Goal: Task Accomplishment & Management: Manage account settings

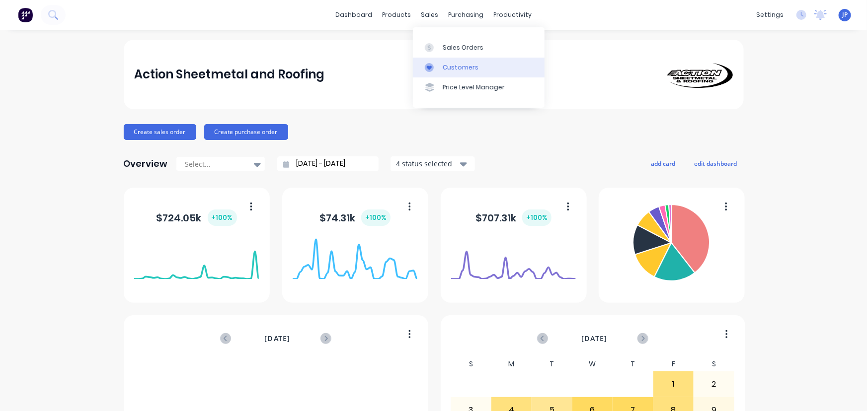
click at [453, 62] on link "Customers" at bounding box center [479, 68] width 132 height 20
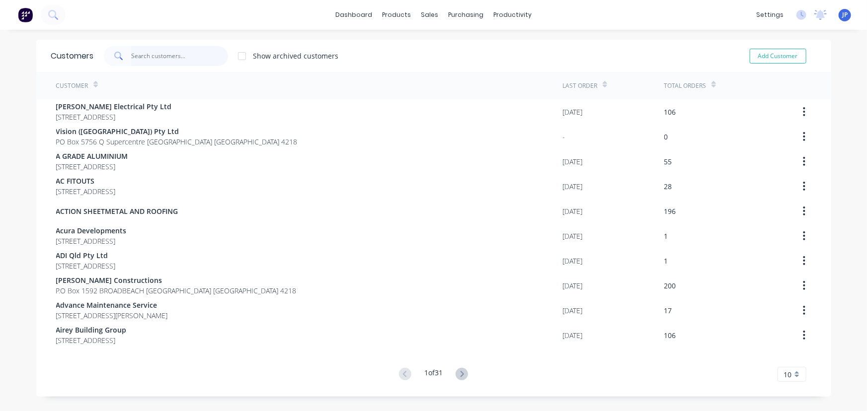
click at [139, 58] on input "text" at bounding box center [179, 56] width 97 height 20
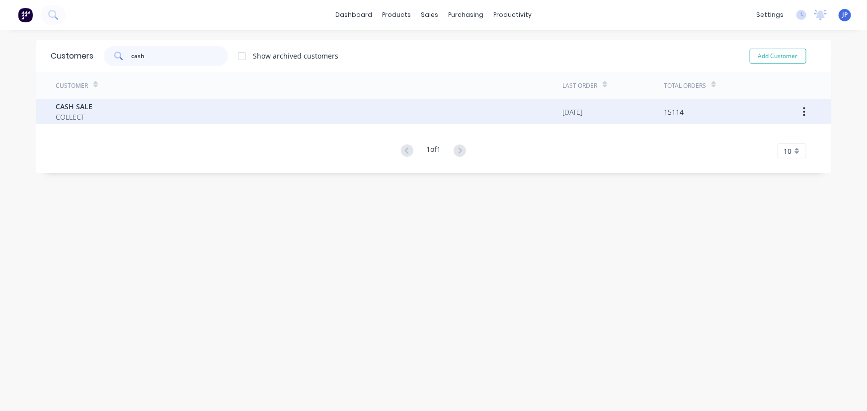
type input "cash"
click at [78, 104] on span "CASH SALE" at bounding box center [74, 106] width 37 height 10
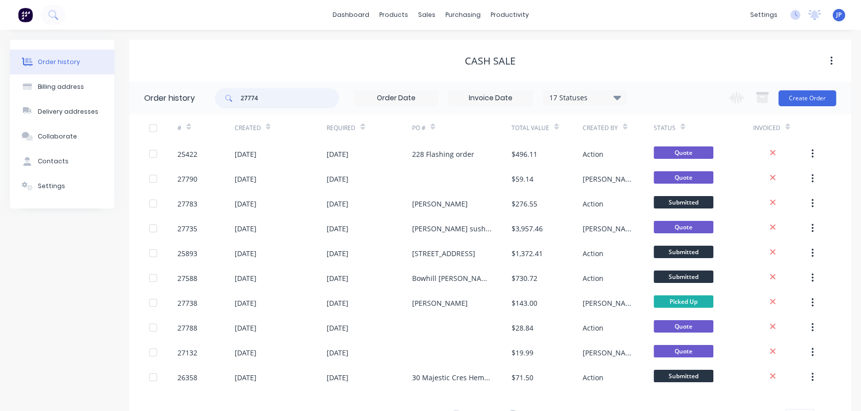
type input "27774"
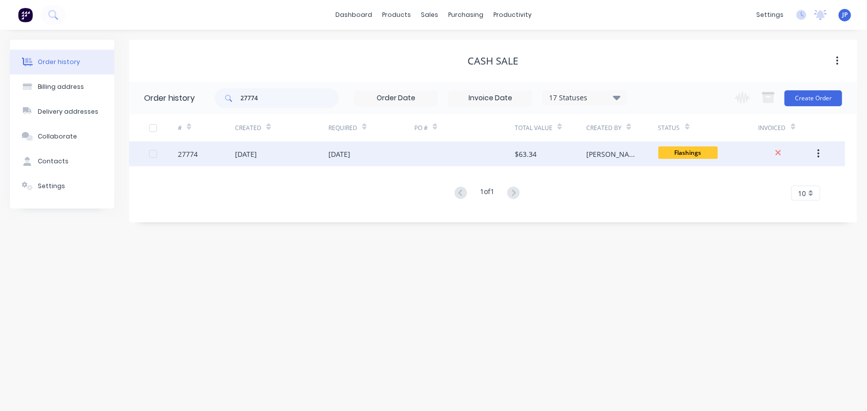
click at [236, 151] on div "[DATE]" at bounding box center [246, 154] width 22 height 10
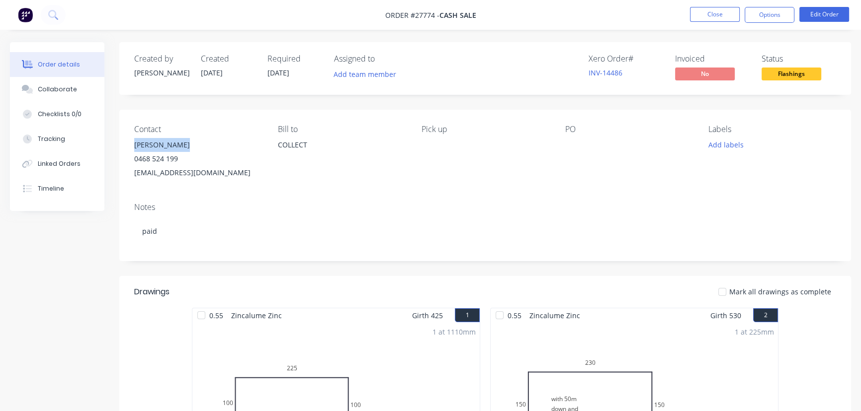
drag, startPoint x: 183, startPoint y: 144, endPoint x: 133, endPoint y: 147, distance: 50.8
click at [133, 147] on div "Contact Andrew Waller 0468 524 199 waller525@hotmail.com Bill to COLLECT Pick u…" at bounding box center [484, 152] width 731 height 85
copy div "Andrew Waller"
click at [765, 16] on button "Options" at bounding box center [769, 15] width 50 height 16
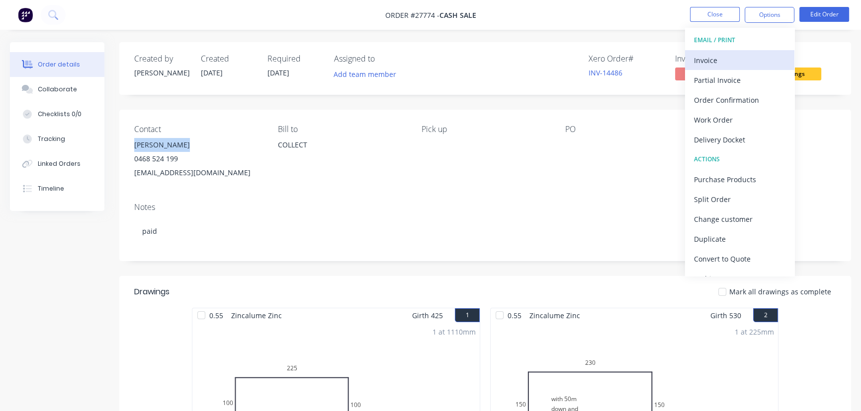
click at [711, 58] on div "Invoice" at bounding box center [739, 60] width 91 height 14
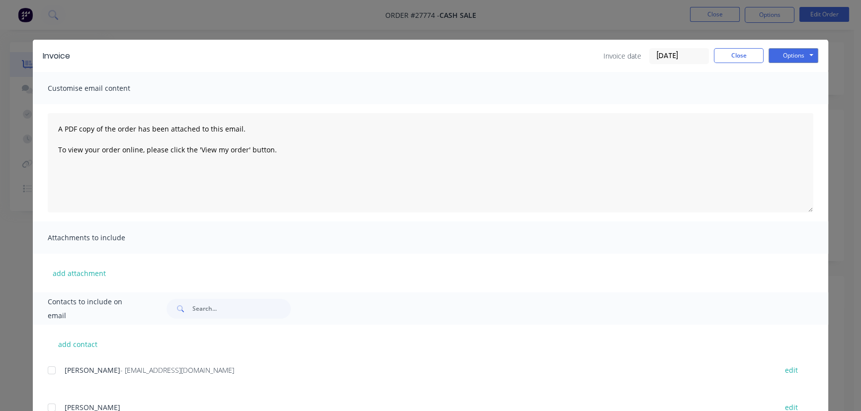
click at [684, 56] on input "[DATE]" at bounding box center [678, 56] width 59 height 15
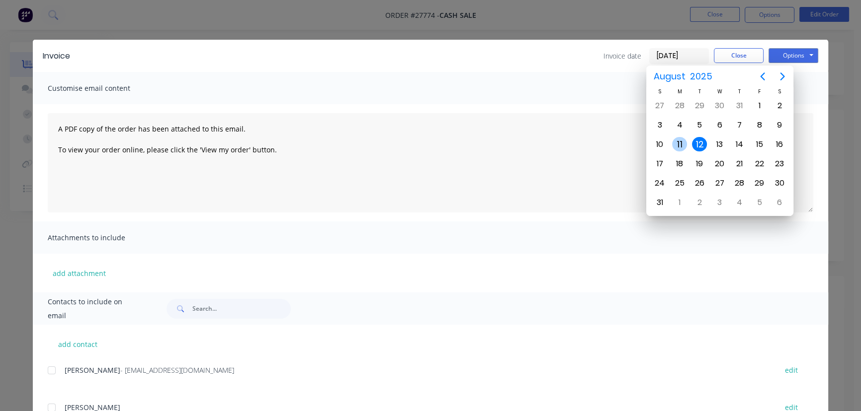
click at [678, 142] on div "11" at bounding box center [679, 144] width 15 height 15
type input "[DATE]"
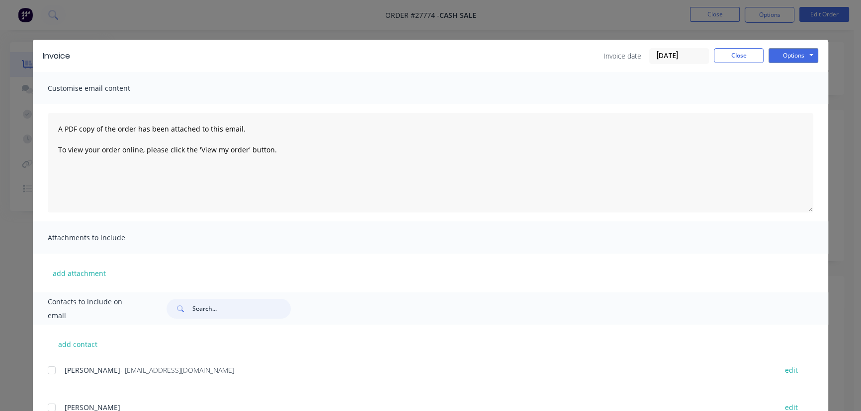
click at [192, 313] on input "text" at bounding box center [241, 309] width 98 height 20
paste input "Andrew Waller"
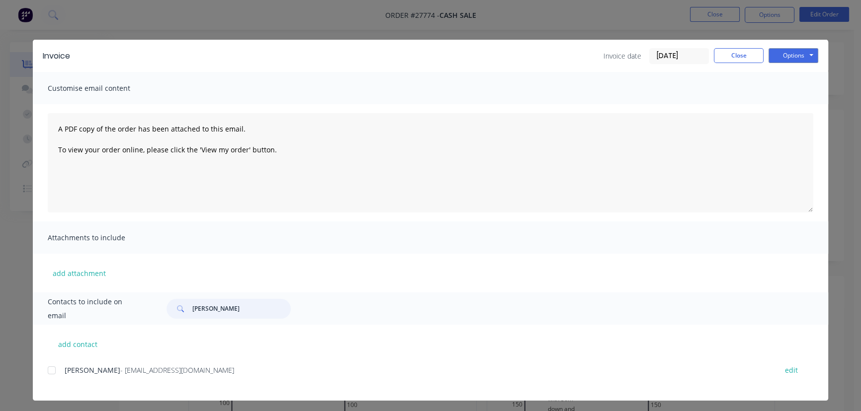
type input "Andrew Waller"
drag, startPoint x: 198, startPoint y: 372, endPoint x: 61, endPoint y: 376, distance: 136.7
click at [61, 376] on div "Andrew Waller - waller525@hotmail.com edit" at bounding box center [438, 370] width 780 height 13
copy div "Andrew Waller - waller525@hotmail.com"
click at [788, 53] on button "Options" at bounding box center [793, 55] width 50 height 15
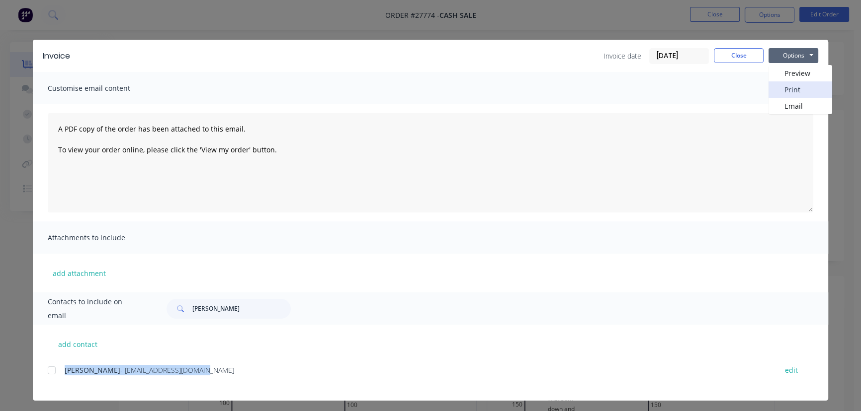
click at [786, 88] on button "Print" at bounding box center [800, 89] width 64 height 16
click at [740, 54] on button "Close" at bounding box center [738, 55] width 50 height 15
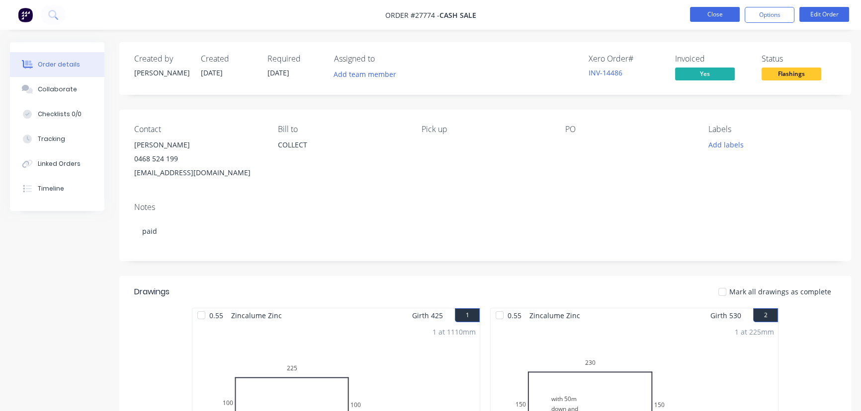
click at [711, 19] on button "Close" at bounding box center [715, 14] width 50 height 15
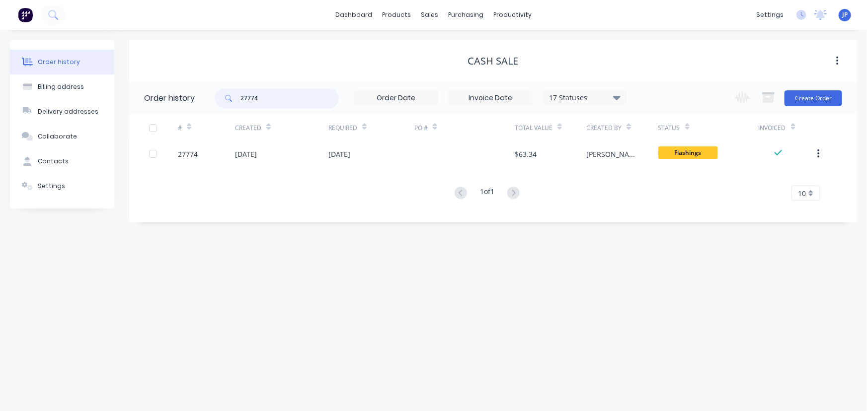
drag, startPoint x: 265, startPoint y: 99, endPoint x: 218, endPoint y: 99, distance: 47.2
click at [218, 99] on div "27774" at bounding box center [277, 98] width 124 height 20
type input "27759"
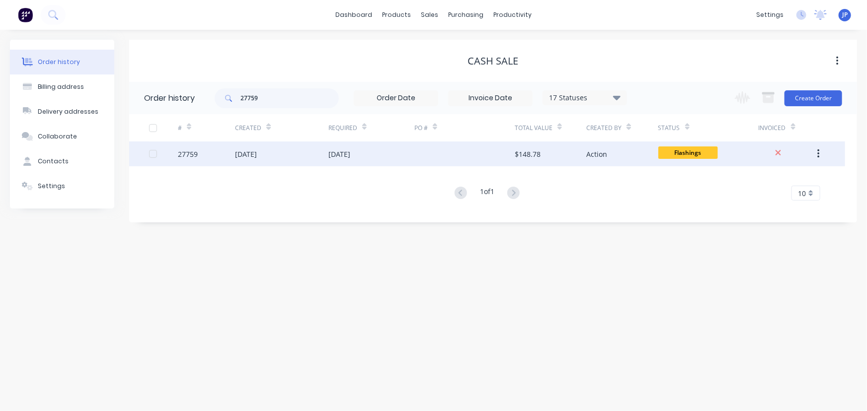
click at [242, 151] on div "[DATE]" at bounding box center [246, 154] width 22 height 10
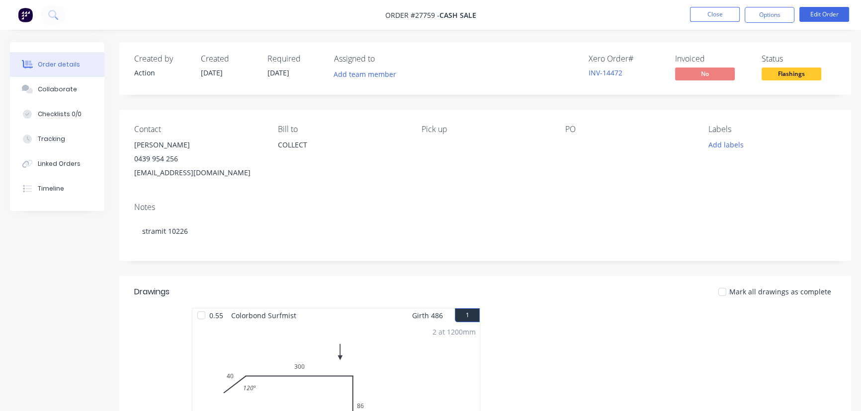
drag, startPoint x: 182, startPoint y: 141, endPoint x: 124, endPoint y: 147, distance: 59.0
click at [124, 147] on div "Contact Jake Nicholson 0439 954 256 jtn.landscape@gmail.com Bill to COLLECT Pic…" at bounding box center [484, 152] width 731 height 85
copy div "Jake Nicholson"
click at [756, 12] on button "Options" at bounding box center [769, 15] width 50 height 16
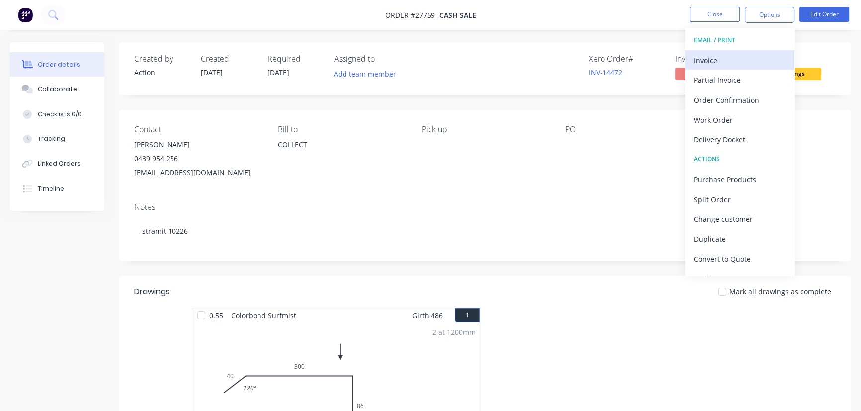
click at [715, 56] on div "Invoice" at bounding box center [739, 60] width 91 height 14
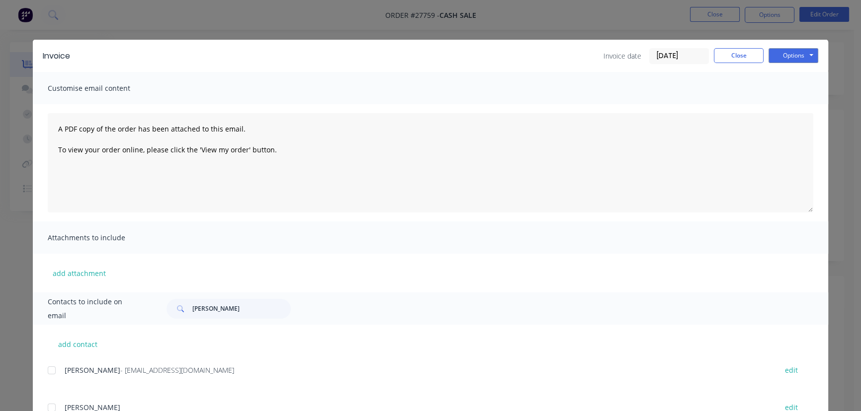
click at [682, 55] on input "[DATE]" at bounding box center [678, 56] width 59 height 15
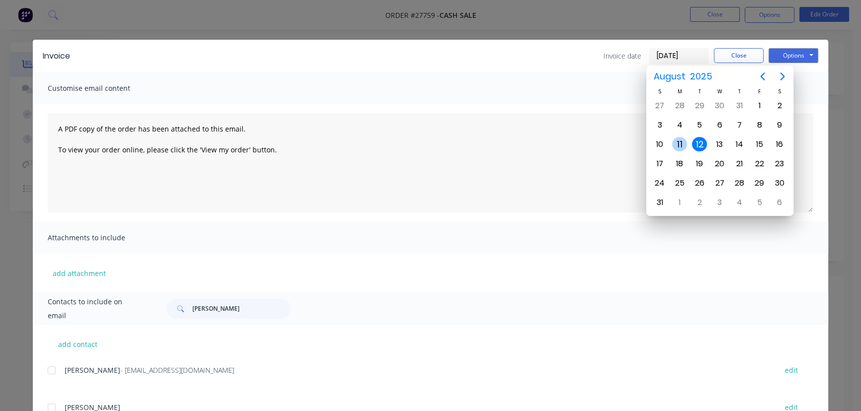
click at [677, 139] on div "11" at bounding box center [679, 144] width 15 height 15
type input "[DATE]"
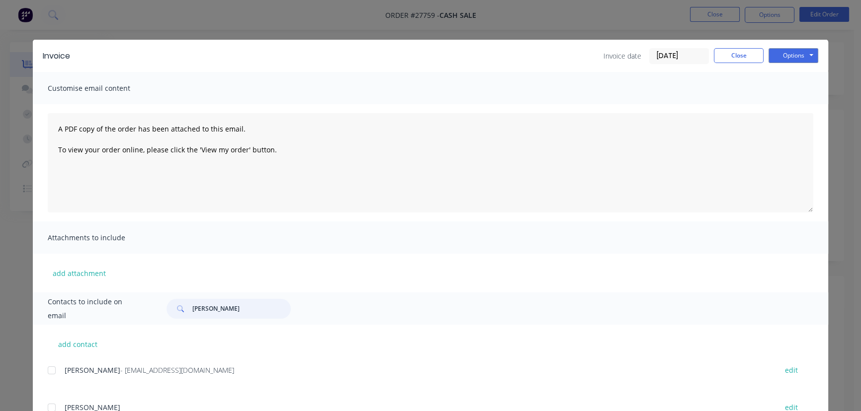
drag, startPoint x: 239, startPoint y: 311, endPoint x: 176, endPoint y: 314, distance: 63.6
click at [176, 314] on div "Andrew Waller" at bounding box center [228, 309] width 124 height 20
paste input "Jake Nicholson"
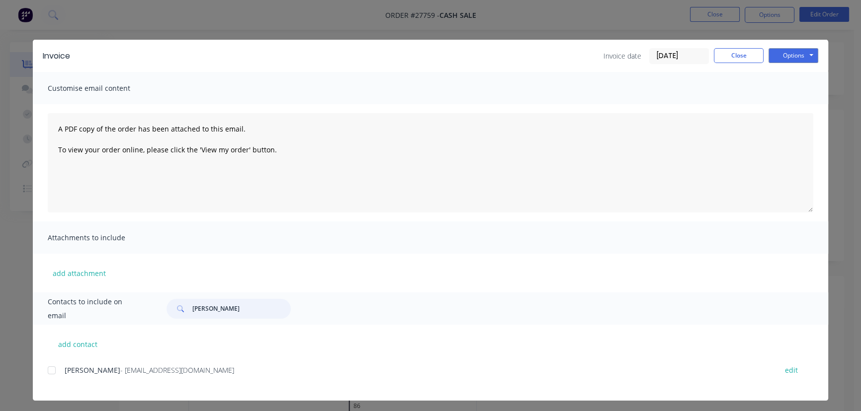
type input "Jake Nicholson"
drag, startPoint x: 203, startPoint y: 370, endPoint x: 50, endPoint y: 378, distance: 153.7
click at [50, 377] on div "Jake Nicholson - jtn.landscape@gmail.com edit" at bounding box center [438, 370] width 780 height 13
copy div "Jake Nicholson - jtn.landscape@gmail.com"
click at [792, 51] on button "Options" at bounding box center [793, 55] width 50 height 15
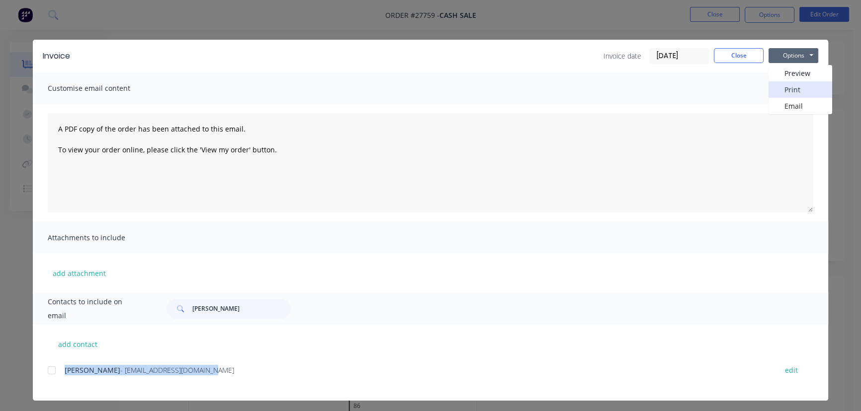
click at [783, 85] on button "Print" at bounding box center [800, 89] width 64 height 16
click at [725, 60] on button "Close" at bounding box center [738, 55] width 50 height 15
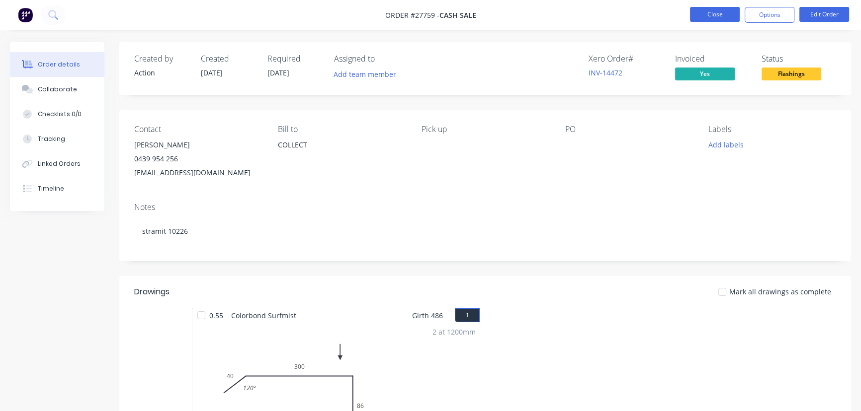
click at [703, 14] on button "Close" at bounding box center [715, 14] width 50 height 15
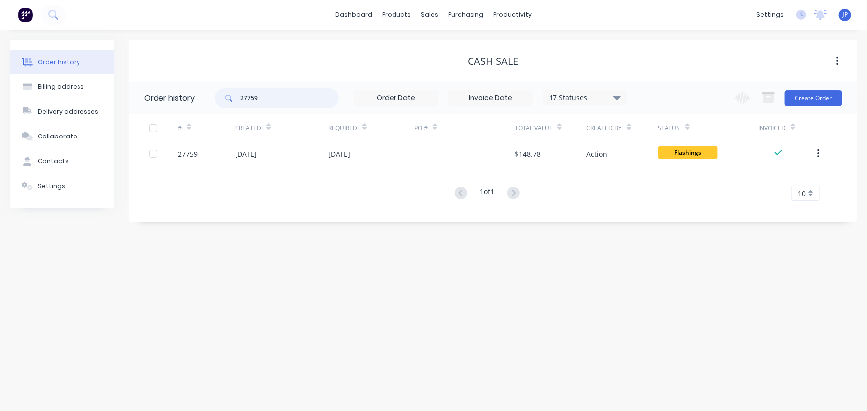
drag, startPoint x: 270, startPoint y: 104, endPoint x: 223, endPoint y: 103, distance: 47.7
click at [223, 103] on div "27759" at bounding box center [277, 98] width 124 height 20
type input "27750"
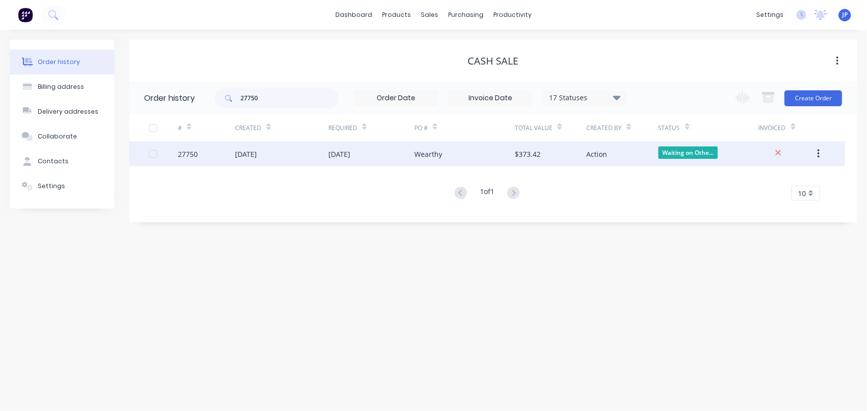
click at [233, 156] on div "27750" at bounding box center [206, 154] width 57 height 25
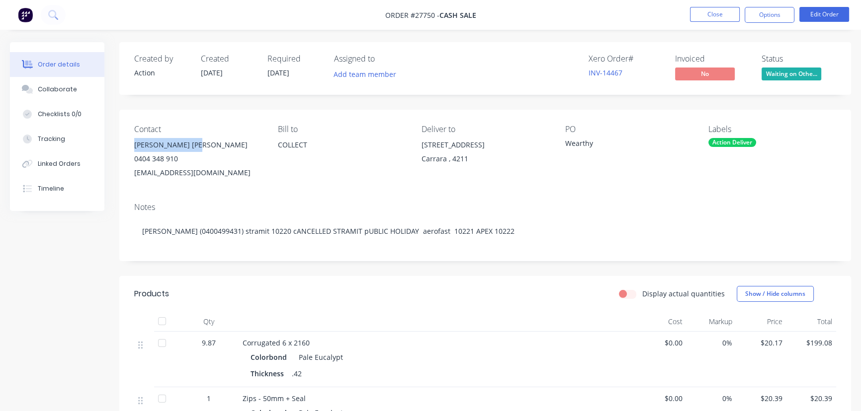
drag, startPoint x: 203, startPoint y: 144, endPoint x: 126, endPoint y: 147, distance: 77.1
click at [126, 147] on div "Contact pradeep Mohan Raj 0404 348 910 pradeep@wearthy.co Bill to COLLECT Deliv…" at bounding box center [484, 152] width 731 height 85
copy div "pradeep Mohan Raj"
click at [762, 20] on button "Options" at bounding box center [769, 15] width 50 height 16
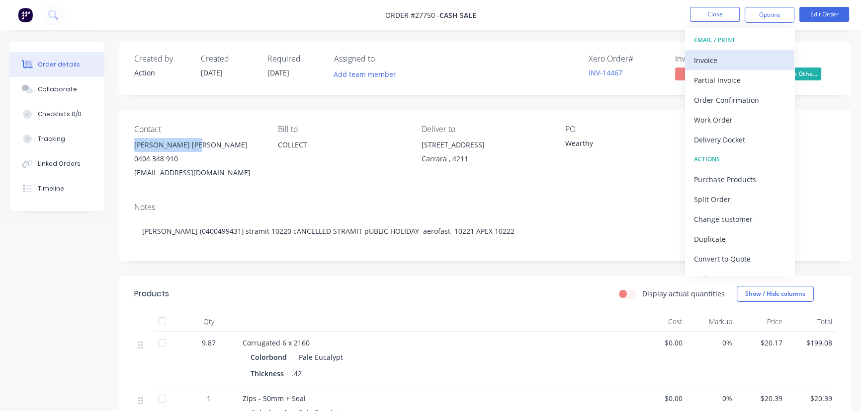
click at [719, 57] on div "Invoice" at bounding box center [739, 60] width 91 height 14
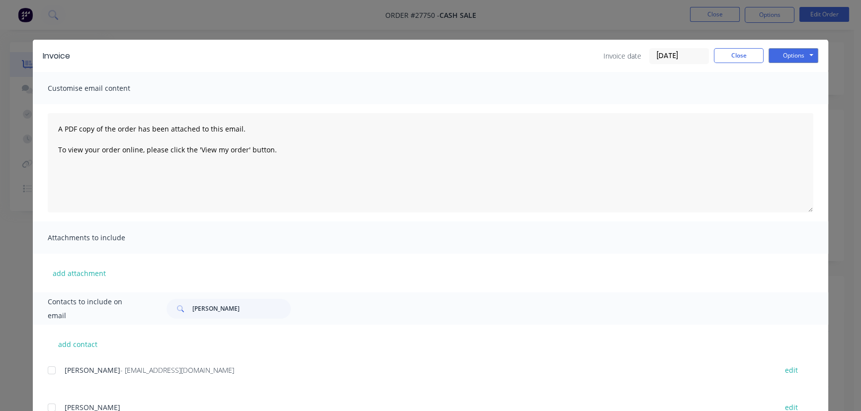
click at [690, 55] on input "[DATE]" at bounding box center [678, 56] width 59 height 15
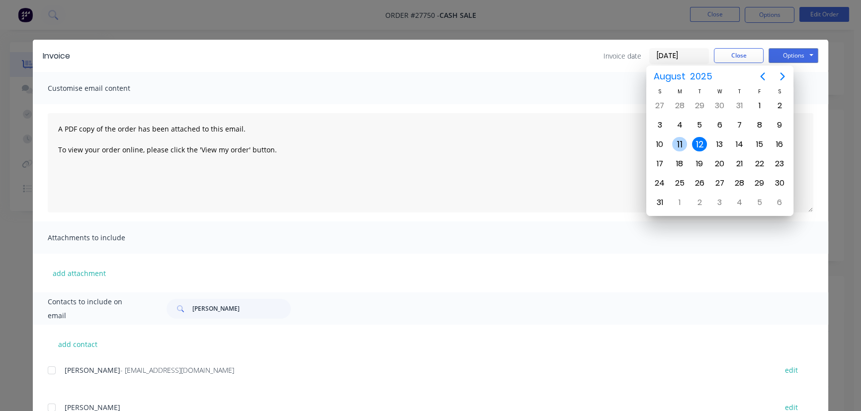
click at [678, 142] on div "11" at bounding box center [679, 144] width 15 height 15
type input "[DATE]"
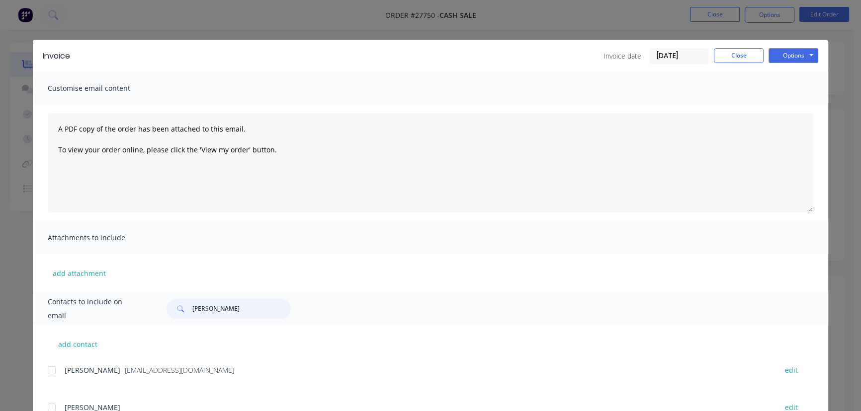
drag, startPoint x: 240, startPoint y: 312, endPoint x: 167, endPoint y: 314, distance: 72.6
click at [167, 314] on div "Jake Nicholson" at bounding box center [228, 309] width 124 height 20
paste input "pradeep Mohan Raj"
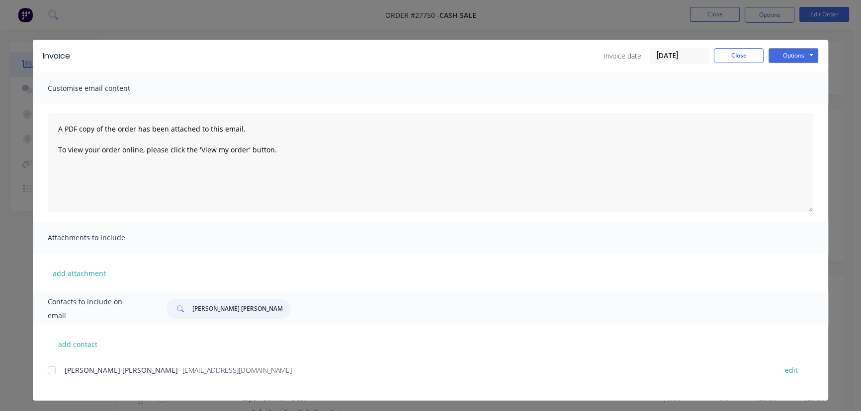
type input "pradeep Mohan Raj"
drag, startPoint x: 205, startPoint y: 374, endPoint x: 55, endPoint y: 379, distance: 150.6
click at [55, 377] on div "pradeep Mohan Raj - pradeep@wearthy.co edit" at bounding box center [438, 370] width 780 height 13
copy div "pradeep Mohan Raj - pradeep@wearthy.co"
click at [796, 56] on button "Options" at bounding box center [793, 55] width 50 height 15
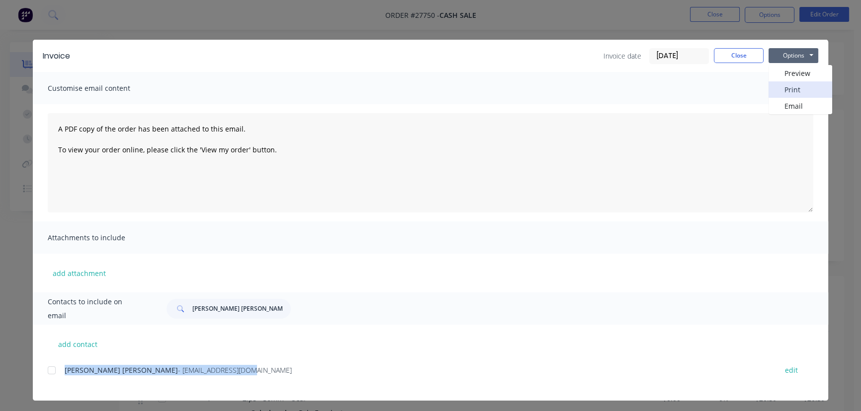
click at [791, 85] on button "Print" at bounding box center [800, 89] width 64 height 16
click at [739, 54] on button "Close" at bounding box center [738, 55] width 50 height 15
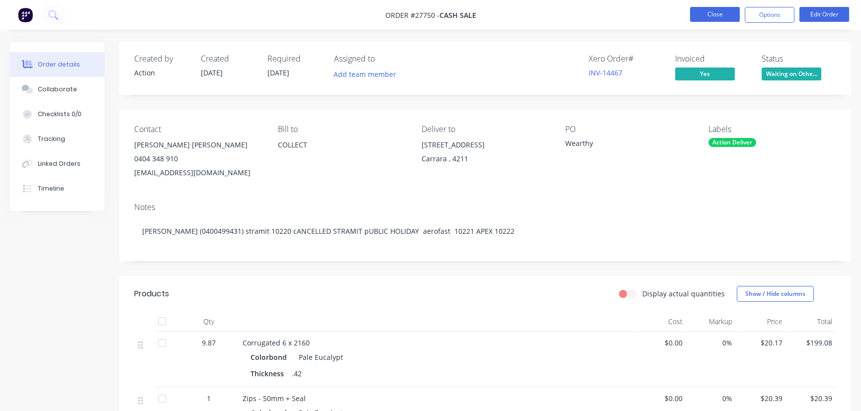
click at [727, 13] on button "Close" at bounding box center [715, 14] width 50 height 15
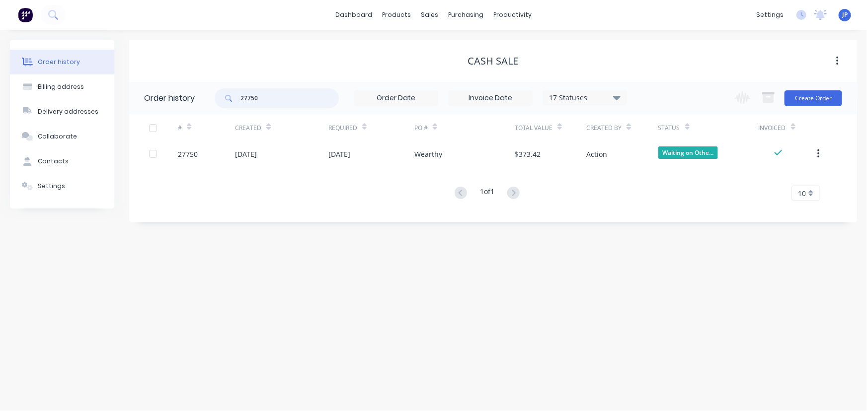
drag, startPoint x: 276, startPoint y: 104, endPoint x: 214, endPoint y: 104, distance: 62.6
click at [214, 104] on header "Order history 27750 17 Statuses Invoice Status Invoiced Not Invoiced Partial Or…" at bounding box center [493, 98] width 728 height 32
type input "27738"
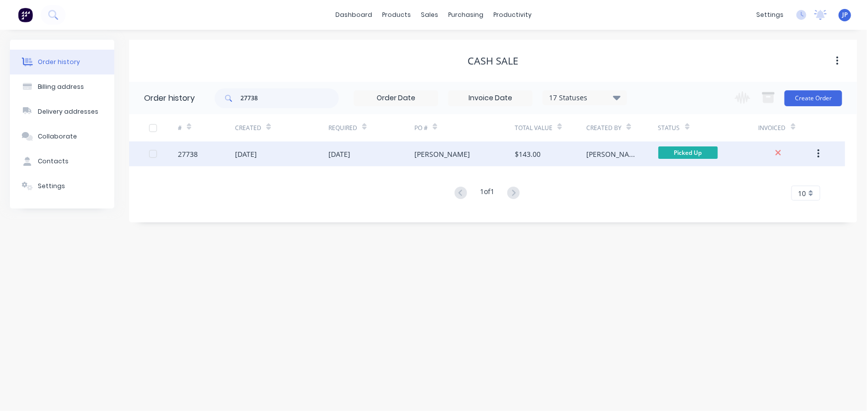
click at [246, 156] on div "[DATE]" at bounding box center [246, 154] width 22 height 10
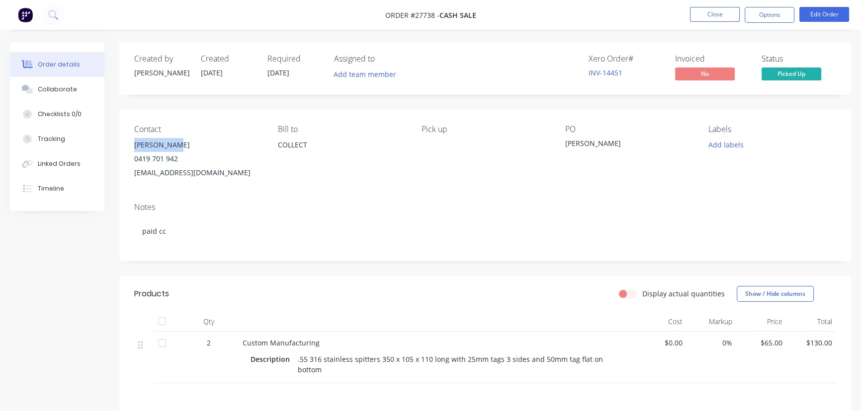
drag, startPoint x: 179, startPoint y: 144, endPoint x: 130, endPoint y: 145, distance: 48.7
click at [130, 145] on div "Contact Grant Pforr 0419 701 942 permacrete4@gmail.com Bill to COLLECT Pick up …" at bounding box center [484, 152] width 731 height 85
copy div "[PERSON_NAME]"
click at [766, 14] on button "Options" at bounding box center [769, 15] width 50 height 16
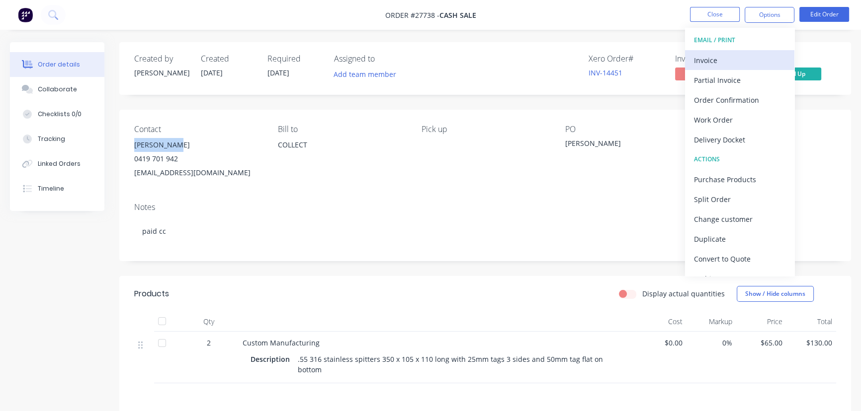
click at [717, 58] on div "Invoice" at bounding box center [739, 60] width 91 height 14
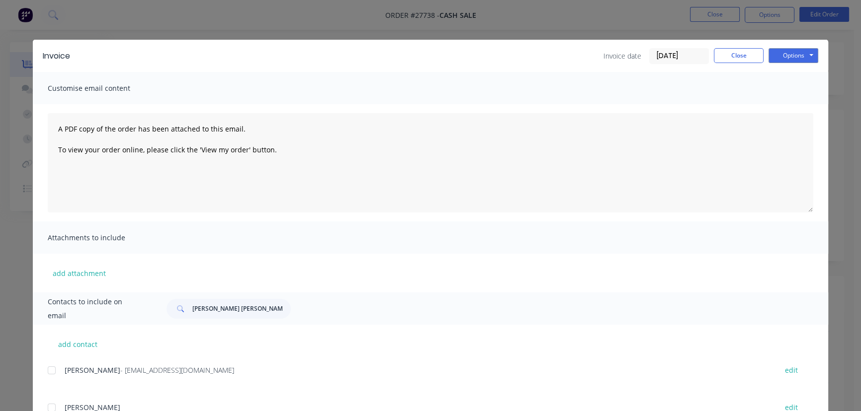
click at [680, 57] on input "[DATE]" at bounding box center [678, 56] width 59 height 15
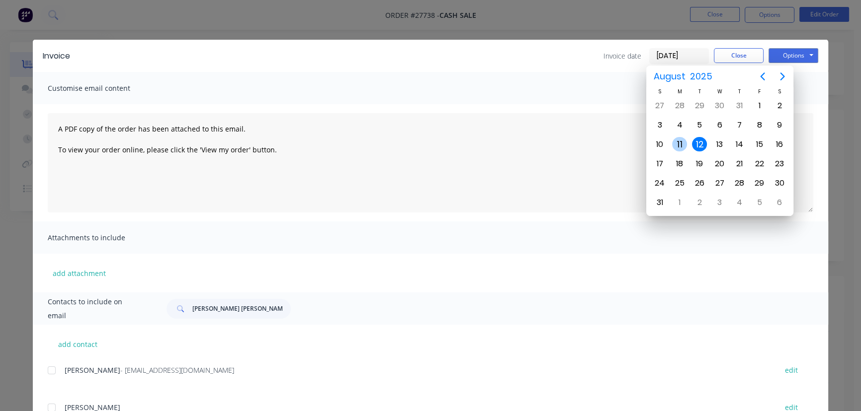
click at [678, 151] on div "11" at bounding box center [679, 144] width 20 height 19
type input "[DATE]"
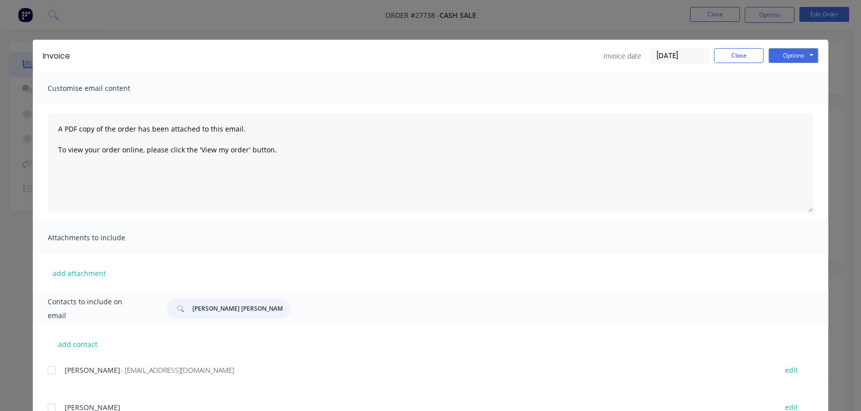
drag, startPoint x: 253, startPoint y: 313, endPoint x: 171, endPoint y: 314, distance: 82.0
click at [171, 314] on div "pradeep Mohan Raj" at bounding box center [228, 309] width 124 height 20
paste input "[PERSON_NAME]"
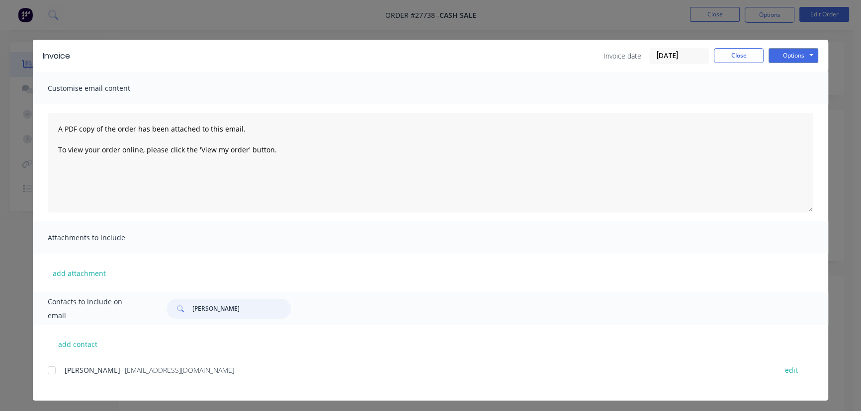
type input "[PERSON_NAME]"
drag, startPoint x: 184, startPoint y: 373, endPoint x: 53, endPoint y: 372, distance: 130.7
click at [53, 372] on div "[PERSON_NAME] - [EMAIL_ADDRESS][DOMAIN_NAME] edit" at bounding box center [438, 370] width 780 height 13
copy div "[PERSON_NAME] - [EMAIL_ADDRESS][DOMAIN_NAME]"
click at [806, 55] on button "Options" at bounding box center [793, 55] width 50 height 15
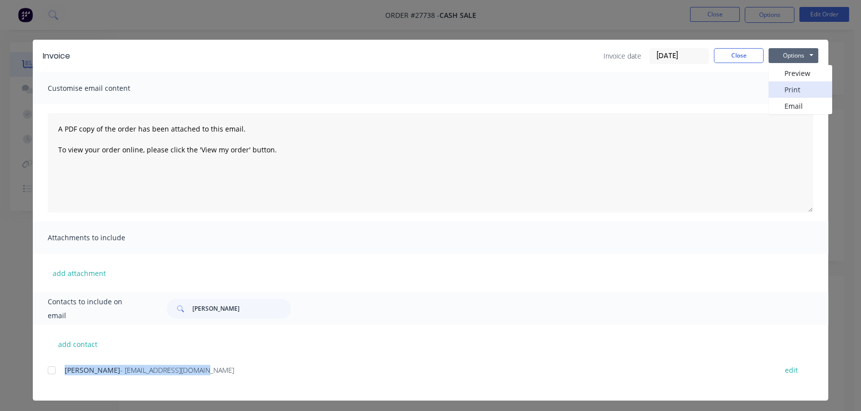
click at [774, 85] on button "Print" at bounding box center [800, 89] width 64 height 16
click at [722, 58] on button "Close" at bounding box center [738, 55] width 50 height 15
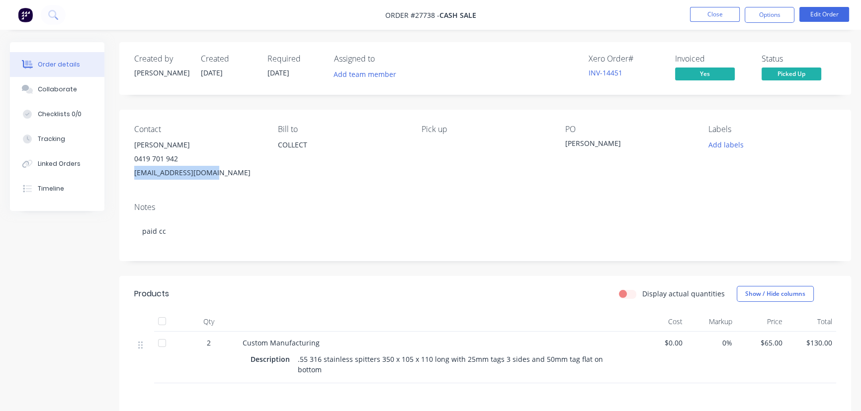
drag, startPoint x: 224, startPoint y: 176, endPoint x: 134, endPoint y: 186, distance: 90.5
click at [134, 186] on div "Contact Grant Pforr 0419 701 942 permacrete4@gmail.com Bill to COLLECT Pick up …" at bounding box center [484, 152] width 731 height 85
copy div "[EMAIL_ADDRESS][DOMAIN_NAME]"
click at [176, 146] on div "[PERSON_NAME]" at bounding box center [198, 145] width 128 height 14
drag, startPoint x: 176, startPoint y: 144, endPoint x: 135, endPoint y: 145, distance: 41.3
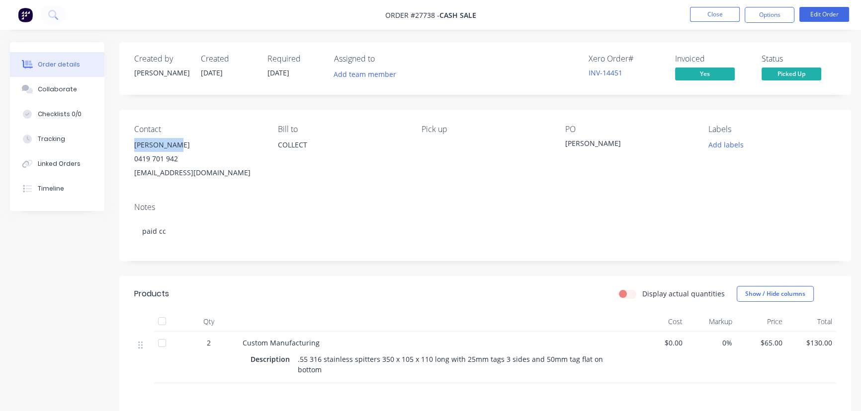
click at [135, 145] on div "[PERSON_NAME]" at bounding box center [198, 145] width 128 height 14
copy div "[PERSON_NAME]"
click at [715, 14] on button "Close" at bounding box center [715, 14] width 50 height 15
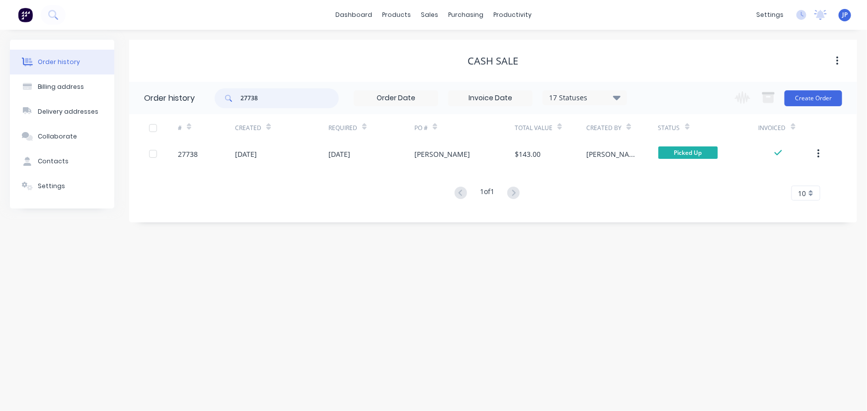
drag, startPoint x: 258, startPoint y: 96, endPoint x: 220, endPoint y: 99, distance: 38.9
click at [220, 99] on div "27738" at bounding box center [277, 98] width 124 height 20
type input "27779"
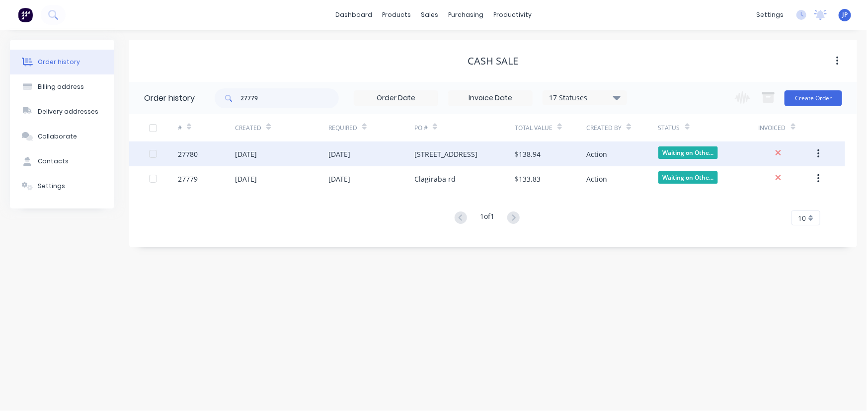
click at [341, 150] on div "[DATE]" at bounding box center [339, 154] width 22 height 10
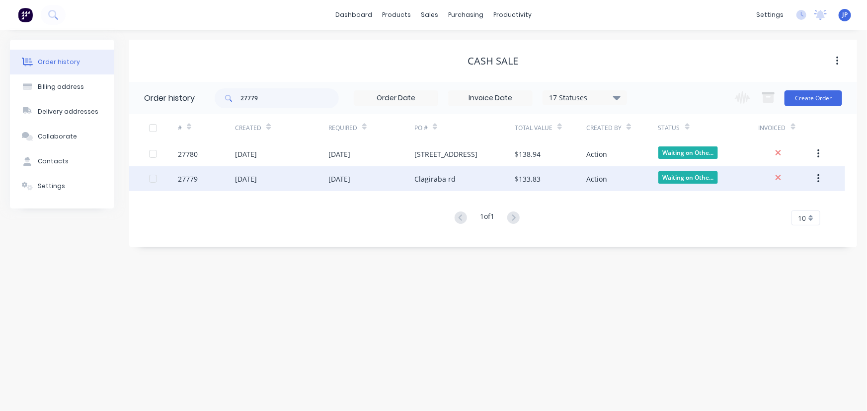
click at [257, 177] on div "[DATE]" at bounding box center [246, 179] width 22 height 10
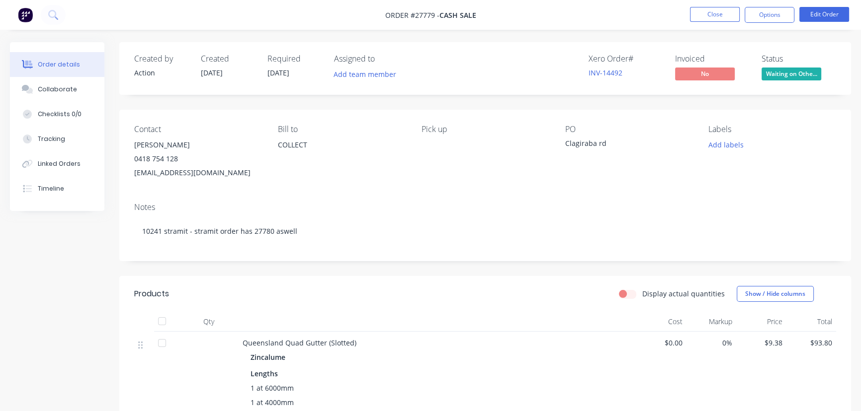
drag, startPoint x: 172, startPoint y: 142, endPoint x: 127, endPoint y: 144, distance: 45.2
click at [127, 144] on div "Contact Peter Hatfield 0418 754 128 peterhatfield2@tpg.com.au Bill to COLLECT P…" at bounding box center [484, 152] width 731 height 85
click at [763, 18] on button "Options" at bounding box center [769, 15] width 50 height 16
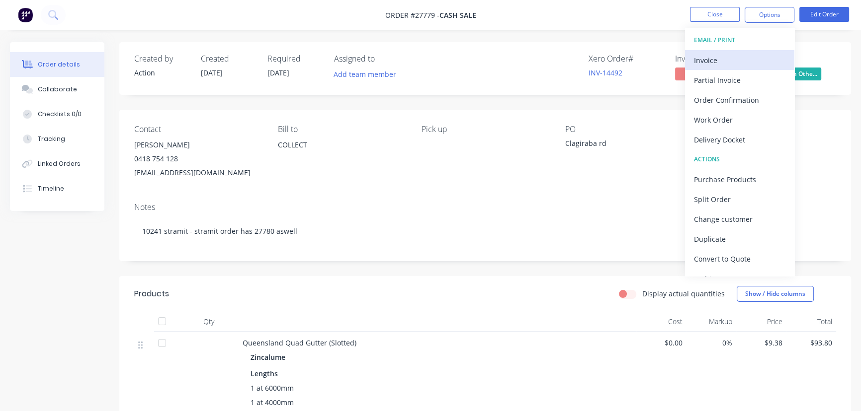
click at [724, 60] on div "Invoice" at bounding box center [739, 60] width 91 height 14
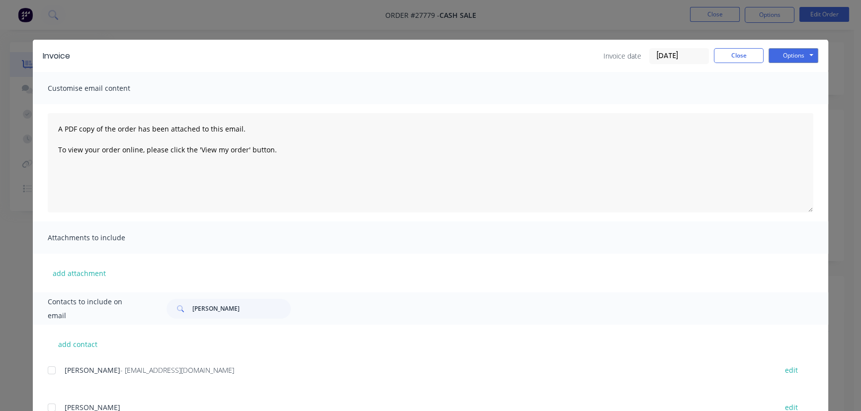
click at [696, 55] on input "[DATE]" at bounding box center [678, 56] width 59 height 15
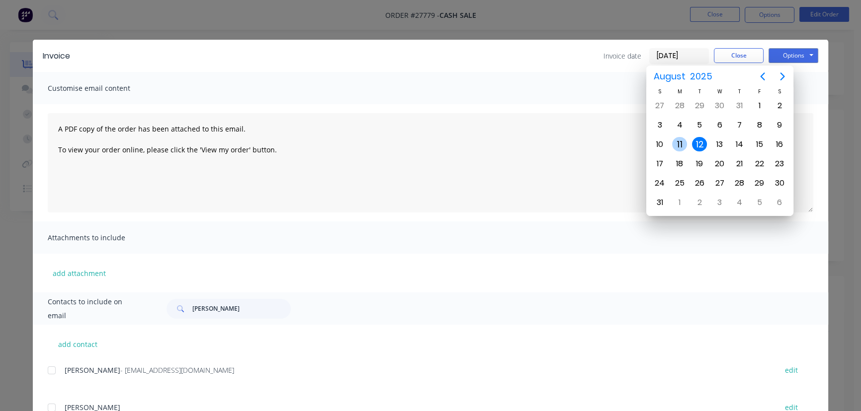
click at [678, 141] on div "11" at bounding box center [679, 144] width 15 height 15
type input "[DATE]"
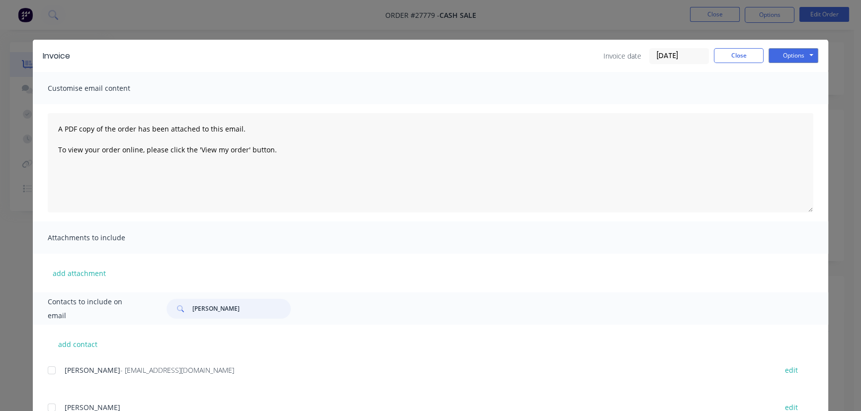
drag, startPoint x: 233, startPoint y: 315, endPoint x: 179, endPoint y: 313, distance: 53.7
click at [179, 313] on div "[PERSON_NAME]" at bounding box center [228, 309] width 124 height 20
paste input "Peter Hatfield"
type input "Peter Hatfield"
drag, startPoint x: 189, startPoint y: 374, endPoint x: 54, endPoint y: 388, distance: 136.4
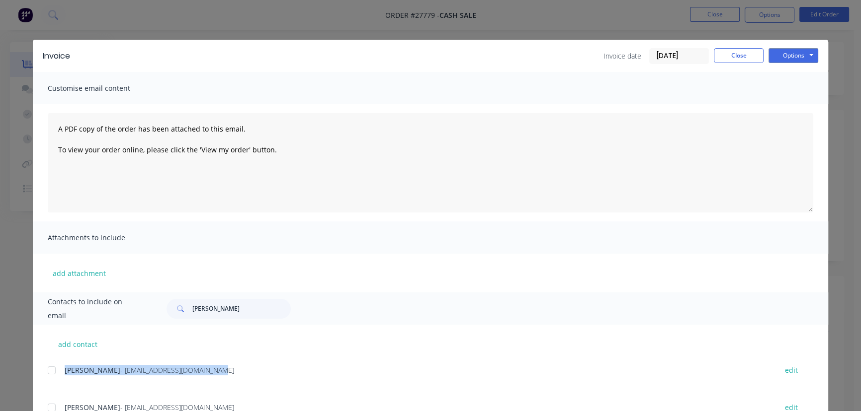
click at [54, 388] on div "Peter Hatfield - peterhatfield2@tpg.com.au edit" at bounding box center [438, 376] width 780 height 25
click at [782, 59] on button "Options" at bounding box center [793, 55] width 50 height 15
click at [781, 88] on button "Print" at bounding box center [800, 89] width 64 height 16
click at [736, 57] on button "Close" at bounding box center [738, 55] width 50 height 15
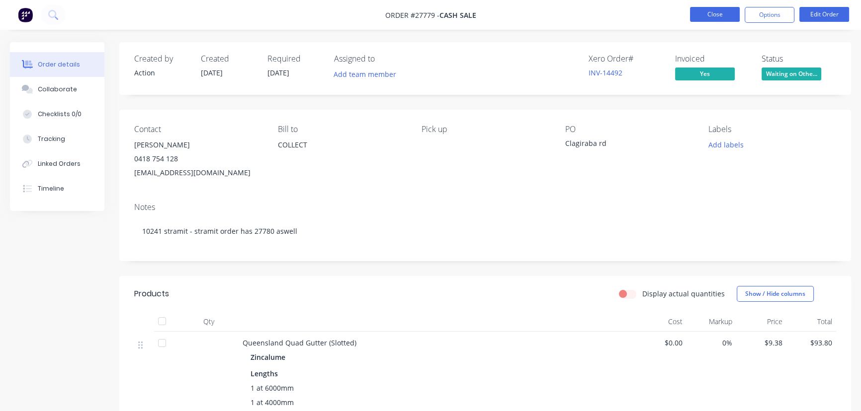
click at [693, 17] on button "Close" at bounding box center [715, 14] width 50 height 15
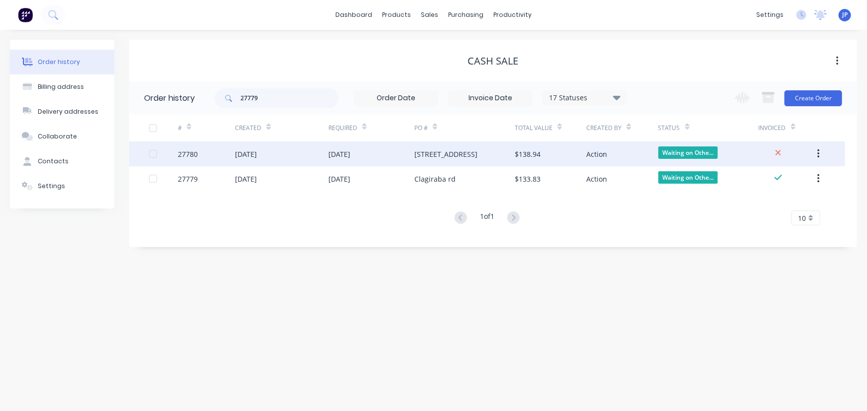
click at [327, 157] on div "[DATE]" at bounding box center [281, 154] width 93 height 25
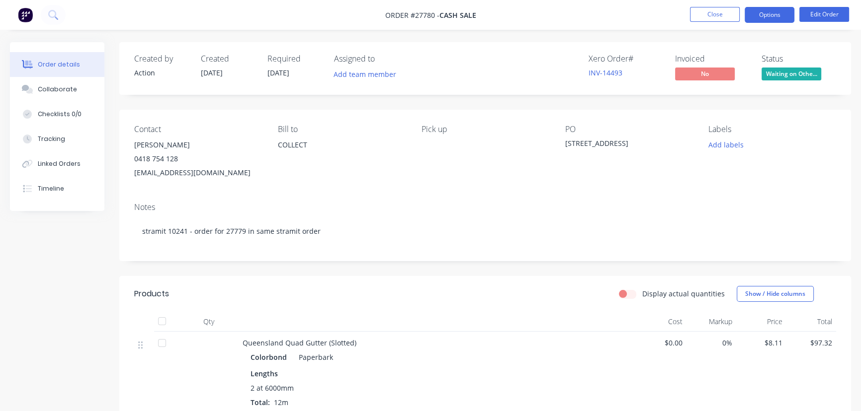
click at [759, 16] on button "Options" at bounding box center [769, 15] width 50 height 16
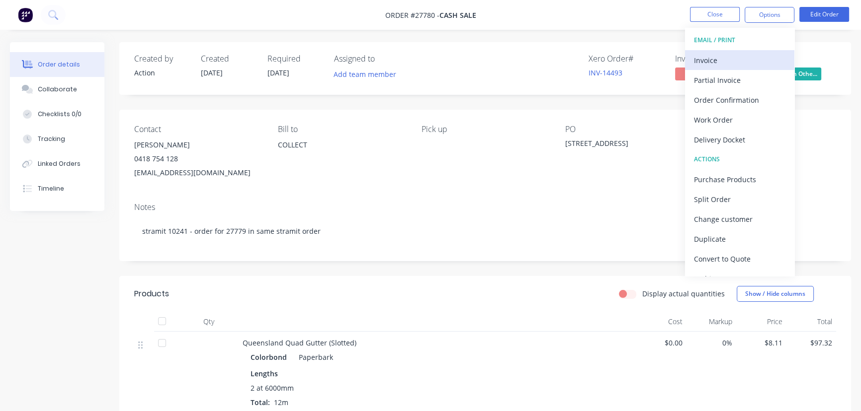
click at [709, 61] on div "Invoice" at bounding box center [739, 60] width 91 height 14
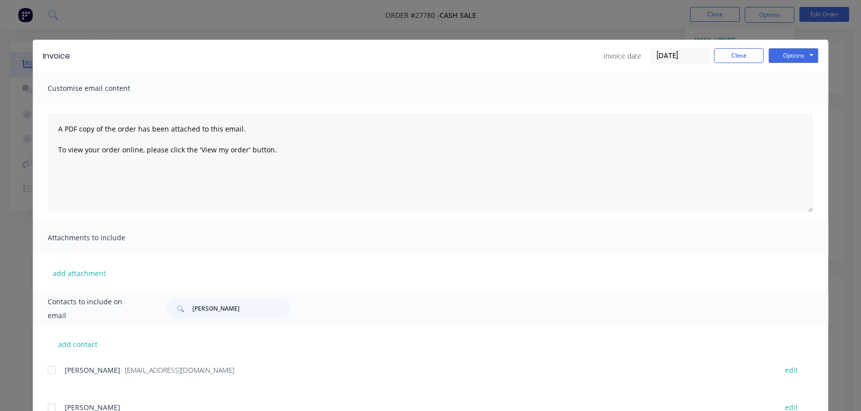
click at [688, 56] on input "[DATE]" at bounding box center [678, 56] width 59 height 15
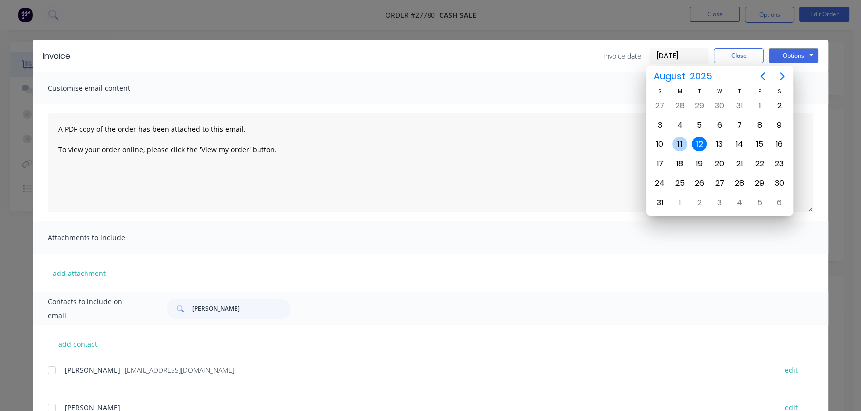
click at [679, 143] on div "11" at bounding box center [679, 144] width 15 height 15
type input "[DATE]"
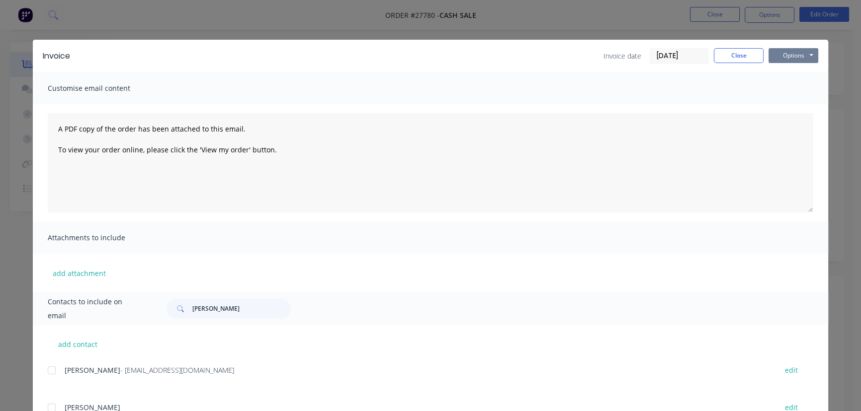
click at [786, 57] on button "Options" at bounding box center [793, 55] width 50 height 15
click at [779, 92] on button "Print" at bounding box center [800, 89] width 64 height 16
click at [740, 59] on button "Close" at bounding box center [738, 55] width 50 height 15
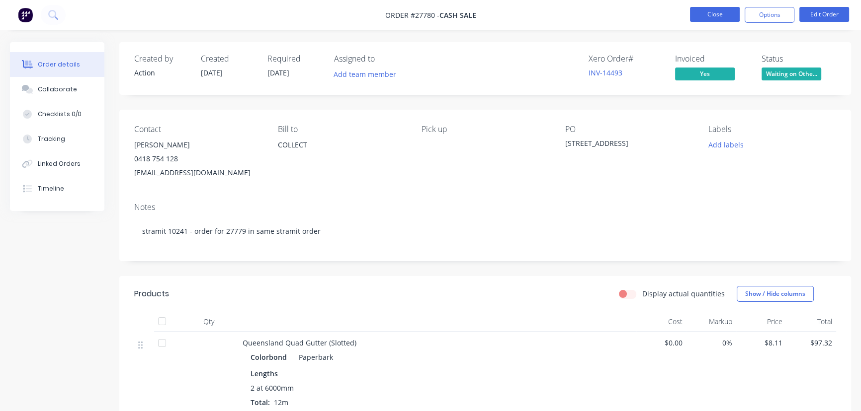
click at [709, 14] on button "Close" at bounding box center [715, 14] width 50 height 15
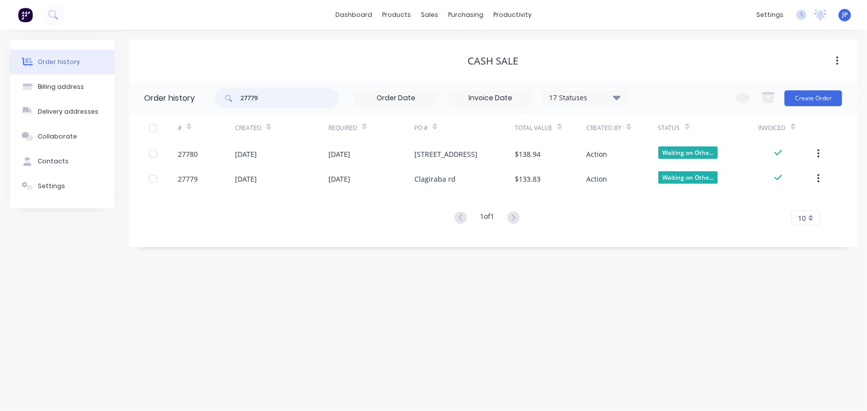
drag, startPoint x: 269, startPoint y: 96, endPoint x: 229, endPoint y: 102, distance: 40.7
click at [229, 102] on div "27779" at bounding box center [277, 98] width 124 height 20
type input "2"
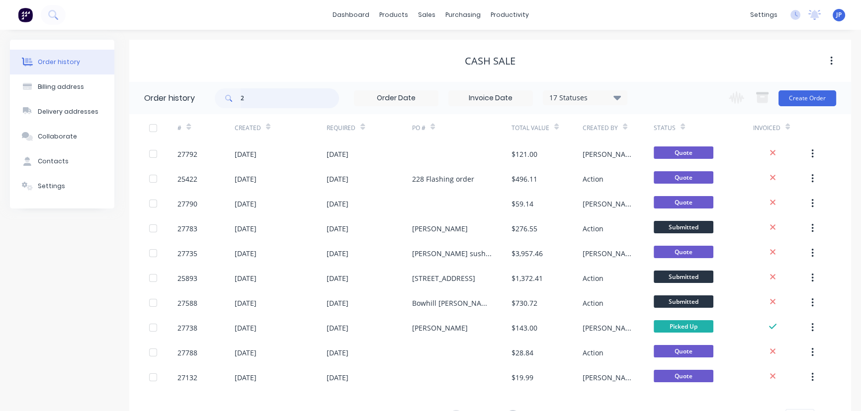
click at [252, 101] on input "2" at bounding box center [289, 98] width 98 height 20
type input "27781"
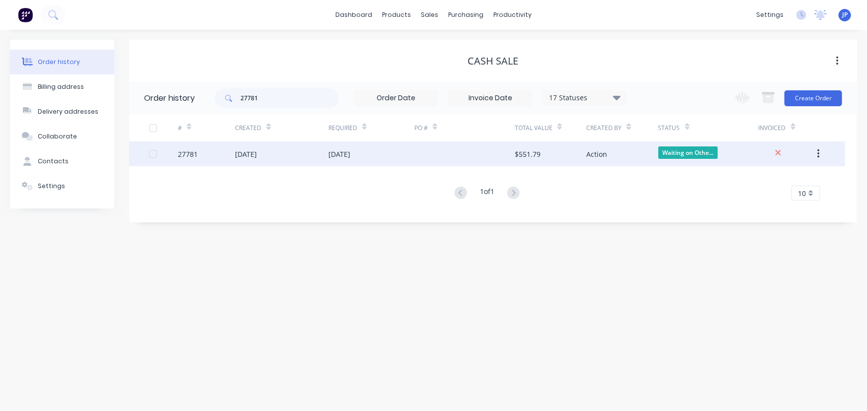
click at [255, 151] on div "[DATE]" at bounding box center [246, 154] width 22 height 10
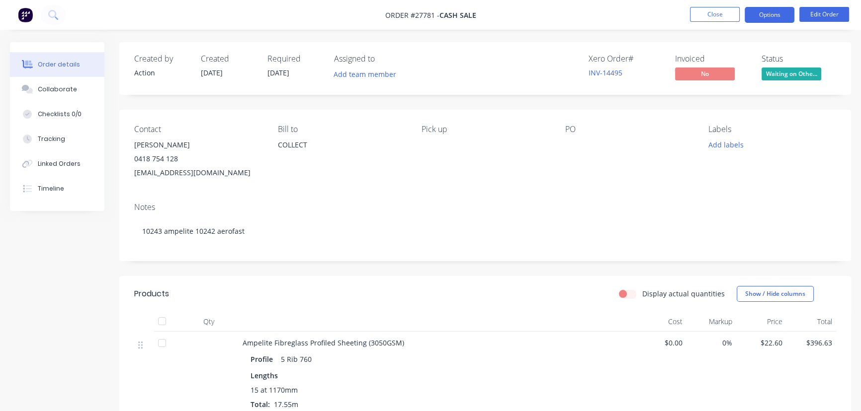
click at [757, 11] on button "Options" at bounding box center [769, 15] width 50 height 16
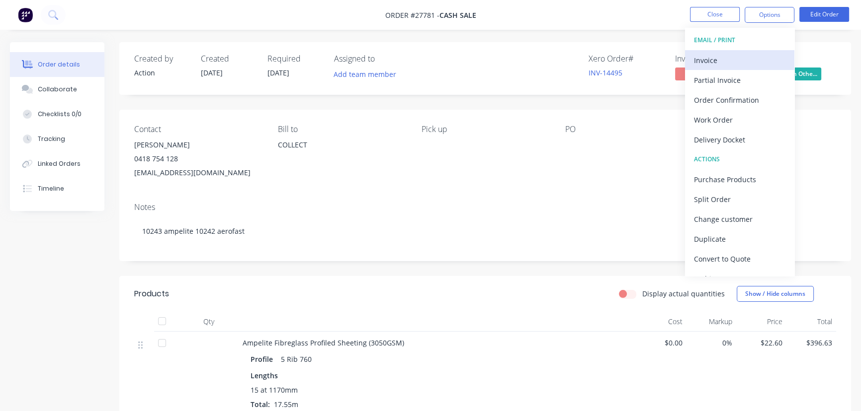
click at [722, 60] on div "Invoice" at bounding box center [739, 60] width 91 height 14
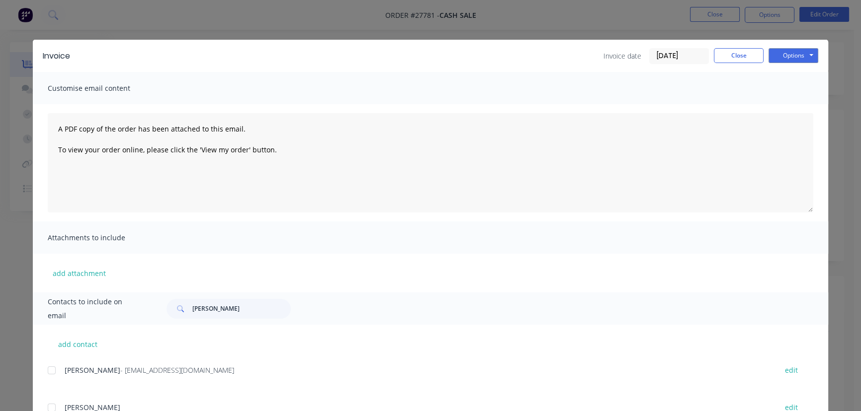
click at [696, 60] on input "[DATE]" at bounding box center [678, 56] width 59 height 15
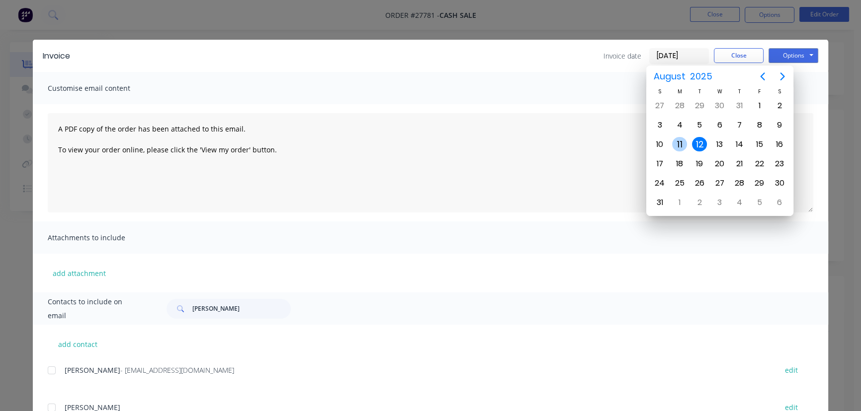
click at [685, 140] on div "11" at bounding box center [679, 144] width 15 height 15
type input "[DATE]"
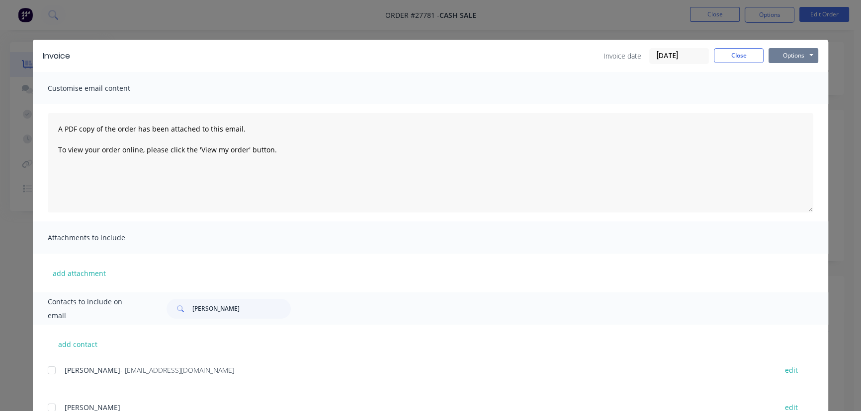
click at [776, 58] on button "Options" at bounding box center [793, 55] width 50 height 15
click at [779, 91] on button "Print" at bounding box center [800, 89] width 64 height 16
click at [734, 52] on button "Close" at bounding box center [738, 55] width 50 height 15
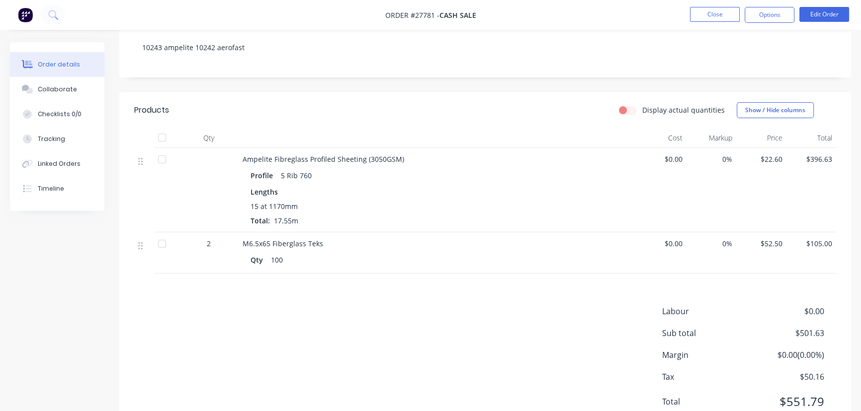
scroll to position [223, 0]
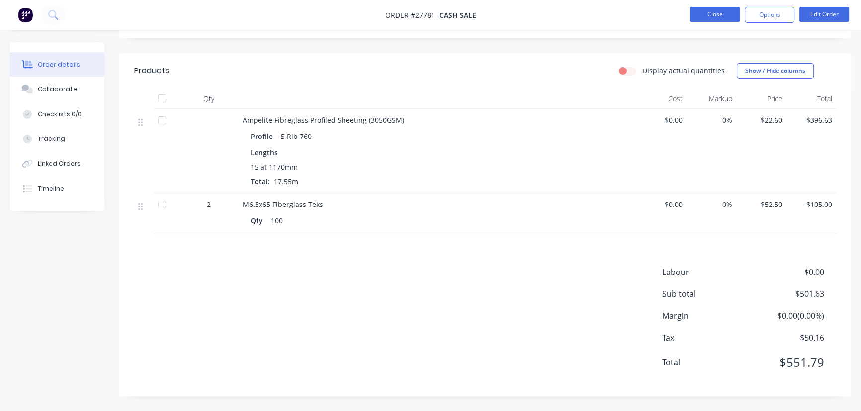
click at [699, 7] on button "Close" at bounding box center [715, 14] width 50 height 15
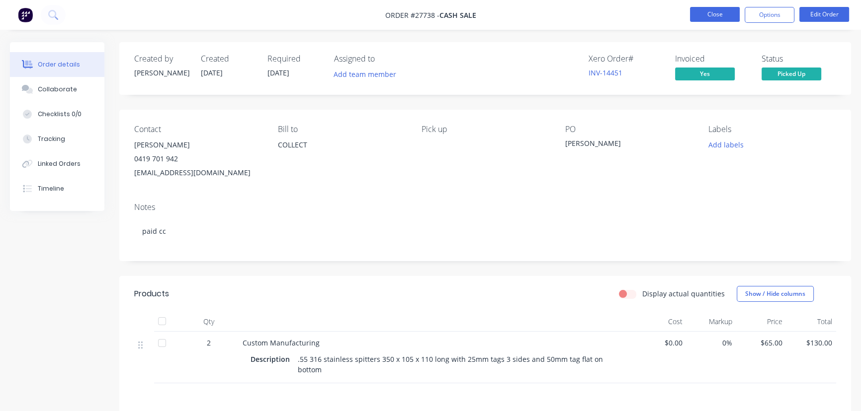
click at [707, 19] on button "Close" at bounding box center [715, 14] width 50 height 15
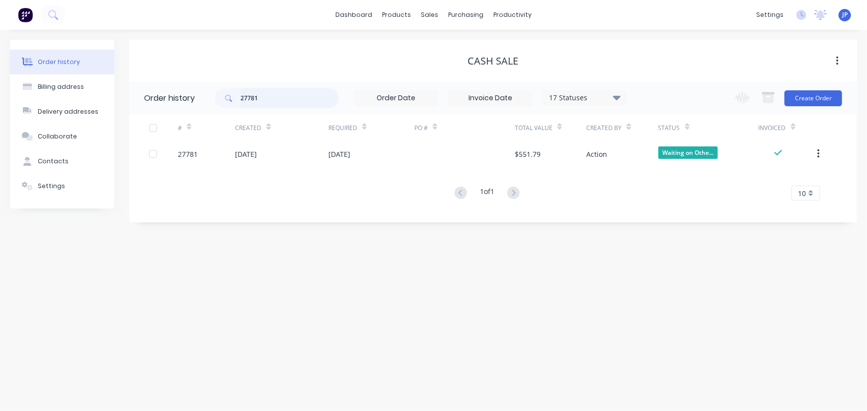
click at [263, 97] on input "27781" at bounding box center [289, 98] width 98 height 20
type input "27779"
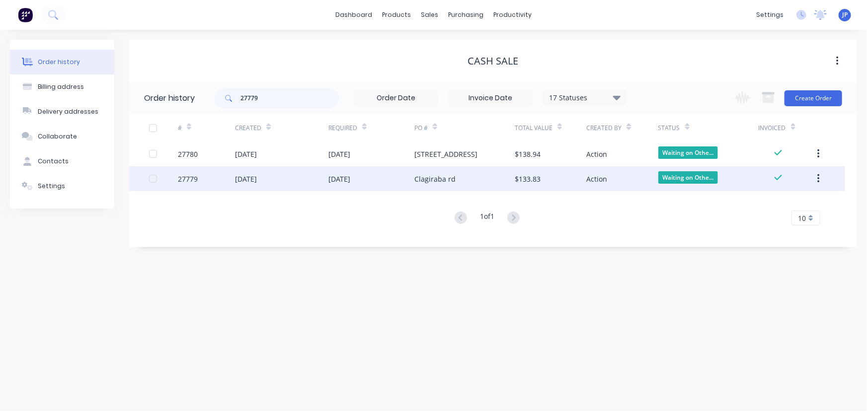
click at [257, 181] on div "[DATE]" at bounding box center [246, 179] width 22 height 10
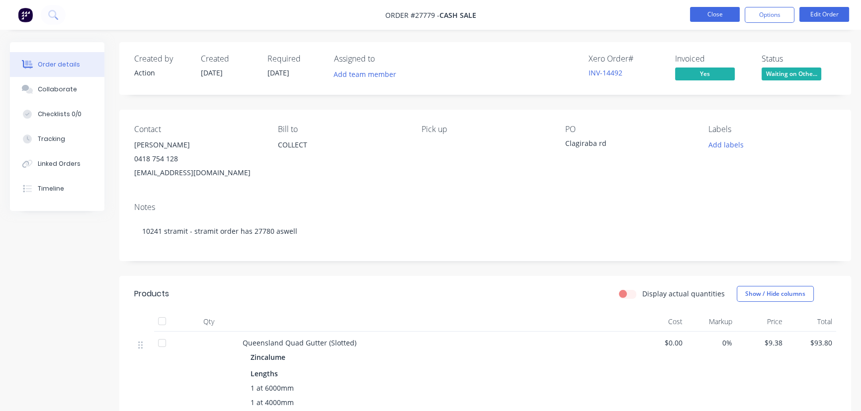
click at [705, 17] on button "Close" at bounding box center [715, 14] width 50 height 15
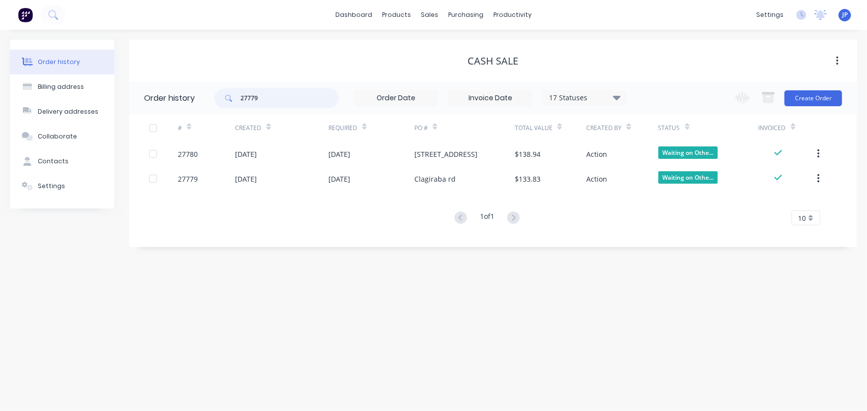
click at [271, 102] on input "27779" at bounding box center [289, 98] width 98 height 20
type input "27781"
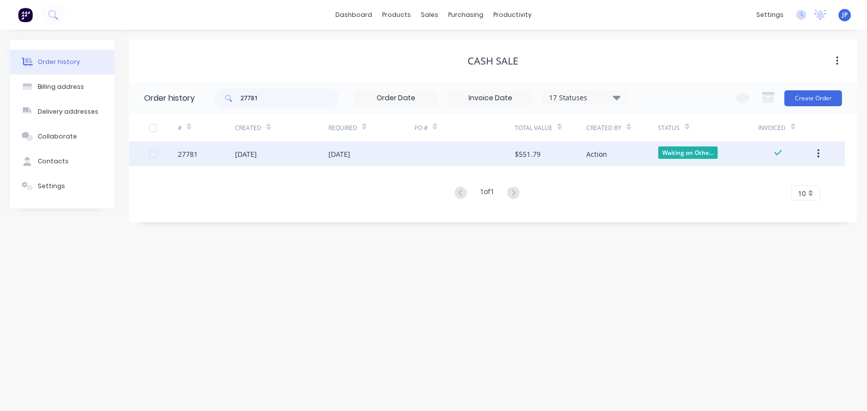
click at [257, 159] on div "[DATE]" at bounding box center [246, 154] width 22 height 10
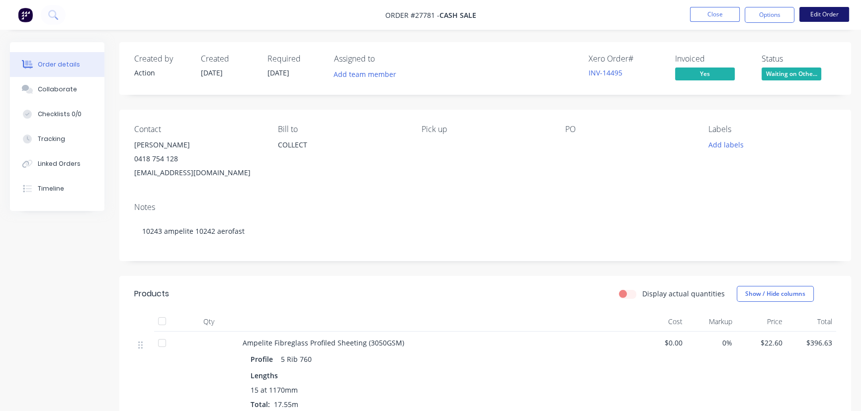
click at [810, 10] on button "Edit Order" at bounding box center [824, 14] width 50 height 15
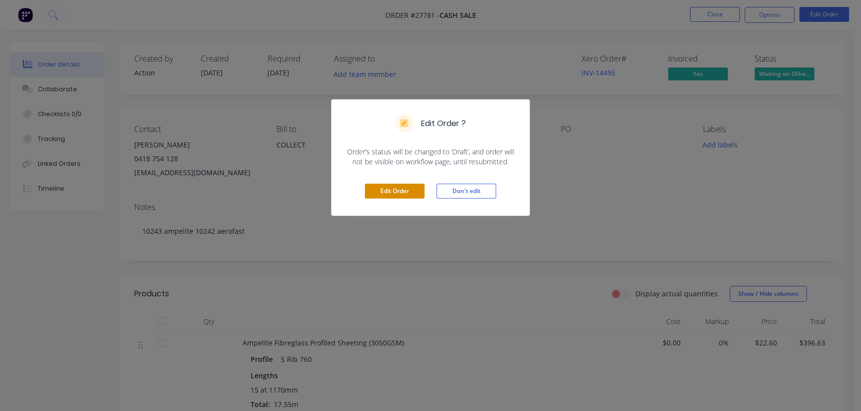
click at [409, 194] on button "Edit Order" at bounding box center [395, 191] width 60 height 15
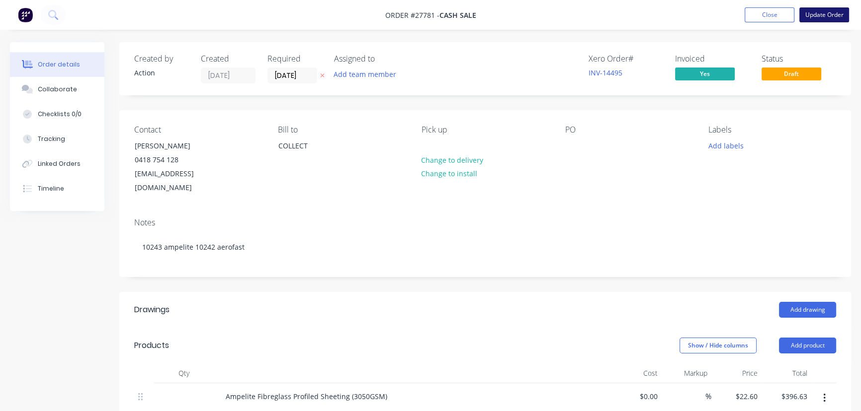
click at [812, 17] on button "Update Order" at bounding box center [824, 14] width 50 height 15
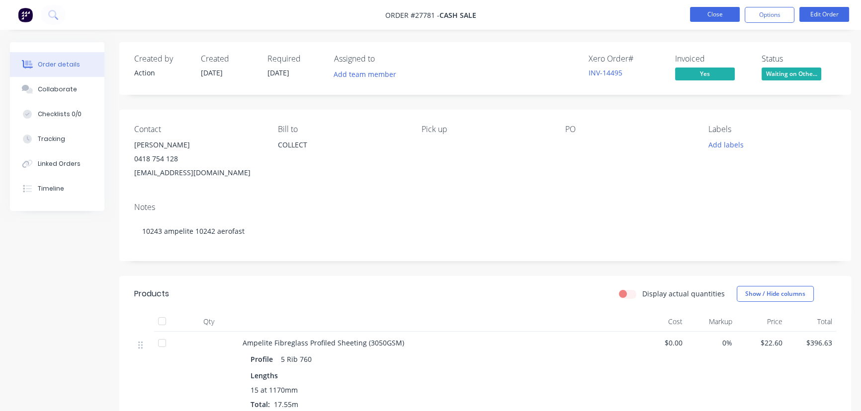
click at [706, 14] on button "Close" at bounding box center [715, 14] width 50 height 15
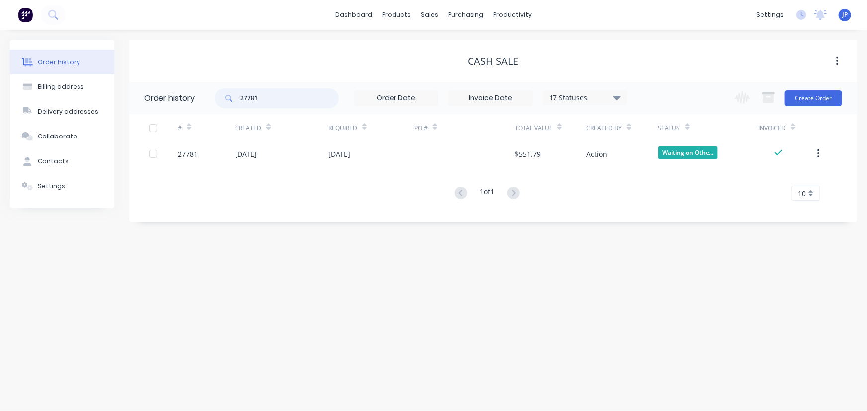
drag, startPoint x: 270, startPoint y: 97, endPoint x: 223, endPoint y: 98, distance: 47.2
click at [223, 98] on div "27781" at bounding box center [277, 98] width 124 height 20
type input "27778"
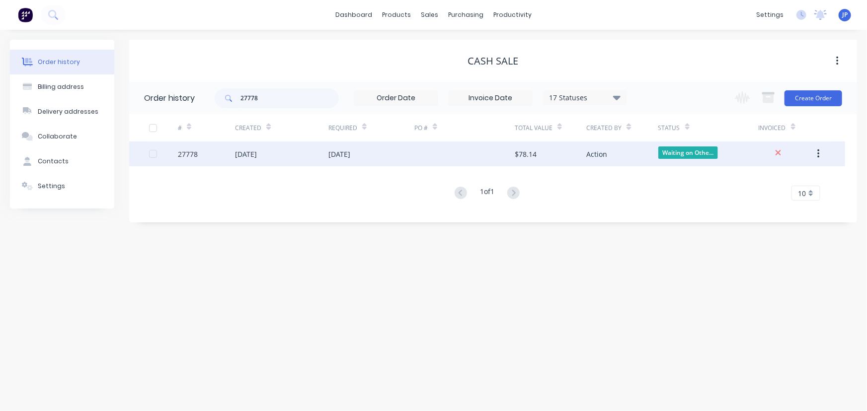
click at [257, 154] on div "[DATE]" at bounding box center [246, 154] width 22 height 10
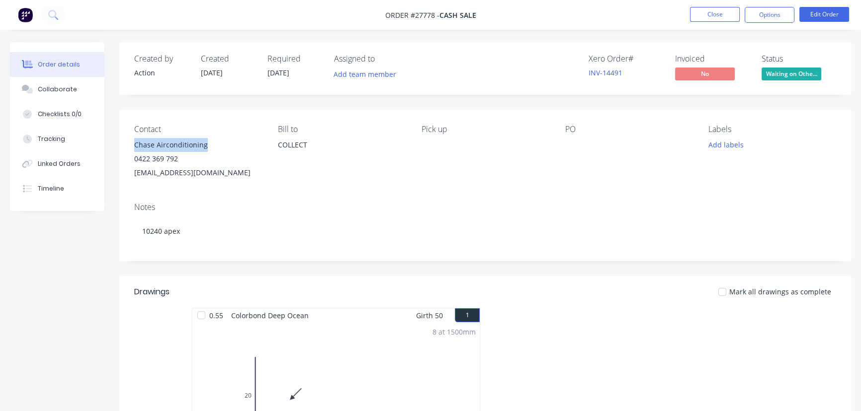
drag, startPoint x: 213, startPoint y: 144, endPoint x: 132, endPoint y: 151, distance: 81.2
click at [132, 151] on div "Contact Chase Airconditioning 0422 369 792 admin@chaseaircon.com.au Bill to COL…" at bounding box center [484, 152] width 731 height 85
click at [759, 20] on button "Options" at bounding box center [769, 15] width 50 height 16
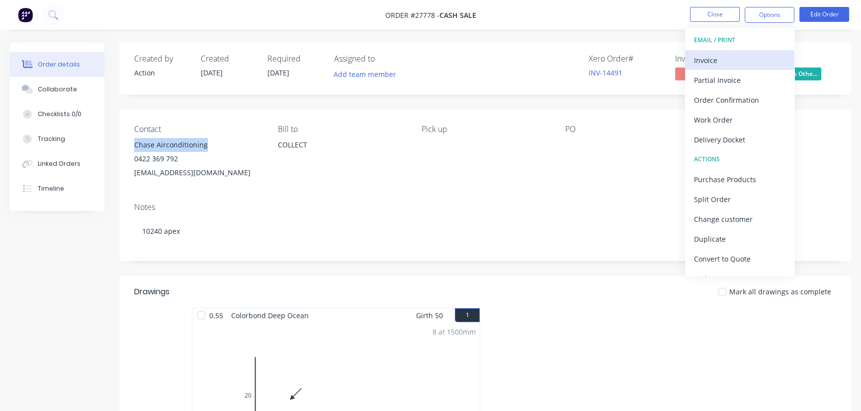
click at [702, 61] on div "Invoice" at bounding box center [739, 60] width 91 height 14
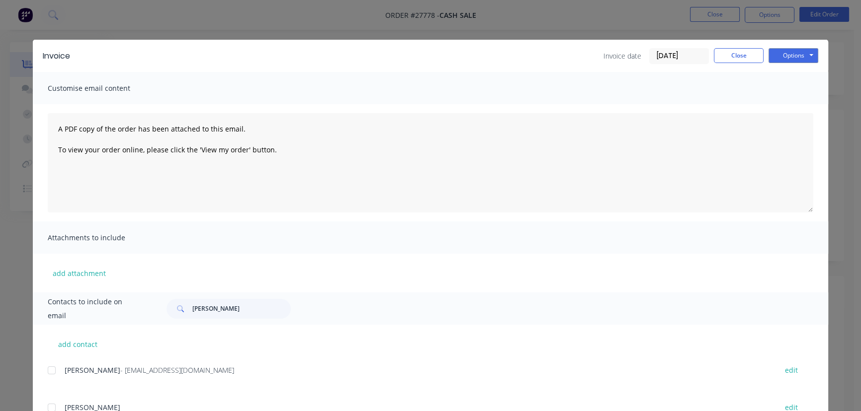
click at [685, 60] on input "[DATE]" at bounding box center [678, 56] width 59 height 15
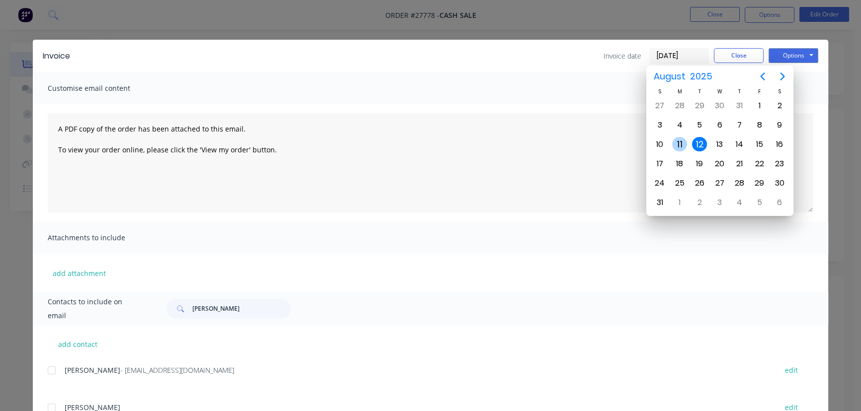
click at [678, 142] on div "11" at bounding box center [679, 144] width 15 height 15
type input "[DATE]"
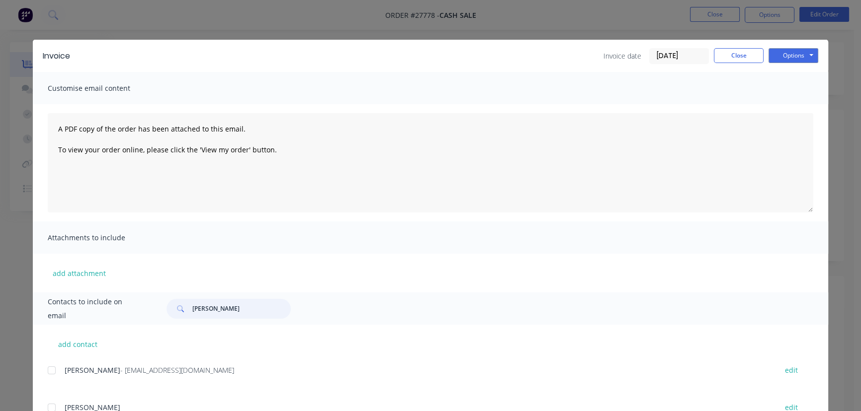
drag, startPoint x: 231, startPoint y: 310, endPoint x: 168, endPoint y: 311, distance: 62.1
click at [168, 311] on div "Peter Hatfield" at bounding box center [228, 309] width 124 height 20
paste input "Chase Airconditioning"
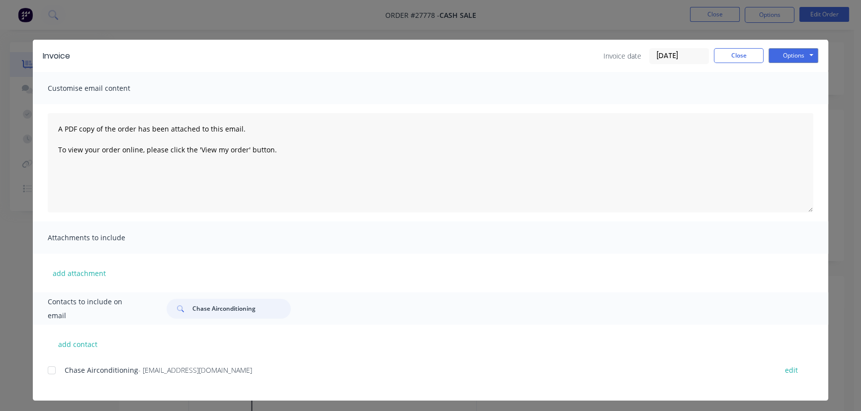
type input "Chase Airconditioning"
drag, startPoint x: 229, startPoint y: 376, endPoint x: 52, endPoint y: 389, distance: 177.9
click at [52, 389] on div "Chase Airconditioning - admin@chaseaircon.com.au edit" at bounding box center [438, 376] width 780 height 25
click at [789, 56] on button "Options" at bounding box center [793, 55] width 50 height 15
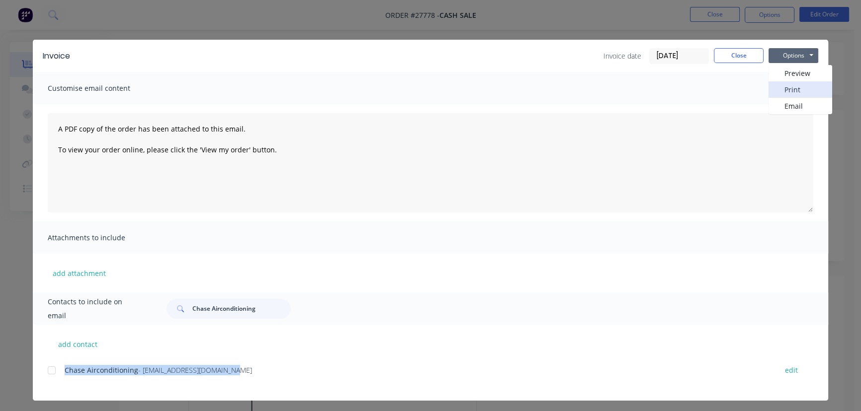
click at [779, 87] on button "Print" at bounding box center [800, 89] width 64 height 16
click at [775, 55] on button "Options" at bounding box center [793, 55] width 50 height 15
click at [740, 58] on button "Close" at bounding box center [738, 55] width 50 height 15
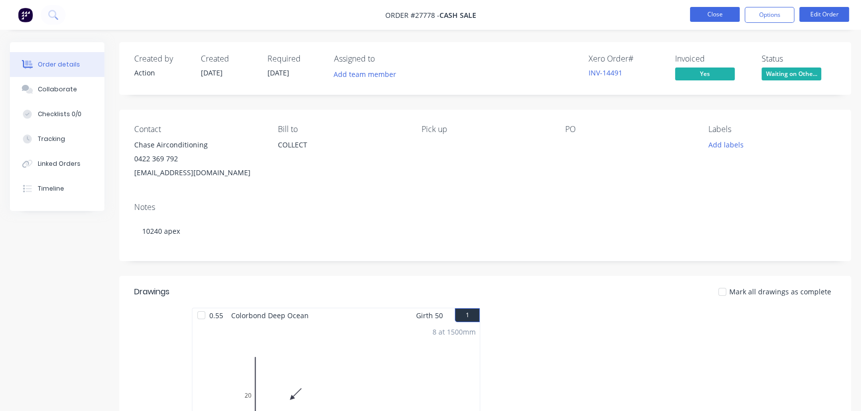
click at [702, 14] on button "Close" at bounding box center [715, 14] width 50 height 15
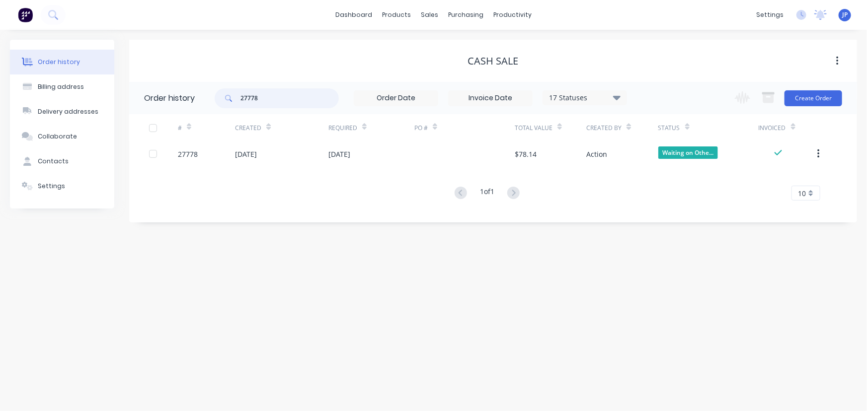
drag, startPoint x: 279, startPoint y: 97, endPoint x: 223, endPoint y: 104, distance: 56.6
click at [223, 104] on div "27778" at bounding box center [277, 98] width 124 height 20
type input "Eden Build"
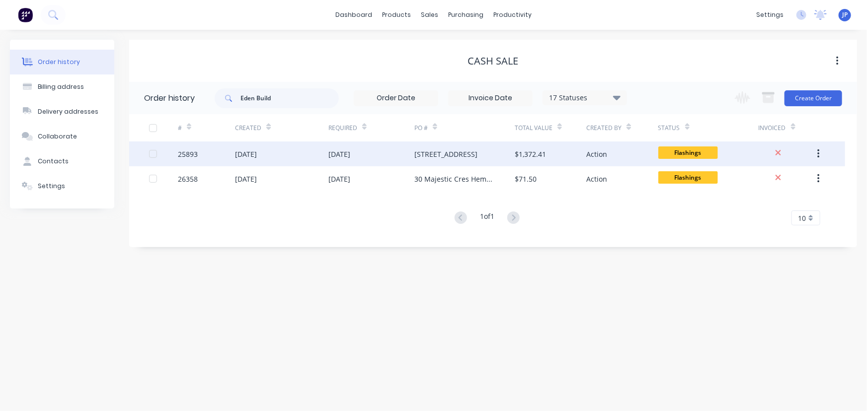
click at [257, 155] on div "[DATE]" at bounding box center [246, 154] width 22 height 10
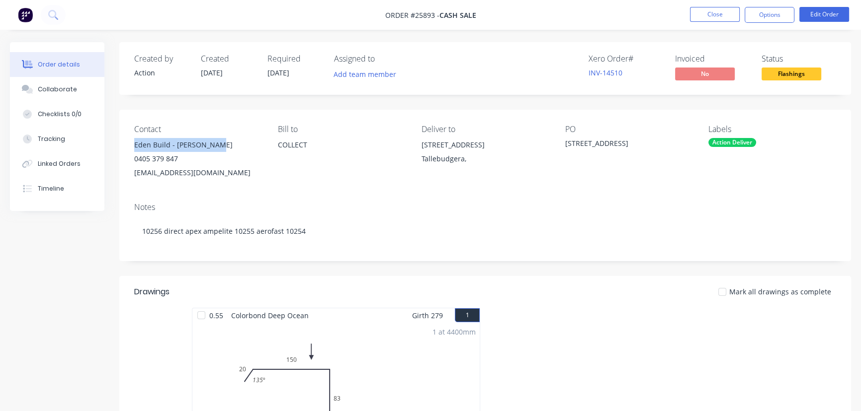
drag, startPoint x: 218, startPoint y: 145, endPoint x: 121, endPoint y: 144, distance: 96.9
click at [121, 144] on div "Contact Eden Build - Dan Kovalev 0405 379 847 info@edenbuild.com.au Bill to COL…" at bounding box center [484, 152] width 731 height 85
click at [772, 13] on button "Options" at bounding box center [769, 15] width 50 height 16
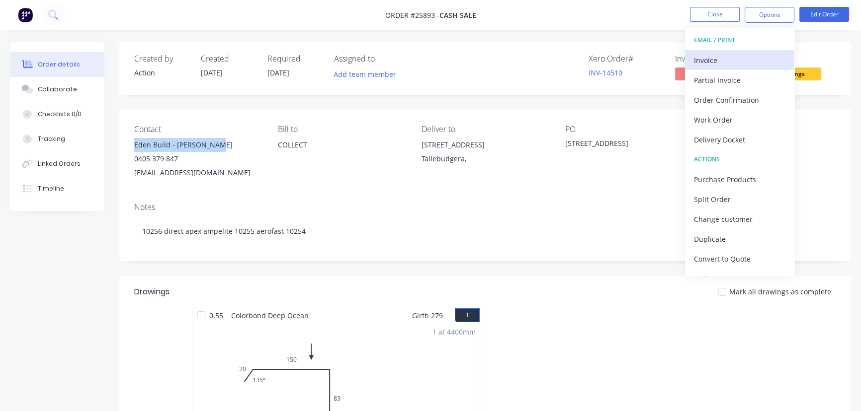
click at [709, 58] on div "Invoice" at bounding box center [739, 60] width 91 height 14
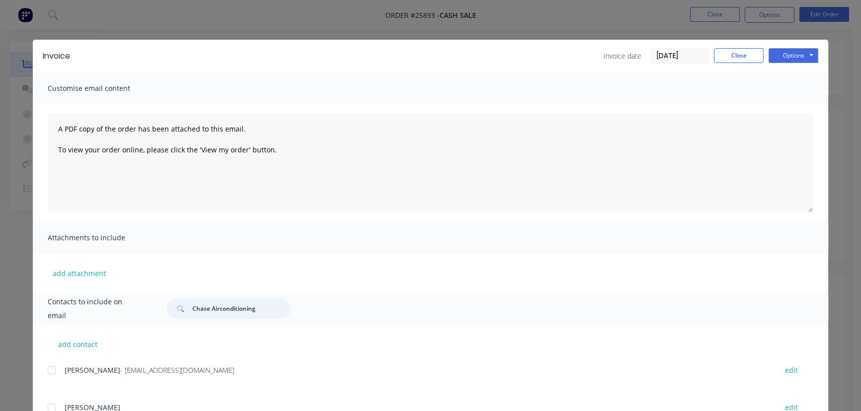
drag, startPoint x: 254, startPoint y: 310, endPoint x: 173, endPoint y: 312, distance: 81.0
click at [173, 312] on div "Chase Airconditioning" at bounding box center [228, 309] width 124 height 20
paste input "Eden Build - Dan Kovalev"
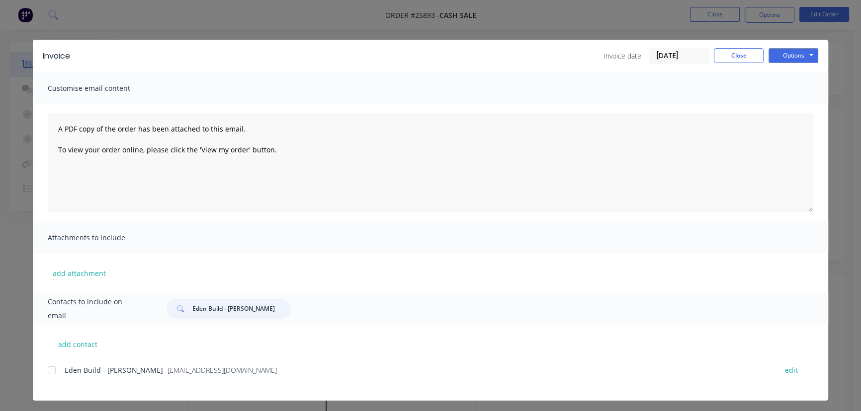
type input "Eden Build - Dan Kovalev"
drag, startPoint x: 231, startPoint y: 375, endPoint x: 57, endPoint y: 386, distance: 174.7
click at [57, 386] on div "Eden Build - Dan Kovalev - info@edenbuild.com.au edit" at bounding box center [438, 376] width 780 height 25
click at [689, 57] on input "[DATE]" at bounding box center [678, 56] width 59 height 15
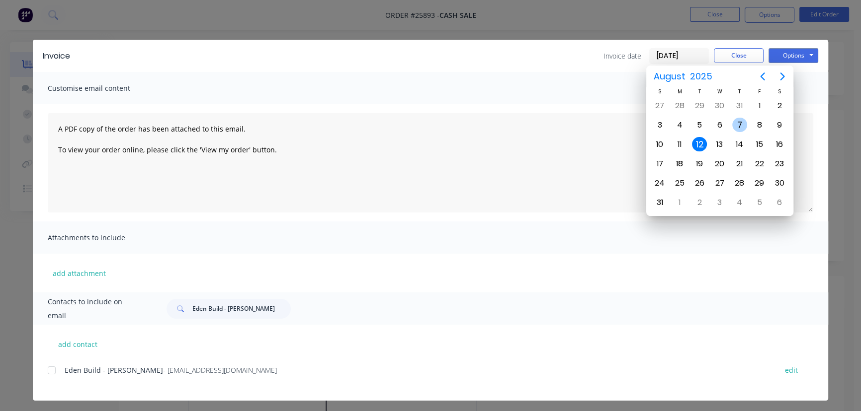
click at [740, 126] on div "7" at bounding box center [739, 125] width 15 height 15
type input "[DATE]"
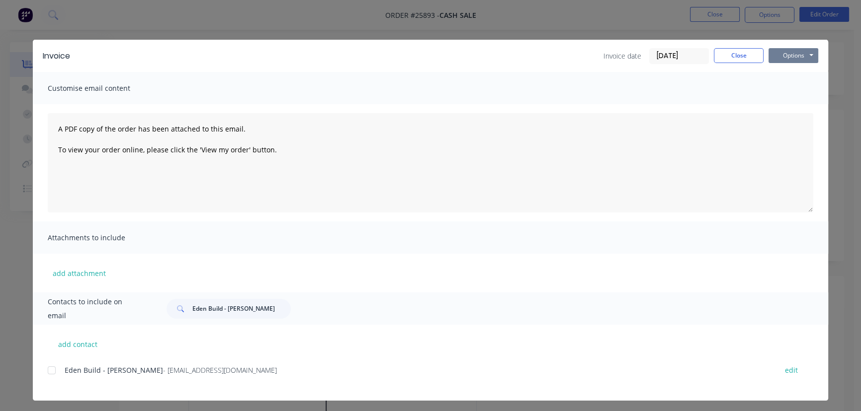
click at [781, 57] on button "Options" at bounding box center [793, 55] width 50 height 15
click at [781, 89] on button "Print" at bounding box center [800, 89] width 64 height 16
click at [724, 54] on button "Close" at bounding box center [738, 55] width 50 height 15
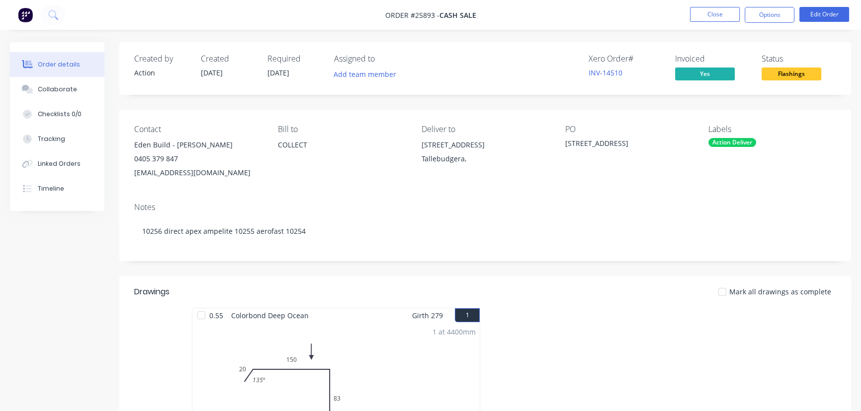
drag, startPoint x: 470, startPoint y: 167, endPoint x: 408, endPoint y: 169, distance: 61.6
click at [408, 169] on div "Contact Eden Build - Dan Kovalev 0405 379 847 info@edenbuild.com.au Bill to COL…" at bounding box center [484, 152] width 731 height 85
click at [484, 176] on div "Deliver to 1049 Tallebudgera Creek Rd Tallebudgera," at bounding box center [485, 152] width 128 height 55
drag, startPoint x: 475, startPoint y: 166, endPoint x: 417, endPoint y: 149, distance: 60.2
click at [417, 149] on div "Contact Eden Build - Dan Kovalev 0405 379 847 info@edenbuild.com.au Bill to COL…" at bounding box center [484, 152] width 731 height 85
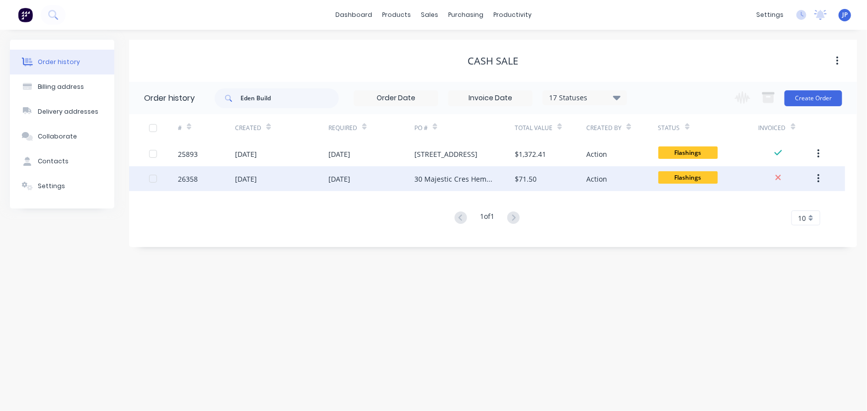
click at [199, 180] on div "26358" at bounding box center [206, 178] width 57 height 25
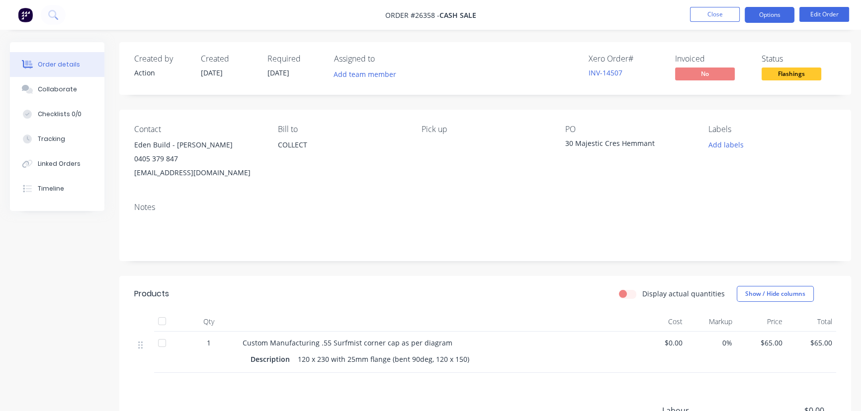
click at [756, 16] on button "Options" at bounding box center [769, 15] width 50 height 16
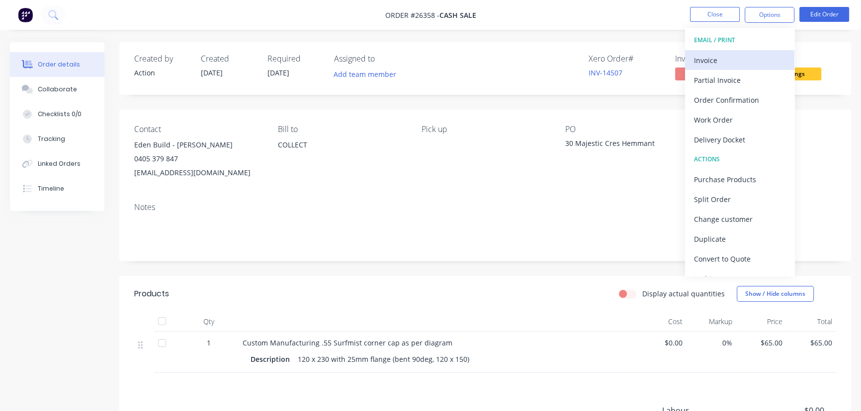
click at [720, 62] on div "Invoice" at bounding box center [739, 60] width 91 height 14
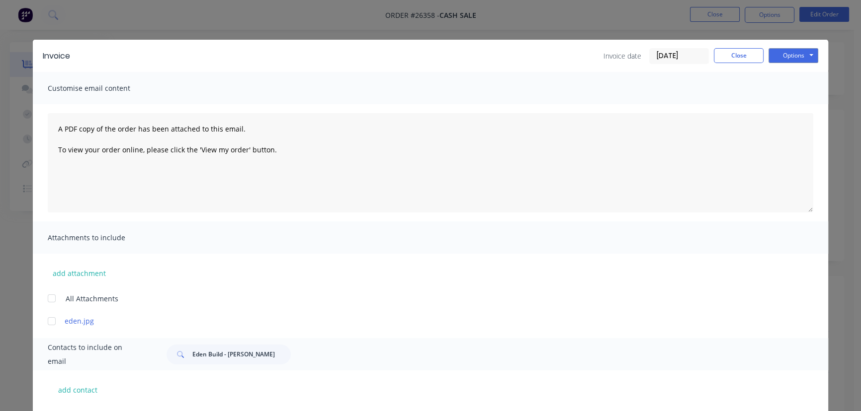
click at [685, 55] on input "[DATE]" at bounding box center [678, 56] width 59 height 15
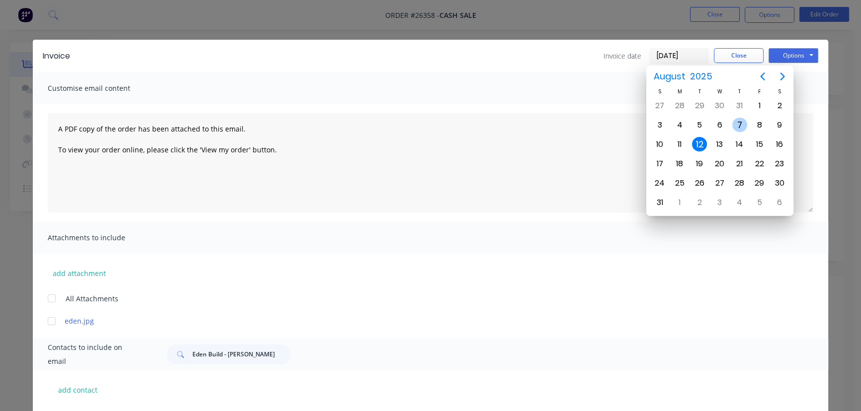
click at [742, 123] on div "7" at bounding box center [739, 125] width 15 height 15
type input "[DATE]"
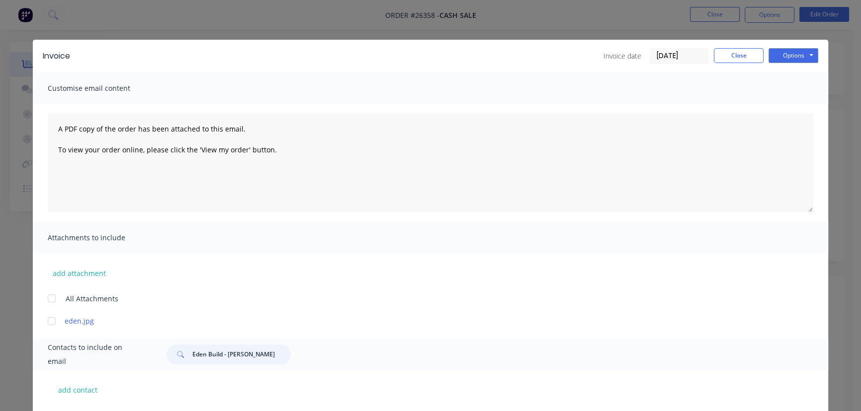
drag, startPoint x: 268, startPoint y: 360, endPoint x: 285, endPoint y: 361, distance: 16.4
click at [285, 361] on div "Eden Build - Dan Kovalev" at bounding box center [228, 355] width 124 height 20
click at [779, 54] on button "Options" at bounding box center [793, 55] width 50 height 15
click at [776, 85] on button "Print" at bounding box center [800, 89] width 64 height 16
click at [747, 56] on button "Close" at bounding box center [738, 55] width 50 height 15
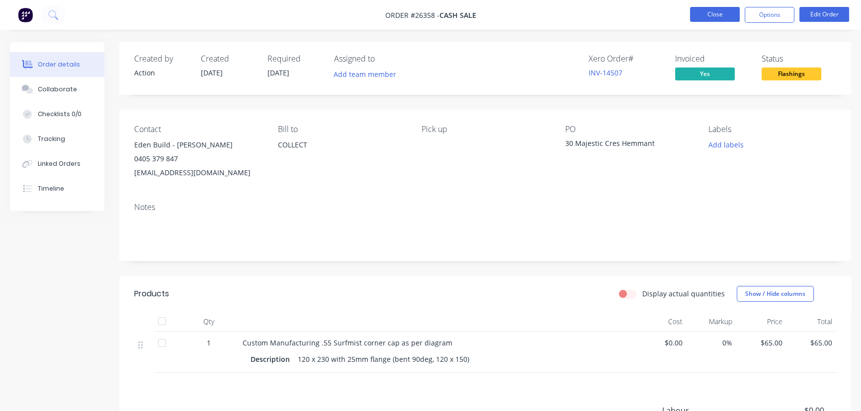
click at [715, 9] on button "Close" at bounding box center [715, 14] width 50 height 15
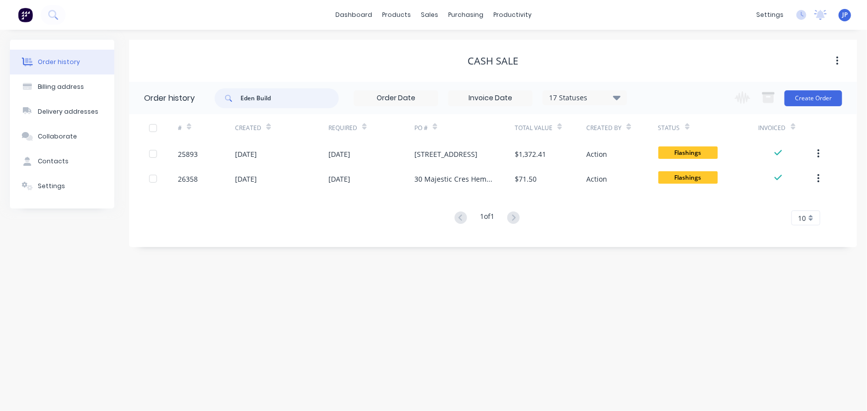
drag, startPoint x: 276, startPoint y: 96, endPoint x: 212, endPoint y: 105, distance: 64.2
click at [212, 105] on header "Order history Eden Build 17 Statuses Invoice Status Invoiced Not Invoiced Parti…" at bounding box center [493, 98] width 728 height 32
type input "27565"
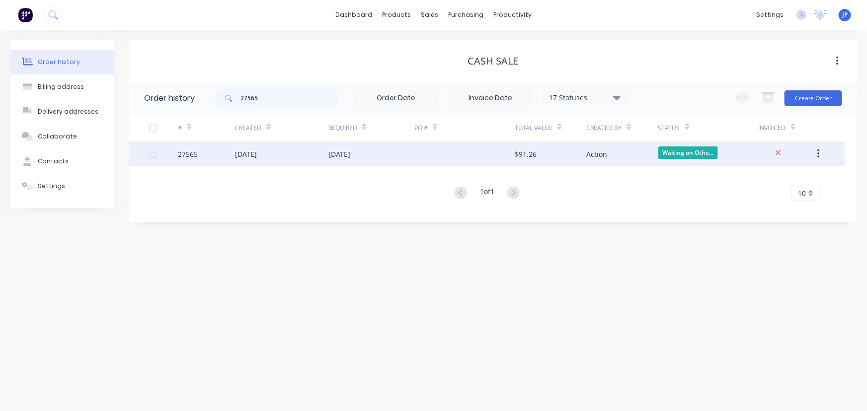
click at [257, 156] on div "[DATE]" at bounding box center [246, 154] width 22 height 10
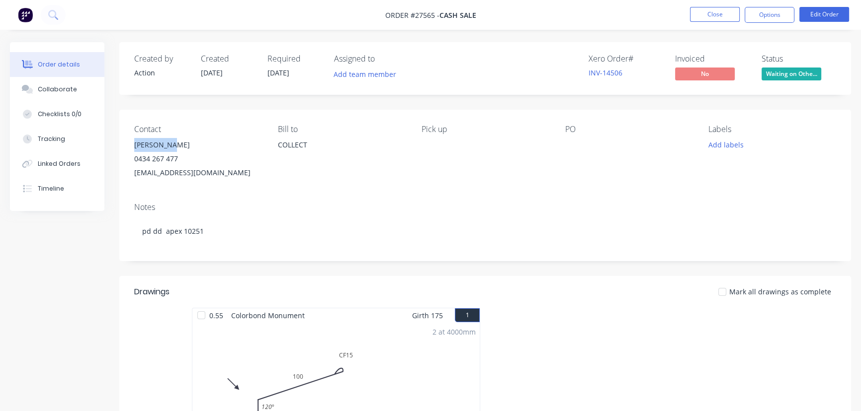
drag, startPoint x: 177, startPoint y: 145, endPoint x: 129, endPoint y: 145, distance: 48.7
click at [129, 145] on div "Contact kyle Terra 0434 267 477 caio.mo.terra@gmail.com Bill to COLLECT Pick up…" at bounding box center [484, 152] width 731 height 85
click at [773, 19] on button "Options" at bounding box center [769, 15] width 50 height 16
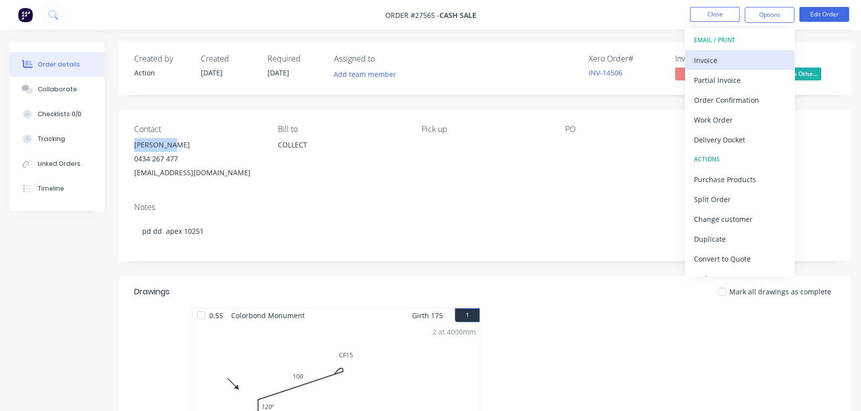
click at [710, 61] on div "Invoice" at bounding box center [739, 60] width 91 height 14
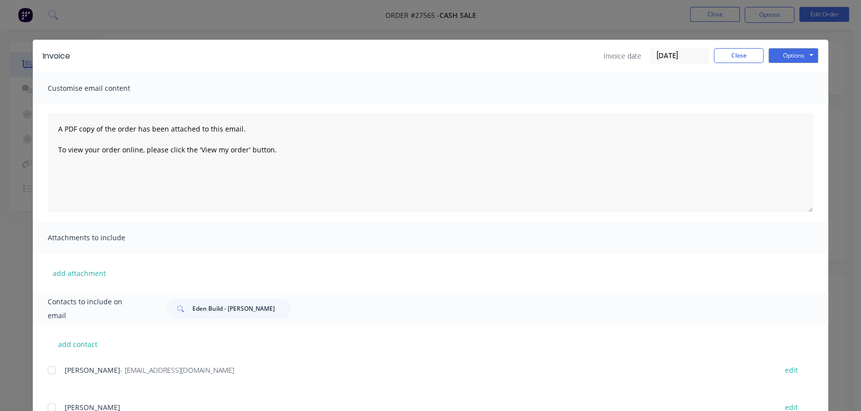
click at [675, 51] on input "[DATE]" at bounding box center [678, 56] width 59 height 15
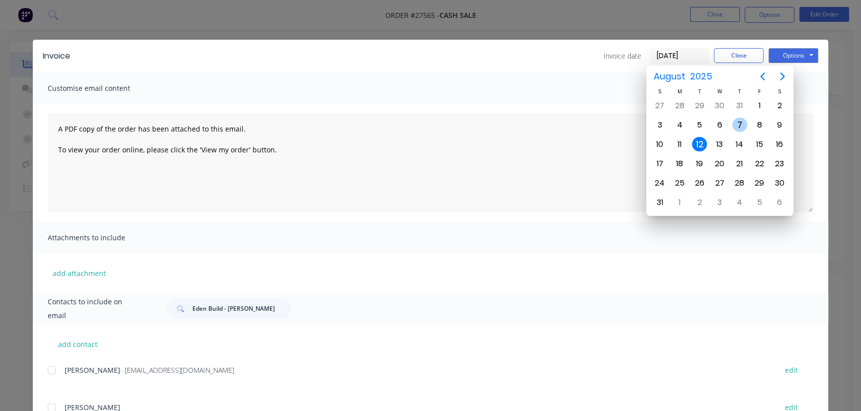
click at [740, 122] on div "7" at bounding box center [739, 125] width 15 height 15
type input "[DATE]"
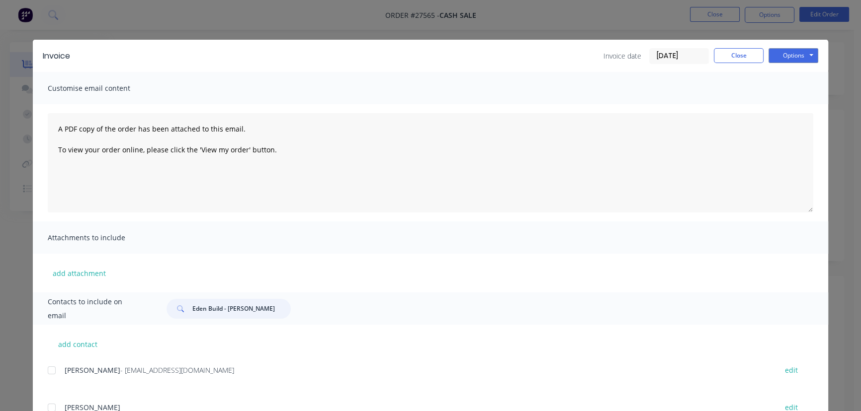
drag, startPoint x: 268, startPoint y: 310, endPoint x: 175, endPoint y: 313, distance: 93.0
click at [175, 313] on div "Eden Build - Dan Kovalev" at bounding box center [228, 309] width 124 height 20
paste input "kyle Terra"
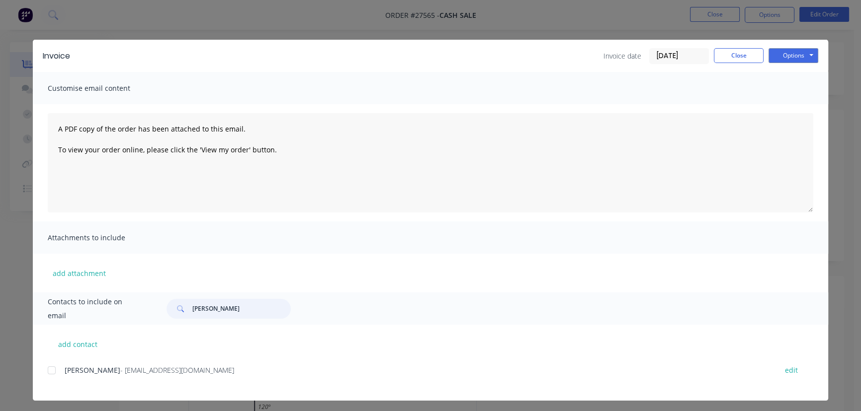
type input "kyle Terra"
drag, startPoint x: 180, startPoint y: 373, endPoint x: 46, endPoint y: 381, distance: 134.4
click at [48, 381] on div "kyle Terra - caio.mo.terra@gmail.com edit" at bounding box center [438, 376] width 780 height 25
click at [783, 57] on button "Options" at bounding box center [793, 55] width 50 height 15
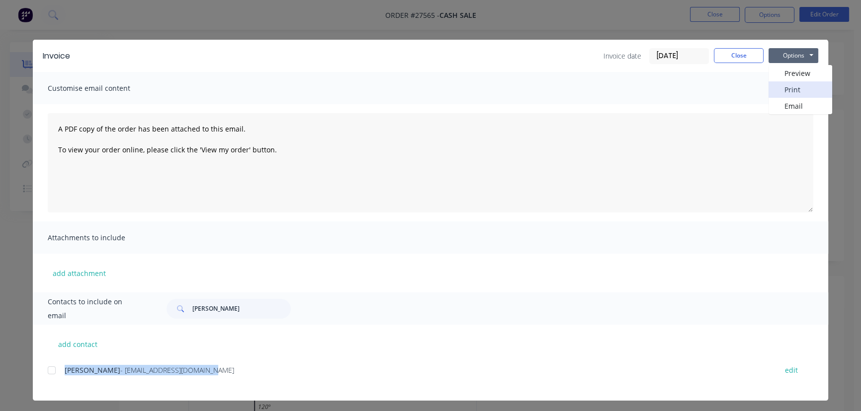
click at [782, 86] on button "Print" at bounding box center [800, 89] width 64 height 16
click at [734, 56] on button "Close" at bounding box center [738, 55] width 50 height 15
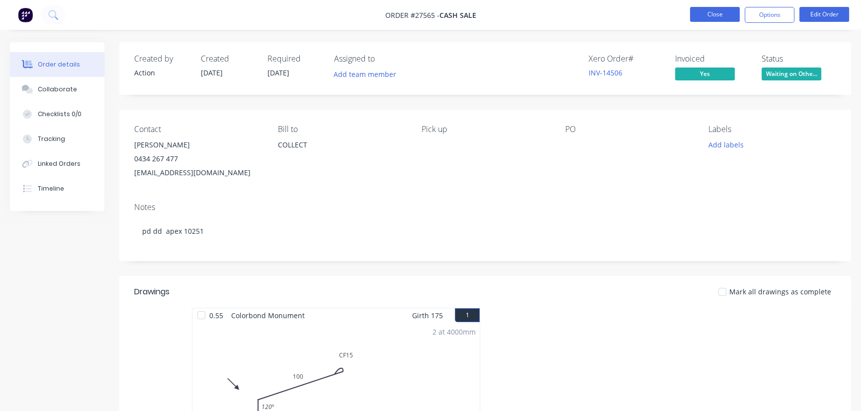
click at [713, 11] on button "Close" at bounding box center [715, 14] width 50 height 15
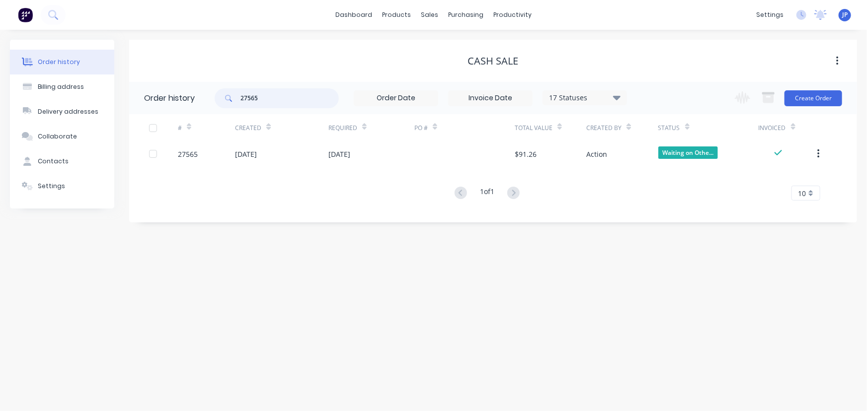
click at [258, 96] on input "27565" at bounding box center [289, 98] width 98 height 20
type input "27588"
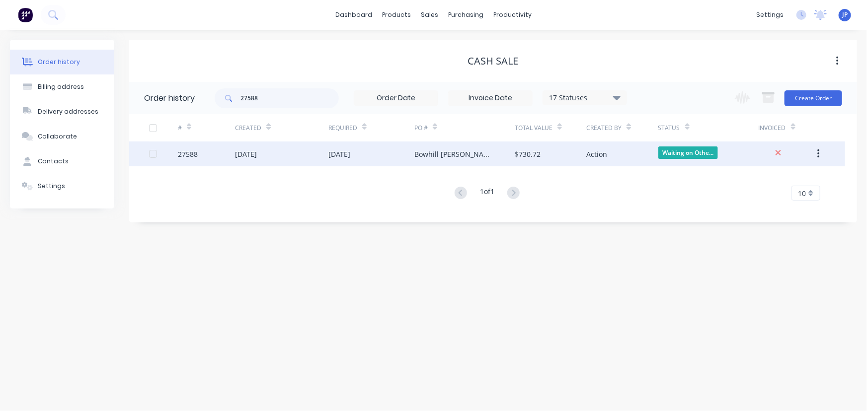
click at [252, 157] on div "[DATE]" at bounding box center [246, 154] width 22 height 10
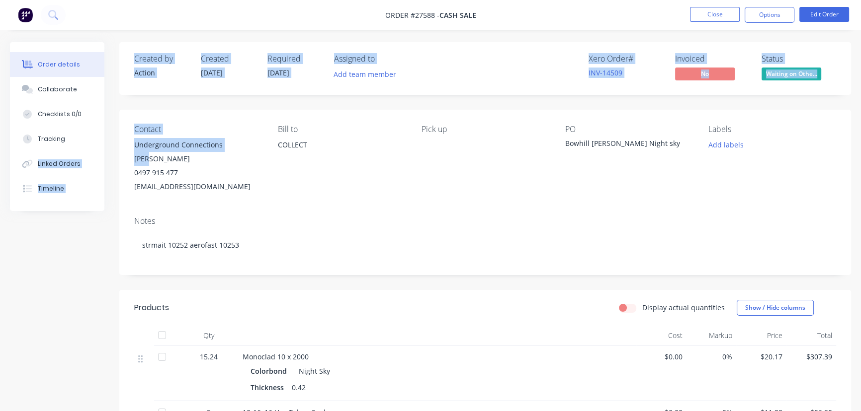
drag, startPoint x: 249, startPoint y: 144, endPoint x: 115, endPoint y: 150, distance: 134.8
click at [115, 150] on div "Order details Collaborate Checklists 0/0 Tracking Linked Orders Timeline Order …" at bounding box center [430, 363] width 861 height 643
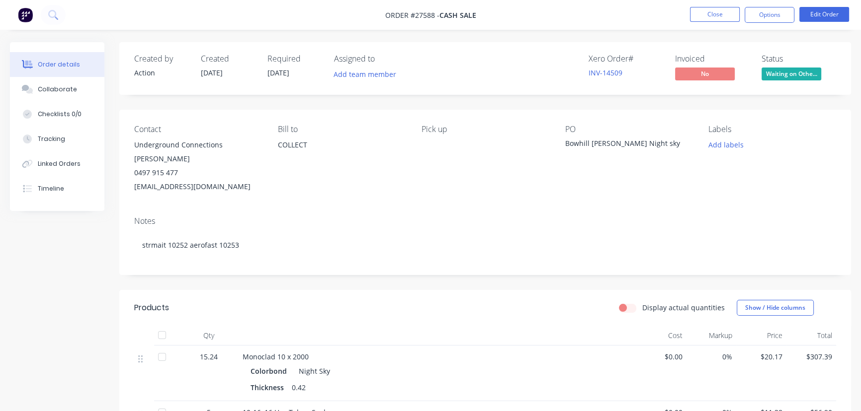
click at [204, 166] on div "0497 915 477" at bounding box center [198, 173] width 128 height 14
drag, startPoint x: 230, startPoint y: 143, endPoint x: 126, endPoint y: 145, distance: 103.9
click at [126, 145] on div "Contact Underground Connections Josh 0497 915 477 undergroundconnections@outloo…" at bounding box center [484, 159] width 731 height 99
click at [757, 16] on button "Options" at bounding box center [769, 15] width 50 height 16
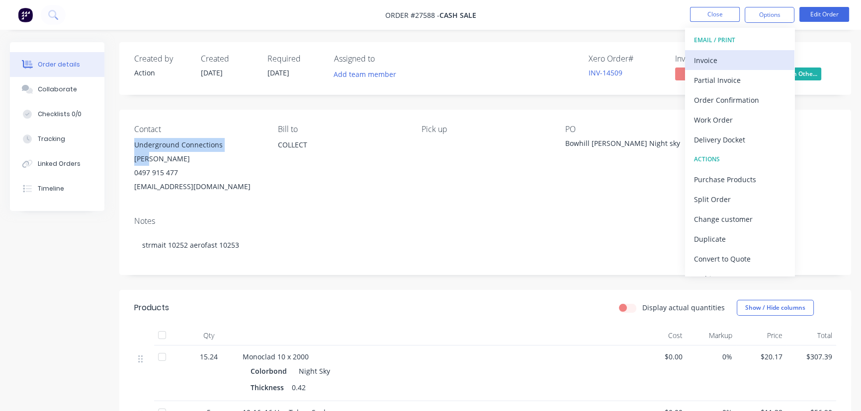
click at [721, 57] on div "Invoice" at bounding box center [739, 60] width 91 height 14
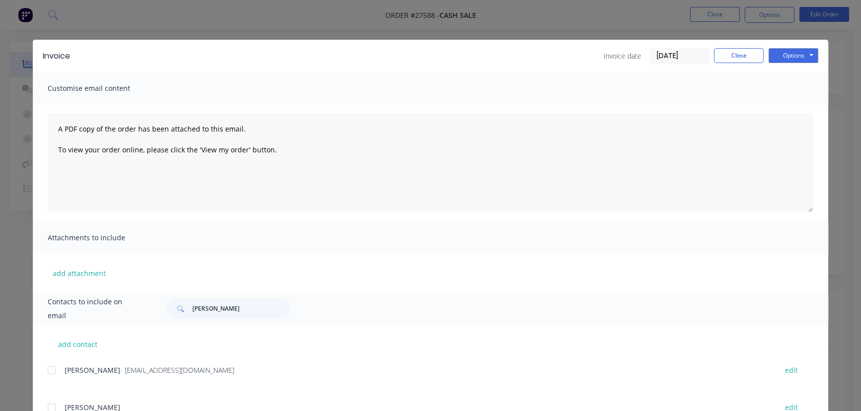
click at [695, 54] on input "[DATE]" at bounding box center [678, 56] width 59 height 15
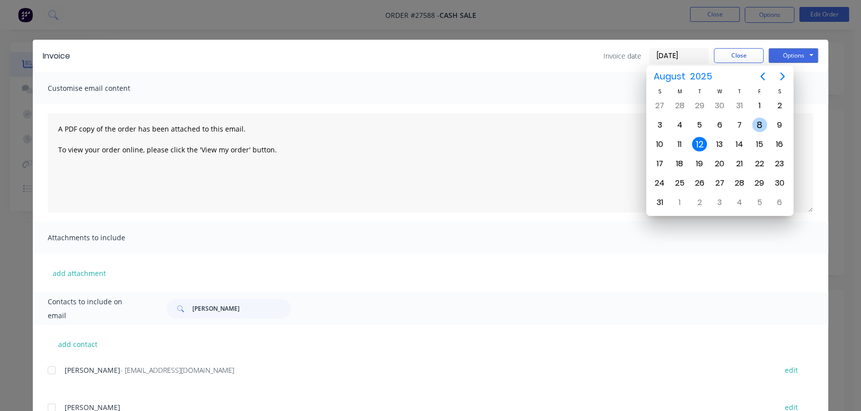
drag, startPoint x: 763, startPoint y: 125, endPoint x: 742, endPoint y: 125, distance: 20.9
click at [764, 125] on div "8" at bounding box center [759, 125] width 15 height 15
type input "[DATE]"
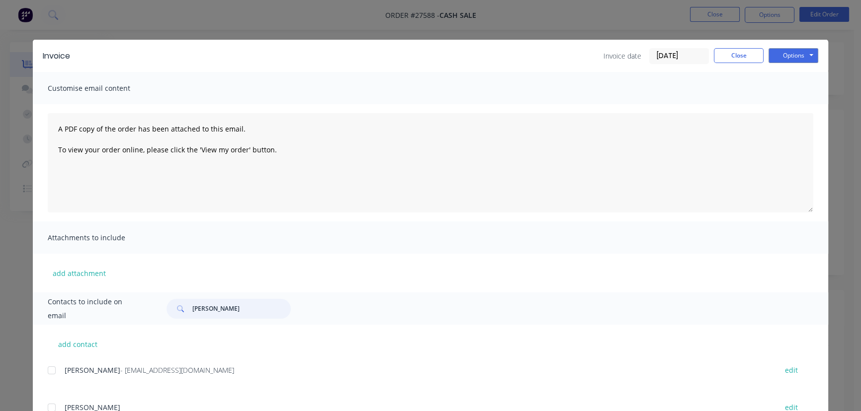
drag, startPoint x: 222, startPoint y: 307, endPoint x: 180, endPoint y: 314, distance: 42.7
click at [180, 314] on div "kyle Terra" at bounding box center [228, 309] width 124 height 20
paste input "Underground Connections Josh"
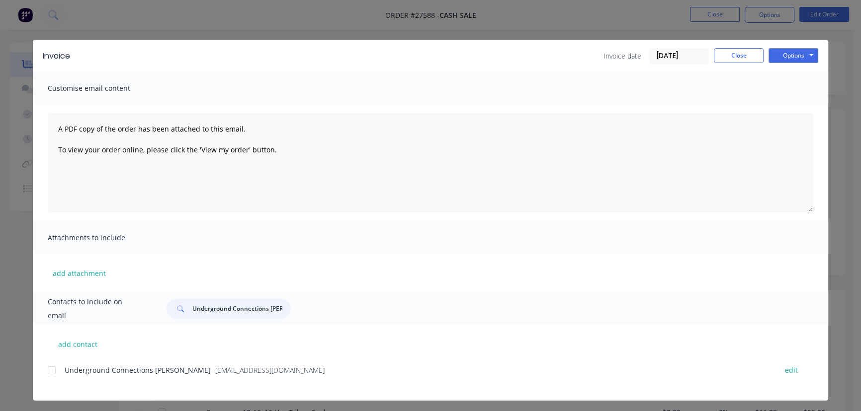
type input "Underground Connections Josh"
drag, startPoint x: 298, startPoint y: 373, endPoint x: 43, endPoint y: 388, distance: 254.8
click at [43, 388] on div "add contact Underground Connections Josh - undergroundconnections@outlook.com e…" at bounding box center [430, 363] width 795 height 76
click at [778, 53] on button "Options" at bounding box center [793, 55] width 50 height 15
click at [781, 91] on button "Print" at bounding box center [800, 89] width 64 height 16
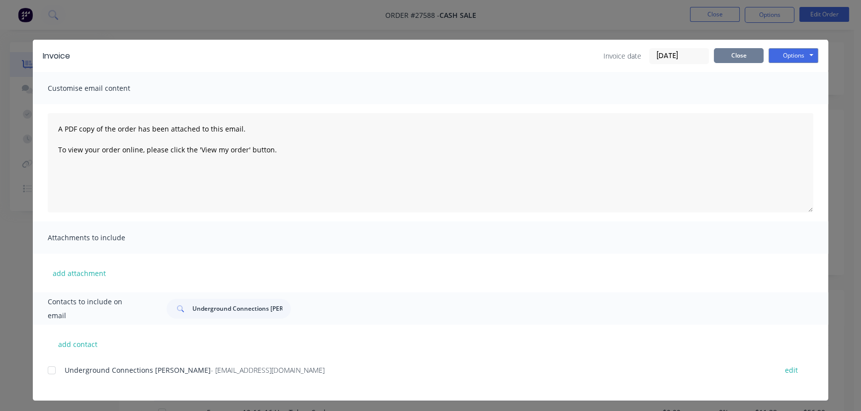
click at [722, 54] on button "Close" at bounding box center [738, 55] width 50 height 15
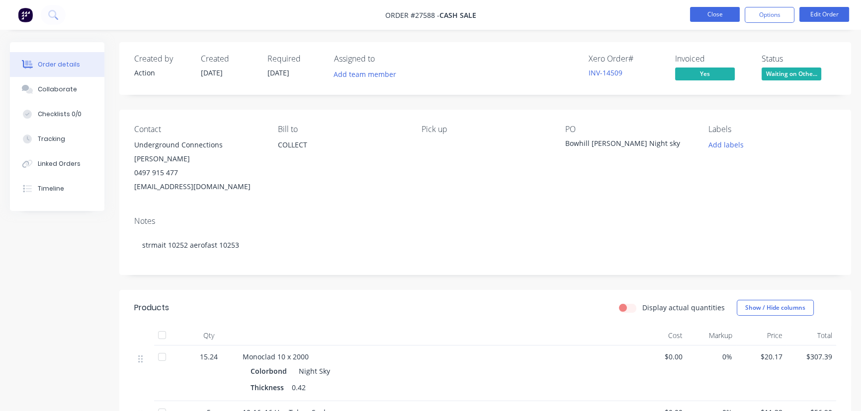
click at [695, 16] on button "Close" at bounding box center [715, 14] width 50 height 15
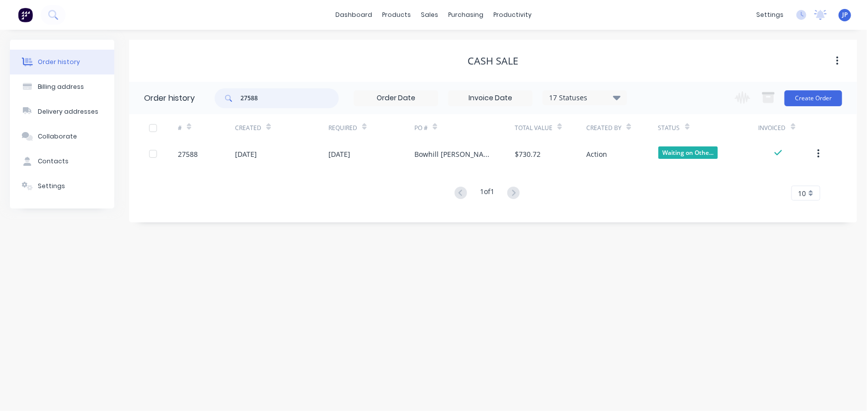
drag, startPoint x: 268, startPoint y: 101, endPoint x: 233, endPoint y: 100, distance: 35.8
click at [233, 100] on div "27588" at bounding box center [277, 98] width 124 height 20
type input "QU-8992"
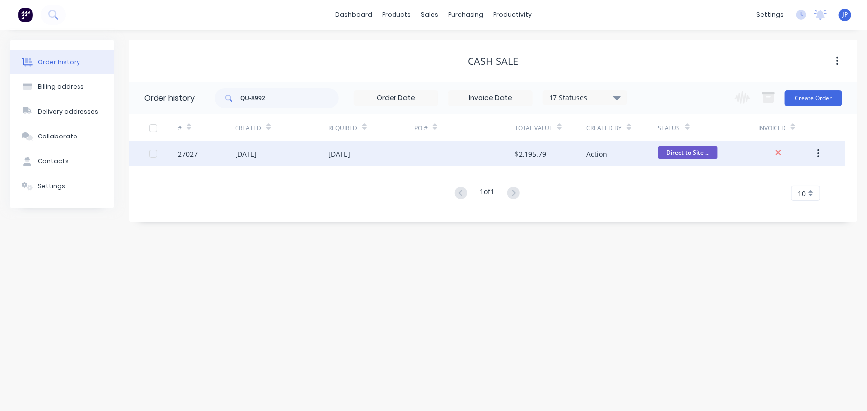
click at [246, 154] on div "[DATE]" at bounding box center [246, 154] width 22 height 10
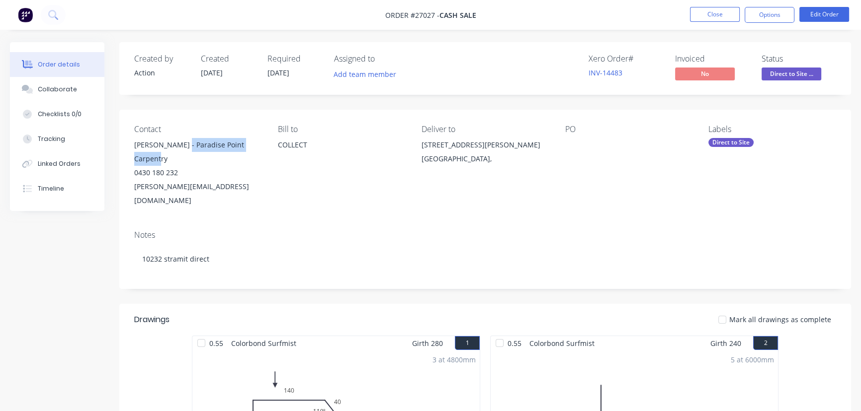
drag, startPoint x: 268, startPoint y: 144, endPoint x: 182, endPoint y: 149, distance: 86.1
click at [182, 149] on div "Contact Andrew Hinz - Paradise Point Carpentry 0430 180 232 andrew@paradisepoin…" at bounding box center [484, 166] width 731 height 113
click at [759, 14] on button "Options" at bounding box center [769, 15] width 50 height 16
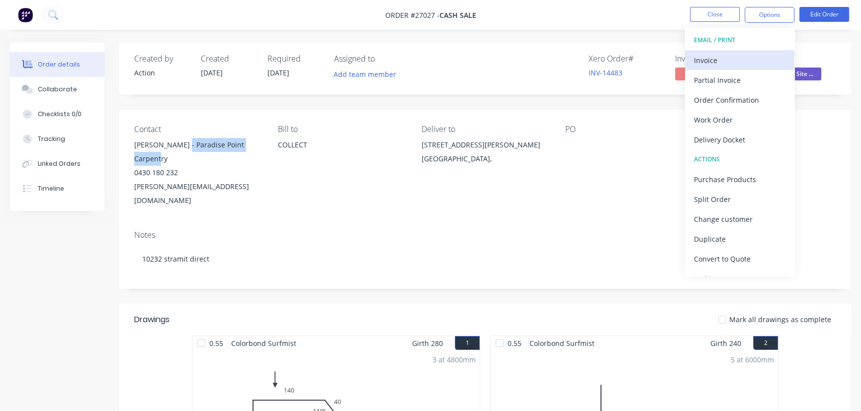
click at [717, 60] on div "Invoice" at bounding box center [739, 60] width 91 height 14
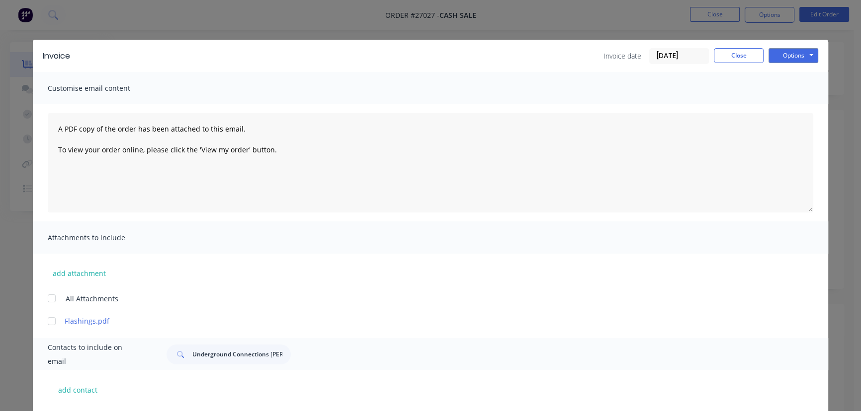
click at [674, 54] on input "[DATE]" at bounding box center [678, 56] width 59 height 15
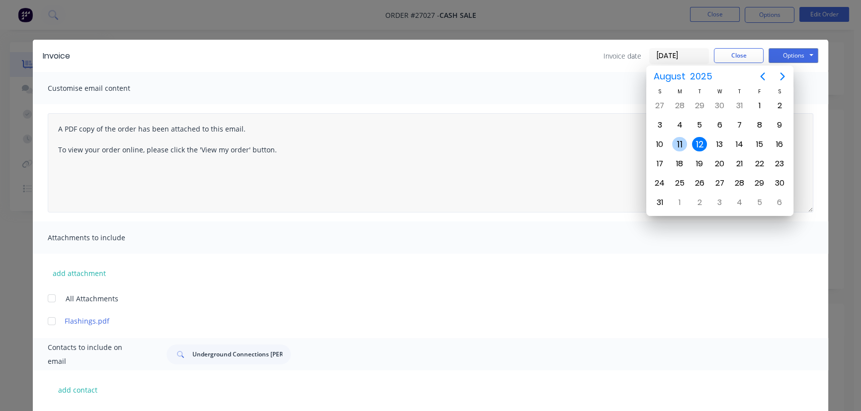
drag, startPoint x: 679, startPoint y: 142, endPoint x: 489, endPoint y: 196, distance: 198.0
click at [679, 143] on div "11" at bounding box center [679, 144] width 15 height 15
type input "[DATE]"
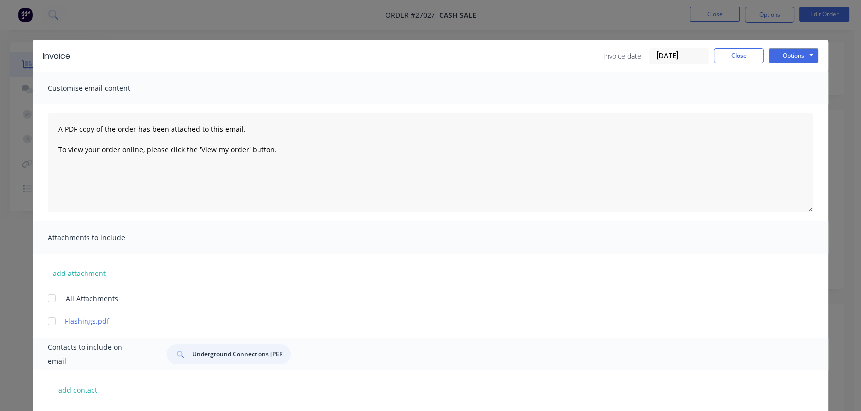
drag, startPoint x: 282, startPoint y: 353, endPoint x: 186, endPoint y: 355, distance: 95.9
click at [186, 355] on div "Underground Connections Josh" at bounding box center [228, 355] width 124 height 20
paste input "Paradise Point Carpentry"
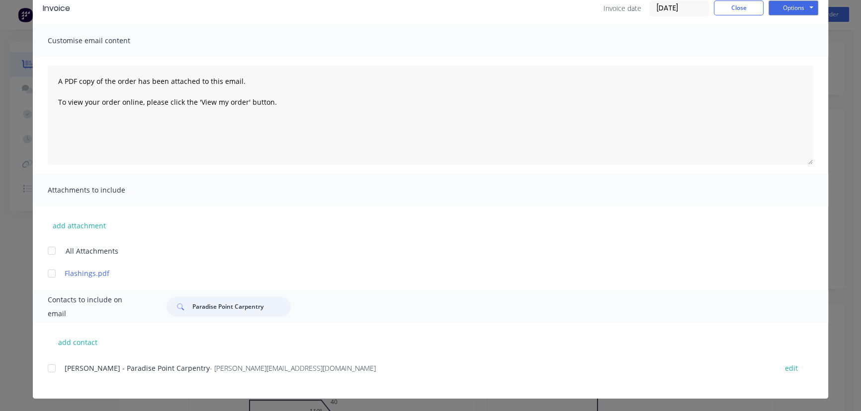
scroll to position [49, 0]
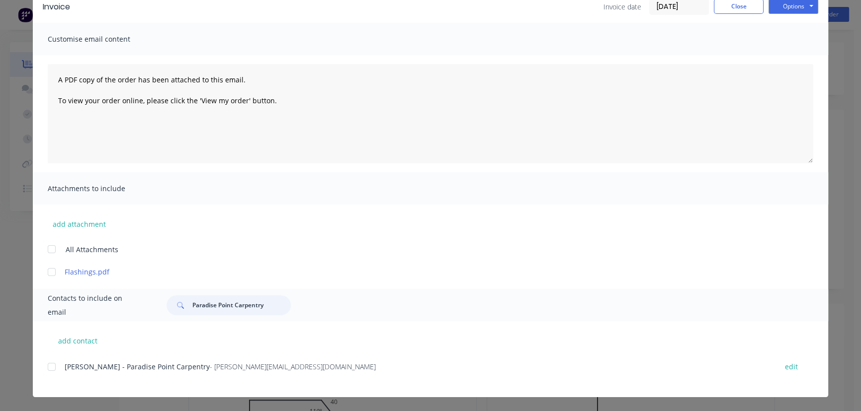
type input "Paradise Point Carpentry"
drag, startPoint x: 313, startPoint y: 373, endPoint x: 107, endPoint y: 380, distance: 205.8
click at [107, 380] on div "Andrew Hinz - Paradise Point Carpentry - andrew@paradisepointcarpentry.au edit" at bounding box center [438, 372] width 780 height 25
drag, startPoint x: 790, startPoint y: 5, endPoint x: 789, endPoint y: 14, distance: 9.1
click at [790, 7] on button "Options" at bounding box center [793, 6] width 50 height 15
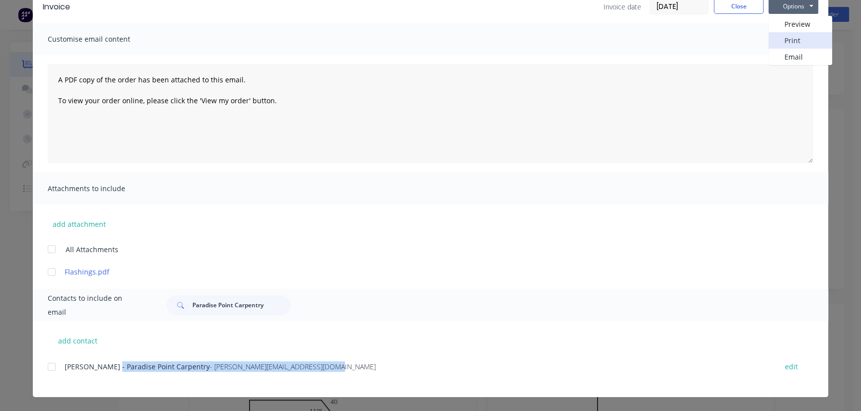
click at [789, 37] on button "Print" at bounding box center [800, 40] width 64 height 16
click at [748, 4] on button "Close" at bounding box center [738, 6] width 50 height 15
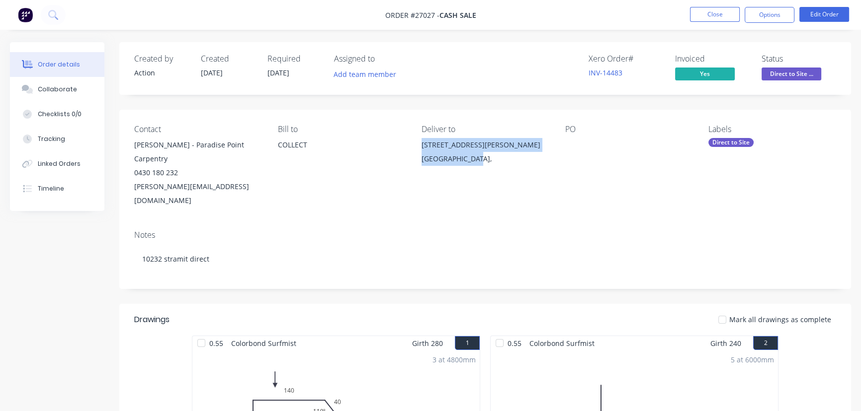
drag, startPoint x: 470, startPoint y: 162, endPoint x: 413, endPoint y: 147, distance: 58.7
click at [413, 147] on div "Contact Andrew Hinz - Paradise Point Carpentry 0430 180 232 andrew@paradisepoin…" at bounding box center [484, 166] width 731 height 113
click at [703, 20] on button "Close" at bounding box center [715, 14] width 50 height 15
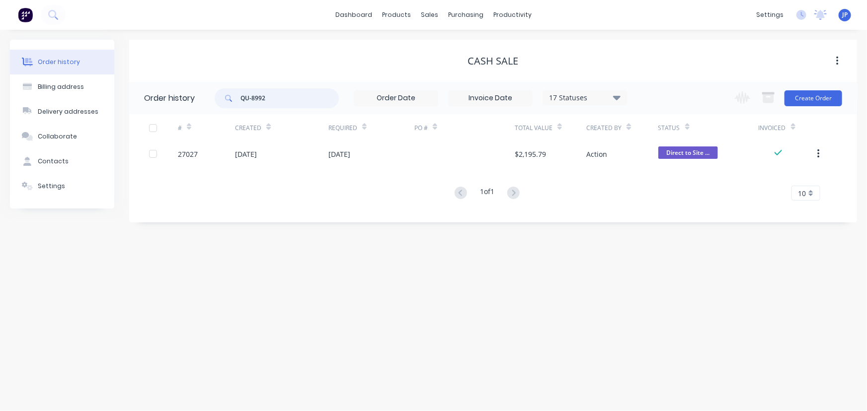
click at [270, 98] on input "QU-8992" at bounding box center [289, 98] width 98 height 20
type input "QU-9376"
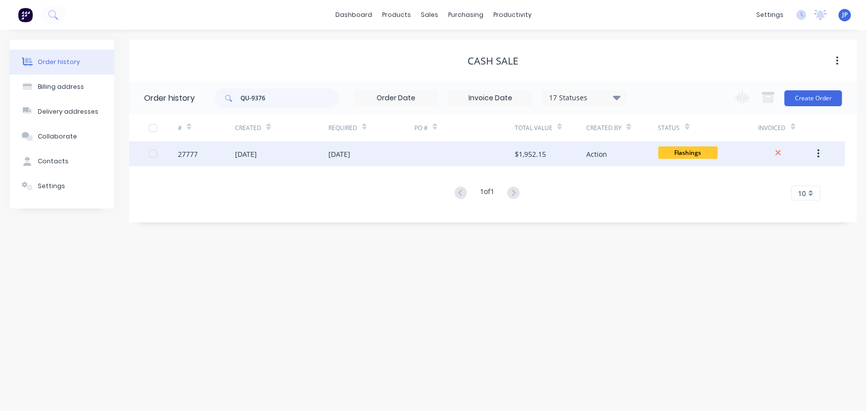
click at [285, 160] on div "[DATE]" at bounding box center [281, 154] width 93 height 25
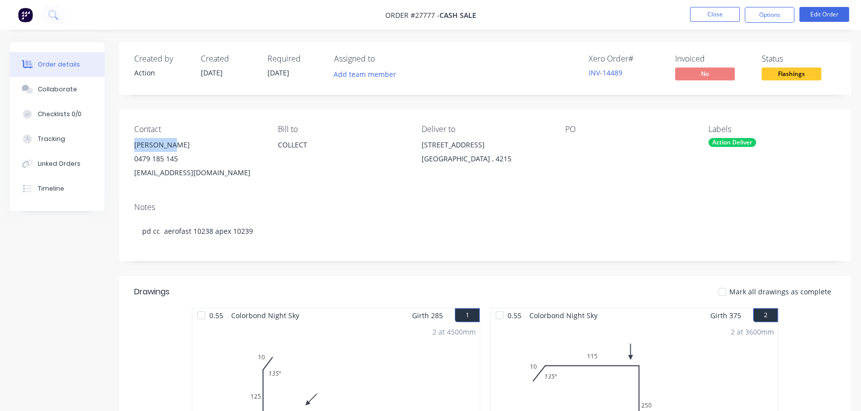
drag, startPoint x: 180, startPoint y: 141, endPoint x: 128, endPoint y: 142, distance: 51.7
click at [128, 142] on div "Contact Doug Bruce 0479 185 145 dougbruce88@gmail.com Bill to COLLECT Deliver t…" at bounding box center [484, 152] width 731 height 85
click at [768, 12] on button "Options" at bounding box center [769, 15] width 50 height 16
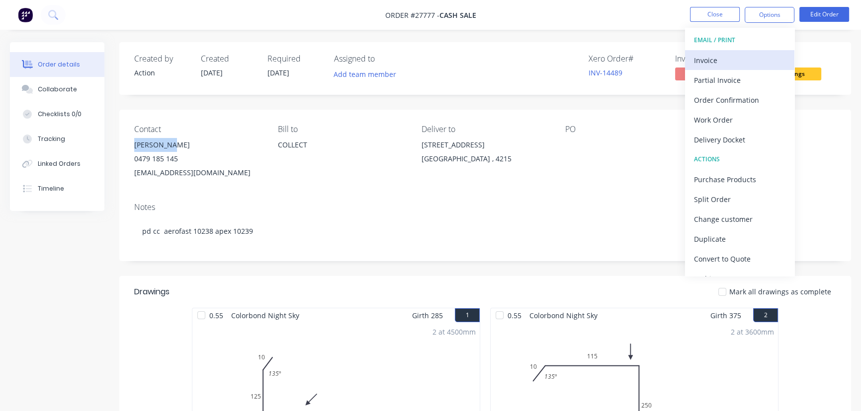
click at [735, 62] on div "Invoice" at bounding box center [739, 60] width 91 height 14
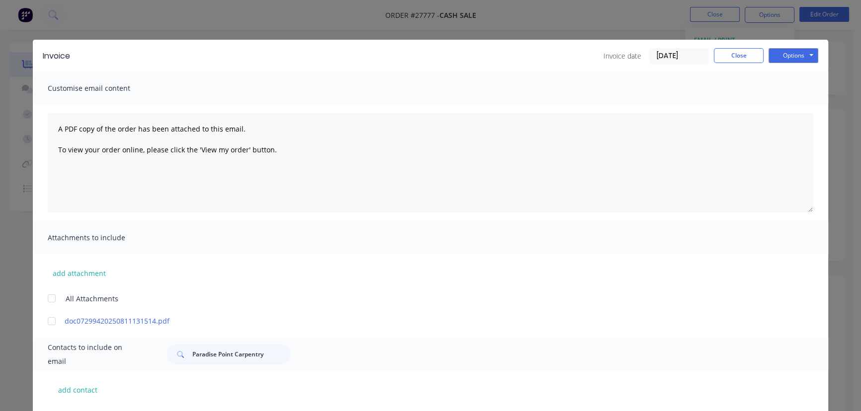
click at [682, 58] on input "[DATE]" at bounding box center [678, 56] width 59 height 15
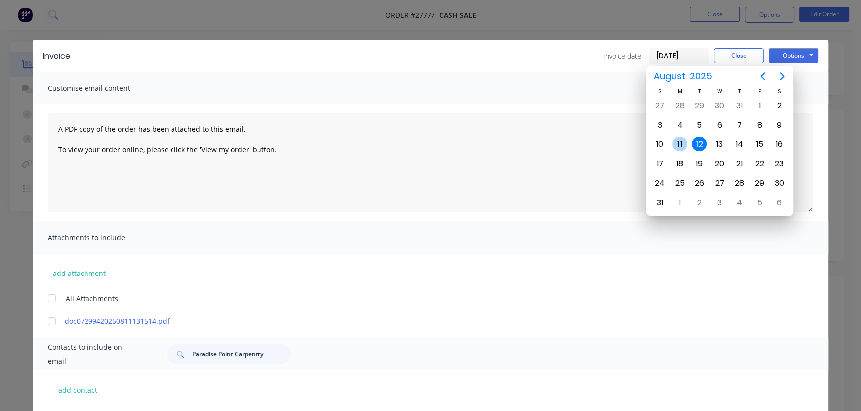
click at [682, 144] on div "11" at bounding box center [679, 144] width 15 height 15
type input "[DATE]"
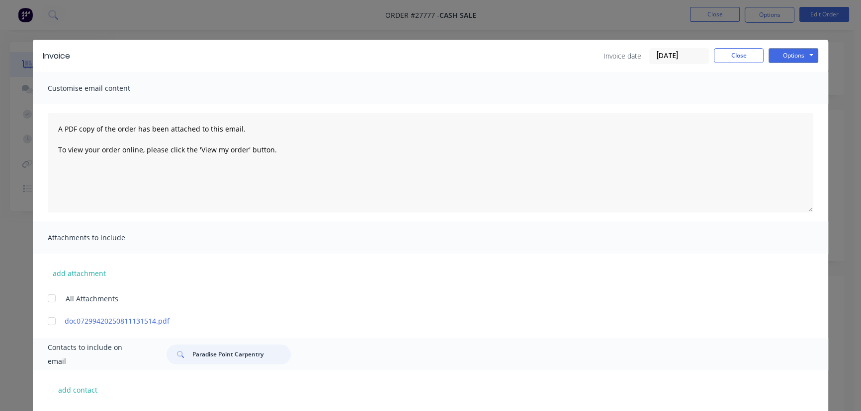
drag, startPoint x: 266, startPoint y: 362, endPoint x: 184, endPoint y: 368, distance: 82.7
click at [184, 368] on div "Contacts to include on email Paradise Point Carpentry" at bounding box center [430, 354] width 795 height 32
paste input "Doug Bruce"
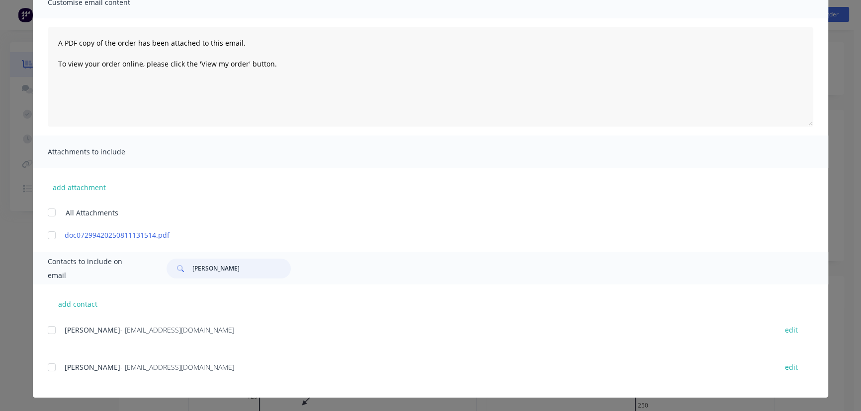
type input "Doug Bruce"
drag, startPoint x: 192, startPoint y: 337, endPoint x: 205, endPoint y: 347, distance: 16.0
click at [205, 347] on div "Doug Bruce - dougbruce88@gmail.com edit" at bounding box center [438, 335] width 780 height 25
drag, startPoint x: 218, startPoint y: 373, endPoint x: 50, endPoint y: 381, distance: 168.2
click at [50, 381] on div "Doug Bruce - zeusfencingsystems@bigpond.com edit" at bounding box center [438, 373] width 780 height 25
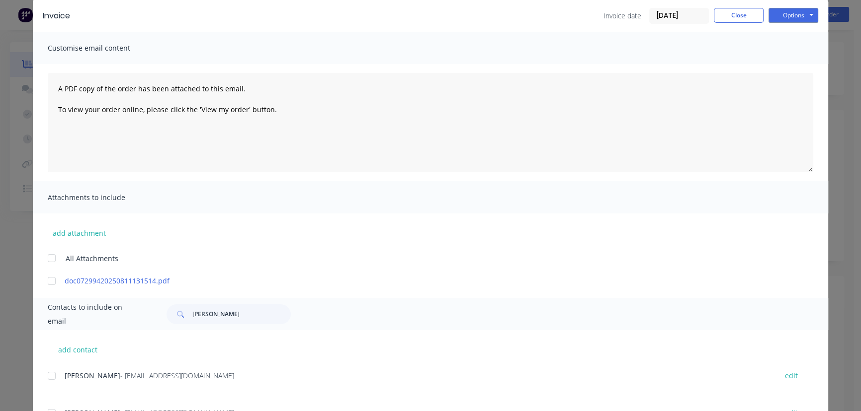
scroll to position [0, 0]
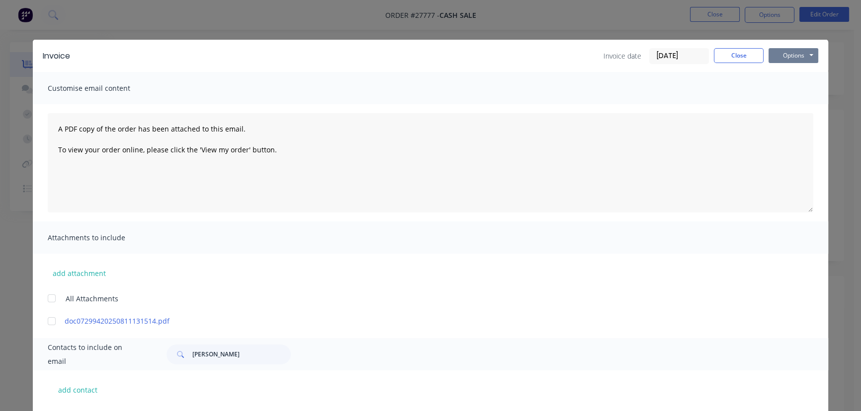
click at [770, 59] on button "Options" at bounding box center [793, 55] width 50 height 15
click at [775, 86] on button "Print" at bounding box center [800, 89] width 64 height 16
click at [729, 56] on button "Close" at bounding box center [738, 55] width 50 height 15
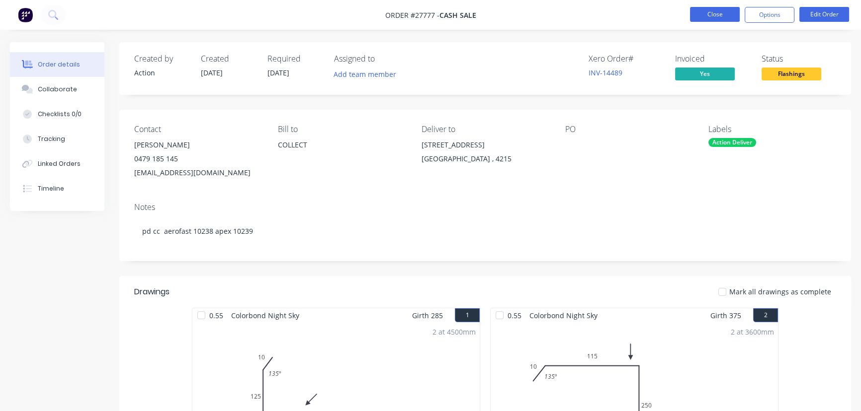
click at [718, 16] on button "Close" at bounding box center [715, 14] width 50 height 15
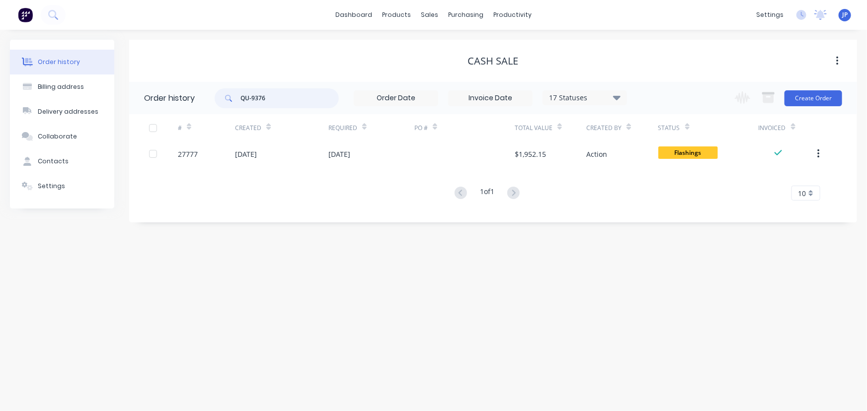
drag, startPoint x: 274, startPoint y: 100, endPoint x: 233, endPoint y: 101, distance: 41.3
click at [233, 101] on div "QU-9376" at bounding box center [277, 98] width 124 height 20
type input "ryan"
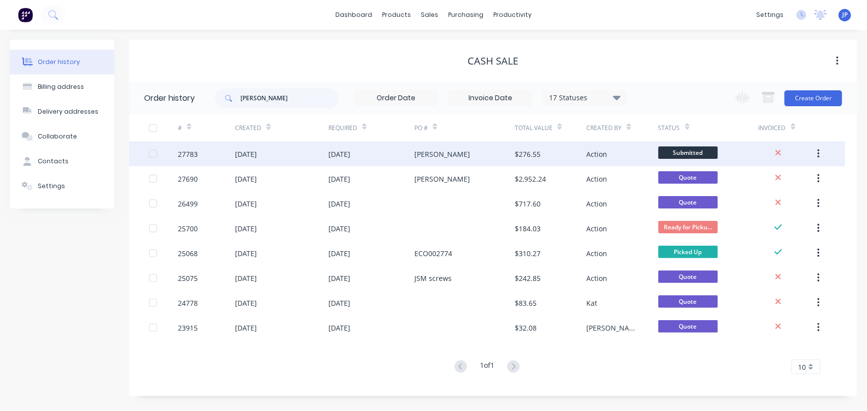
click at [342, 150] on div "[DATE]" at bounding box center [339, 154] width 22 height 10
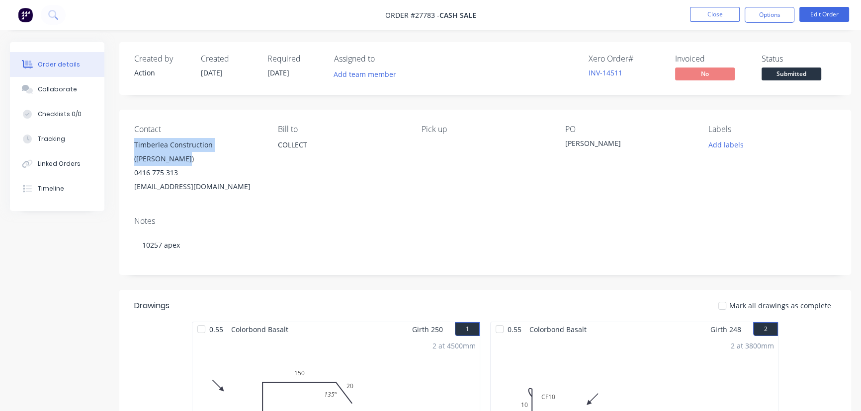
drag, startPoint x: 260, startPoint y: 141, endPoint x: 134, endPoint y: 144, distance: 126.2
click at [134, 144] on div "Contact Timberlea Construction (Ryan Leaning) 0416 775 313 ryanleaning3@gmail.c…" at bounding box center [484, 159] width 731 height 99
click at [753, 19] on button "Options" at bounding box center [769, 15] width 50 height 16
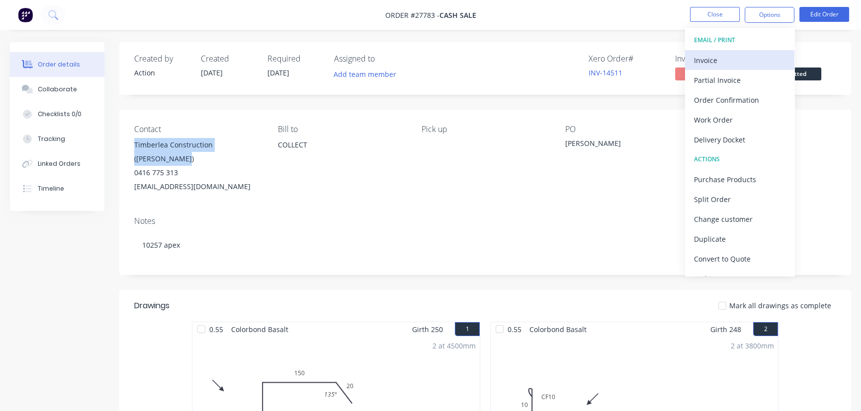
click at [704, 57] on div "Invoice" at bounding box center [739, 60] width 91 height 14
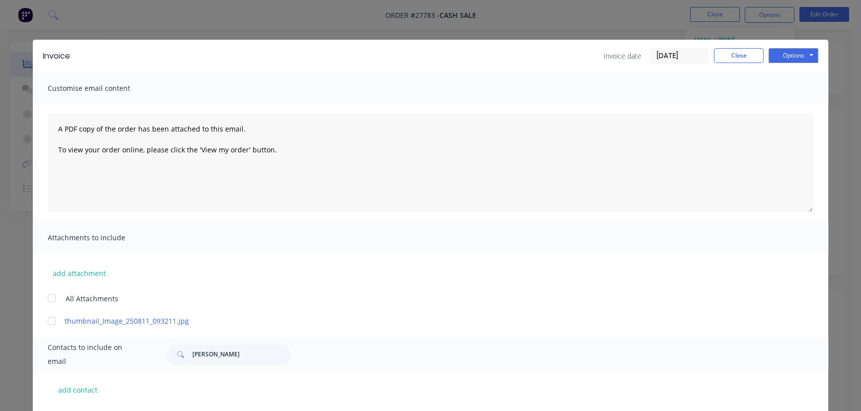
click at [682, 58] on input "[DATE]" at bounding box center [678, 56] width 59 height 15
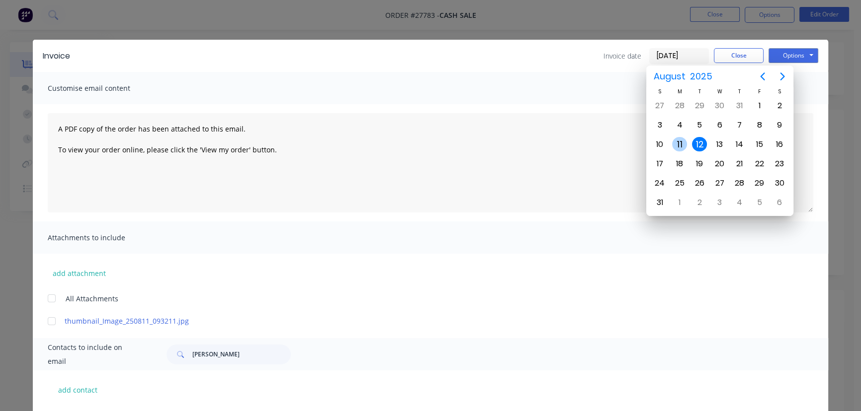
click at [677, 143] on div "11" at bounding box center [679, 144] width 15 height 15
type input "[DATE]"
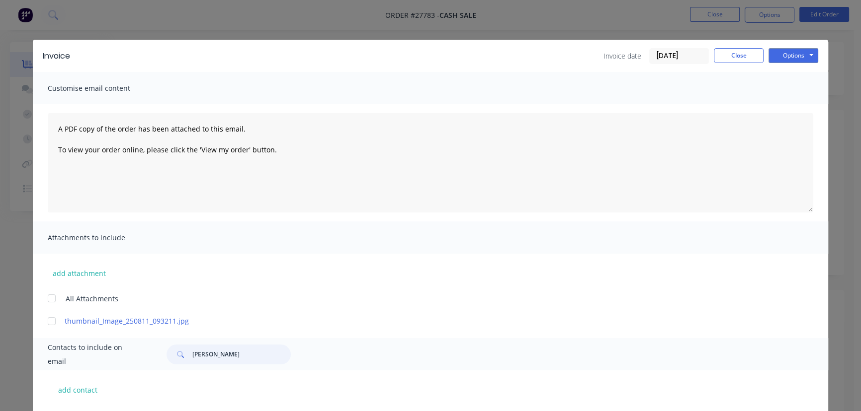
drag, startPoint x: 230, startPoint y: 355, endPoint x: 181, endPoint y: 355, distance: 48.7
click at [181, 355] on div "Doug Bruce" at bounding box center [228, 355] width 124 height 20
paste input "Timberlea Construction (Ryan Leaning)"
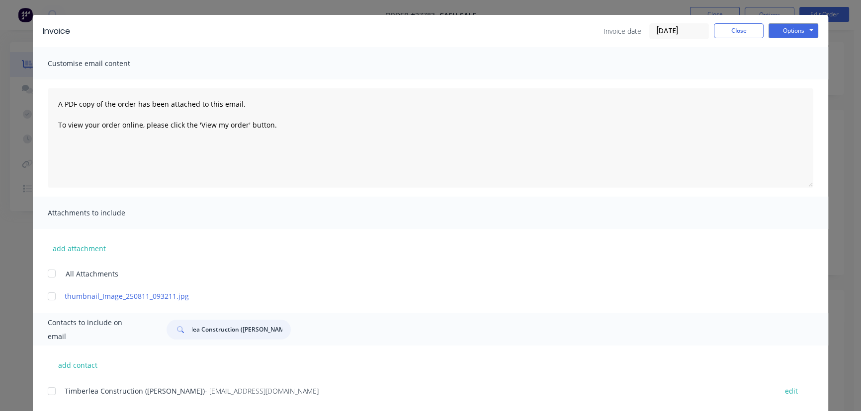
scroll to position [49, 0]
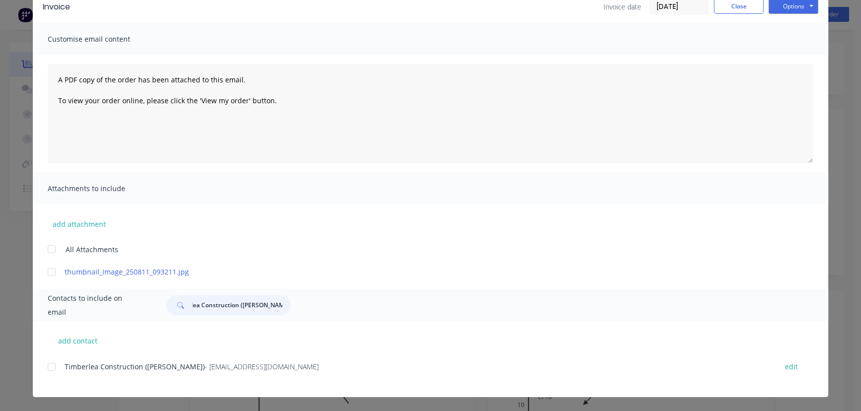
type input "Timberlea Construction (Ryan Leaning)"
drag, startPoint x: 275, startPoint y: 369, endPoint x: 50, endPoint y: 375, distance: 225.1
click at [50, 374] on div "Timberlea Construction (Ryan Leaning) - ryanleaning3@gmail.com edit" at bounding box center [438, 366] width 780 height 13
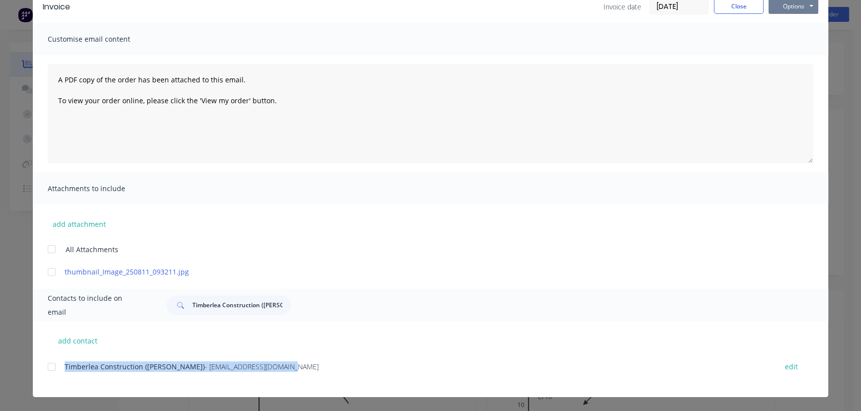
click at [795, 4] on button "Options" at bounding box center [793, 6] width 50 height 15
click at [792, 38] on button "Print" at bounding box center [800, 40] width 64 height 16
click at [732, 2] on button "Close" at bounding box center [738, 6] width 50 height 15
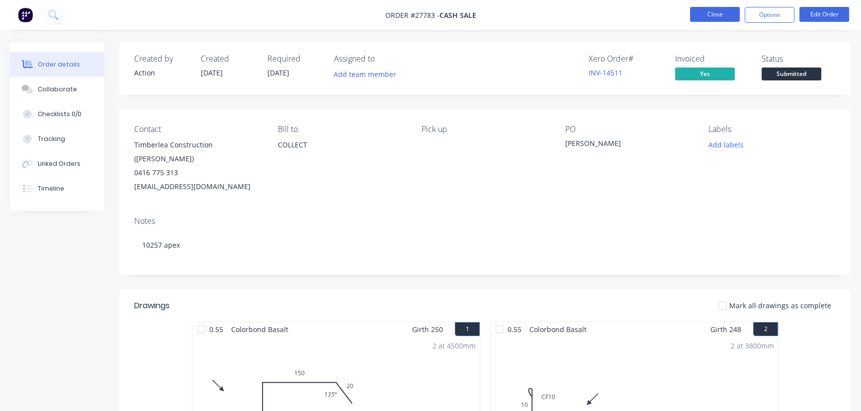
click at [696, 13] on button "Close" at bounding box center [715, 14] width 50 height 15
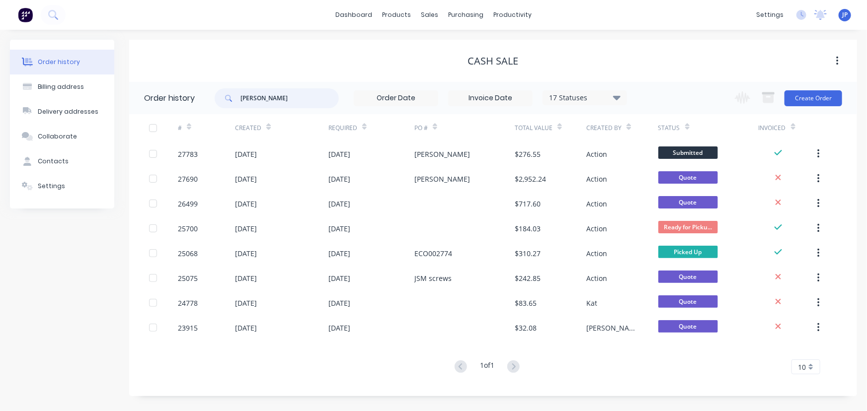
drag, startPoint x: 272, startPoint y: 107, endPoint x: 234, endPoint y: 104, distance: 38.3
click at [234, 104] on div "ryan" at bounding box center [277, 98] width 124 height 20
type input "Mr Build"
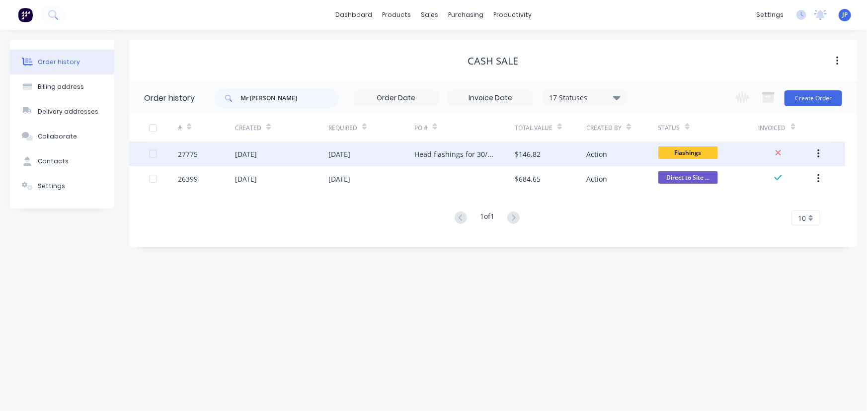
click at [238, 155] on div "[DATE]" at bounding box center [246, 154] width 22 height 10
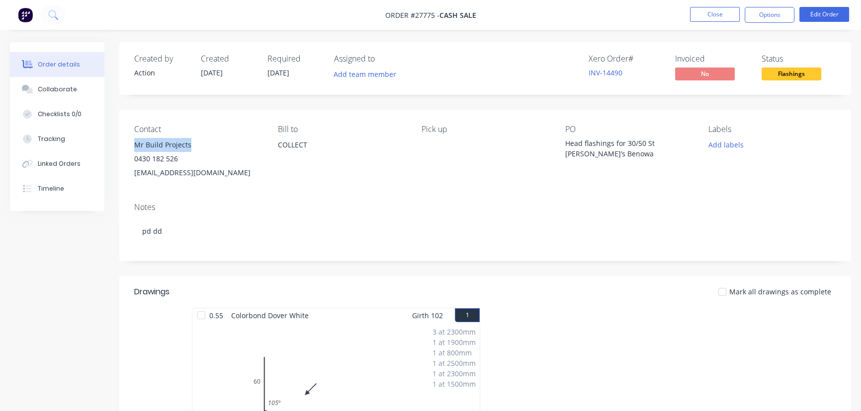
drag, startPoint x: 194, startPoint y: 144, endPoint x: 121, endPoint y: 152, distance: 72.9
click at [121, 152] on div "Contact Mr Build Projects 0430 182 526 accounts@mrbuildprojects.com.au Bill to …" at bounding box center [484, 152] width 731 height 85
click at [763, 19] on button "Options" at bounding box center [769, 15] width 50 height 16
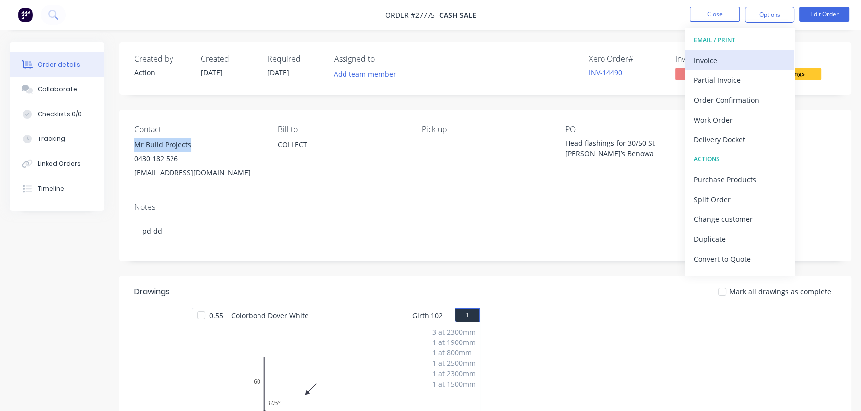
click at [710, 57] on div "Invoice" at bounding box center [739, 60] width 91 height 14
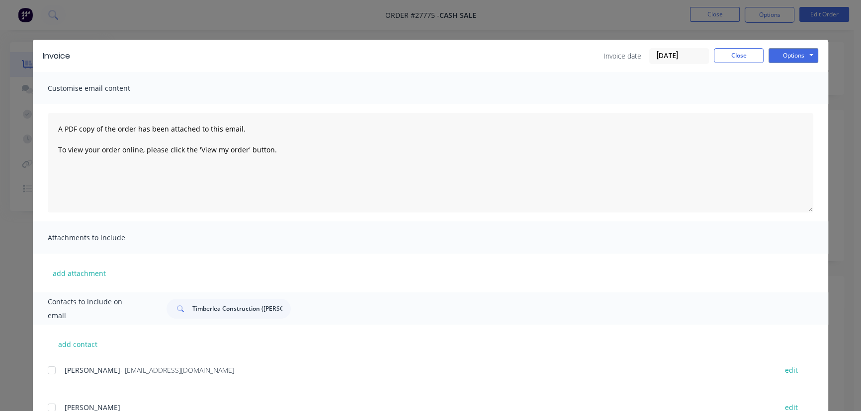
click at [703, 57] on input "[DATE]" at bounding box center [678, 56] width 59 height 15
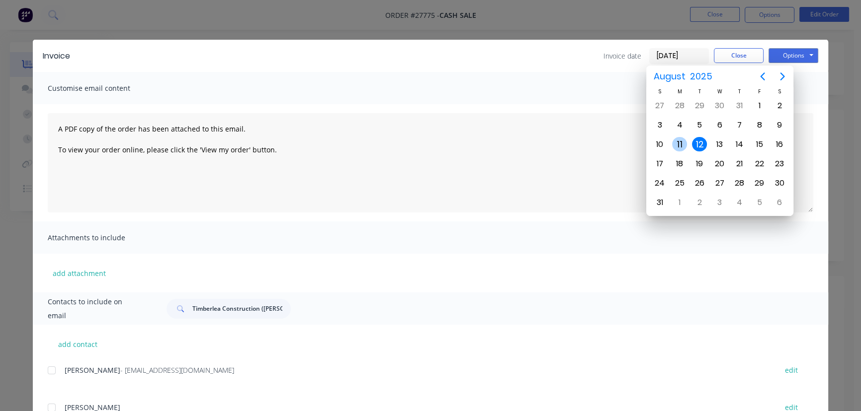
click at [680, 144] on div "11" at bounding box center [679, 144] width 15 height 15
type input "[DATE]"
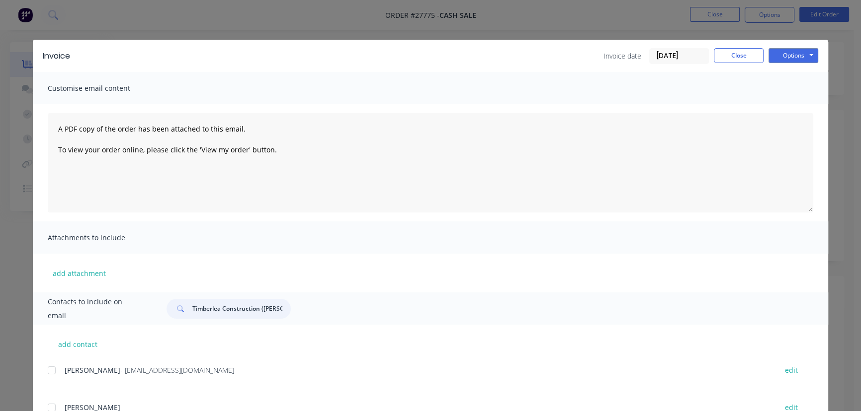
drag, startPoint x: 278, startPoint y: 308, endPoint x: 174, endPoint y: 323, distance: 105.5
click at [174, 323] on div "Contacts to include on email Timberlea Construction (Ryan Leaning)" at bounding box center [430, 309] width 795 height 32
paste input "Mr Build Projects"
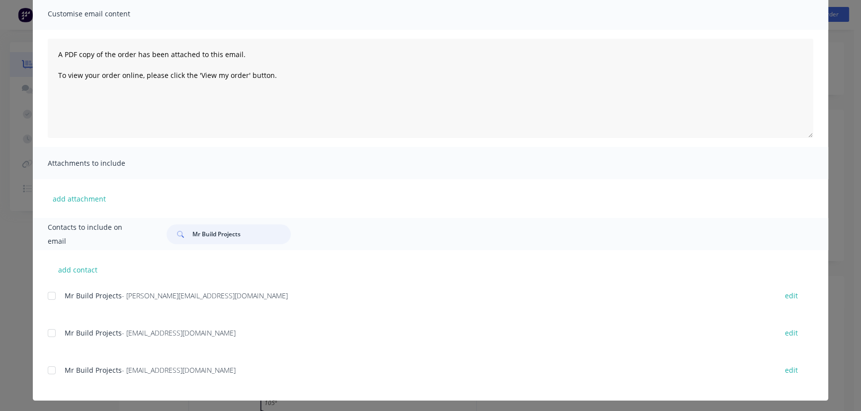
scroll to position [78, 0]
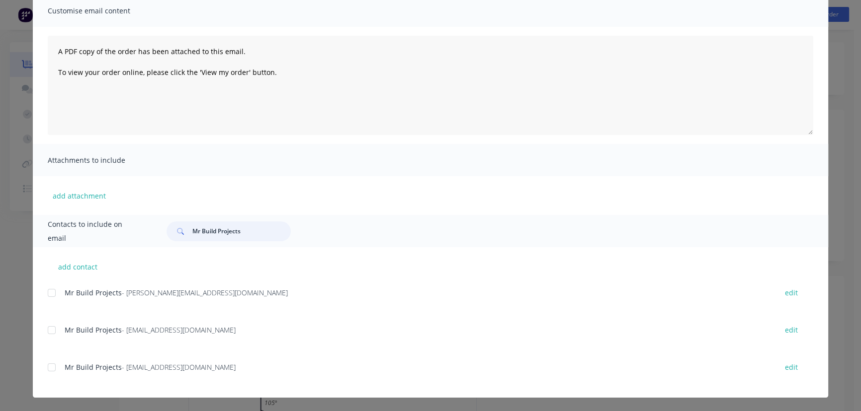
type input "Mr Build Projects"
drag, startPoint x: 240, startPoint y: 293, endPoint x: 50, endPoint y: 303, distance: 190.1
click at [50, 303] on div "Mr Build Projects - cameron@mrbuildprojects.com.au edit" at bounding box center [438, 298] width 780 height 25
drag, startPoint x: 104, startPoint y: 297, endPoint x: 441, endPoint y: 323, distance: 337.4
click at [441, 323] on div "Mr Build Projects - danvaesso@gmail.com edit" at bounding box center [438, 329] width 780 height 13
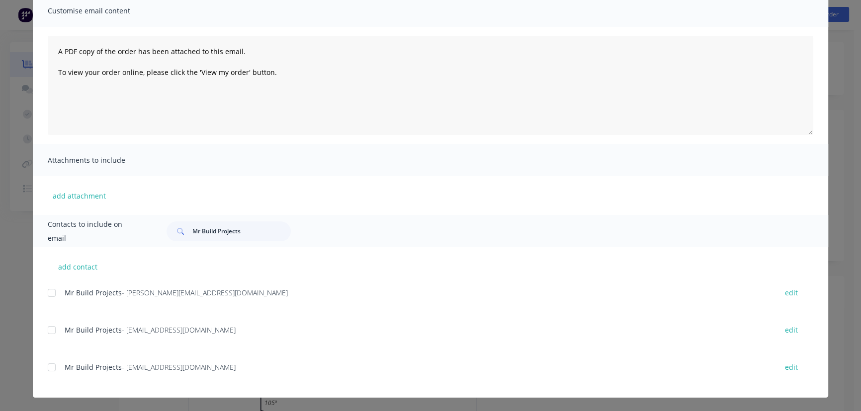
drag, startPoint x: 235, startPoint y: 372, endPoint x: 57, endPoint y: 372, distance: 177.9
click at [57, 372] on div "Mr Build Projects - accounts@mrbuildprojects.com.au edit" at bounding box center [438, 367] width 780 height 13
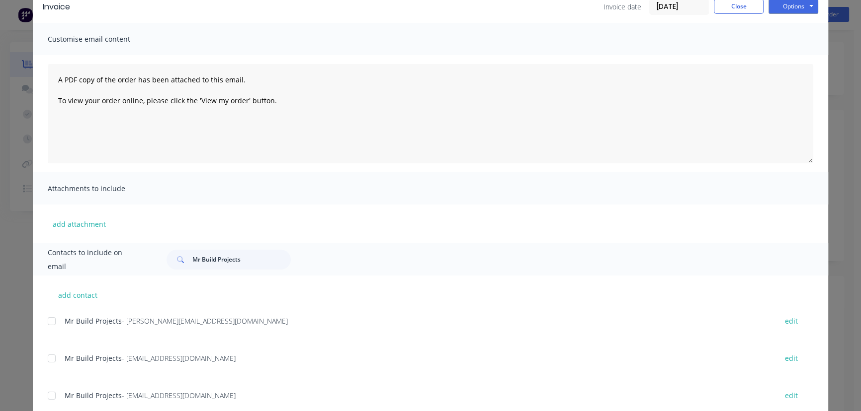
scroll to position [0, 0]
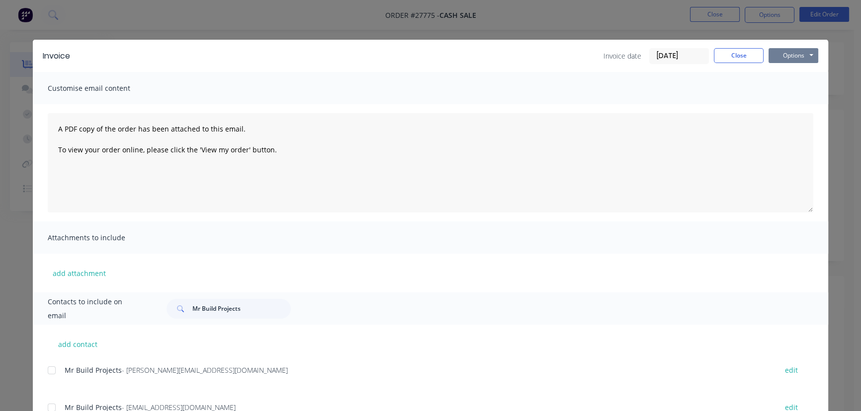
click at [779, 54] on button "Options" at bounding box center [793, 55] width 50 height 15
click at [776, 87] on button "Print" at bounding box center [800, 89] width 64 height 16
click at [723, 54] on button "Close" at bounding box center [738, 55] width 50 height 15
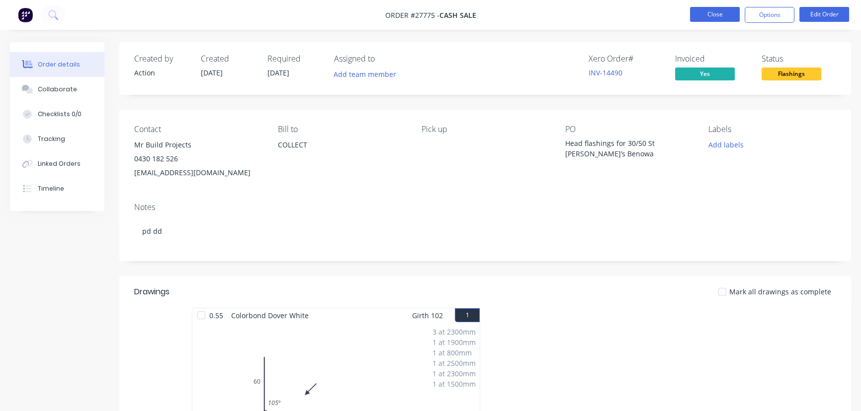
click at [729, 14] on button "Close" at bounding box center [715, 14] width 50 height 15
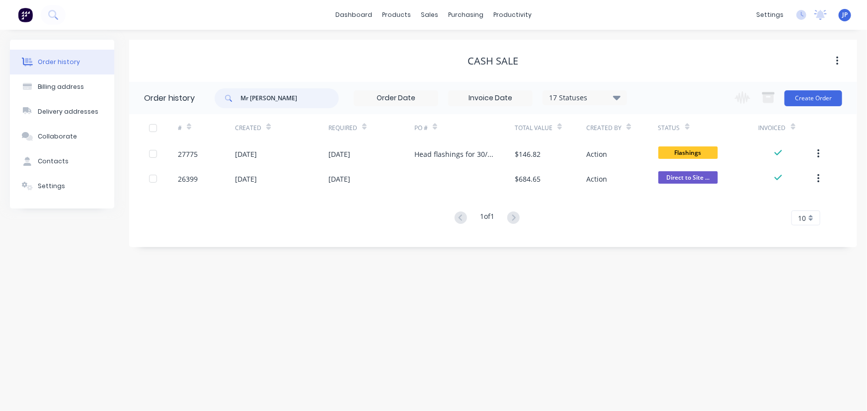
drag, startPoint x: 277, startPoint y: 103, endPoint x: 211, endPoint y: 104, distance: 65.6
click at [211, 104] on header "Order history Mr Build 17 Statuses Invoice Status Invoiced Not Invoiced Partial…" at bounding box center [493, 98] width 728 height 32
type input "York 24"
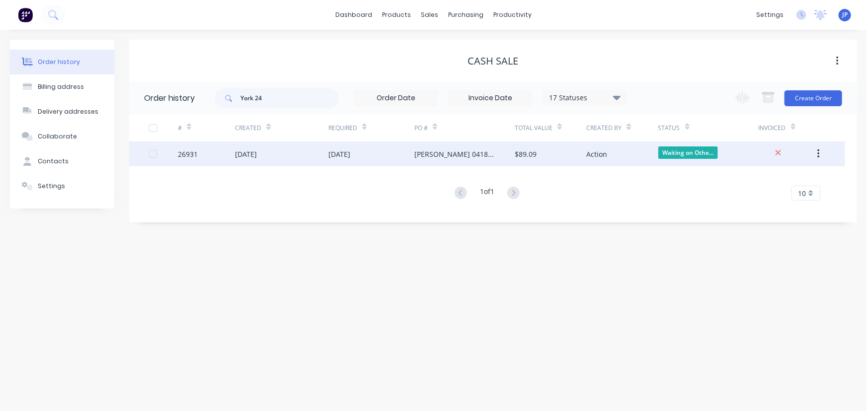
click at [242, 149] on div "[DATE]" at bounding box center [246, 154] width 22 height 10
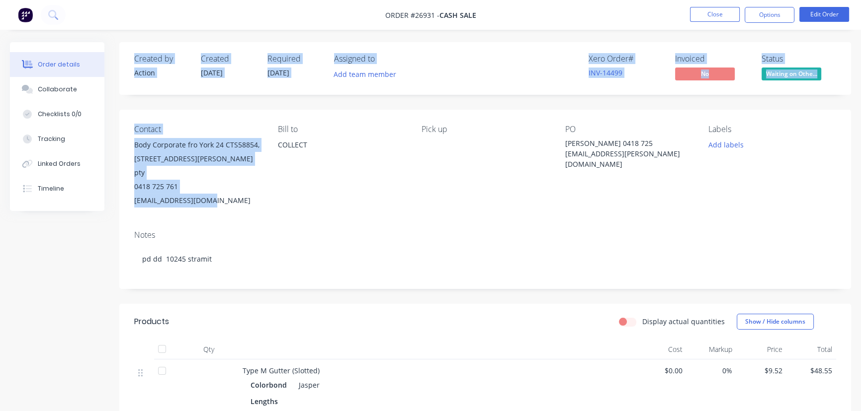
drag, startPoint x: 218, startPoint y: 199, endPoint x: 117, endPoint y: 177, distance: 103.2
click at [117, 177] on div "Order details Collaborate Checklists 0/0 Tracking Linked Orders Timeline" at bounding box center [64, 126] width 109 height 169
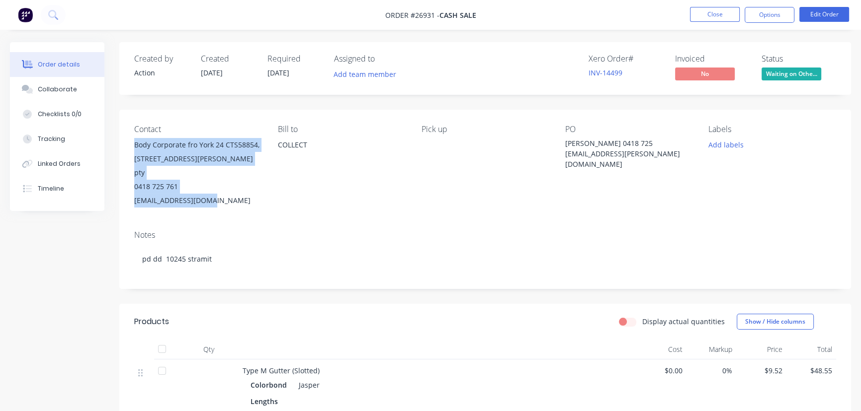
drag, startPoint x: 210, startPoint y: 199, endPoint x: 132, endPoint y: 146, distance: 94.8
click at [132, 146] on div "Contact Body Corporate fro York 24 CTS58854, 24 Lawson ST Southport, Qld 4215, …" at bounding box center [484, 166] width 731 height 113
click at [751, 14] on button "Options" at bounding box center [769, 15] width 50 height 16
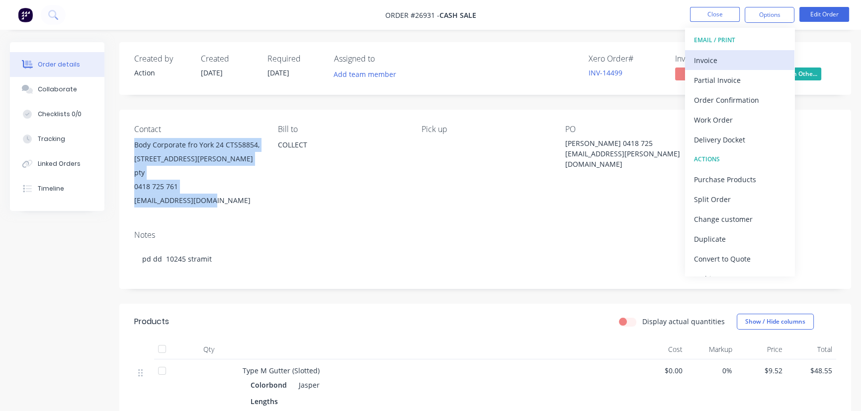
click at [706, 59] on div "Invoice" at bounding box center [739, 60] width 91 height 14
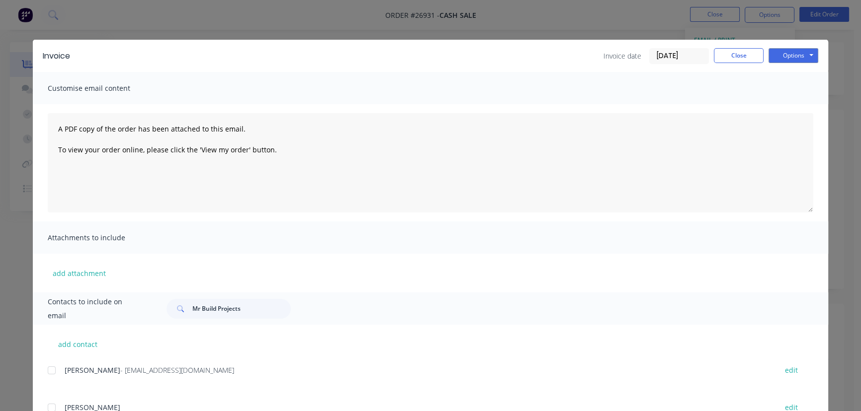
click at [679, 59] on input "[DATE]" at bounding box center [678, 56] width 59 height 15
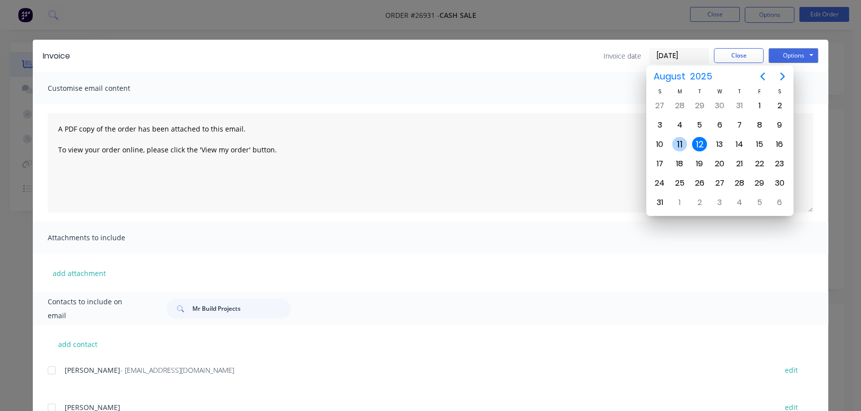
click at [676, 144] on div "11" at bounding box center [679, 144] width 15 height 15
type input "[DATE]"
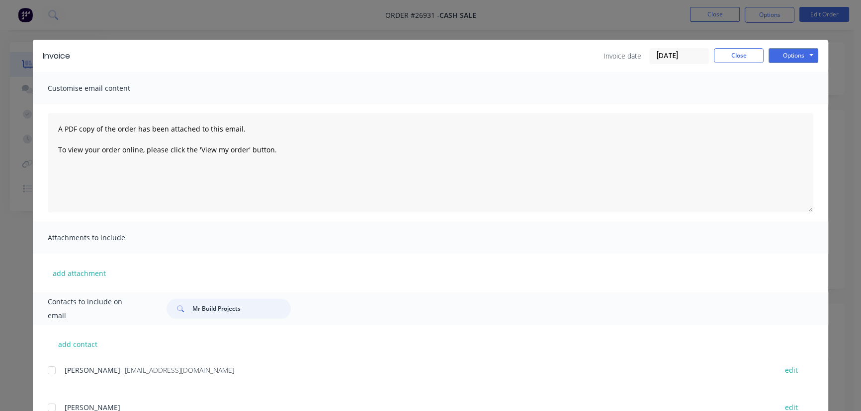
drag, startPoint x: 242, startPoint y: 312, endPoint x: 167, endPoint y: 312, distance: 75.0
click at [167, 312] on div "Mr Build Projects" at bounding box center [228, 309] width 124 height 20
paste input "Body Corporate fro York 24 CTS58854, [STREET_ADDRESS][PERSON_NAME] pty 0418 725…"
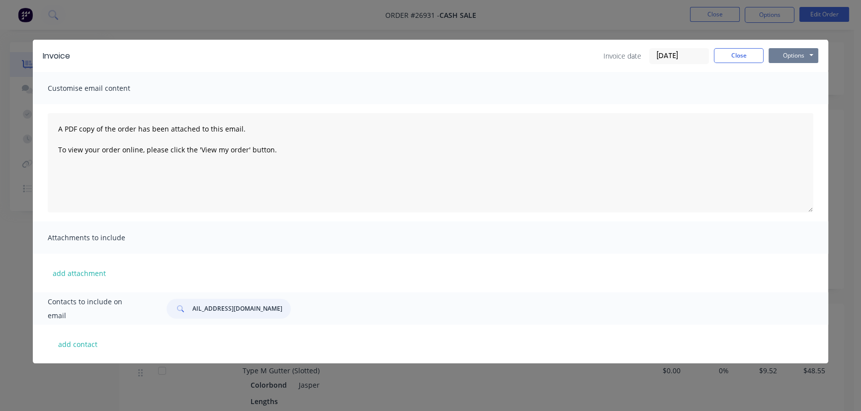
type input "Body Corporate fro York 24 CTS58854, [STREET_ADDRESS][PERSON_NAME] pty 0418 725…"
click at [789, 59] on button "Options" at bounding box center [793, 55] width 50 height 15
click at [788, 93] on button "Print" at bounding box center [800, 89] width 64 height 16
click at [728, 55] on button "Close" at bounding box center [738, 55] width 50 height 15
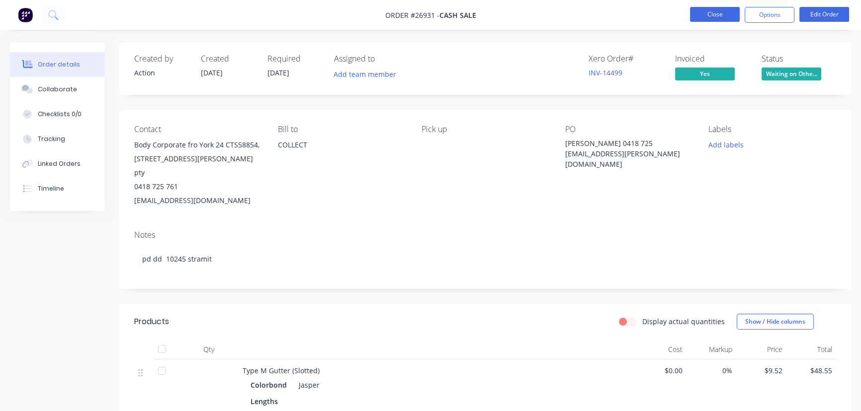
click at [721, 13] on button "Close" at bounding box center [715, 14] width 50 height 15
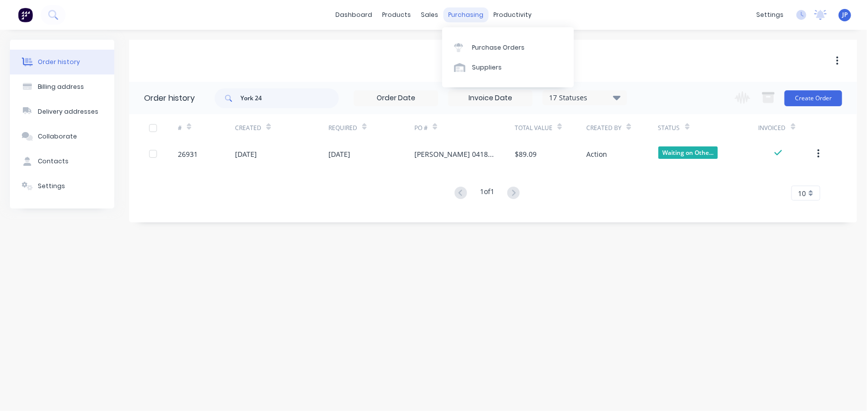
click at [472, 15] on div "purchasing" at bounding box center [465, 14] width 45 height 15
drag, startPoint x: 475, startPoint y: 48, endPoint x: 464, endPoint y: 47, distance: 11.5
click at [474, 47] on div "Purchase Orders" at bounding box center [498, 47] width 53 height 9
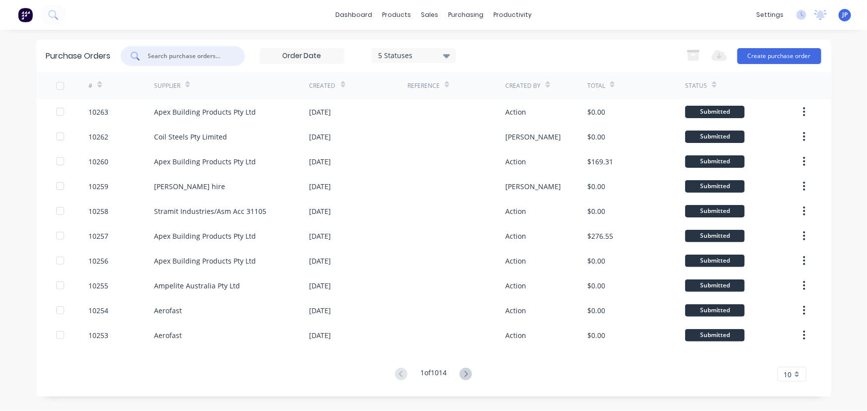
click at [168, 59] on input "text" at bounding box center [188, 56] width 82 height 10
type input "10173"
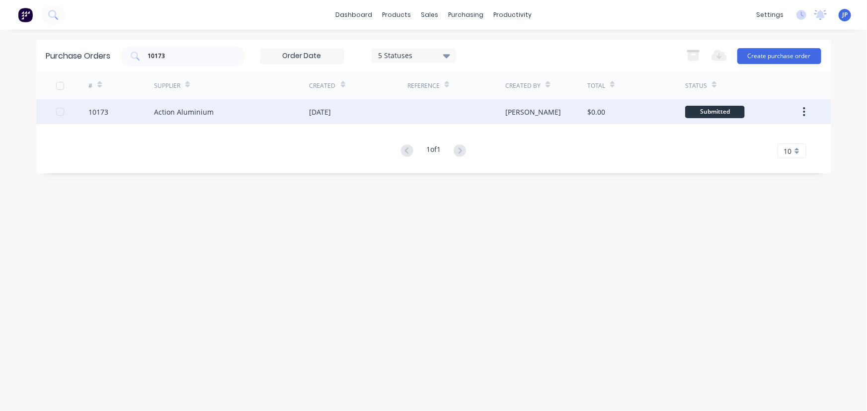
click at [184, 111] on div "Action Aluminium" at bounding box center [184, 112] width 60 height 10
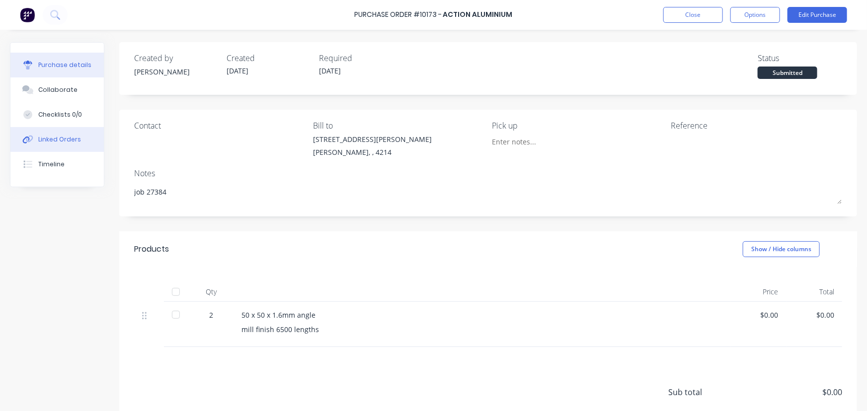
click at [80, 134] on button "Linked Orders" at bounding box center [56, 139] width 93 height 25
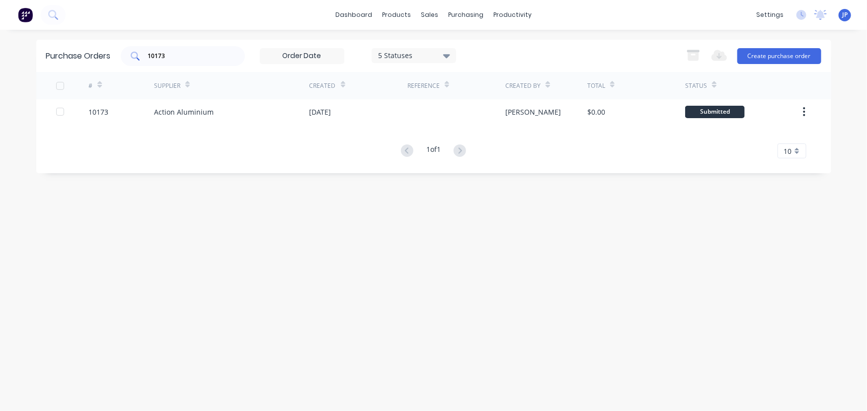
click at [168, 55] on input "10173" at bounding box center [188, 56] width 82 height 10
type input "10225"
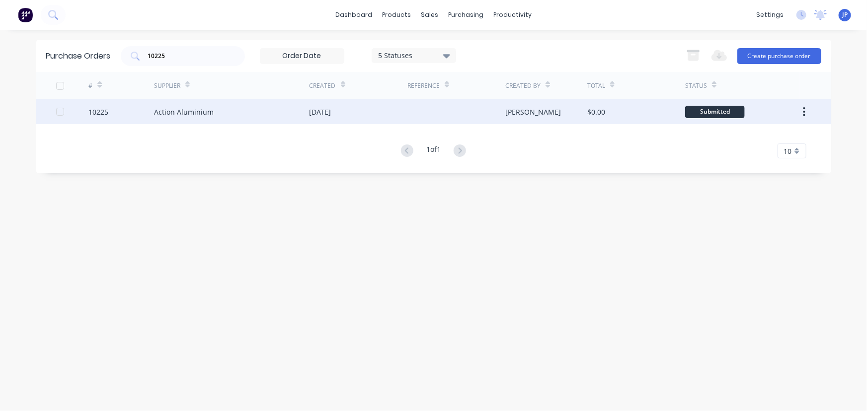
click at [116, 110] on div "10225" at bounding box center [121, 111] width 66 height 25
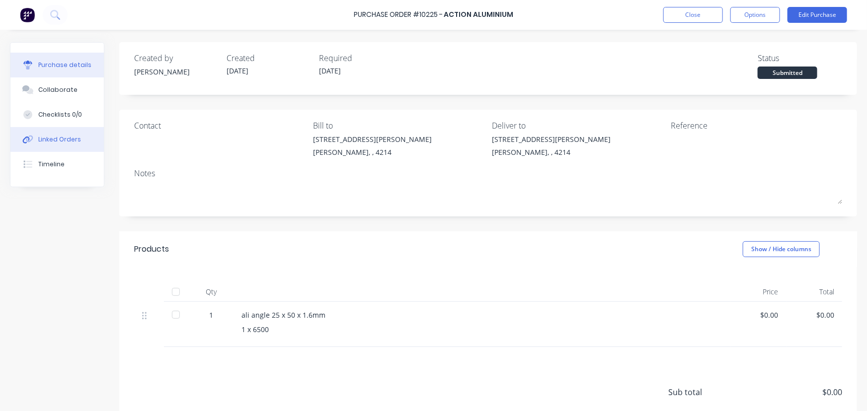
click at [64, 141] on div "Linked Orders" at bounding box center [59, 139] width 43 height 9
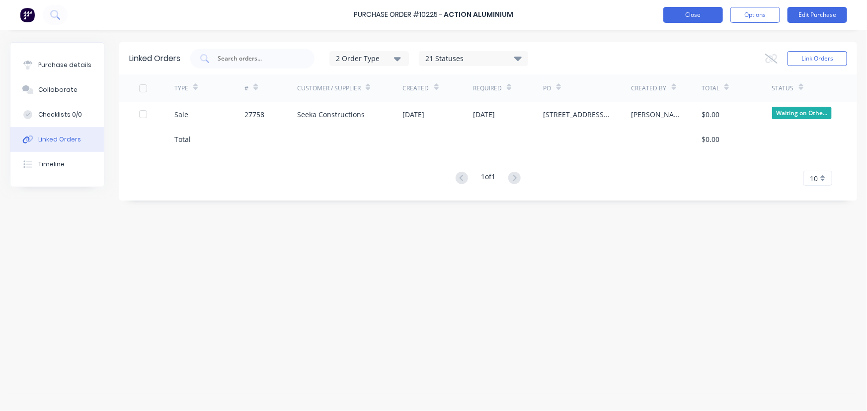
click at [697, 18] on button "Close" at bounding box center [693, 15] width 60 height 16
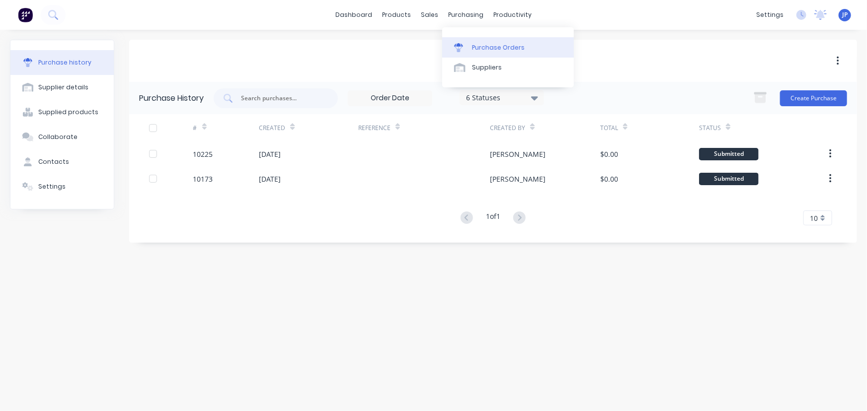
click at [483, 46] on div "Purchase Orders" at bounding box center [498, 47] width 53 height 9
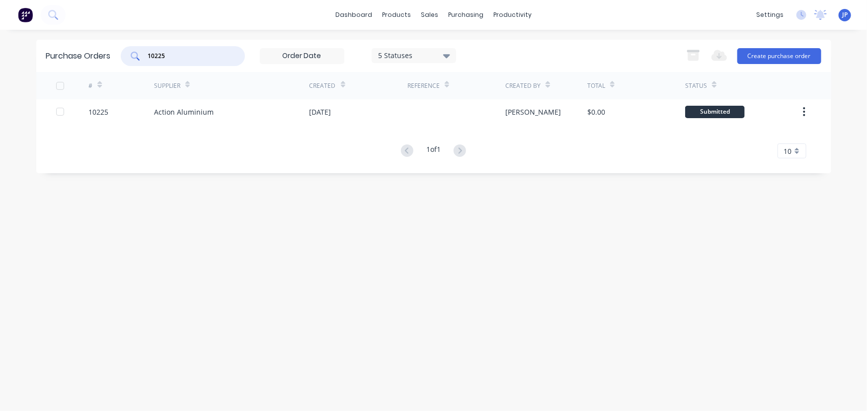
drag, startPoint x: 193, startPoint y: 54, endPoint x: 121, endPoint y: 63, distance: 72.1
click at [121, 63] on div "10225 5 Statuses 5 Statuses" at bounding box center [288, 56] width 335 height 20
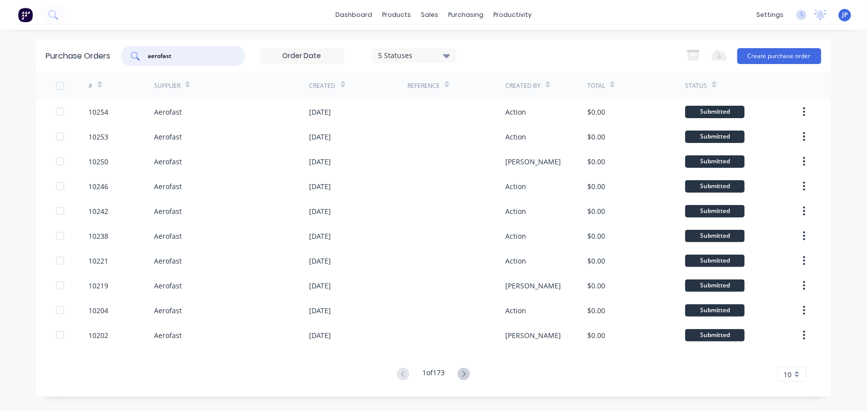
drag, startPoint x: 177, startPoint y: 52, endPoint x: 130, endPoint y: 54, distance: 47.2
click at [130, 54] on div "aerofast" at bounding box center [183, 56] width 124 height 20
type input "10111"
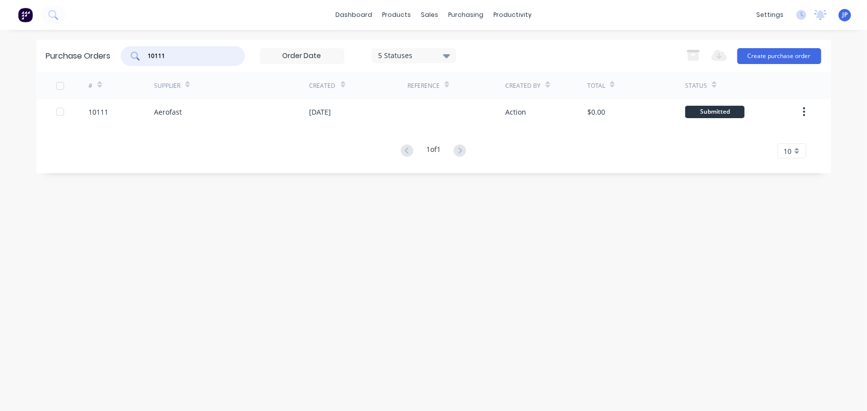
click at [167, 115] on div "Aerofast" at bounding box center [168, 112] width 28 height 10
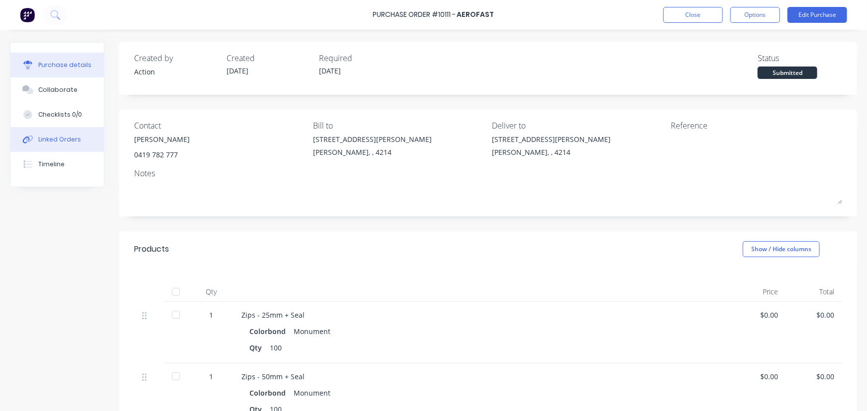
click at [67, 142] on div "Linked Orders" at bounding box center [59, 139] width 43 height 9
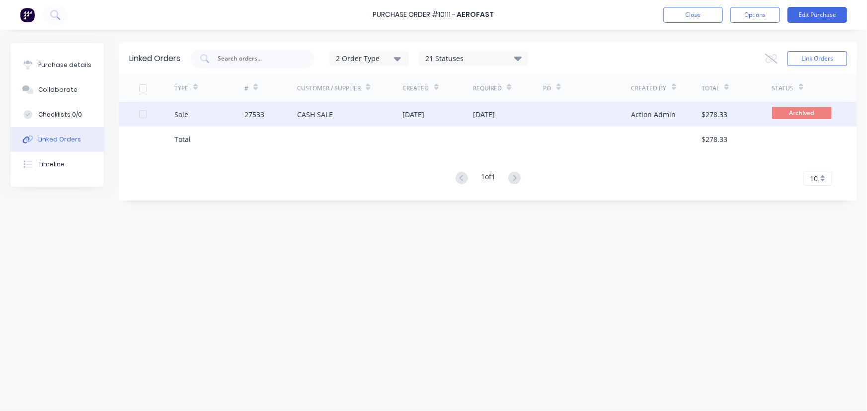
click at [249, 112] on div "27533" at bounding box center [254, 114] width 20 height 10
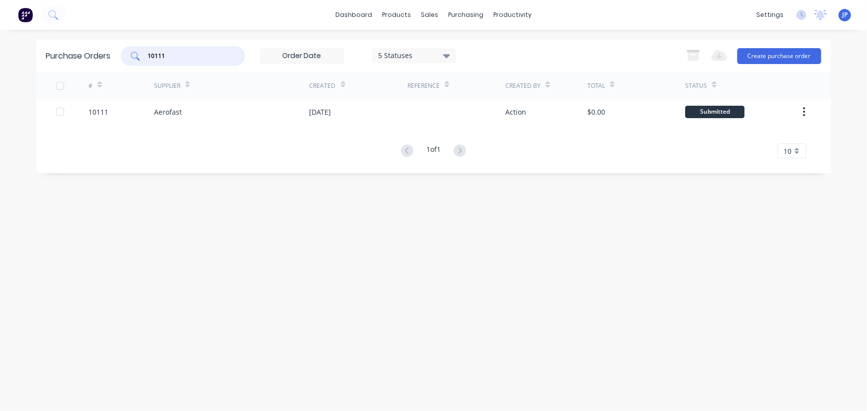
drag, startPoint x: 174, startPoint y: 51, endPoint x: 130, endPoint y: 50, distance: 43.7
click at [139, 54] on div "10111" at bounding box center [183, 56] width 124 height 20
type input "10107"
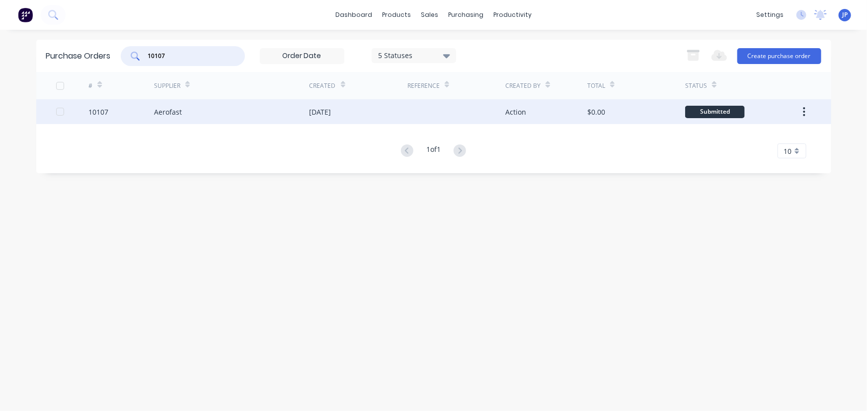
click at [162, 108] on div "Aerofast" at bounding box center [168, 112] width 28 height 10
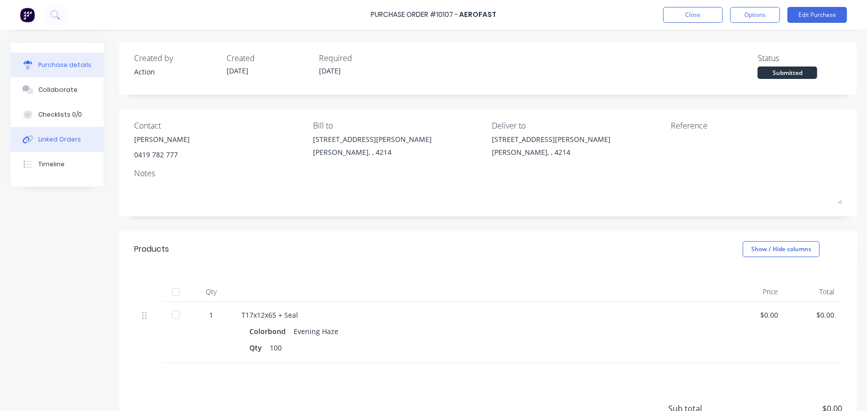
click at [66, 142] on div "Linked Orders" at bounding box center [59, 139] width 43 height 9
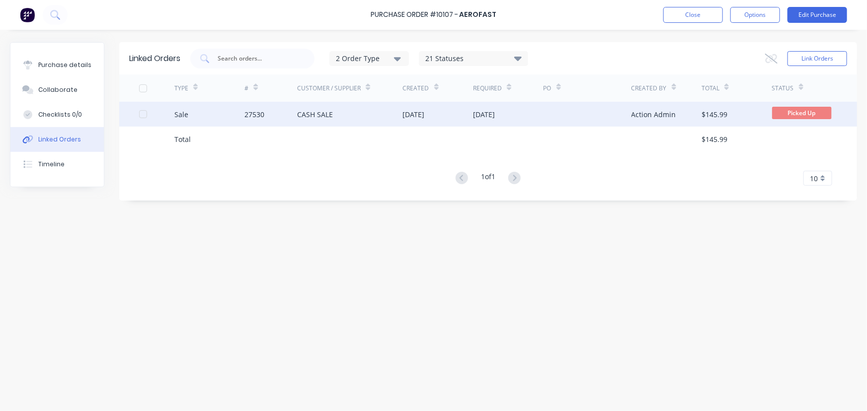
click at [272, 118] on div "27530" at bounding box center [270, 114] width 53 height 25
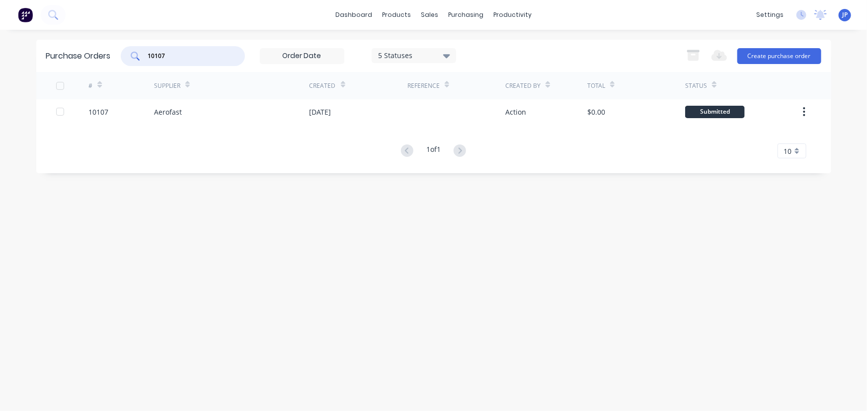
drag, startPoint x: 167, startPoint y: 54, endPoint x: 138, endPoint y: 56, distance: 28.9
click at [138, 56] on div "10107" at bounding box center [183, 56] width 124 height 20
type input "10105"
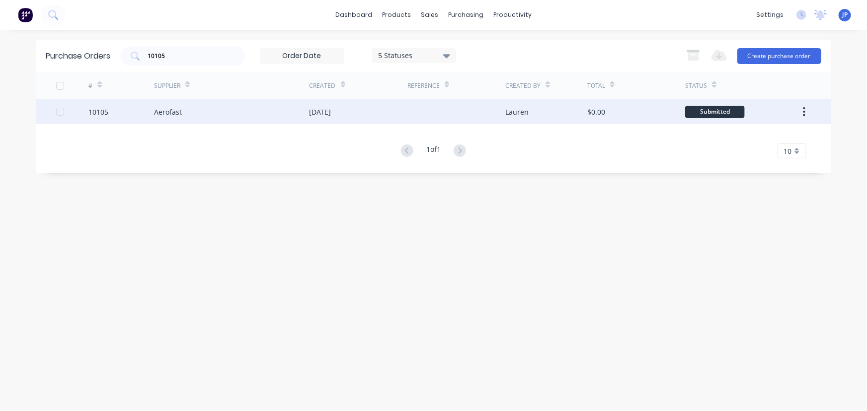
click at [159, 109] on div "Aerofast" at bounding box center [168, 112] width 28 height 10
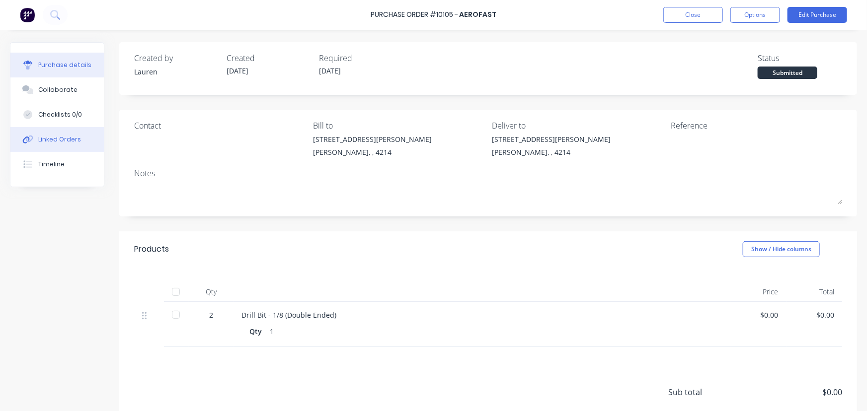
click at [75, 131] on button "Linked Orders" at bounding box center [56, 139] width 93 height 25
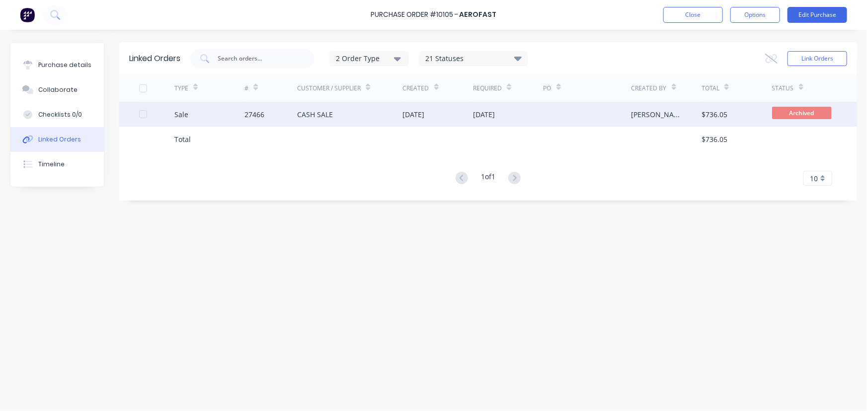
click at [180, 113] on div "Sale" at bounding box center [181, 114] width 14 height 10
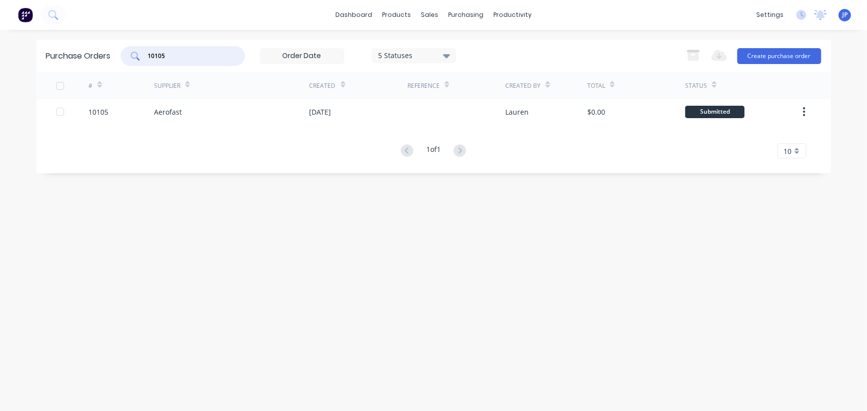
drag, startPoint x: 172, startPoint y: 52, endPoint x: 134, endPoint y: 55, distance: 37.9
click at [134, 55] on div "10105" at bounding box center [183, 56] width 124 height 20
type input "10122"
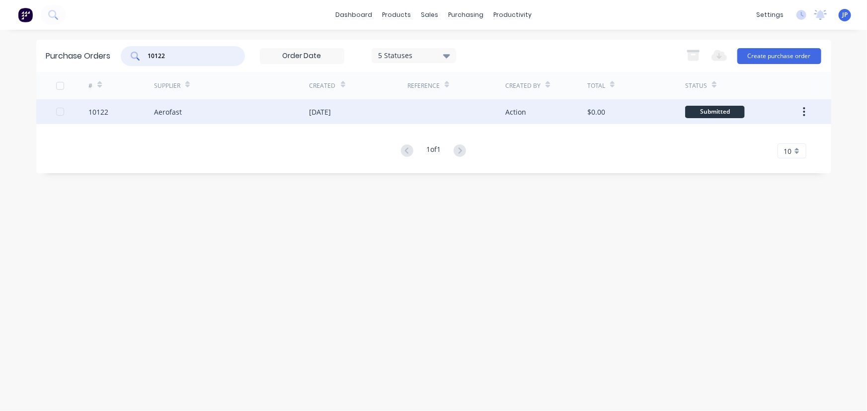
click at [154, 110] on div "Aerofast" at bounding box center [168, 112] width 28 height 10
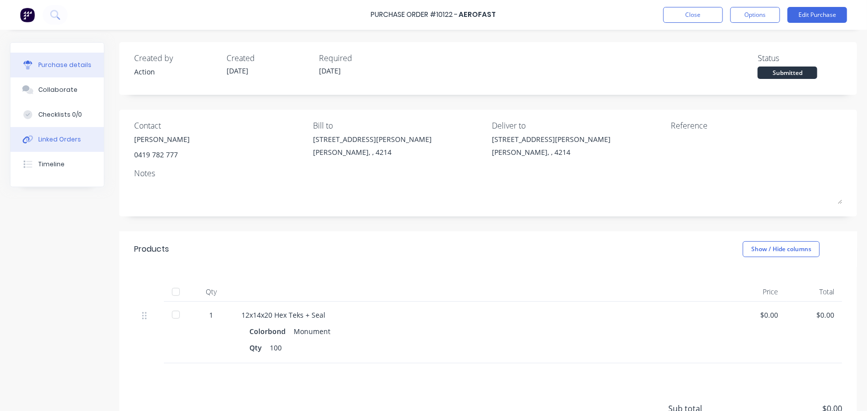
click at [85, 136] on button "Linked Orders" at bounding box center [56, 139] width 93 height 25
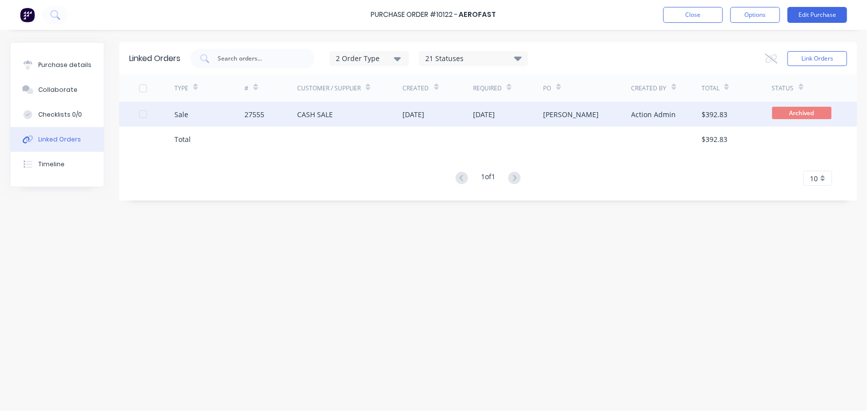
click at [254, 113] on div "27555" at bounding box center [254, 114] width 20 height 10
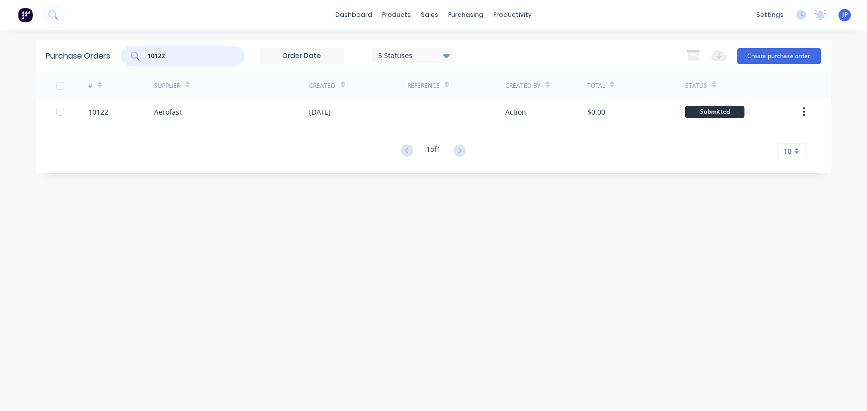
drag, startPoint x: 173, startPoint y: 54, endPoint x: 125, endPoint y: 55, distance: 47.7
click at [125, 55] on div "10122" at bounding box center [183, 56] width 124 height 20
type input "10124"
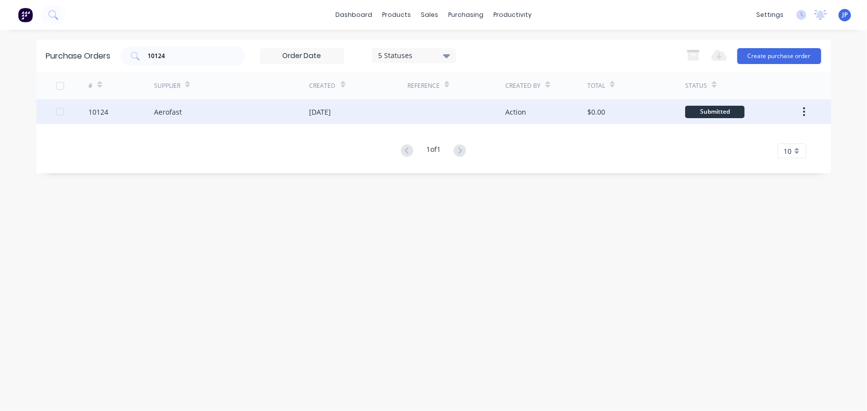
click at [152, 111] on div "10124" at bounding box center [121, 111] width 66 height 25
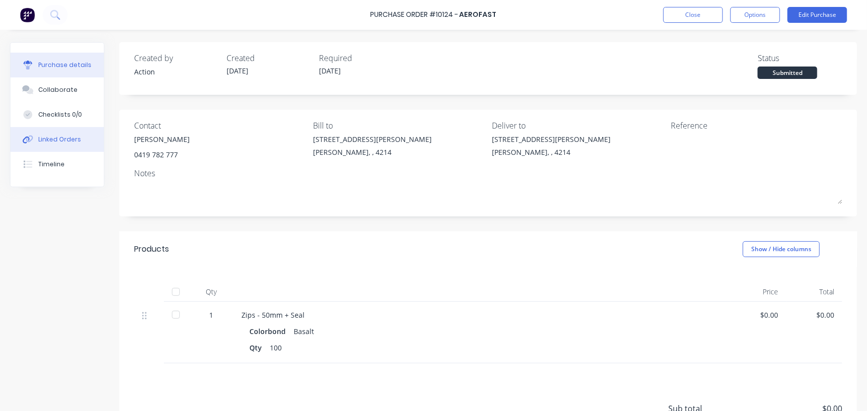
click at [84, 139] on button "Linked Orders" at bounding box center [56, 139] width 93 height 25
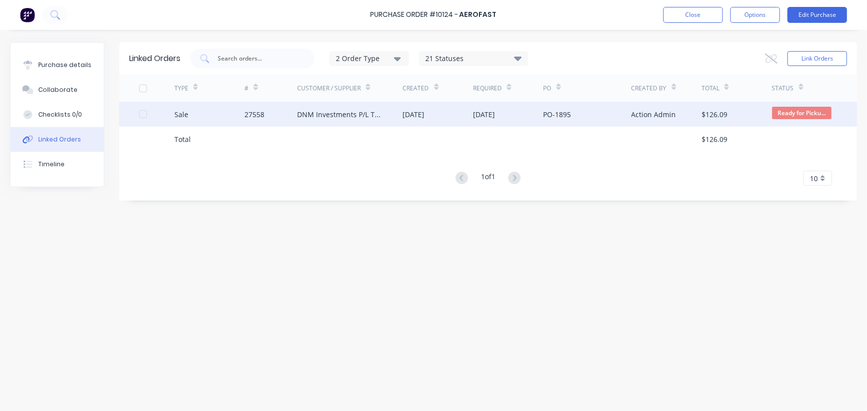
click at [341, 109] on div "DNM Investments P/L T/AS Solaplumb" at bounding box center [339, 114] width 85 height 10
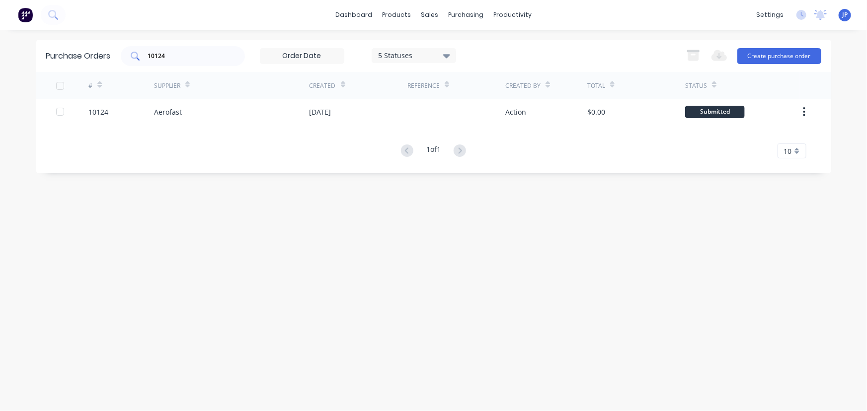
click at [168, 58] on input "10124" at bounding box center [188, 56] width 82 height 10
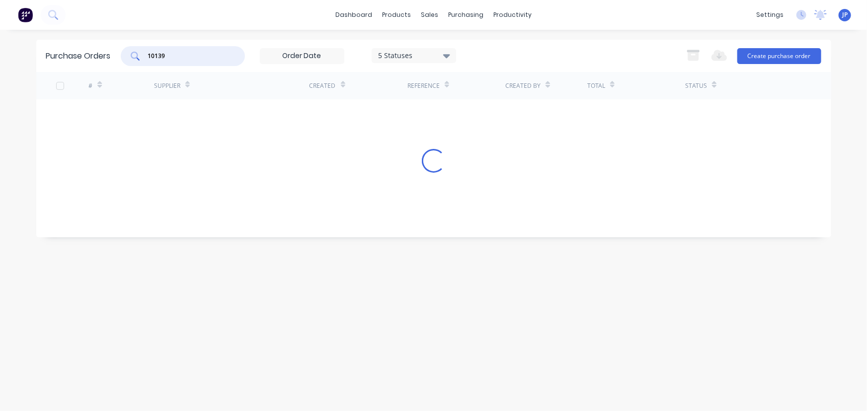
type input "10139"
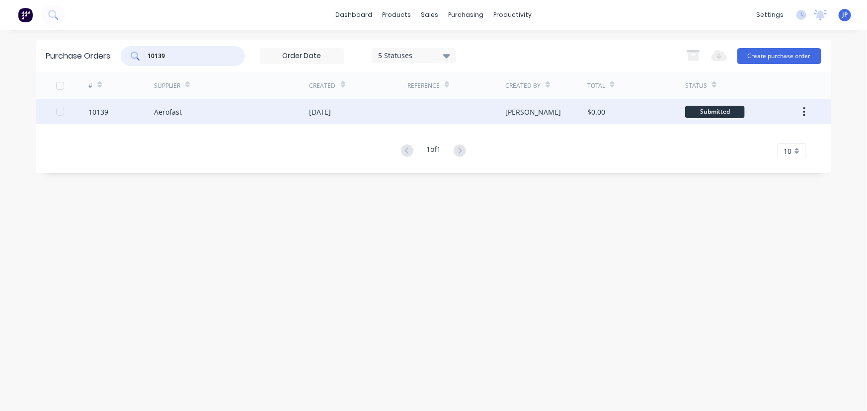
click at [108, 112] on div "10139" at bounding box center [98, 112] width 20 height 10
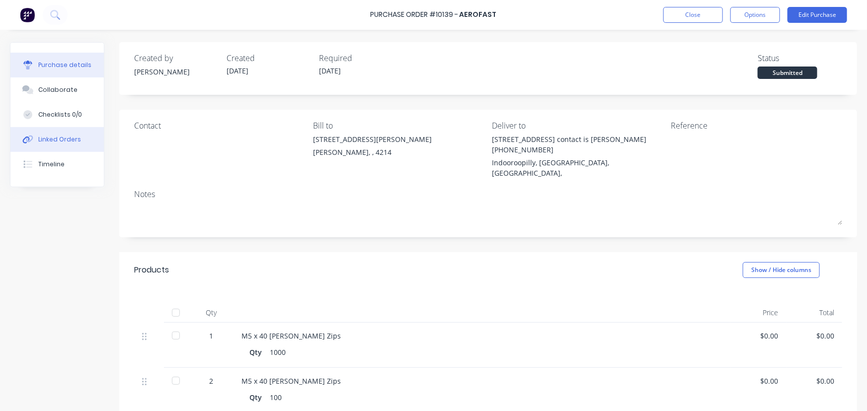
click at [69, 138] on div "Linked Orders" at bounding box center [59, 139] width 43 height 9
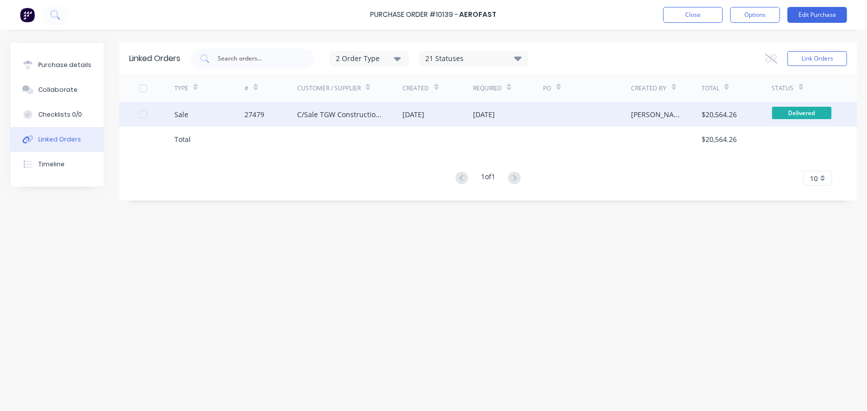
click at [331, 111] on div "C/Sale TGW Constructions" at bounding box center [339, 114] width 85 height 10
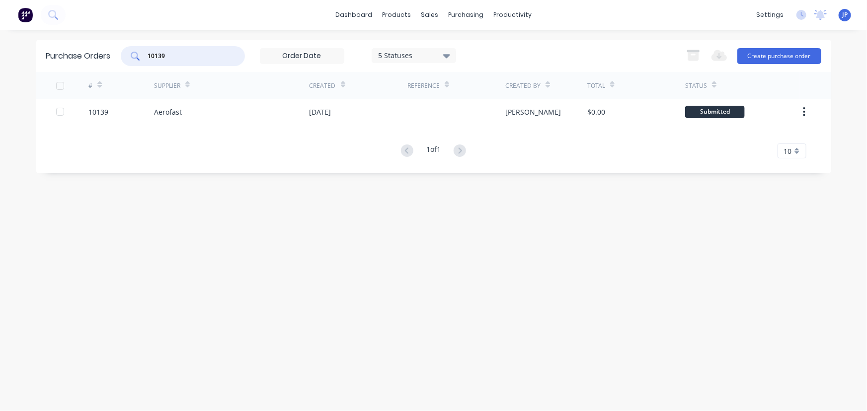
drag, startPoint x: 179, startPoint y: 59, endPoint x: 146, endPoint y: 59, distance: 33.3
click at [146, 59] on div "10139" at bounding box center [183, 56] width 124 height 20
type input "10143"
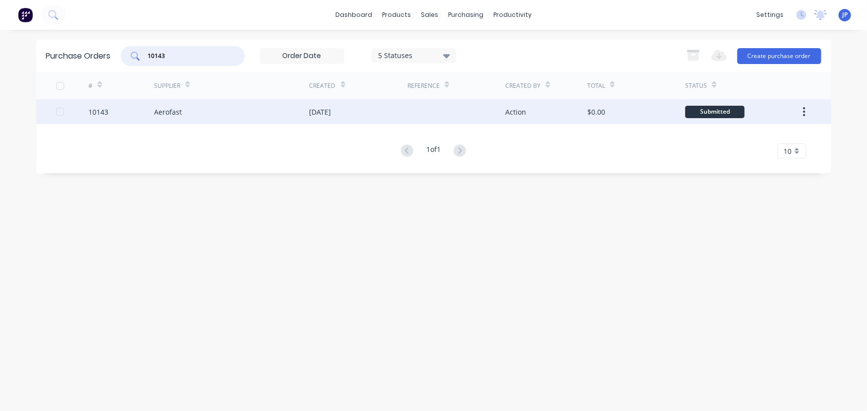
click at [162, 105] on div "Aerofast" at bounding box center [232, 111] width 156 height 25
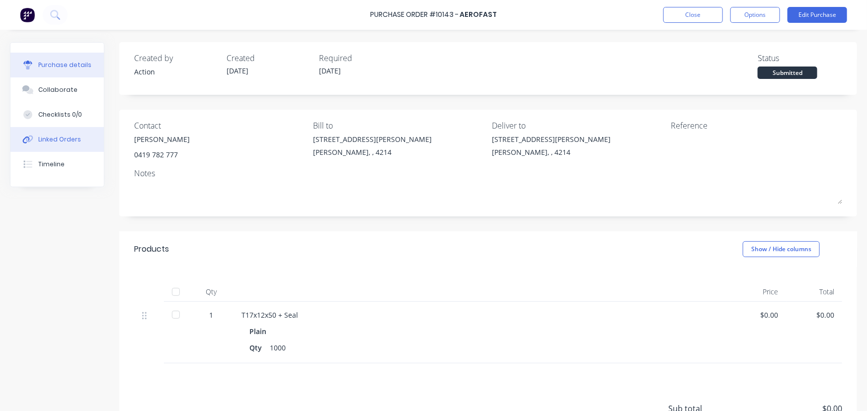
click at [71, 138] on div "Linked Orders" at bounding box center [59, 139] width 43 height 9
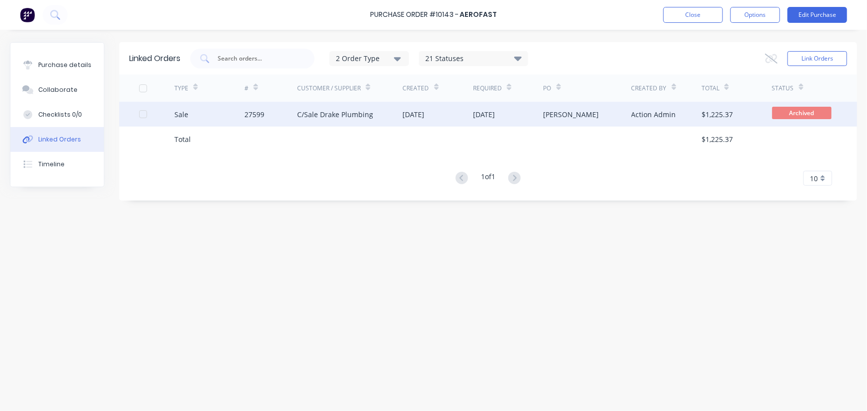
click at [251, 120] on div "27599" at bounding box center [270, 114] width 53 height 25
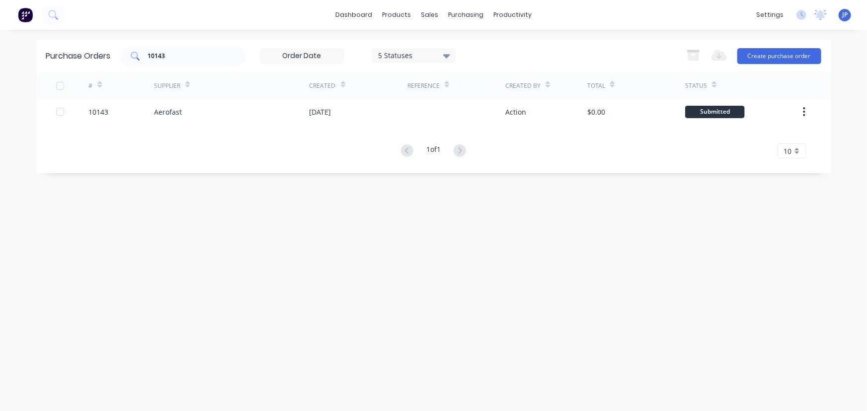
click at [167, 56] on input "10143" at bounding box center [188, 56] width 82 height 10
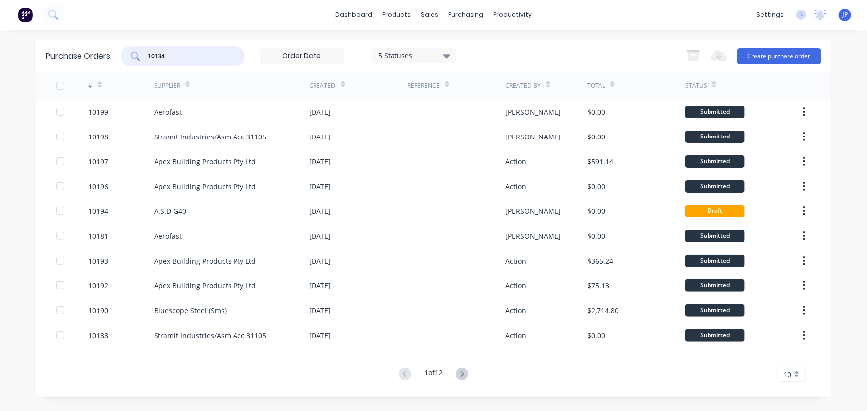
type input "10134"
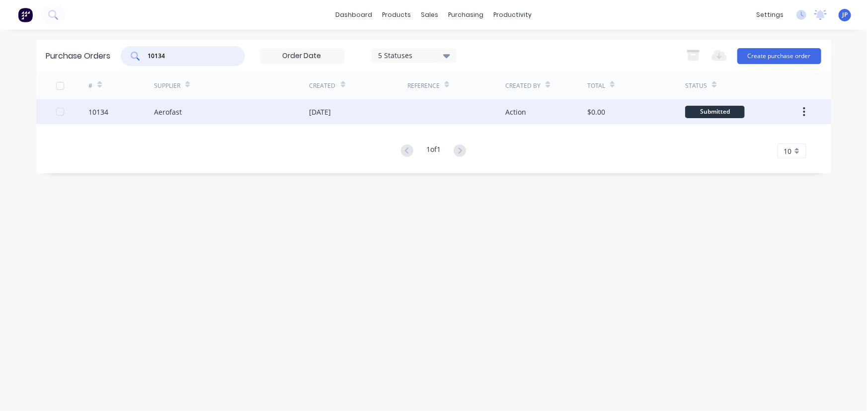
click at [184, 111] on div "Aerofast" at bounding box center [232, 111] width 156 height 25
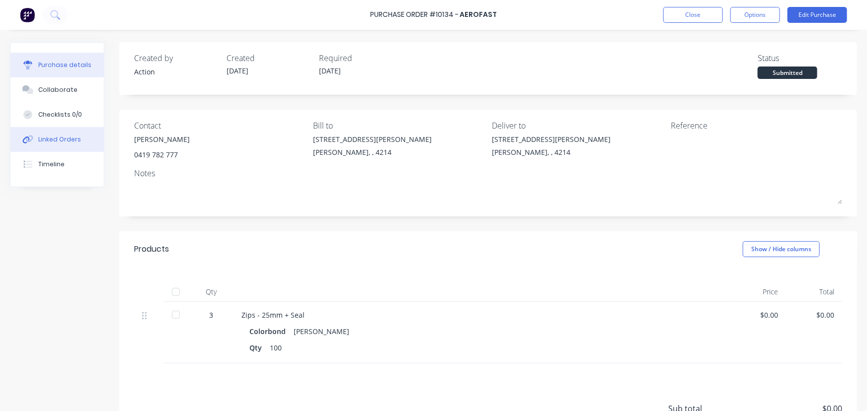
click at [67, 143] on div "Linked Orders" at bounding box center [59, 139] width 43 height 9
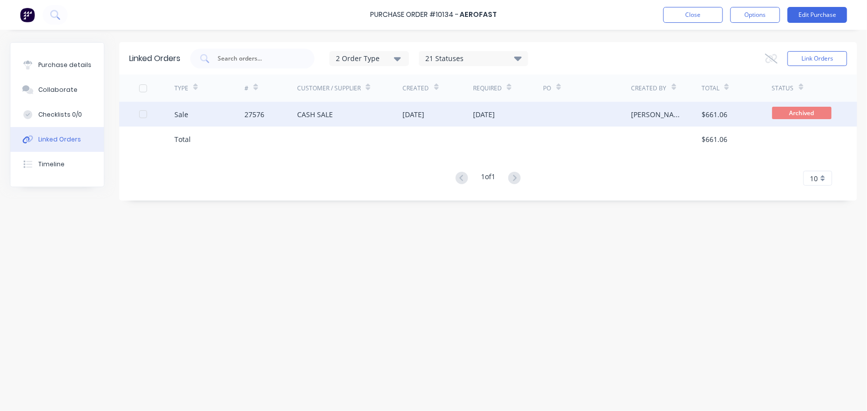
click at [187, 115] on div "Sale" at bounding box center [181, 114] width 14 height 10
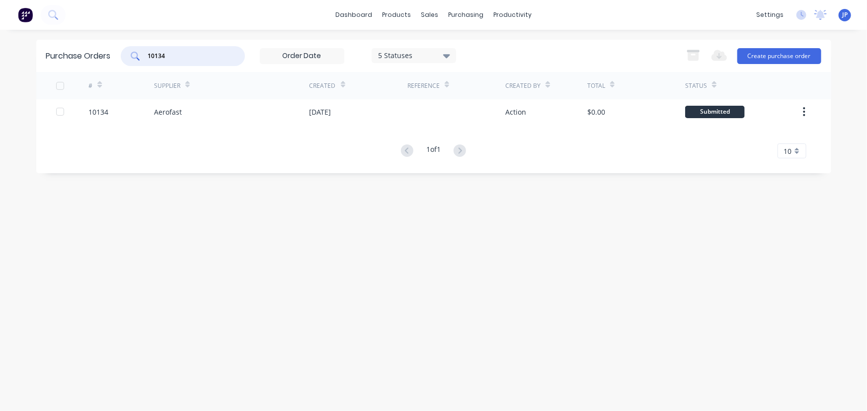
drag, startPoint x: 149, startPoint y: 59, endPoint x: 129, endPoint y: 60, distance: 19.9
click at [129, 60] on div "10134" at bounding box center [183, 56] width 124 height 20
type input "10149"
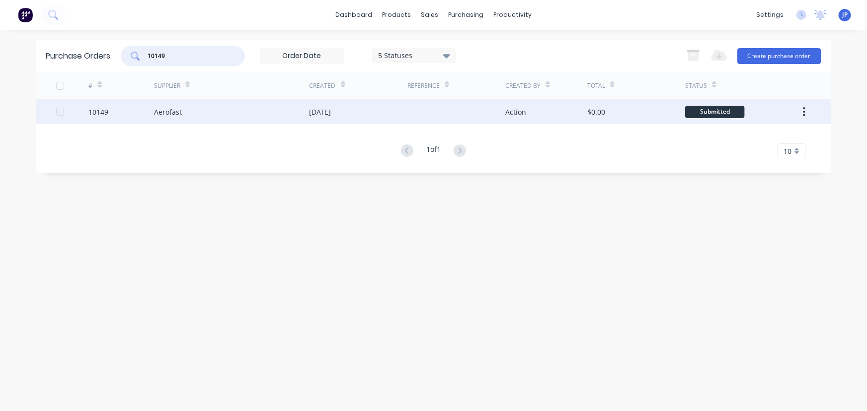
click at [165, 109] on div "Aerofast" at bounding box center [168, 112] width 28 height 10
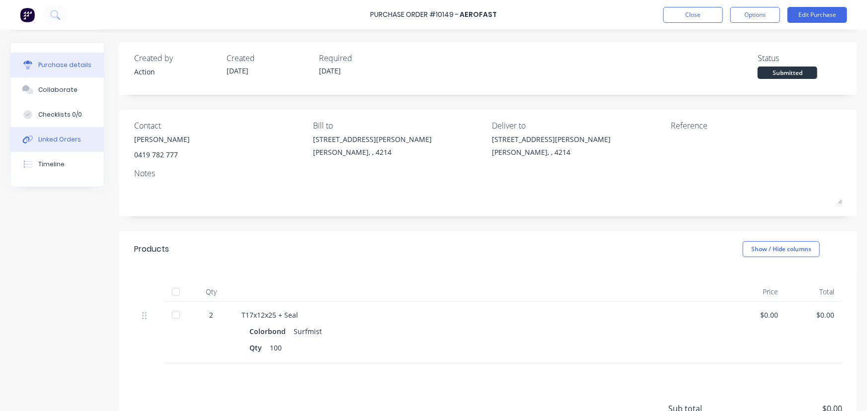
click at [84, 141] on button "Linked Orders" at bounding box center [56, 139] width 93 height 25
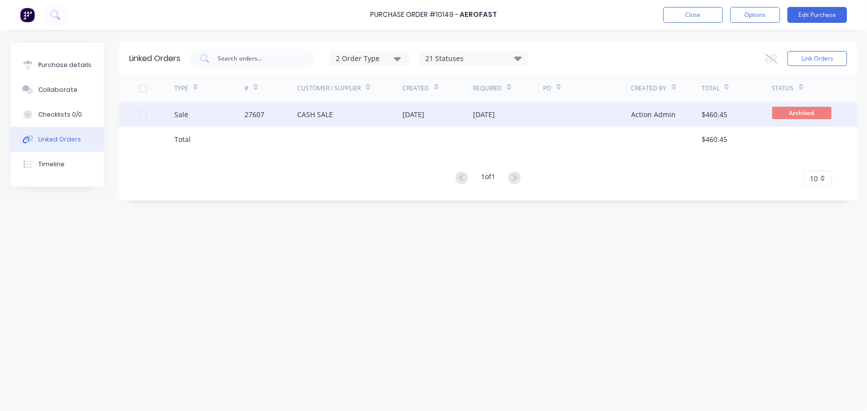
click at [266, 115] on div "27607" at bounding box center [270, 114] width 53 height 25
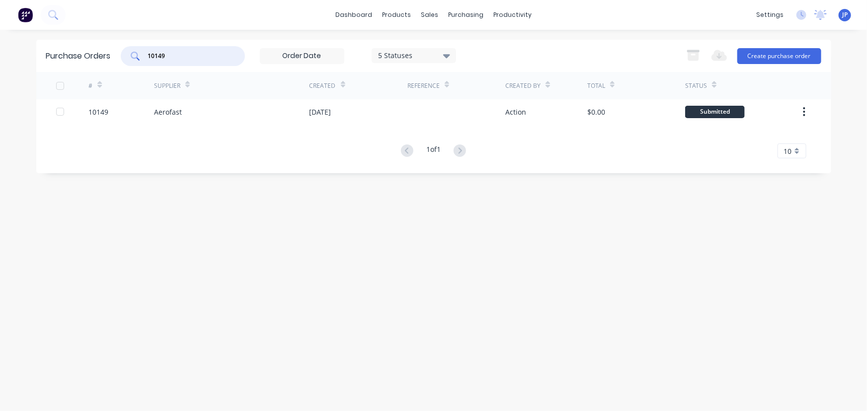
drag, startPoint x: 175, startPoint y: 56, endPoint x: 142, endPoint y: 59, distance: 33.5
click at [142, 59] on div "10149" at bounding box center [183, 56] width 124 height 20
type input "10165"
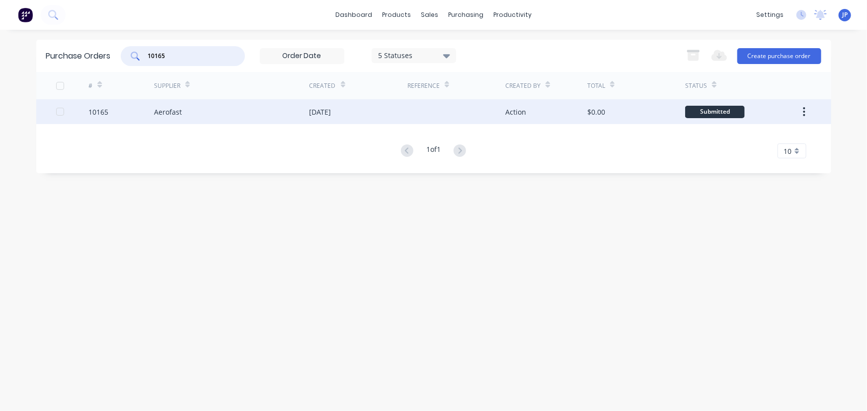
click at [174, 110] on div "Aerofast" at bounding box center [168, 112] width 28 height 10
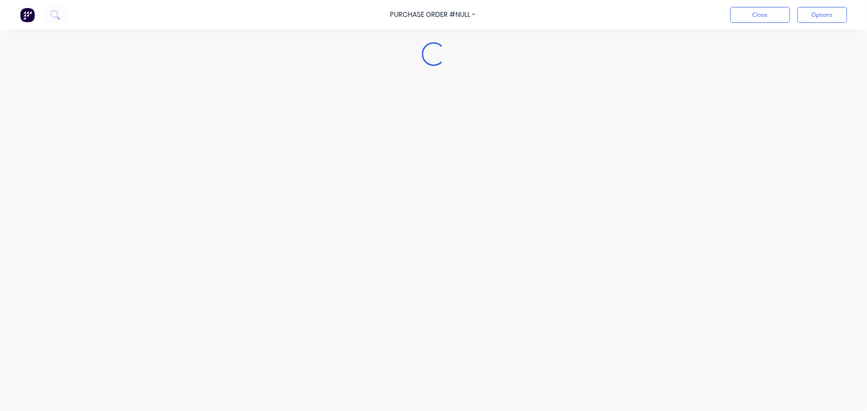
type textarea "x"
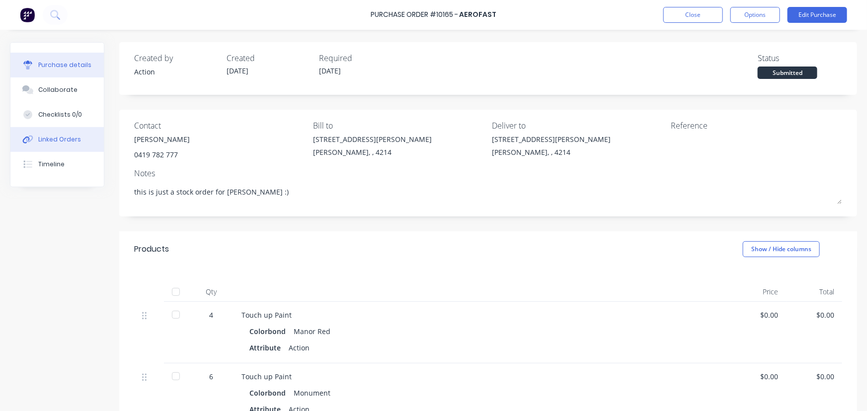
click at [71, 141] on div "Linked Orders" at bounding box center [59, 139] width 43 height 9
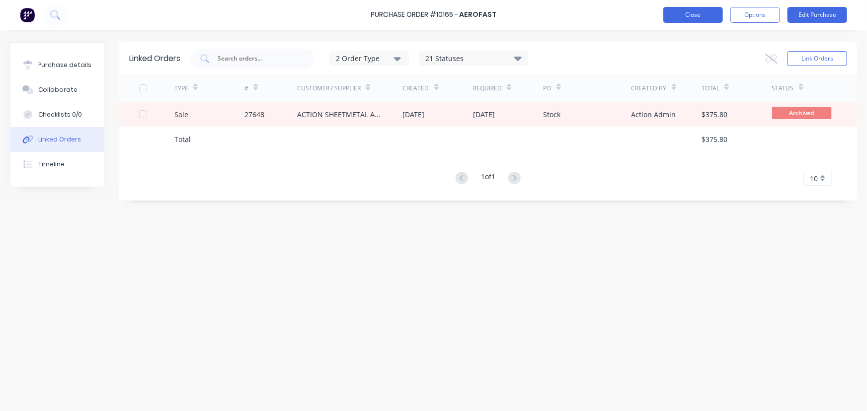
click at [684, 10] on button "Close" at bounding box center [693, 15] width 60 height 16
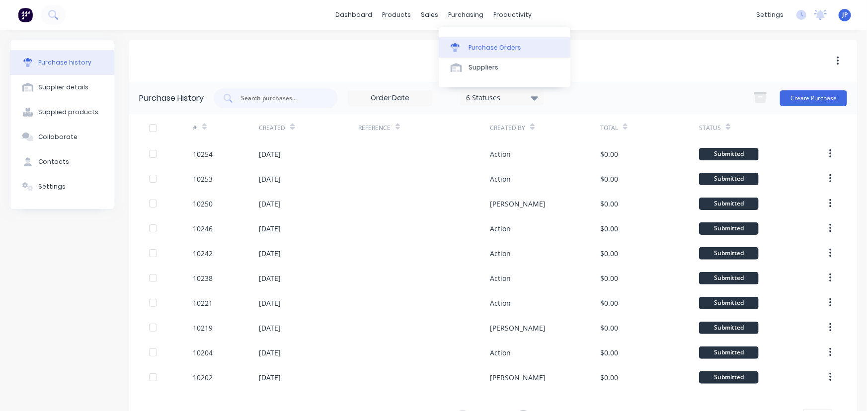
click at [474, 45] on div "Purchase Orders" at bounding box center [495, 47] width 53 height 9
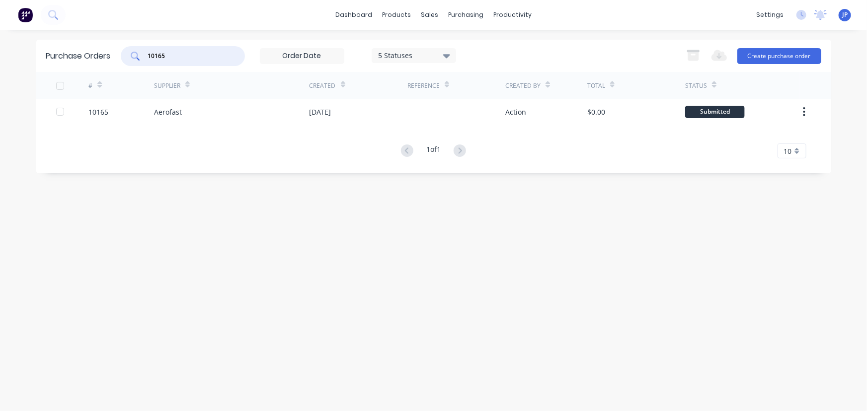
drag, startPoint x: 179, startPoint y: 55, endPoint x: 104, endPoint y: 56, distance: 74.5
click at [104, 56] on div "Purchase Orders 10165 5 Statuses 5 Statuses Export to Excel (XLSX) Create purch…" at bounding box center [433, 56] width 795 height 32
type input "10129"
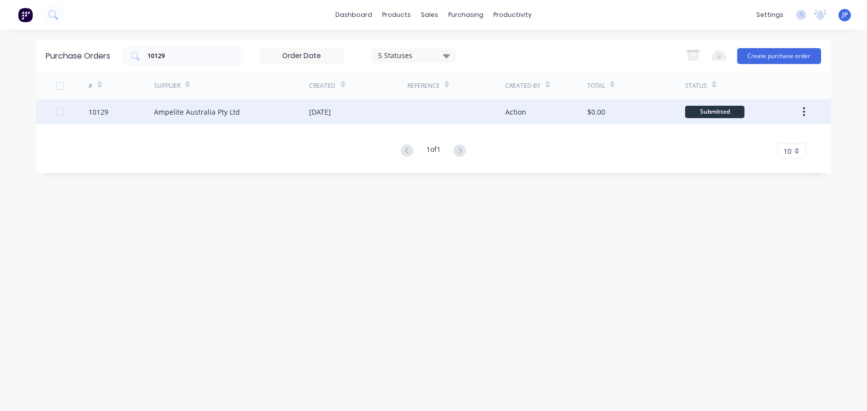
click at [168, 116] on div "Ampelite Australia Pty Ltd" at bounding box center [197, 112] width 86 height 10
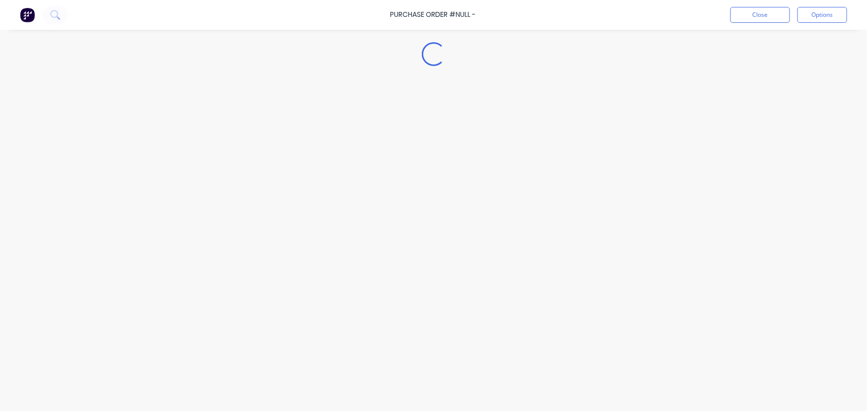
type textarea "x"
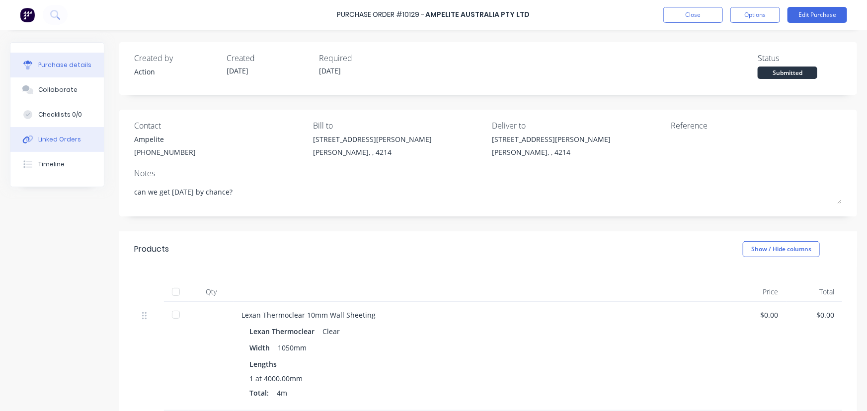
click at [64, 139] on div "Linked Orders" at bounding box center [59, 139] width 43 height 9
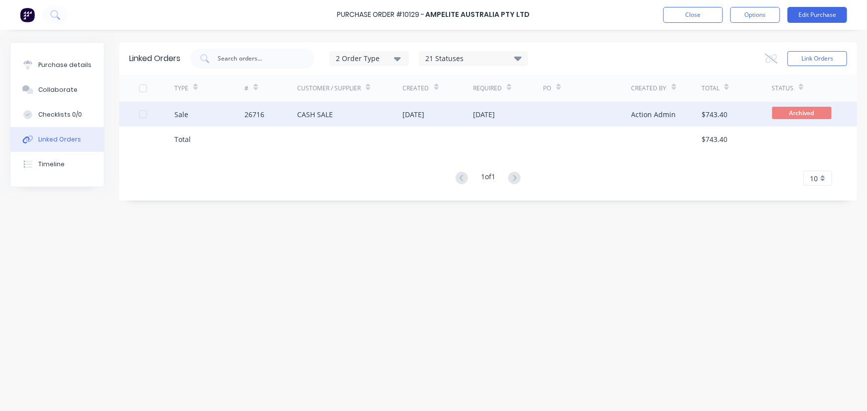
click at [243, 113] on div "Sale" at bounding box center [209, 114] width 71 height 25
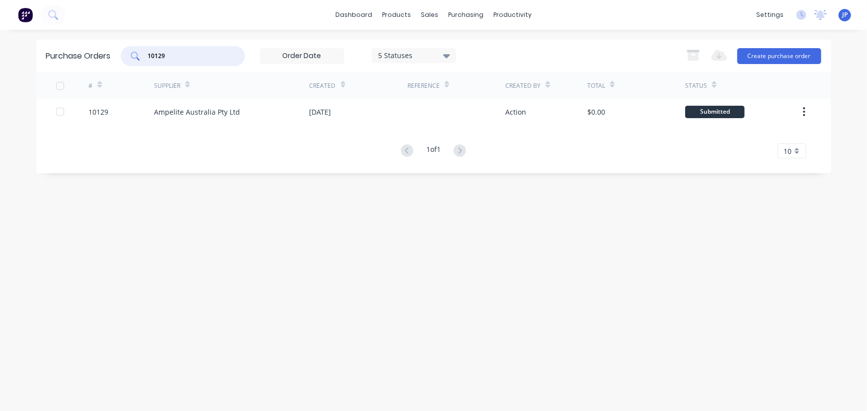
drag, startPoint x: 167, startPoint y: 57, endPoint x: 133, endPoint y: 57, distance: 34.3
click at [133, 57] on div "10129" at bounding box center [183, 56] width 124 height 20
type input "10114"
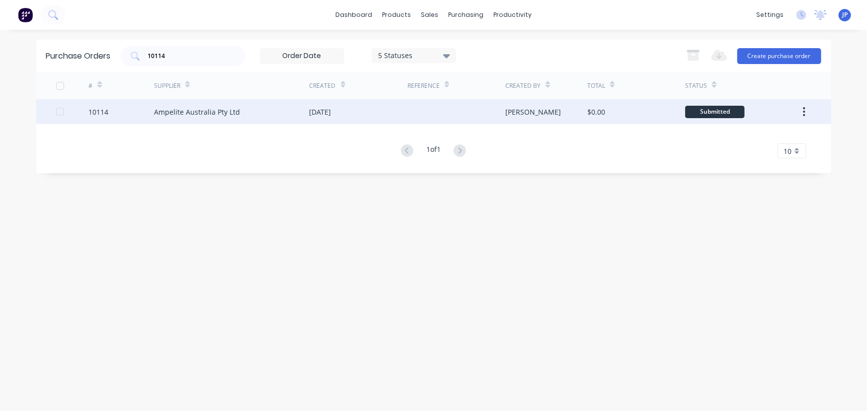
click at [186, 110] on div "Ampelite Australia Pty Ltd" at bounding box center [197, 112] width 86 height 10
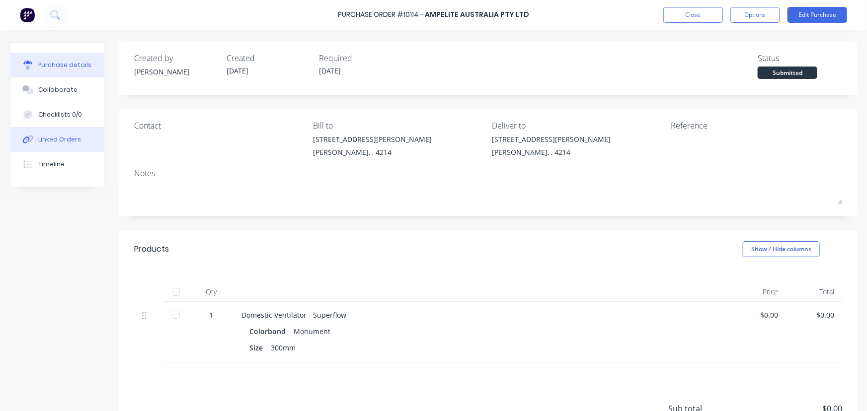
click at [71, 137] on div "Linked Orders" at bounding box center [59, 139] width 43 height 9
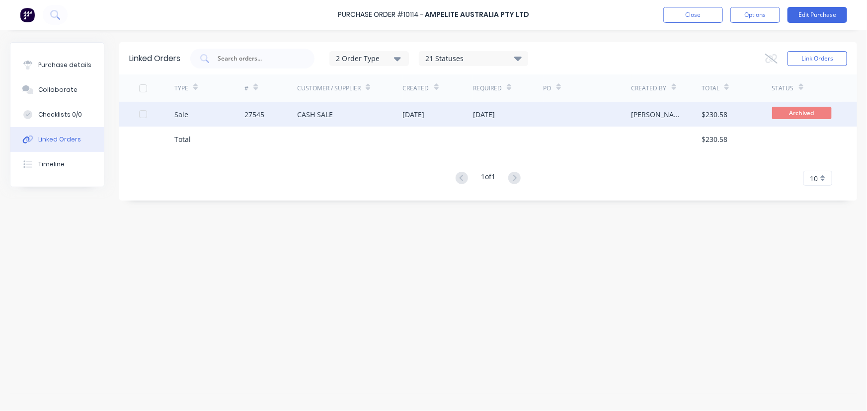
click at [251, 116] on div "27545" at bounding box center [254, 114] width 20 height 10
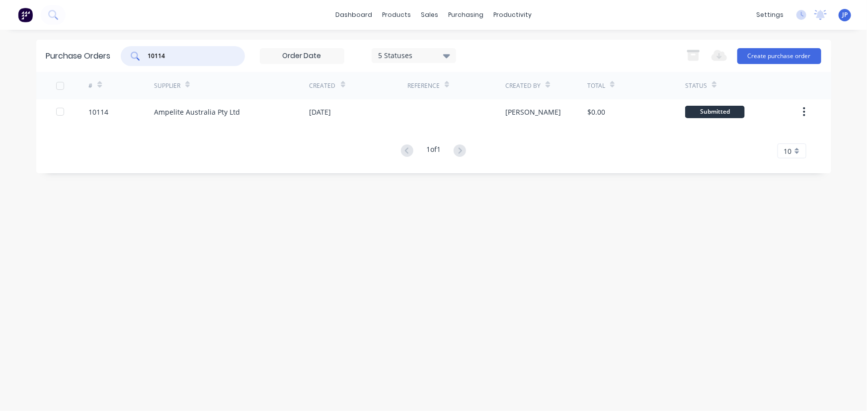
drag, startPoint x: 170, startPoint y: 52, endPoint x: 136, endPoint y: 50, distance: 34.3
click at [139, 52] on div "10114" at bounding box center [183, 56] width 124 height 20
type input "10142"
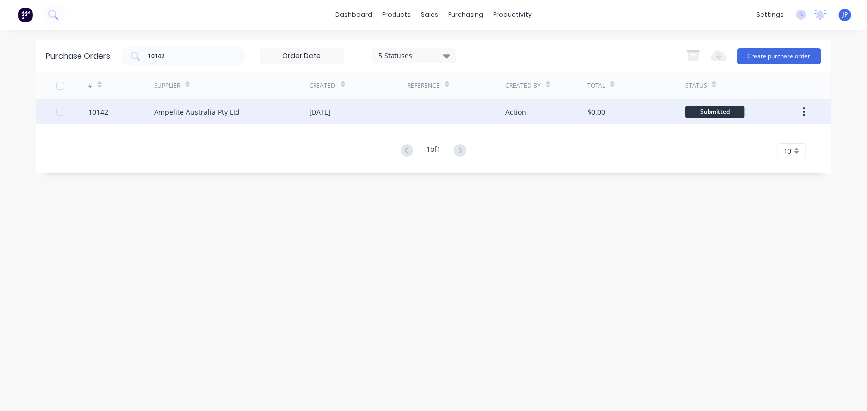
click at [178, 114] on div "Ampelite Australia Pty Ltd" at bounding box center [197, 112] width 86 height 10
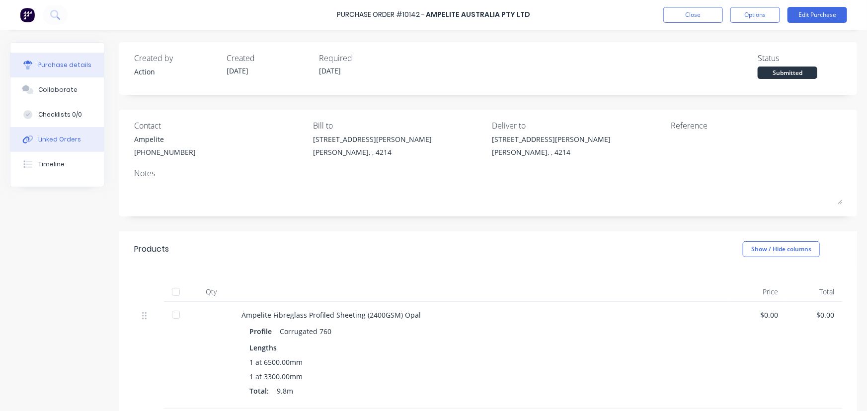
click at [72, 134] on button "Linked Orders" at bounding box center [56, 139] width 93 height 25
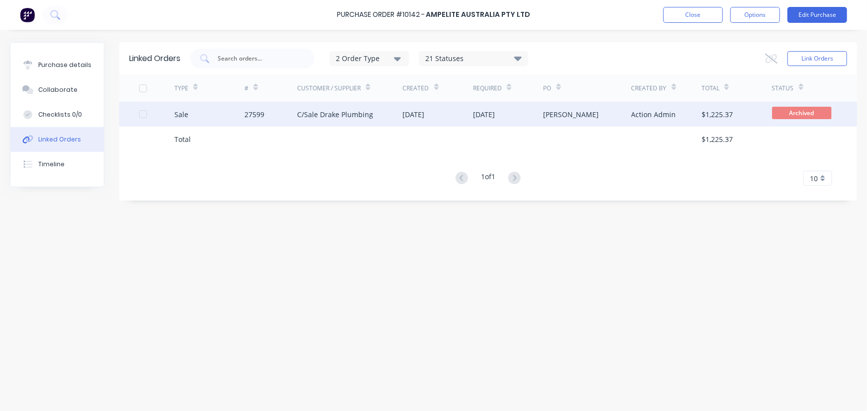
click at [183, 112] on div "Sale" at bounding box center [181, 114] width 14 height 10
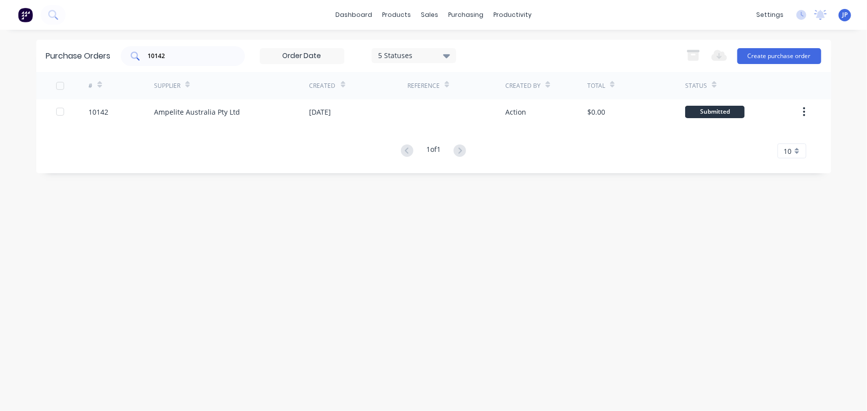
drag, startPoint x: 174, startPoint y: 56, endPoint x: 131, endPoint y: 62, distance: 43.7
click at [131, 62] on div "10142" at bounding box center [183, 56] width 124 height 20
type input "10175"
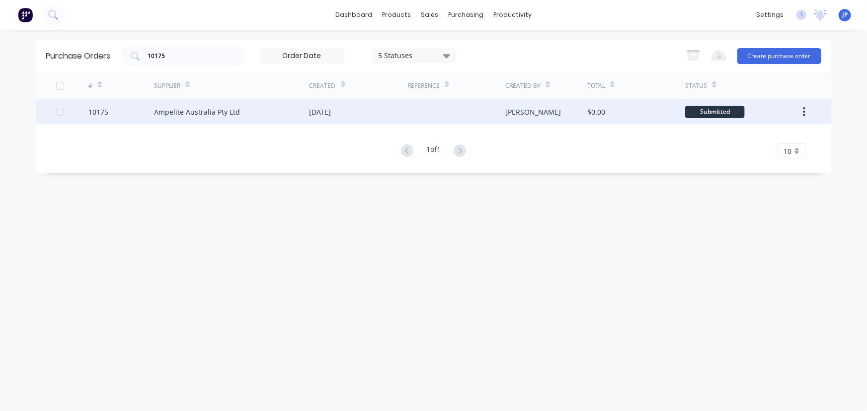
click at [171, 109] on div "Ampelite Australia Pty Ltd" at bounding box center [197, 112] width 86 height 10
type textarea "x"
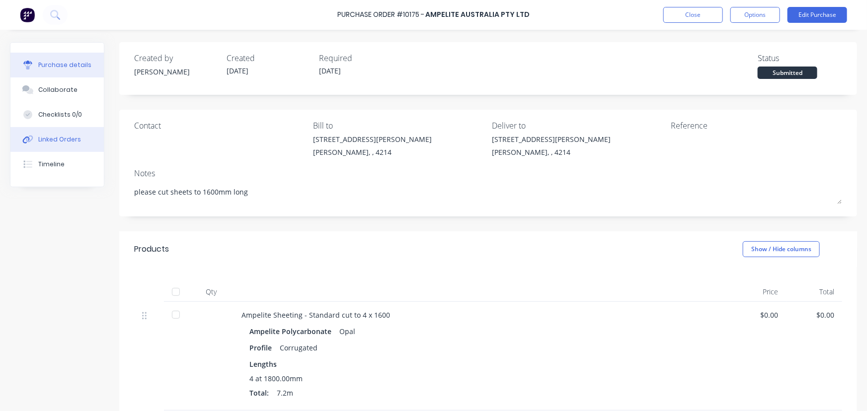
click at [64, 140] on div "Linked Orders" at bounding box center [59, 139] width 43 height 9
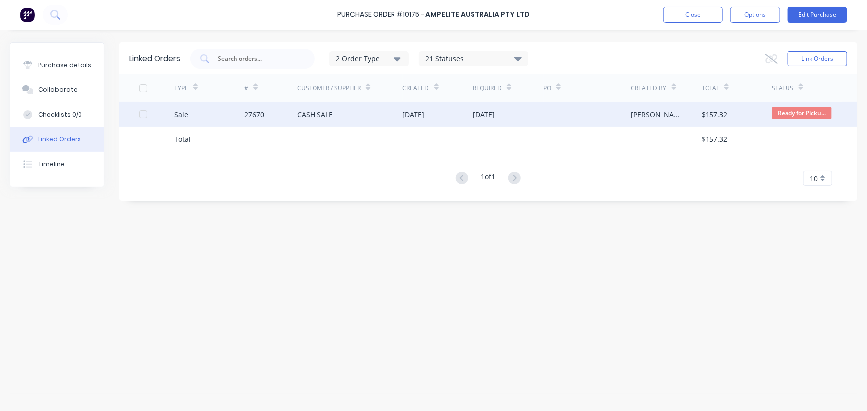
click at [248, 114] on div "27670" at bounding box center [254, 114] width 20 height 10
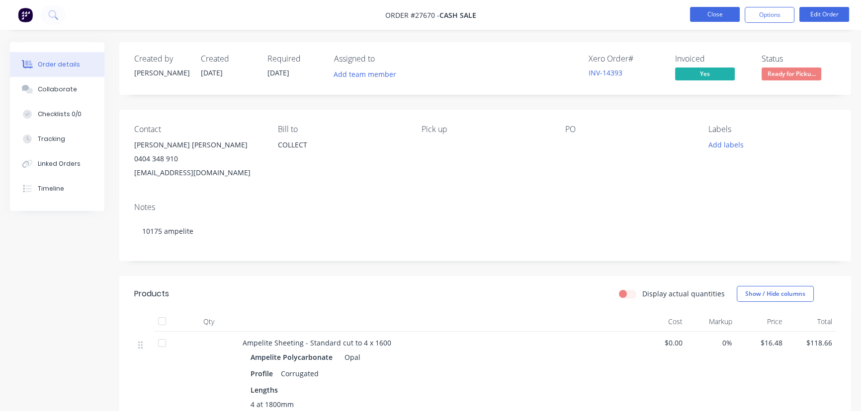
click at [700, 11] on button "Close" at bounding box center [715, 14] width 50 height 15
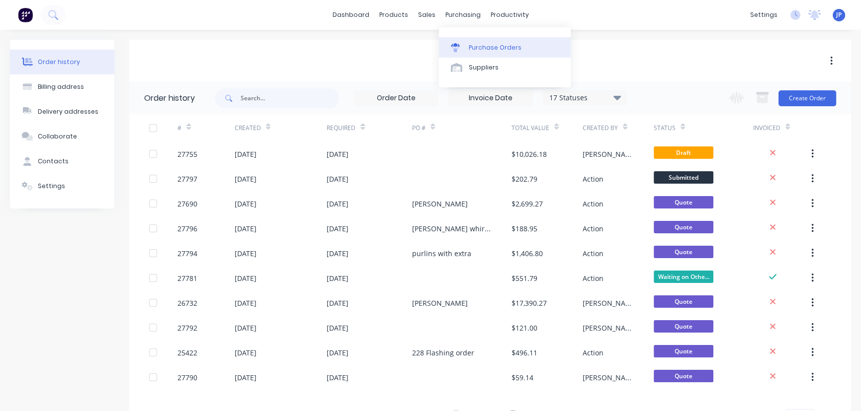
click at [483, 45] on div "Purchase Orders" at bounding box center [495, 47] width 53 height 9
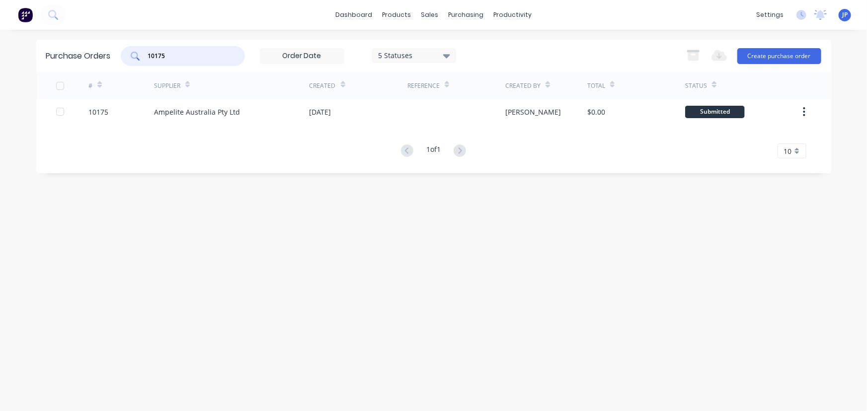
drag, startPoint x: 140, startPoint y: 69, endPoint x: 99, endPoint y: 73, distance: 41.0
click at [99, 73] on div "Purchase Orders 10175 5 Statuses 5 Statuses Export to Excel (XLSX) Create purch…" at bounding box center [433, 107] width 795 height 134
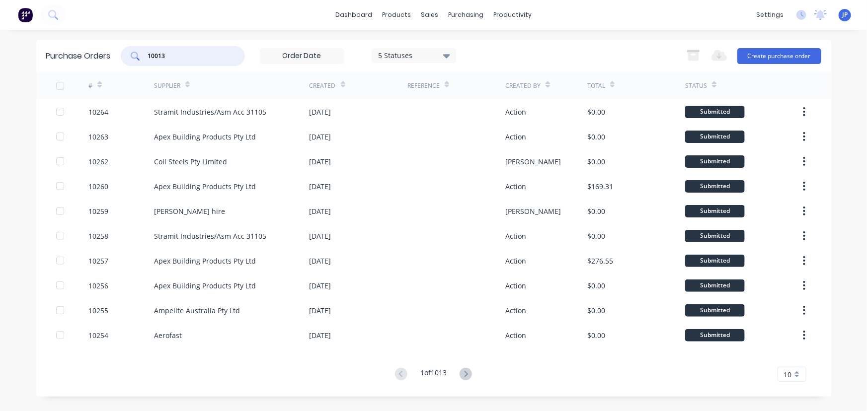
type input "10013"
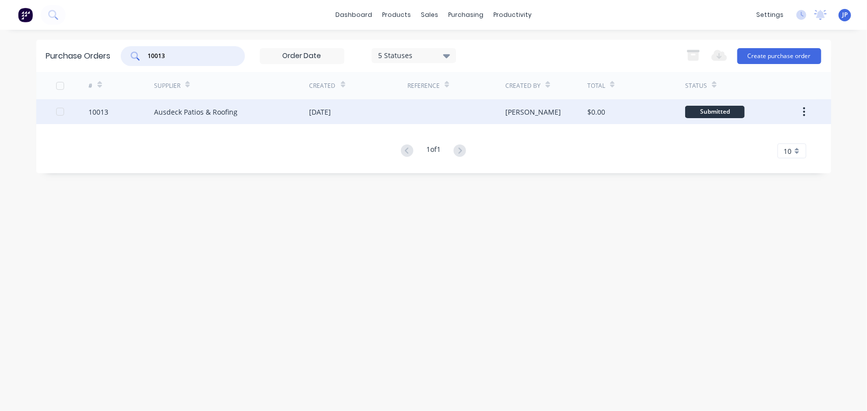
click at [204, 113] on div "Ausdeck Patios & Roofing" at bounding box center [195, 112] width 83 height 10
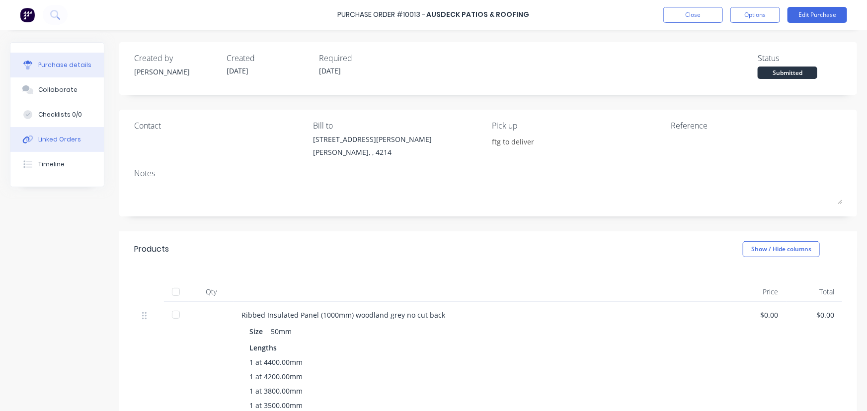
click at [89, 144] on button "Linked Orders" at bounding box center [56, 139] width 93 height 25
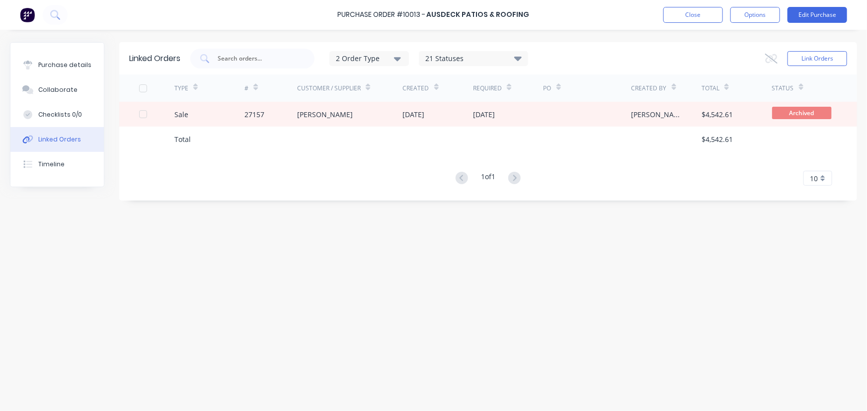
click at [250, 133] on div at bounding box center [270, 139] width 53 height 25
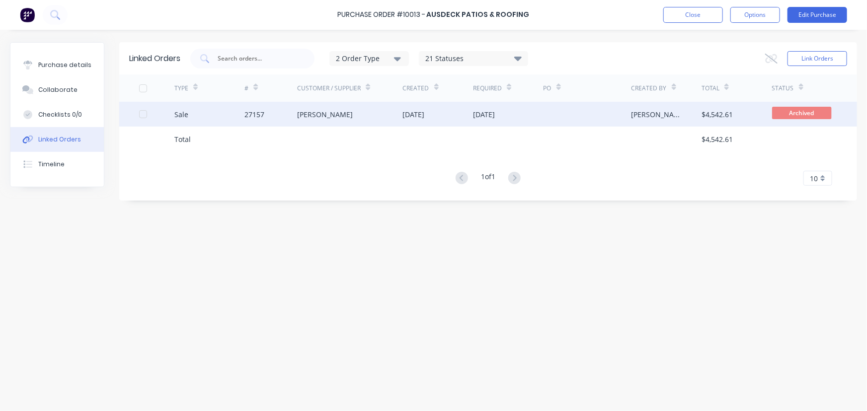
click at [255, 116] on div "27157" at bounding box center [254, 114] width 20 height 10
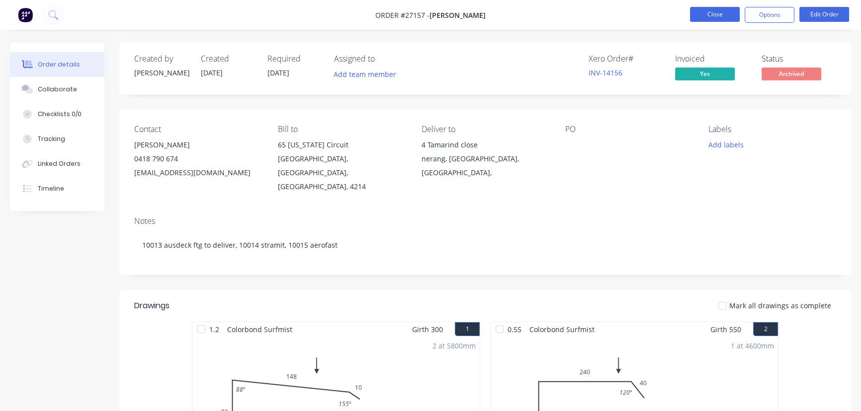
click at [720, 15] on button "Close" at bounding box center [715, 14] width 50 height 15
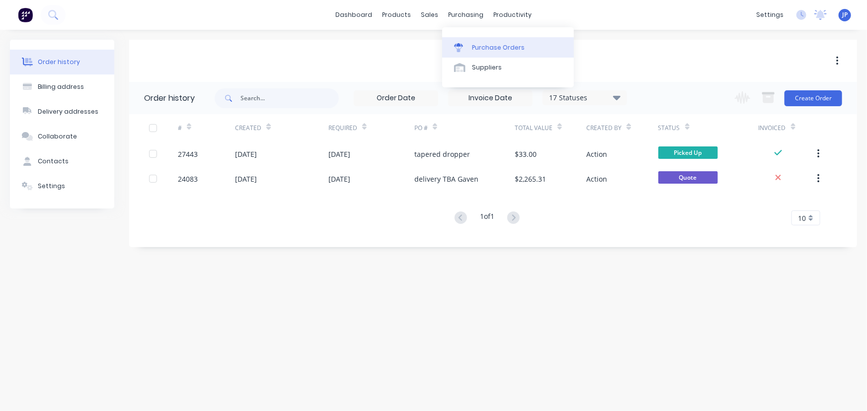
click at [473, 46] on div "Purchase Orders" at bounding box center [498, 47] width 53 height 9
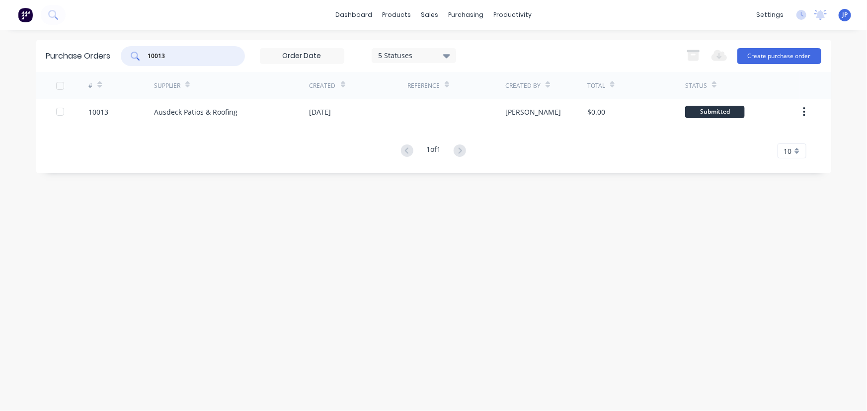
drag, startPoint x: 173, startPoint y: 57, endPoint x: 128, endPoint y: 57, distance: 45.2
click at [128, 57] on div "10013" at bounding box center [183, 56] width 124 height 20
type input "10120"
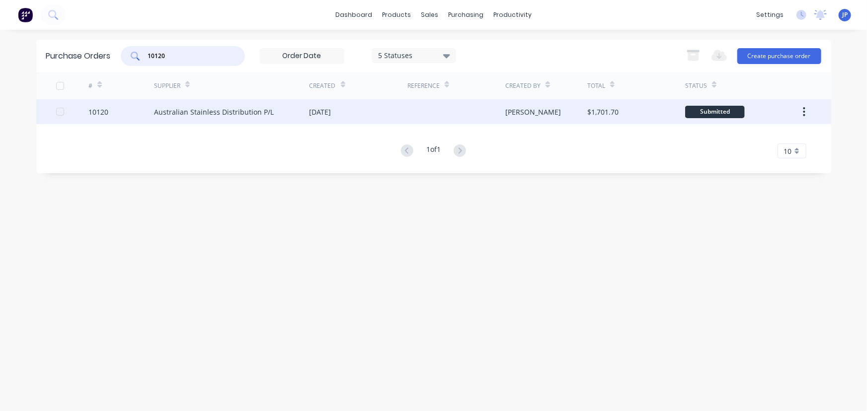
click at [174, 110] on div "Australian Stainless Distribution P/L" at bounding box center [214, 112] width 120 height 10
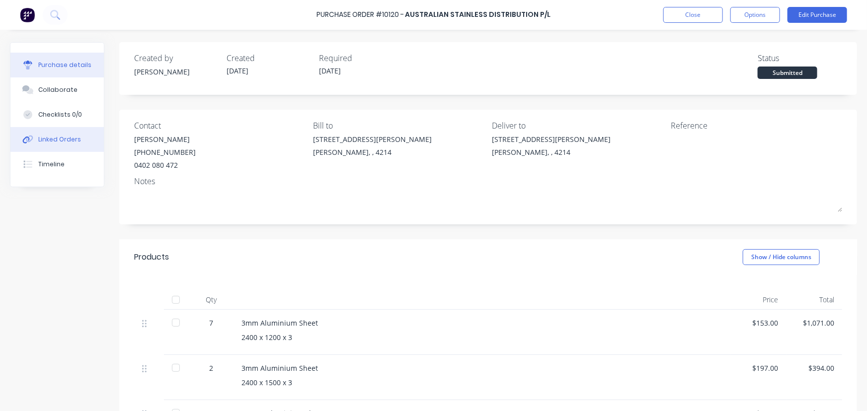
click at [79, 138] on button "Linked Orders" at bounding box center [56, 139] width 93 height 25
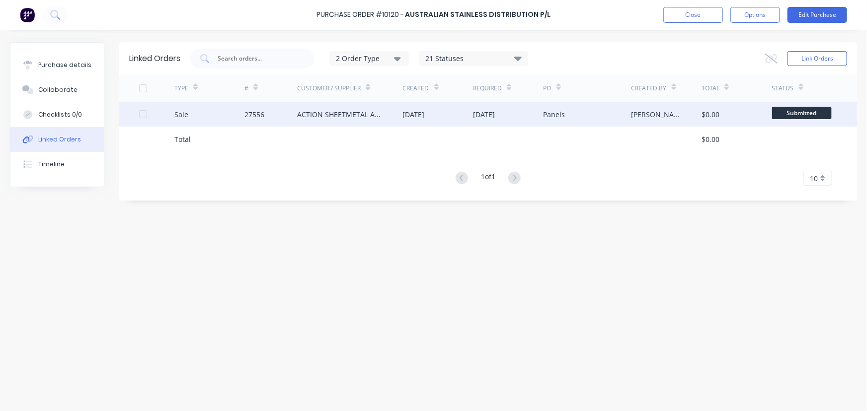
click at [256, 114] on div "27556" at bounding box center [254, 114] width 20 height 10
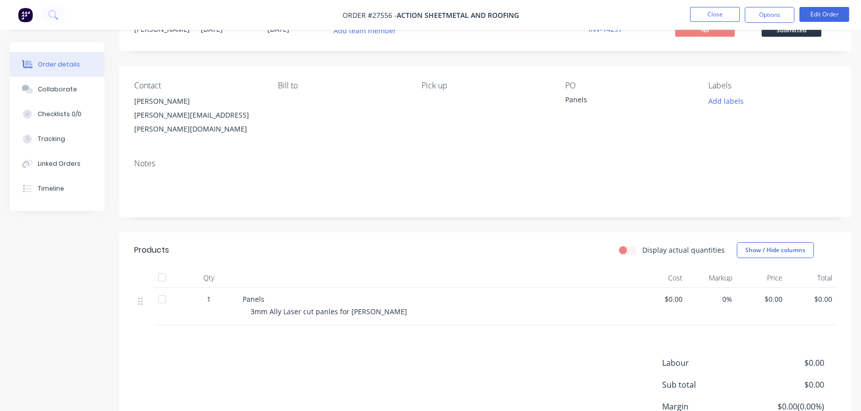
scroll to position [34, 0]
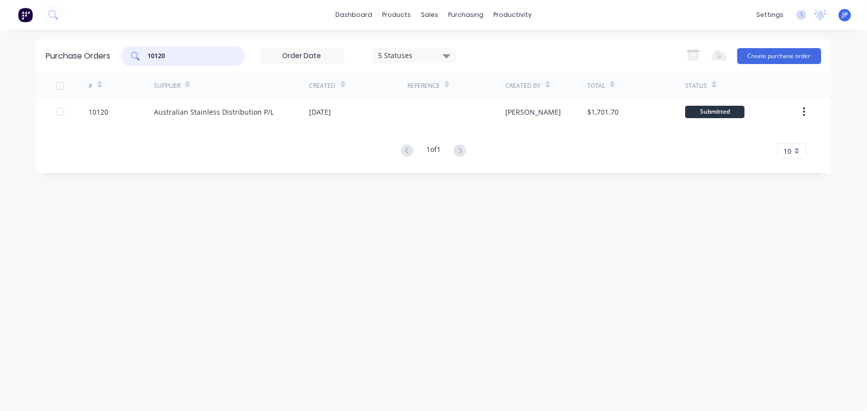
drag, startPoint x: 176, startPoint y: 54, endPoint x: 139, endPoint y: 56, distance: 37.3
click at [139, 56] on div "10120" at bounding box center [183, 56] width 124 height 20
type input "10155"
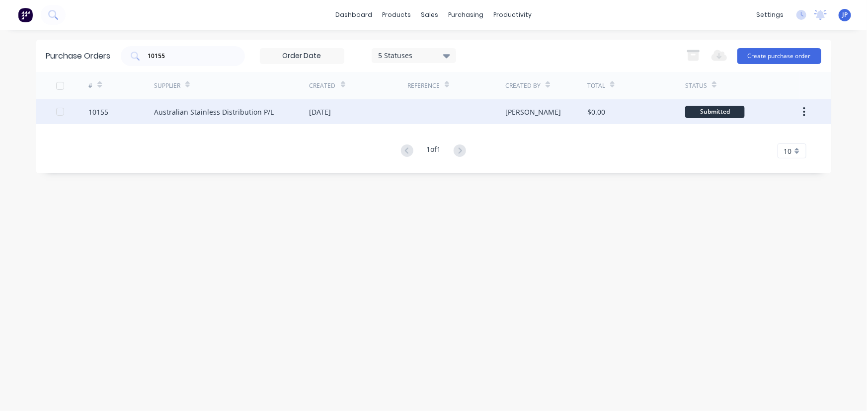
click at [178, 111] on div "Australian Stainless Distribution P/L" at bounding box center [214, 112] width 120 height 10
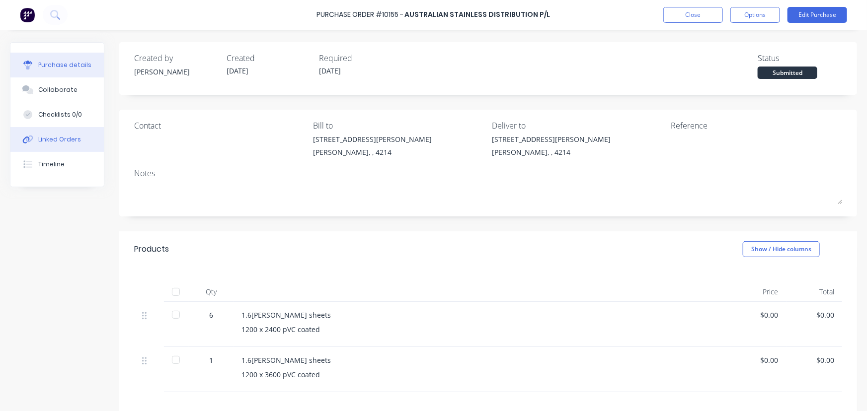
click at [89, 145] on button "Linked Orders" at bounding box center [56, 139] width 93 height 25
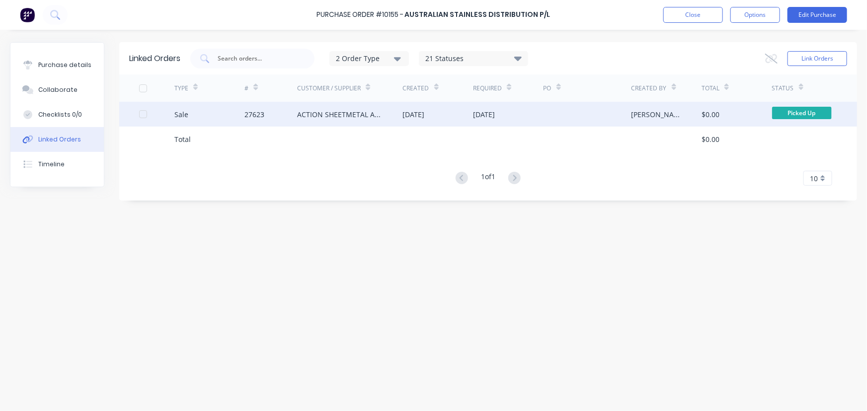
click at [307, 114] on div "ACTION SHEETMETAL AND ROOFING" at bounding box center [339, 114] width 85 height 10
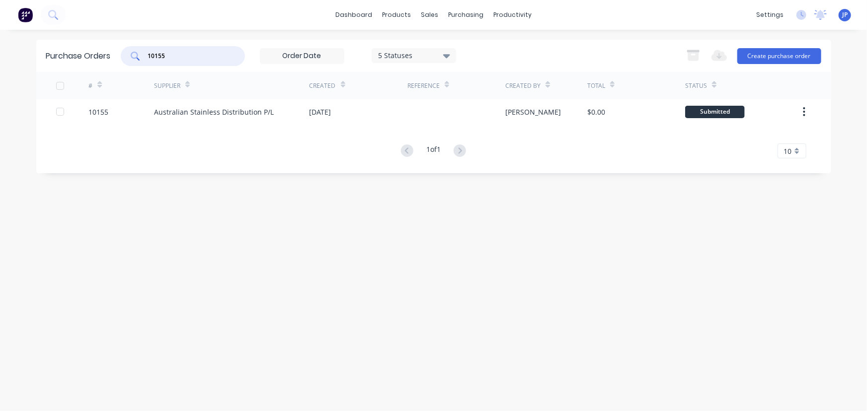
drag, startPoint x: 159, startPoint y: 66, endPoint x: 112, endPoint y: 65, distance: 47.7
click at [126, 74] on div "Purchase Orders 10155 5 Statuses 5 Statuses Export to Excel (XLSX) Create purch…" at bounding box center [433, 107] width 795 height 134
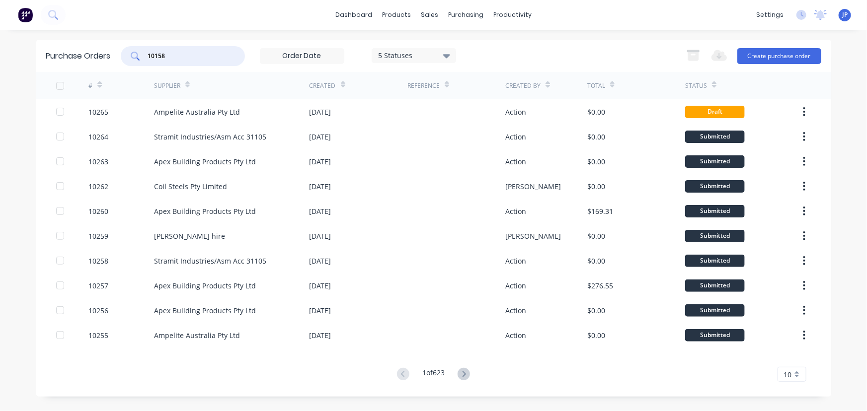
type input "10158"
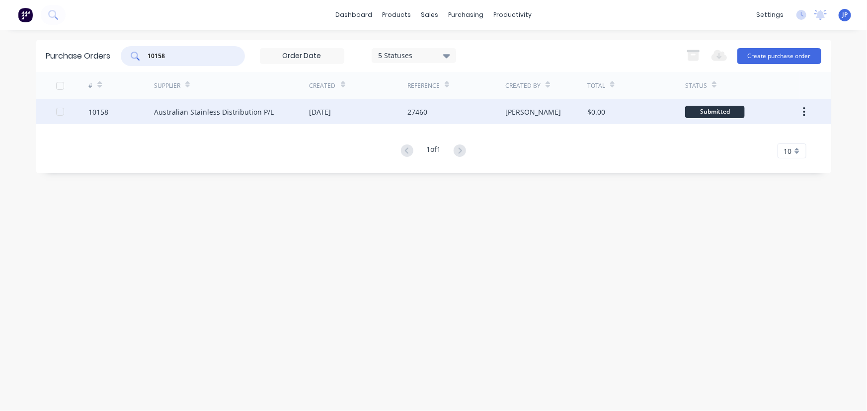
click at [197, 115] on div "Australian Stainless Distribution P/L" at bounding box center [214, 112] width 120 height 10
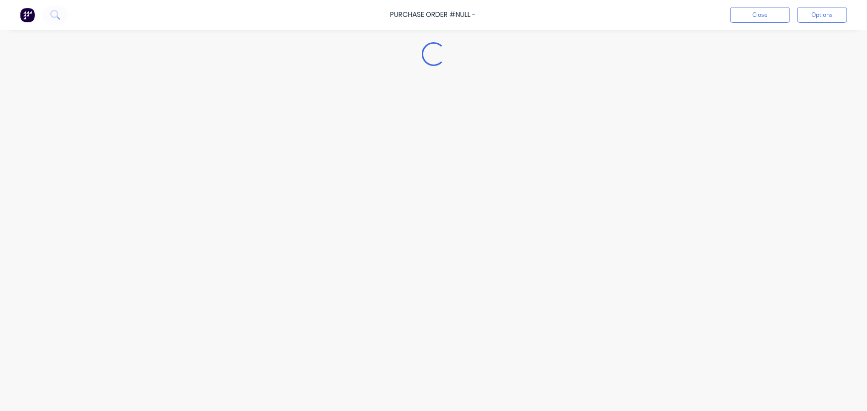
type textarea "x"
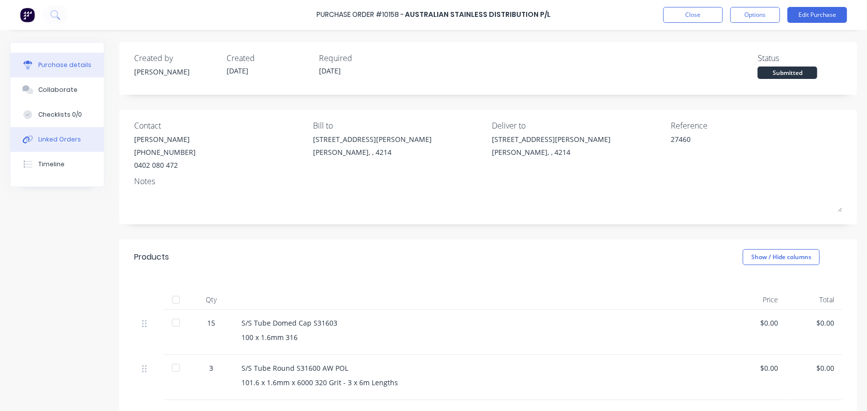
click at [75, 142] on div "Linked Orders" at bounding box center [59, 139] width 43 height 9
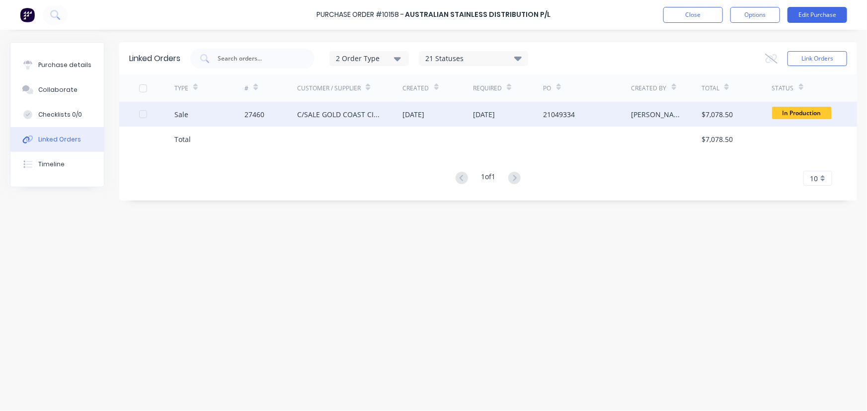
click at [199, 114] on div "Sale" at bounding box center [209, 114] width 71 height 25
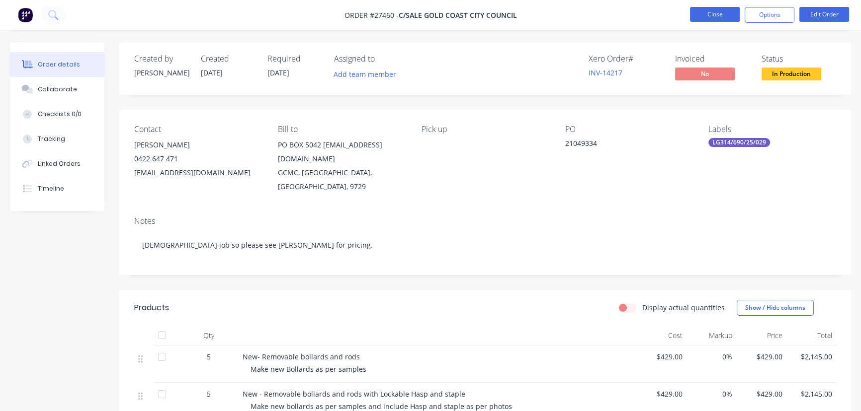
click at [707, 11] on button "Close" at bounding box center [715, 14] width 50 height 15
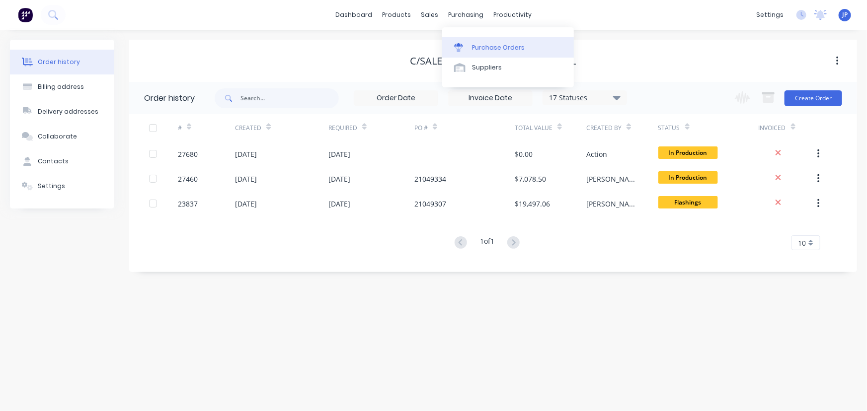
click at [496, 40] on link "Purchase Orders" at bounding box center [508, 47] width 132 height 20
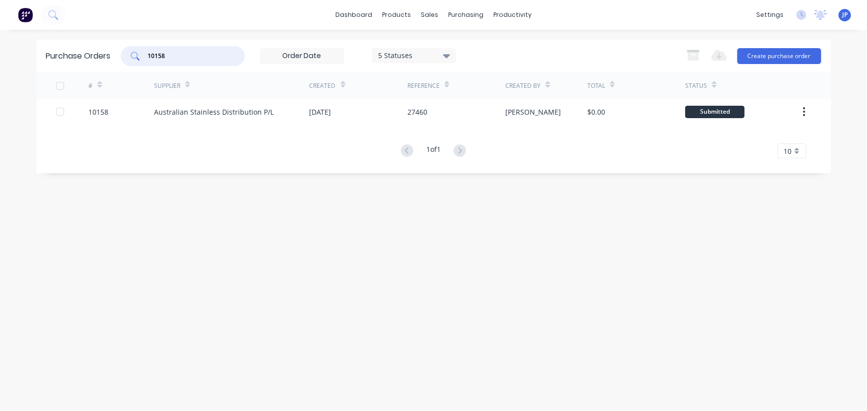
drag, startPoint x: 183, startPoint y: 57, endPoint x: 120, endPoint y: 56, distance: 63.1
click at [120, 56] on div "Purchase Orders 10158 5 Statuses 5 Statuses Export to Excel (XLSX) Create purch…" at bounding box center [433, 56] width 795 height 32
type input "10178"
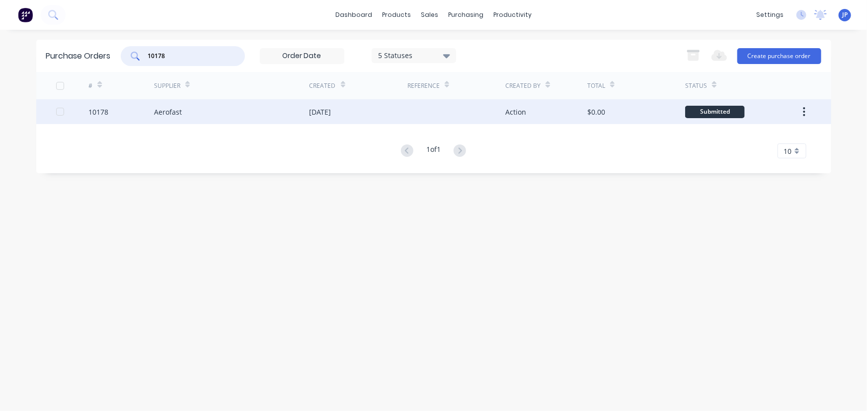
click at [164, 113] on div "Aerofast" at bounding box center [168, 112] width 28 height 10
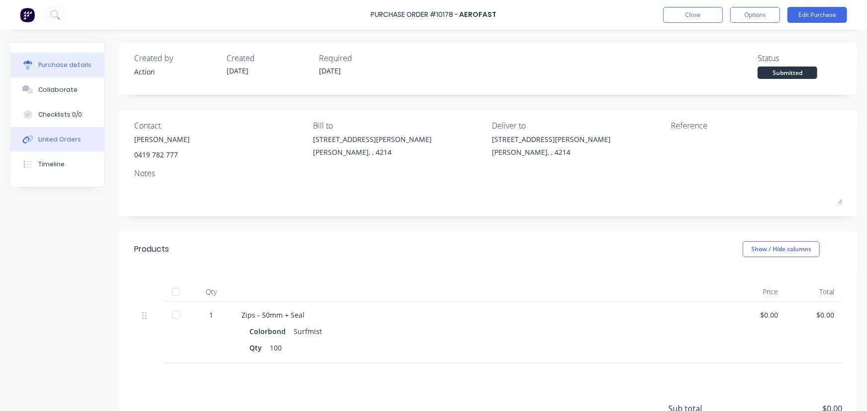
click at [70, 140] on div "Linked Orders" at bounding box center [59, 139] width 43 height 9
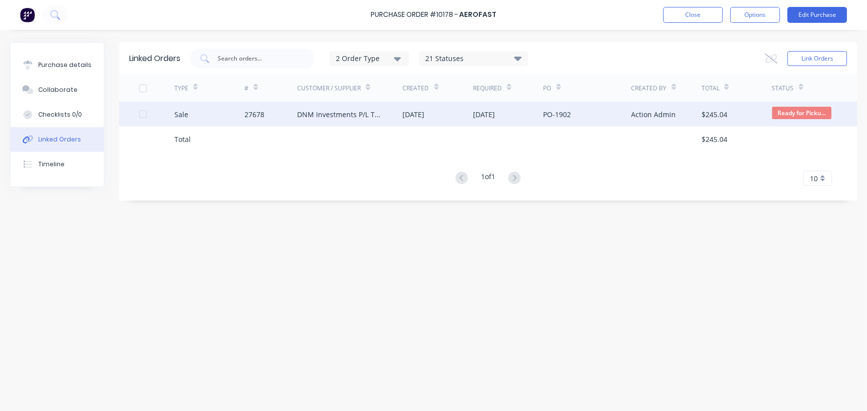
click at [269, 113] on div "27678" at bounding box center [270, 114] width 53 height 25
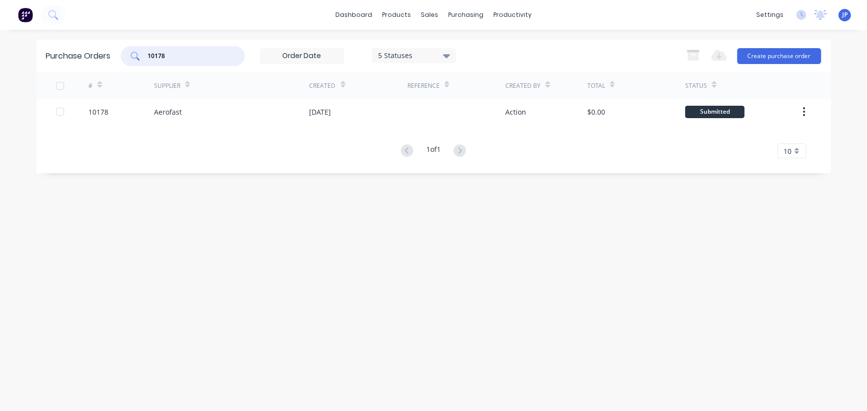
drag, startPoint x: 174, startPoint y: 58, endPoint x: 132, endPoint y: 55, distance: 42.3
click at [132, 55] on div "10178" at bounding box center [183, 56] width 124 height 20
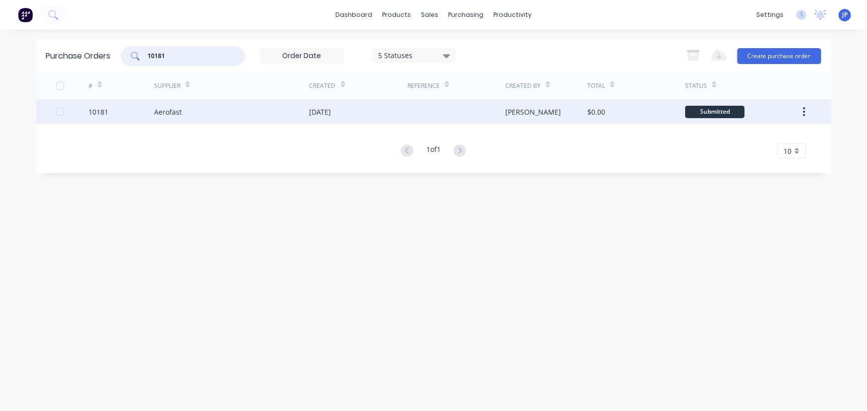
type input "10181"
click at [163, 118] on div "Aerofast" at bounding box center [232, 111] width 156 height 25
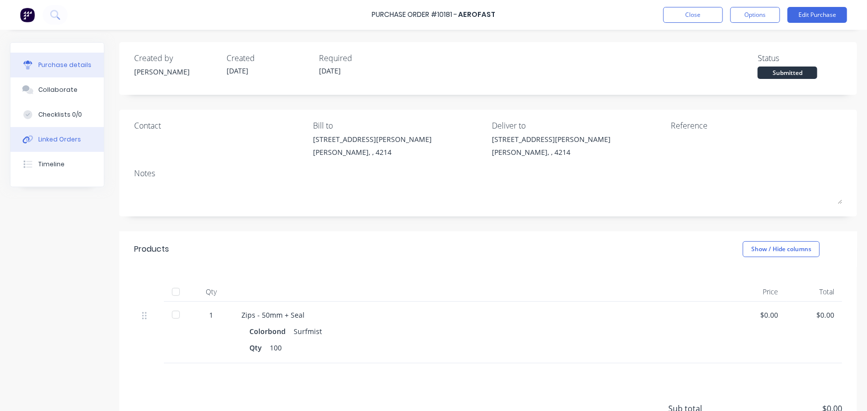
click at [65, 135] on div "Linked Orders" at bounding box center [59, 139] width 43 height 9
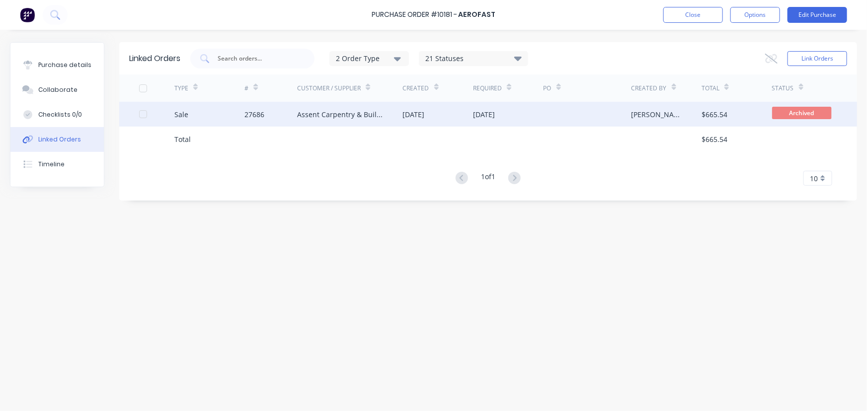
click at [187, 109] on div "Sale" at bounding box center [181, 114] width 14 height 10
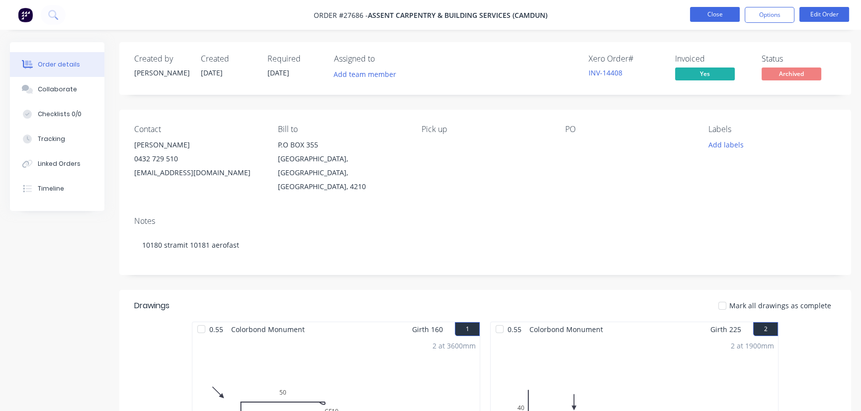
click at [693, 16] on button "Close" at bounding box center [715, 14] width 50 height 15
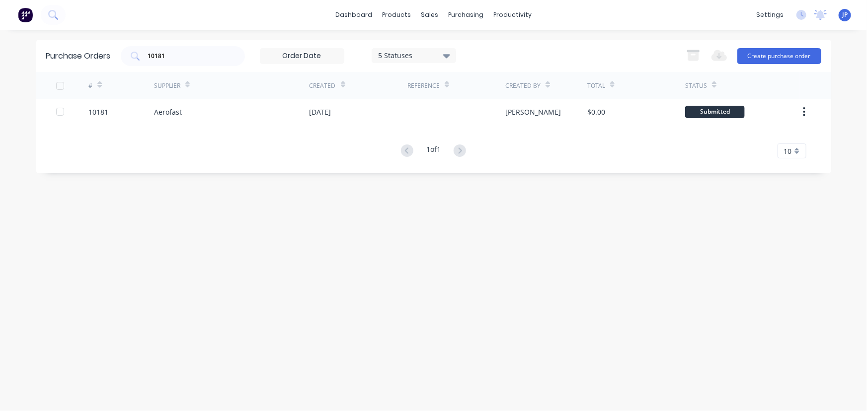
drag, startPoint x: 171, startPoint y: 60, endPoint x: 113, endPoint y: 58, distance: 57.7
click at [113, 58] on div "Purchase Orders 10181 5 Statuses 5 Statuses Export to Excel (XLSX) Create purch…" at bounding box center [433, 56] width 795 height 32
drag, startPoint x: 167, startPoint y: 55, endPoint x: 104, endPoint y: 63, distance: 63.1
click at [104, 63] on div "Purchase Orders 10181 5 Statuses 5 Statuses Export to Excel (XLSX) Create purch…" at bounding box center [433, 56] width 795 height 32
type input "10189"
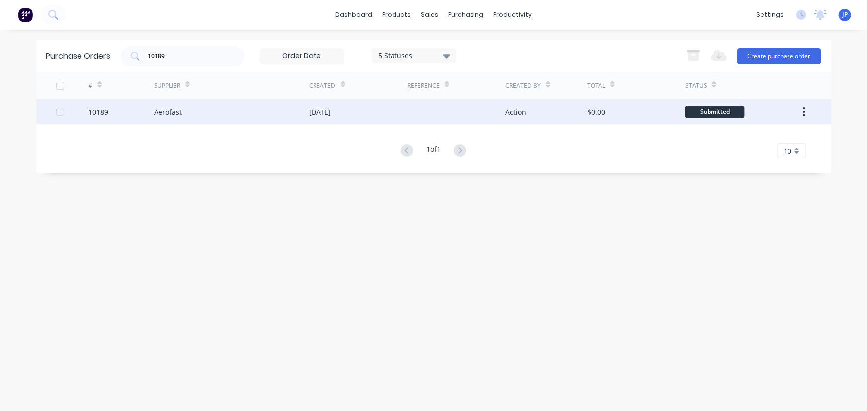
click at [164, 114] on div "Aerofast" at bounding box center [168, 112] width 28 height 10
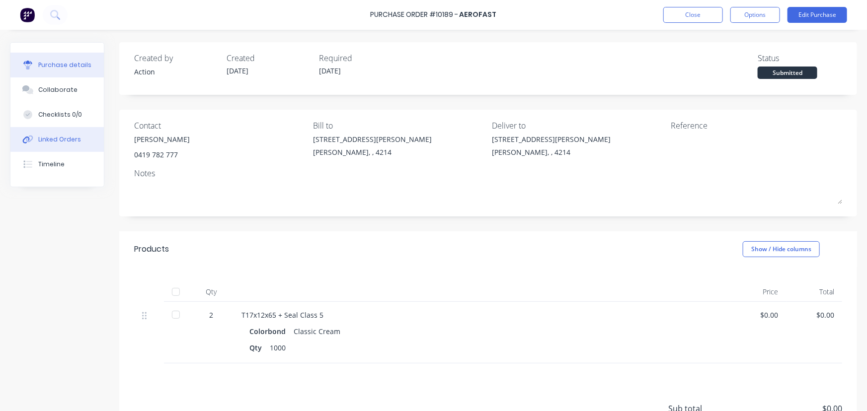
click at [70, 139] on div "Linked Orders" at bounding box center [59, 139] width 43 height 9
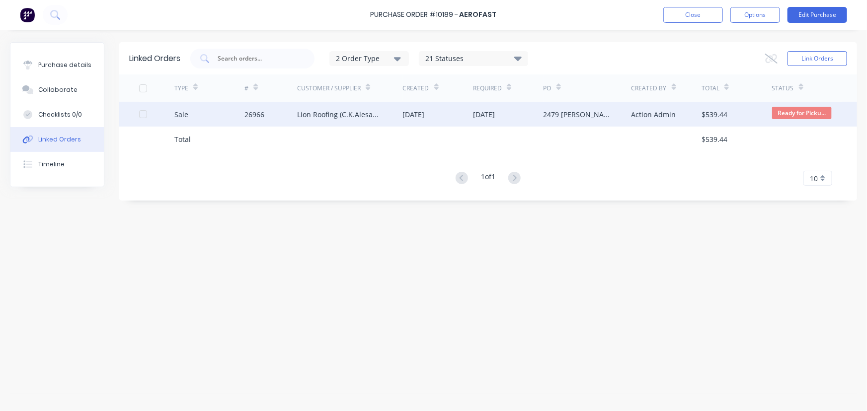
click at [215, 115] on div "Sale" at bounding box center [209, 114] width 71 height 25
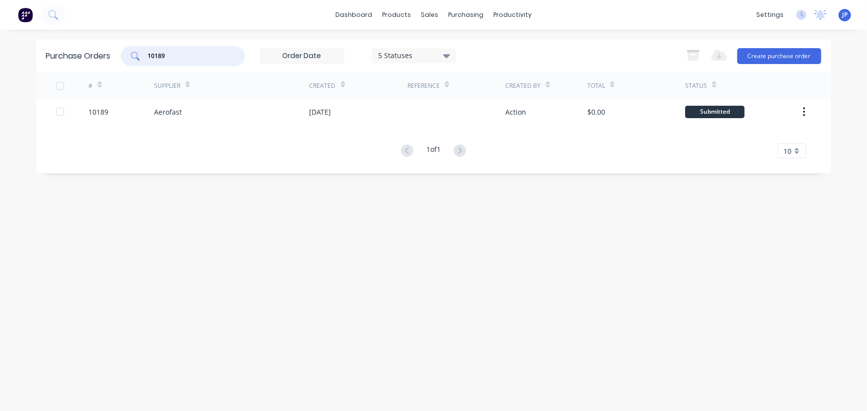
drag, startPoint x: 176, startPoint y: 58, endPoint x: 144, endPoint y: 56, distance: 32.4
click at [144, 56] on div "10189" at bounding box center [183, 56] width 124 height 20
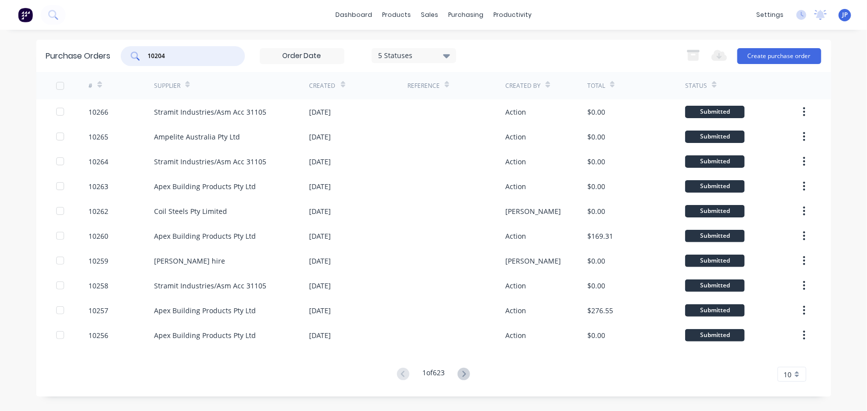
type input "10204"
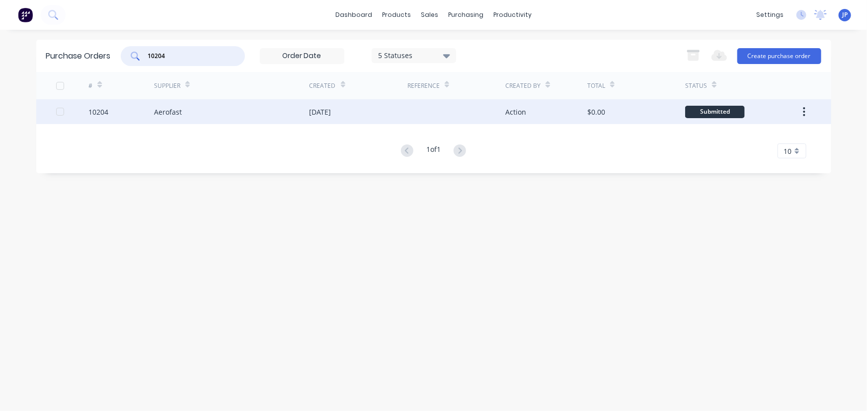
click at [170, 112] on div "Aerofast" at bounding box center [168, 112] width 28 height 10
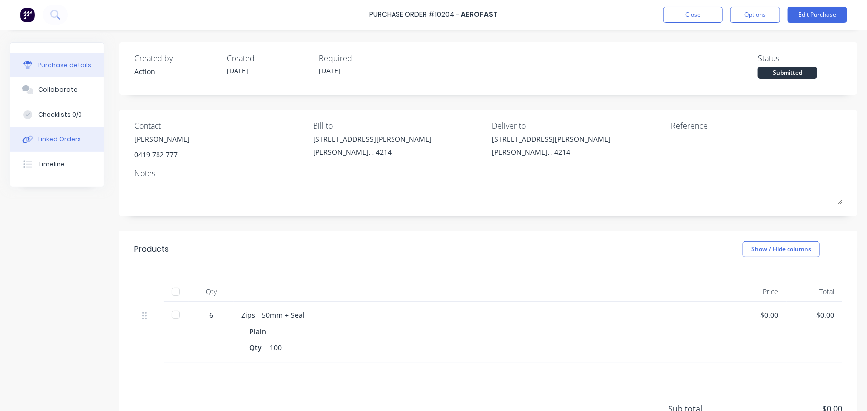
click at [64, 136] on div "Linked Orders" at bounding box center [59, 139] width 43 height 9
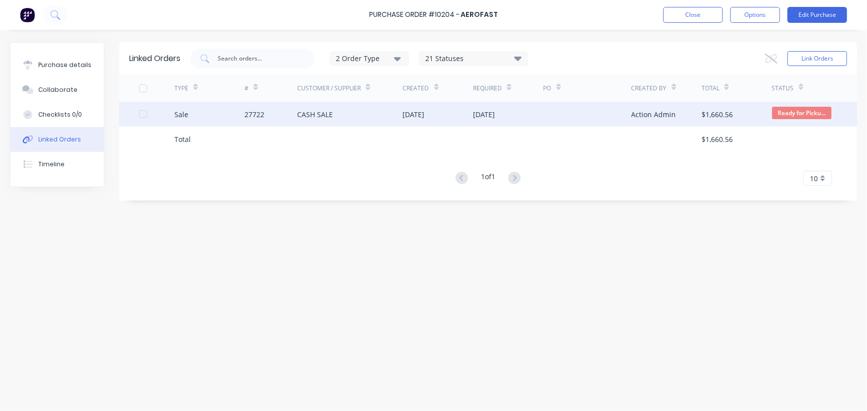
click at [270, 117] on div "27722" at bounding box center [270, 114] width 53 height 25
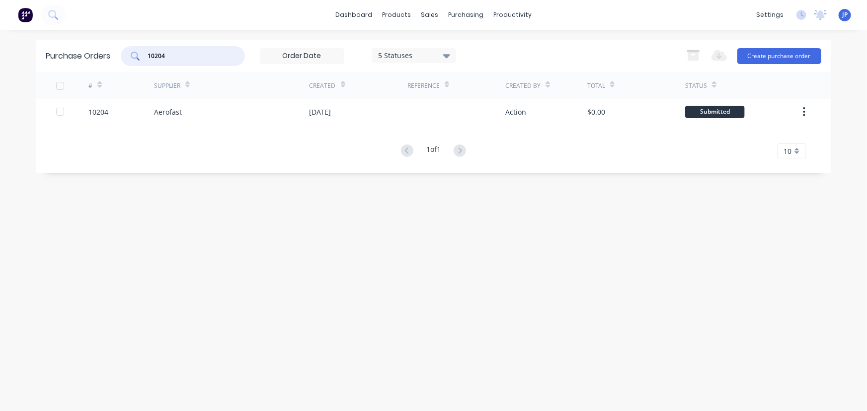
drag, startPoint x: 169, startPoint y: 52, endPoint x: 138, endPoint y: 55, distance: 31.5
click at [143, 58] on div "10204" at bounding box center [183, 56] width 124 height 20
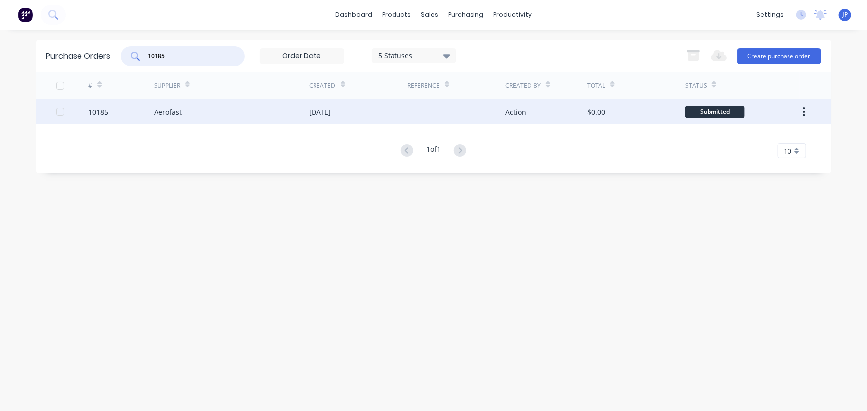
type input "10185"
click at [183, 118] on div "Aerofast" at bounding box center [232, 111] width 156 height 25
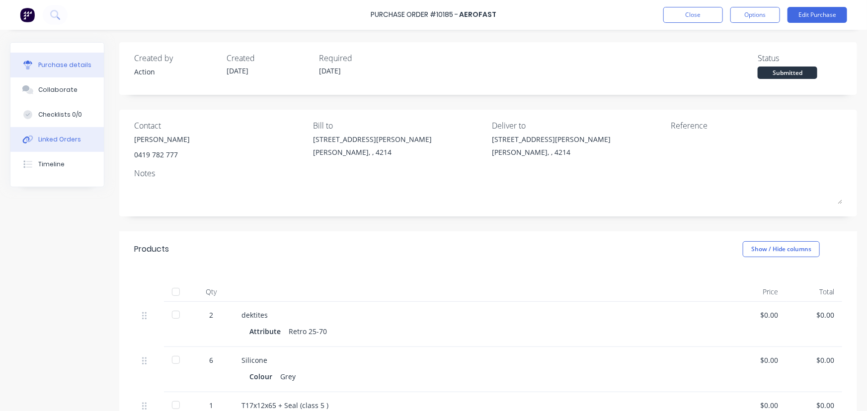
click at [70, 143] on div "Linked Orders" at bounding box center [59, 139] width 43 height 9
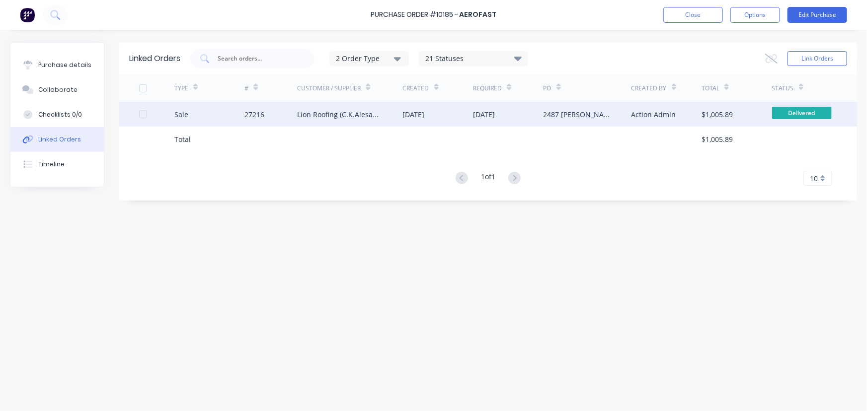
click at [243, 110] on div "Sale" at bounding box center [209, 114] width 71 height 25
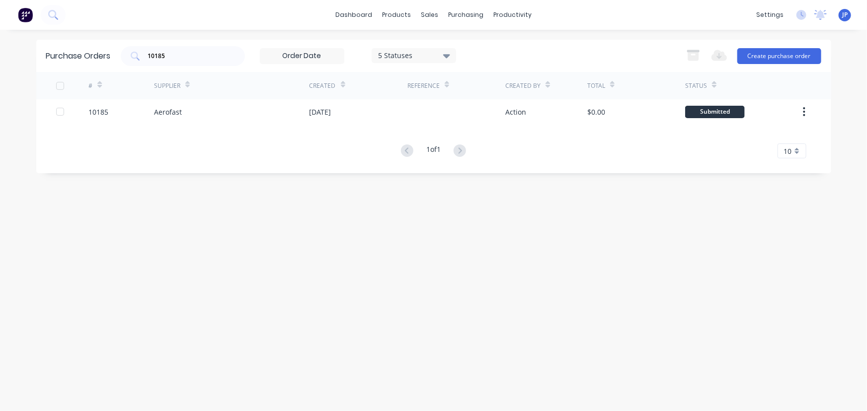
drag, startPoint x: 172, startPoint y: 61, endPoint x: 139, endPoint y: 66, distance: 33.2
click at [139, 66] on div "Purchase Orders 10185 5 Statuses 5 Statuses Export to Excel (XLSX) Create purch…" at bounding box center [433, 56] width 795 height 32
drag, startPoint x: 172, startPoint y: 61, endPoint x: 130, endPoint y: 59, distance: 42.3
click at [130, 59] on div "10185" at bounding box center [183, 56] width 124 height 20
drag, startPoint x: 173, startPoint y: 61, endPoint x: 139, endPoint y: 63, distance: 33.8
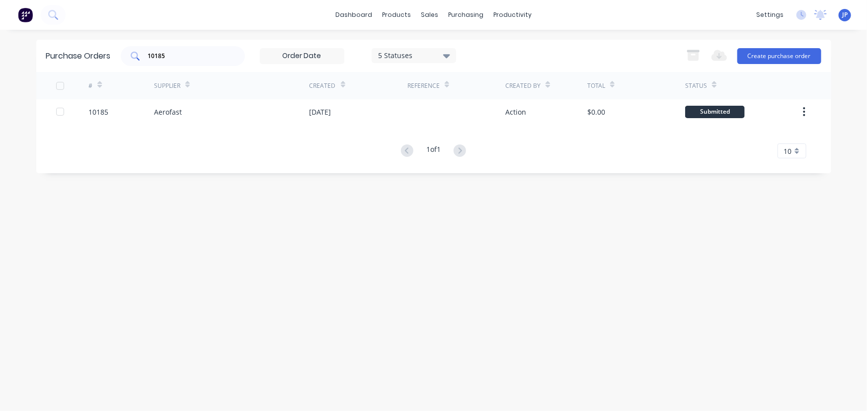
click at [139, 63] on div "10185" at bounding box center [183, 56] width 124 height 20
drag, startPoint x: 170, startPoint y: 57, endPoint x: 129, endPoint y: 52, distance: 42.1
click at [129, 52] on div "10185" at bounding box center [183, 56] width 124 height 20
type input "1"
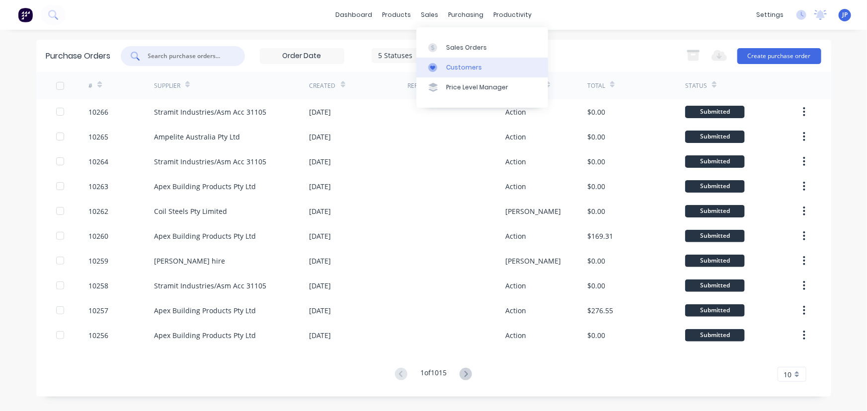
click at [452, 66] on div "Customers" at bounding box center [464, 67] width 36 height 9
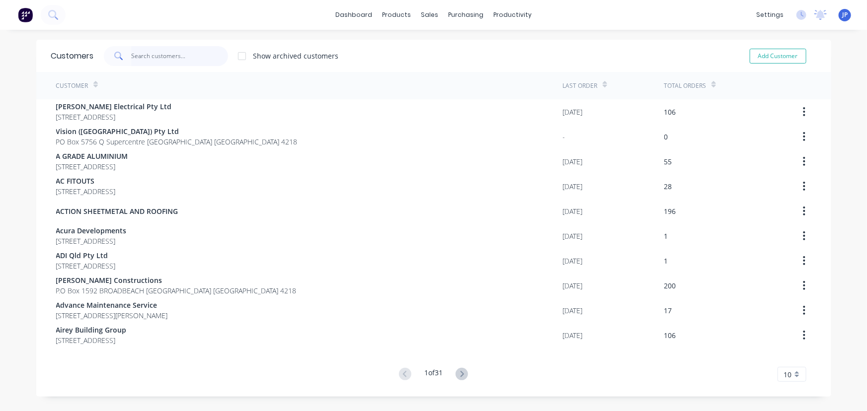
click at [173, 56] on input "text" at bounding box center [179, 56] width 97 height 20
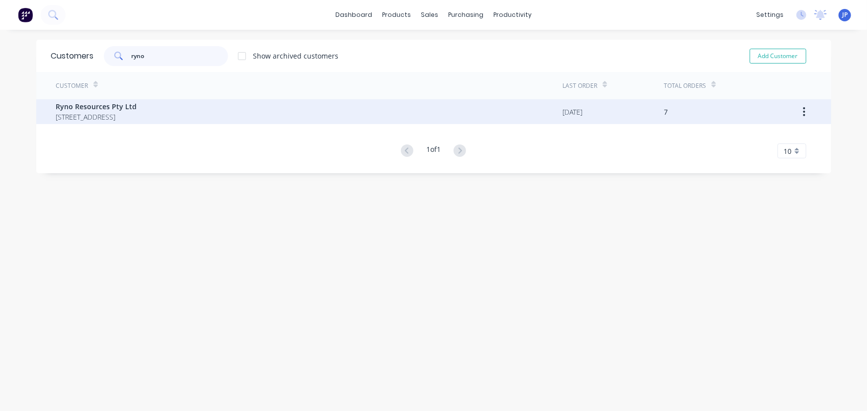
type input "ryno"
click at [137, 107] on span "Ryno Resources Pty Ltd" at bounding box center [96, 106] width 81 height 10
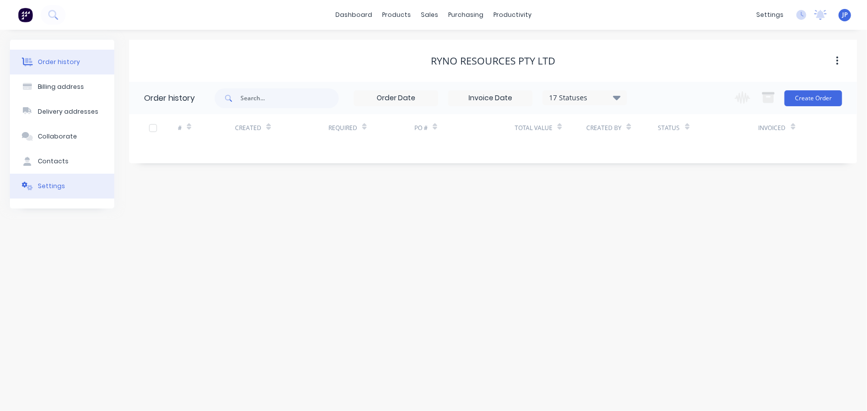
click at [54, 182] on div "Settings" at bounding box center [51, 186] width 27 height 9
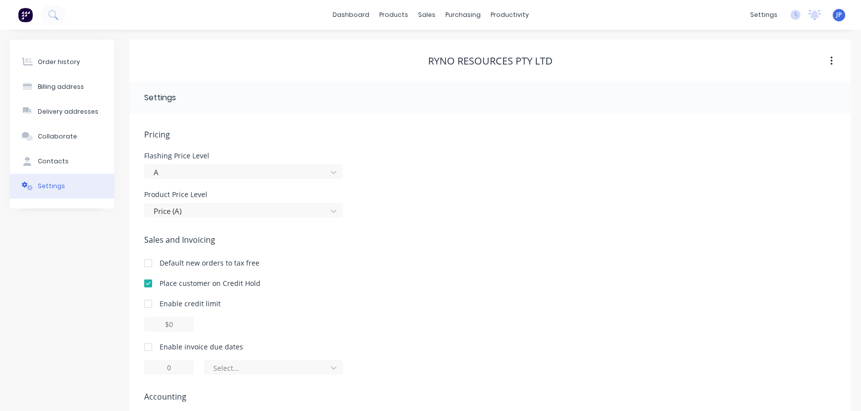
click at [150, 285] on div at bounding box center [148, 284] width 20 height 20
click at [484, 45] on div "Purchase Orders" at bounding box center [495, 47] width 53 height 9
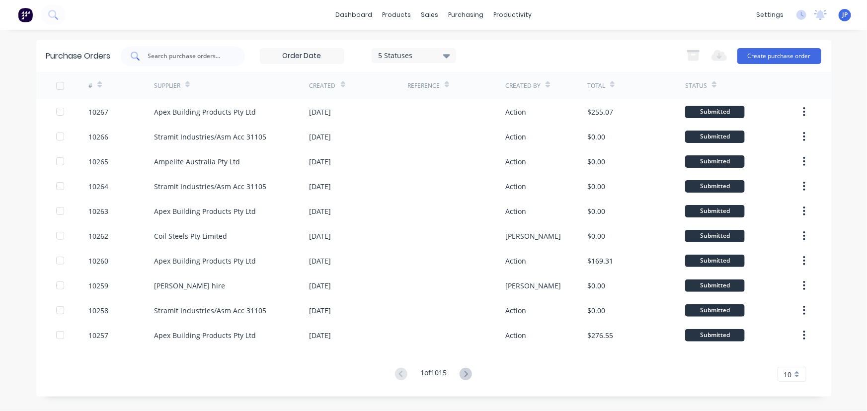
click at [187, 57] on input "text" at bounding box center [188, 56] width 82 height 10
type input "10187"
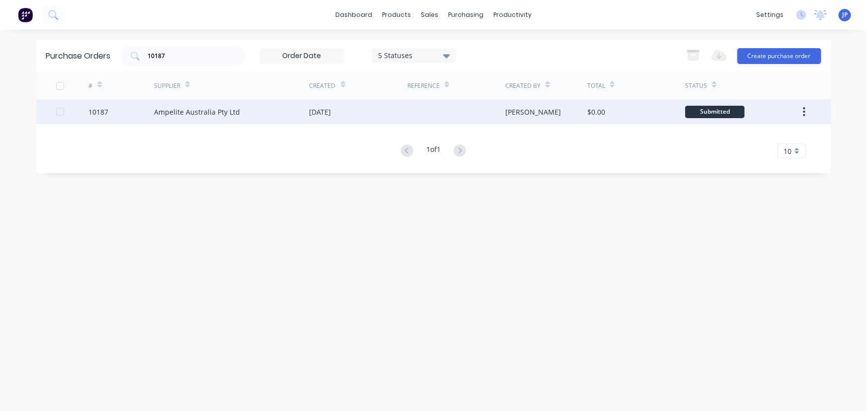
click at [189, 114] on div "Ampelite Australia Pty Ltd" at bounding box center [197, 112] width 86 height 10
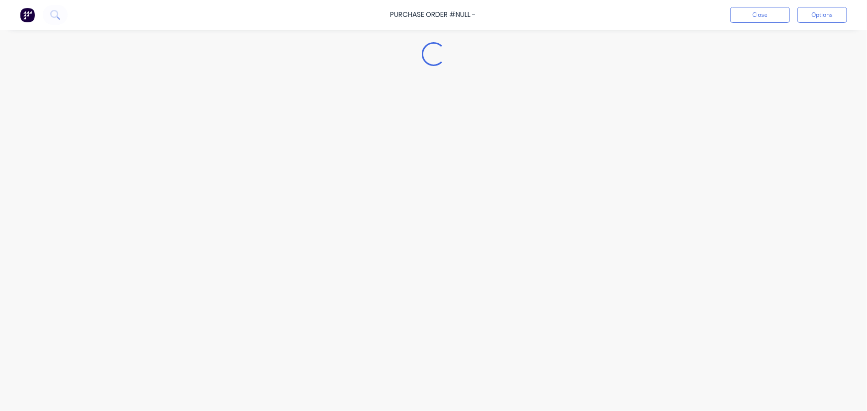
type textarea "x"
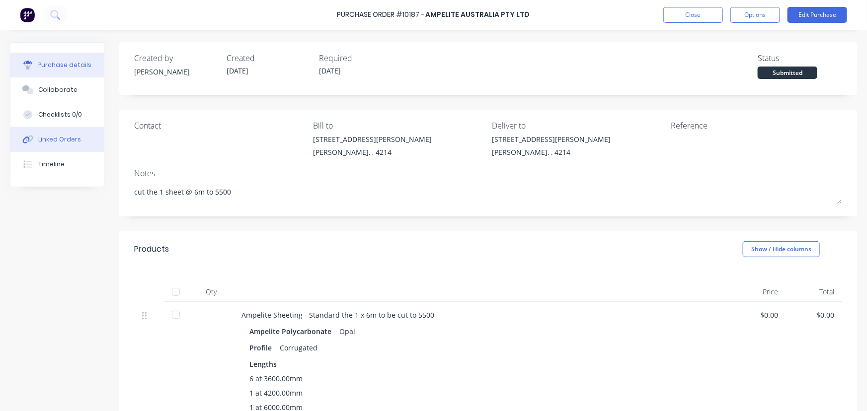
click at [86, 139] on button "Linked Orders" at bounding box center [56, 139] width 93 height 25
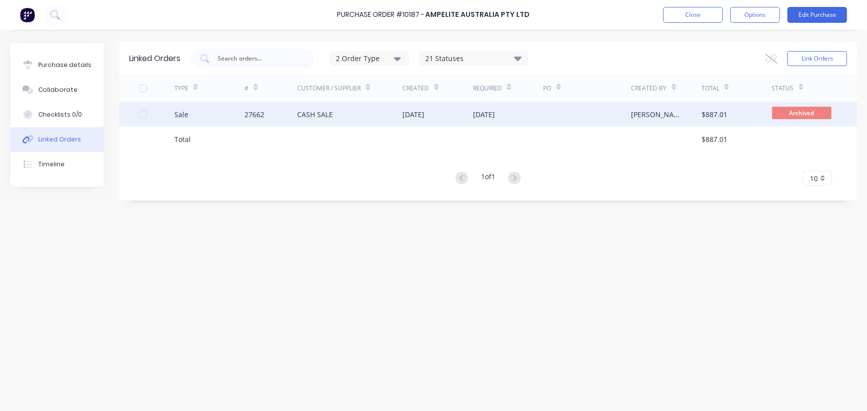
click at [323, 111] on div "CASH SALE" at bounding box center [315, 114] width 36 height 10
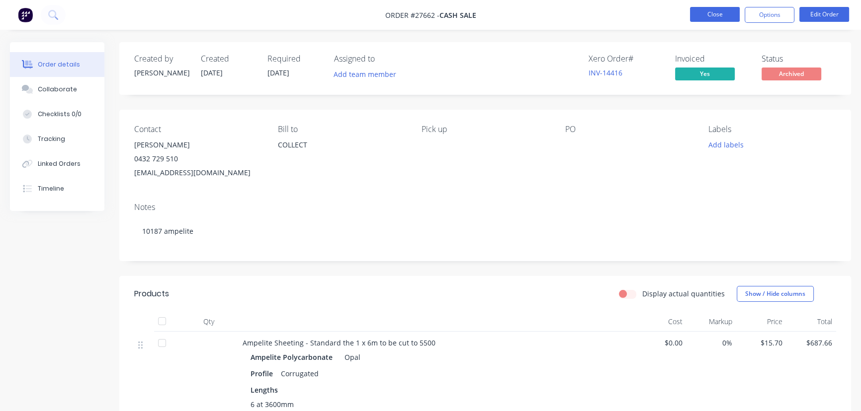
click at [692, 17] on button "Close" at bounding box center [715, 14] width 50 height 15
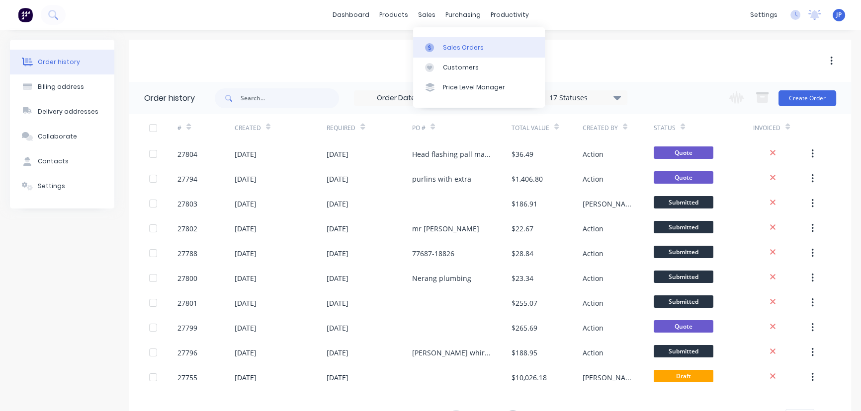
click at [455, 48] on div "Sales Orders" at bounding box center [463, 47] width 41 height 9
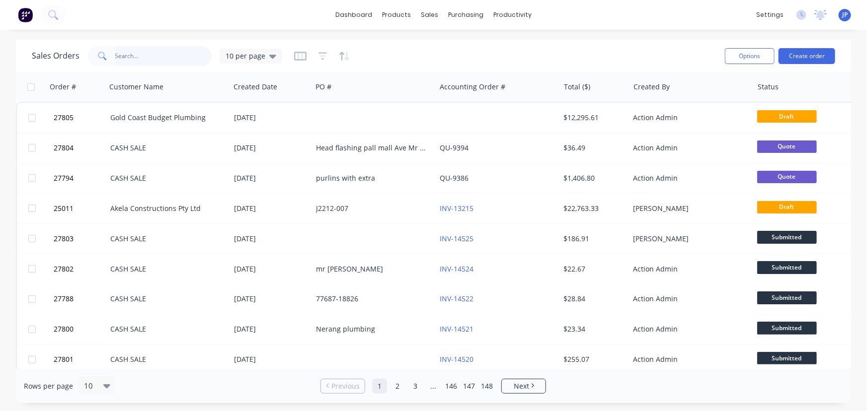
click at [146, 65] on input "text" at bounding box center [163, 56] width 97 height 20
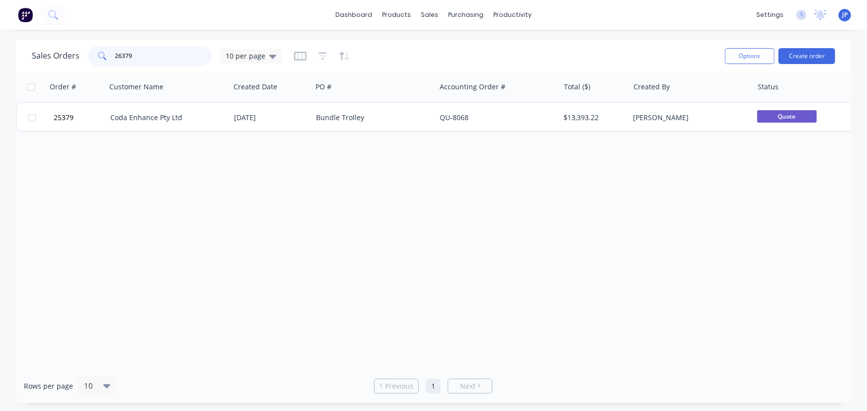
type input "26379"
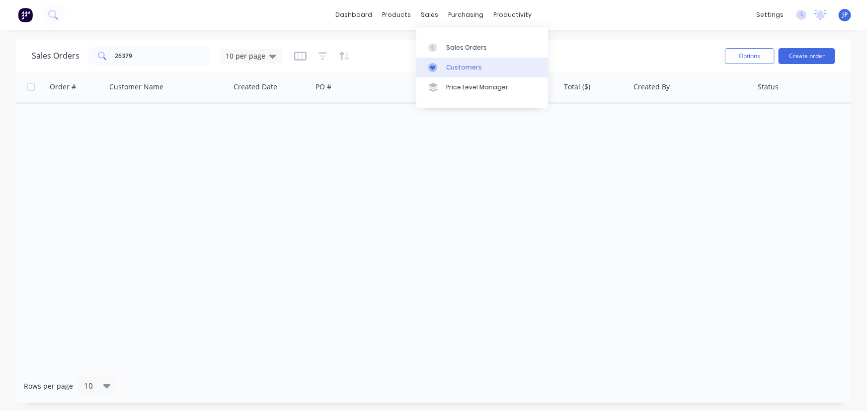
click at [445, 68] on link "Customers" at bounding box center [482, 68] width 132 height 20
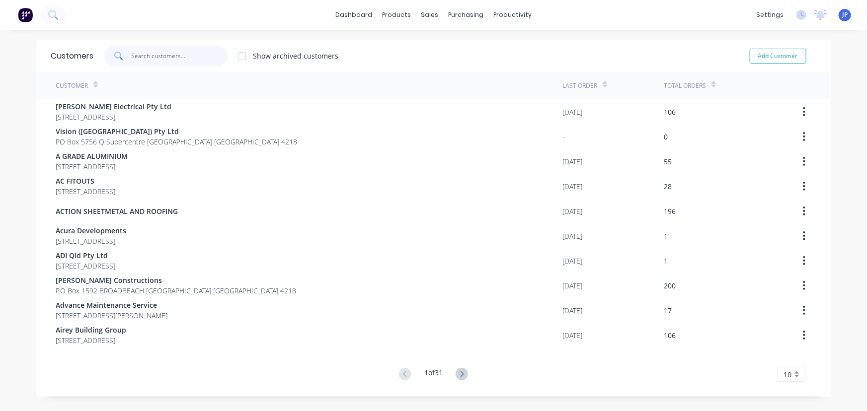
click at [139, 54] on input "text" at bounding box center [179, 56] width 97 height 20
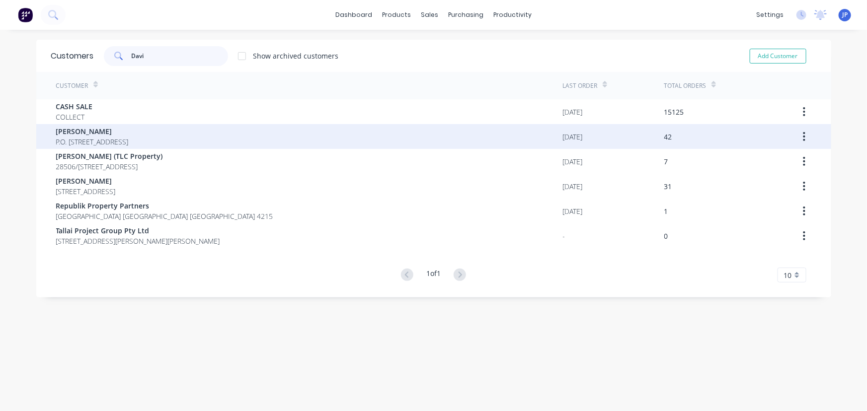
type input "Davi"
click at [124, 140] on span "P.O. BOX 1059 SOUTHPORT Queensland Australia 4215" at bounding box center [92, 142] width 73 height 10
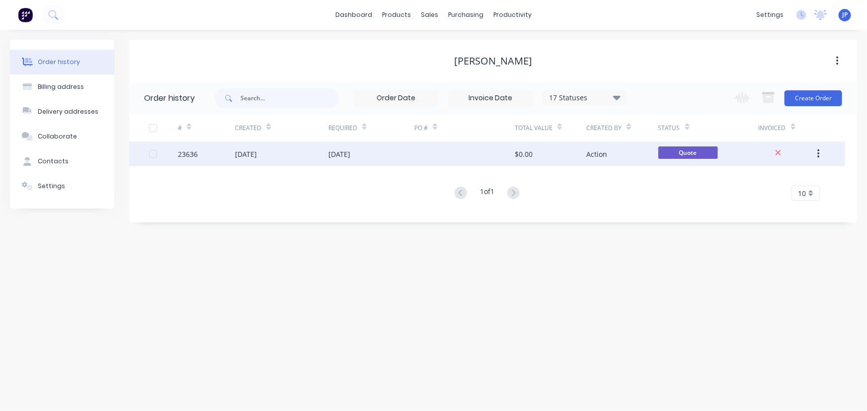
click at [247, 155] on div "21 Feb 2025" at bounding box center [246, 154] width 22 height 10
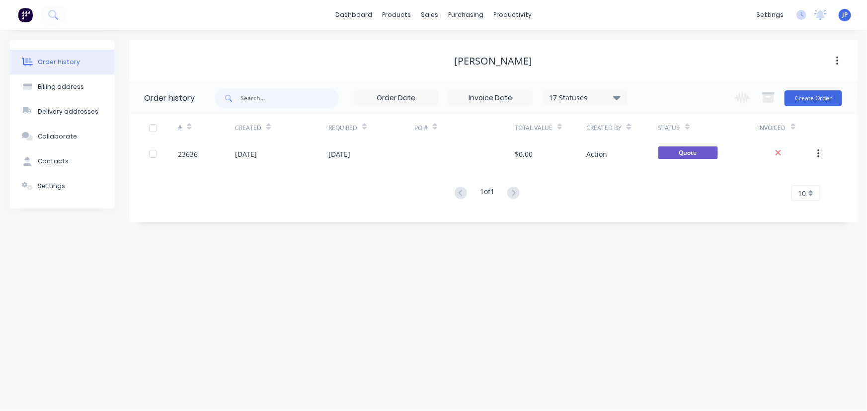
click at [617, 99] on icon at bounding box center [616, 97] width 7 height 4
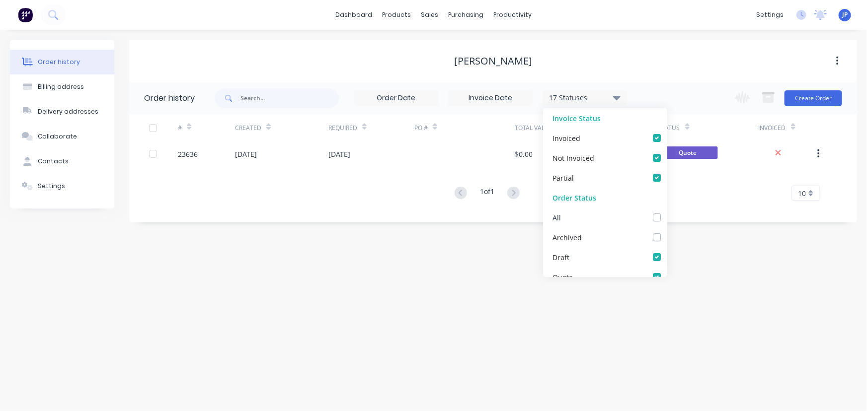
click at [667, 212] on label at bounding box center [667, 212] width 0 height 0
click at [667, 219] on input "checkbox" at bounding box center [671, 216] width 8 height 9
checkbox input "true"
click at [307, 101] on input "text" at bounding box center [289, 98] width 98 height 20
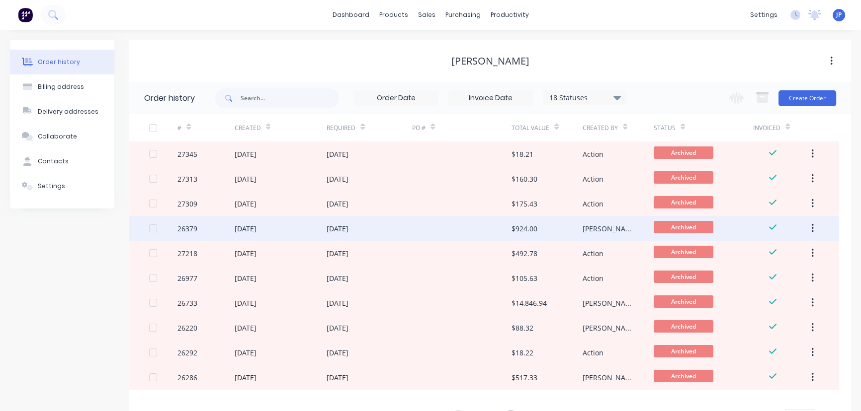
click at [328, 230] on div "[DATE]" at bounding box center [337, 229] width 22 height 10
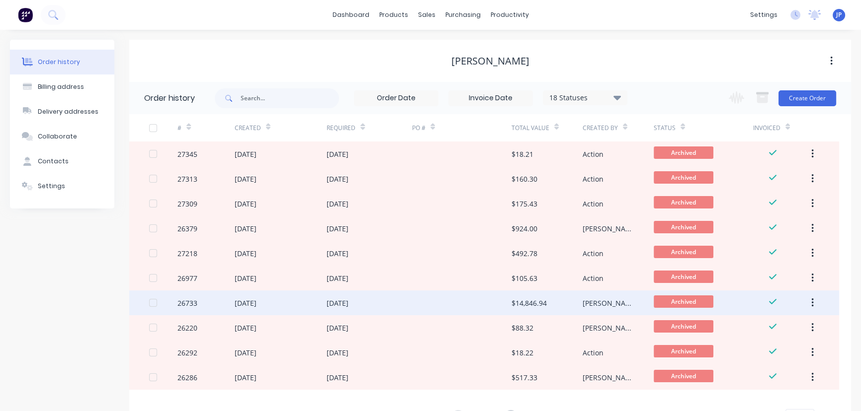
click at [253, 305] on div "03 Jul 2025" at bounding box center [246, 303] width 22 height 10
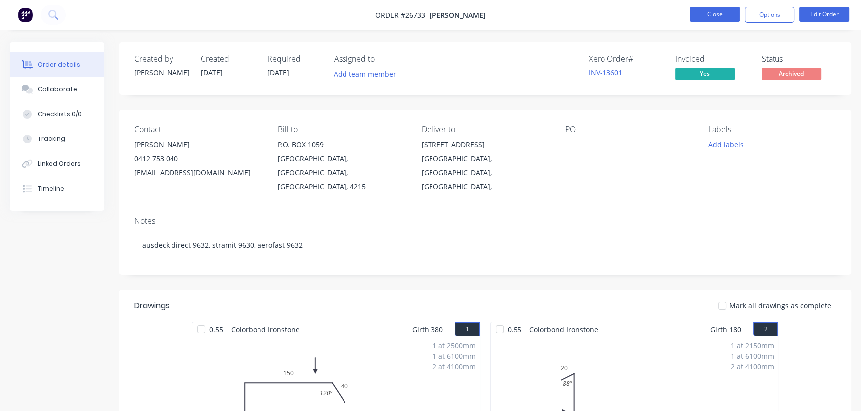
click at [718, 10] on button "Close" at bounding box center [715, 14] width 50 height 15
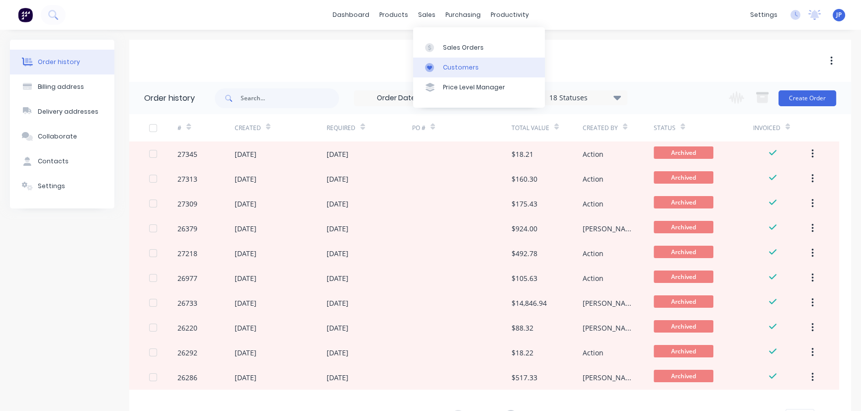
click at [437, 64] on div at bounding box center [432, 67] width 15 height 9
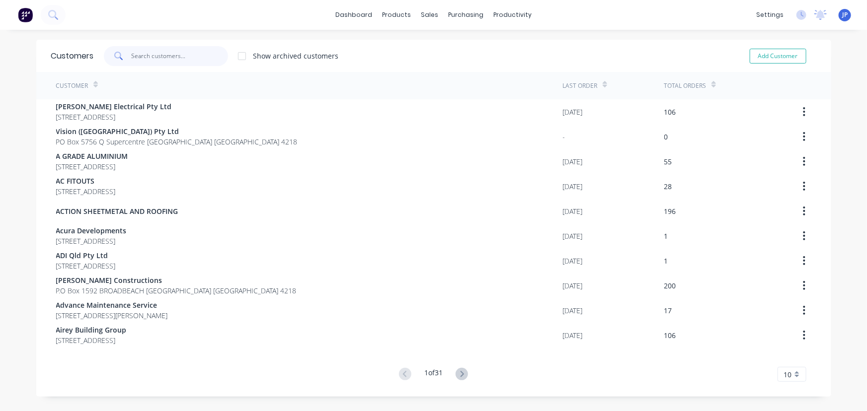
click at [194, 50] on input "text" at bounding box center [179, 56] width 97 height 20
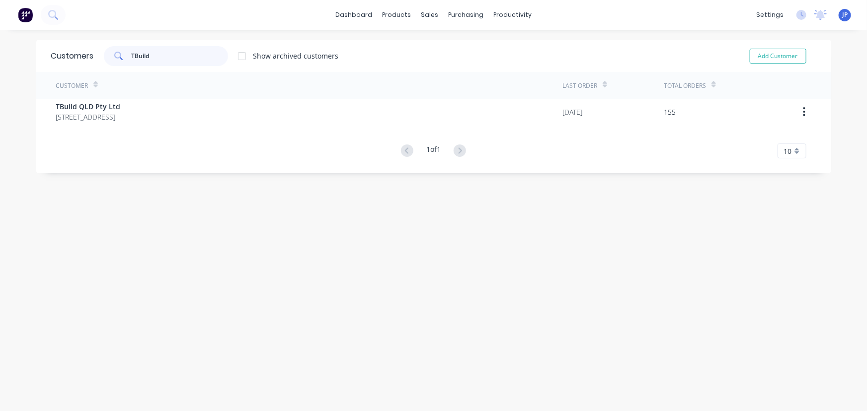
type input "TBuild"
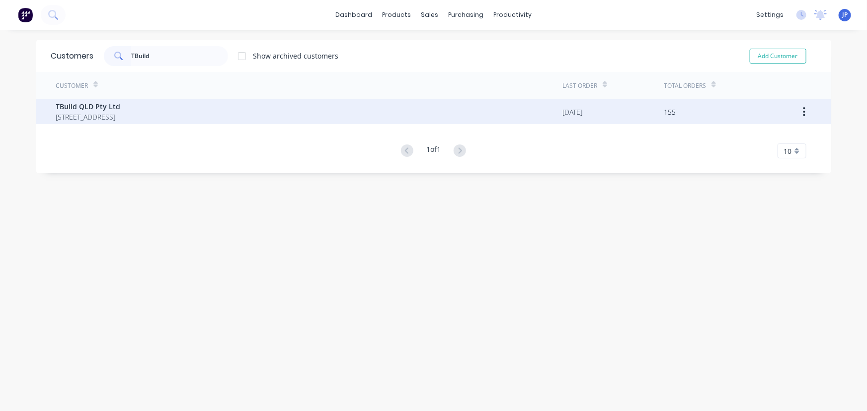
click at [121, 115] on span "30/75 Waterway Drive Coomera Queensland Australia 4209" at bounding box center [88, 117] width 65 height 10
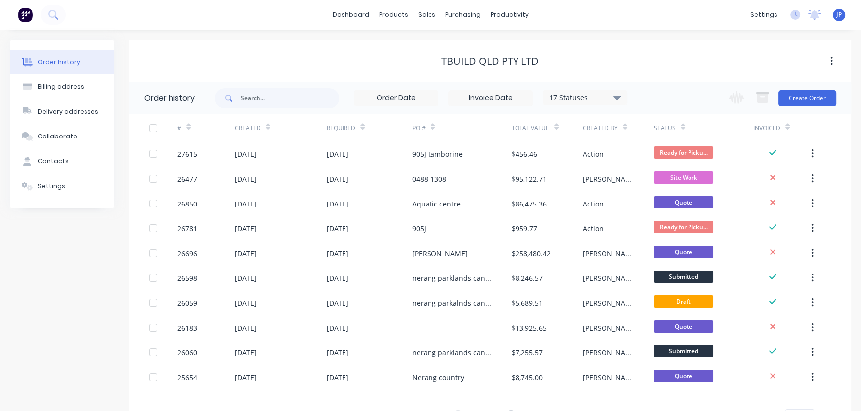
click at [616, 97] on icon at bounding box center [616, 97] width 7 height 4
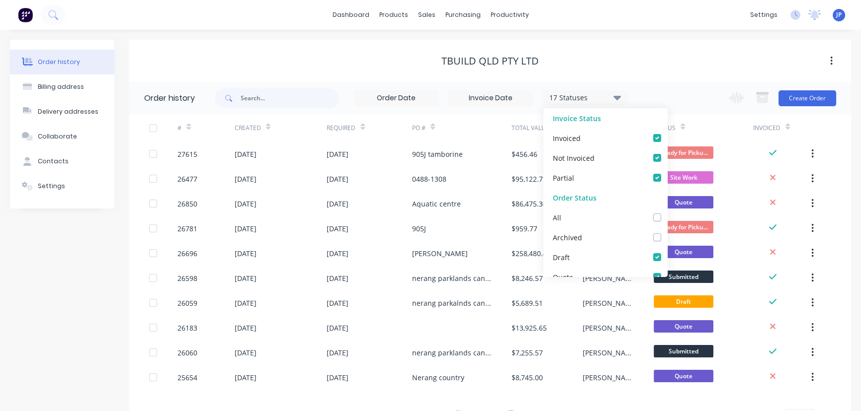
click at [667, 212] on label at bounding box center [667, 212] width 0 height 0
click at [667, 218] on input "checkbox" at bounding box center [671, 216] width 8 height 9
checkbox input "true"
click at [298, 97] on input "text" at bounding box center [289, 98] width 98 height 20
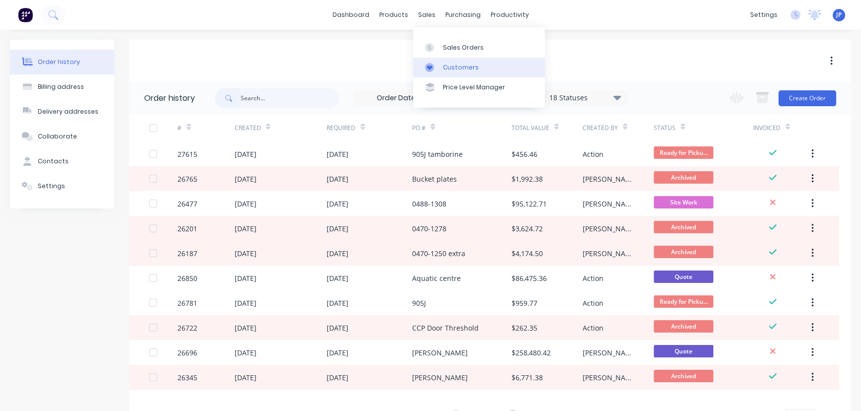
click at [443, 60] on link "Customers" at bounding box center [479, 68] width 132 height 20
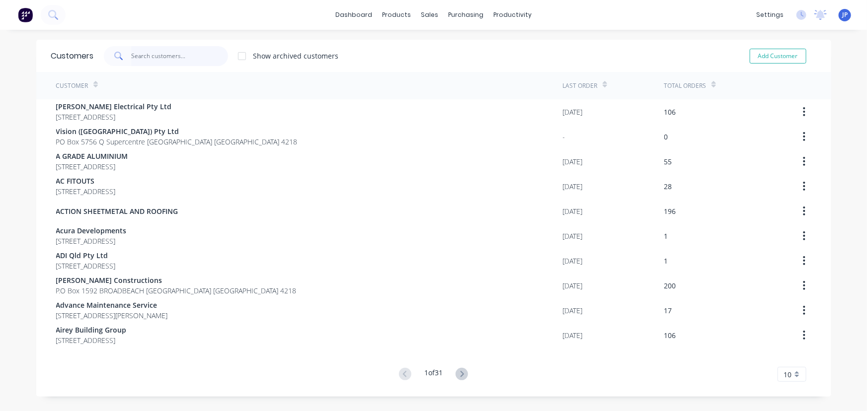
click at [176, 59] on input "text" at bounding box center [179, 56] width 97 height 20
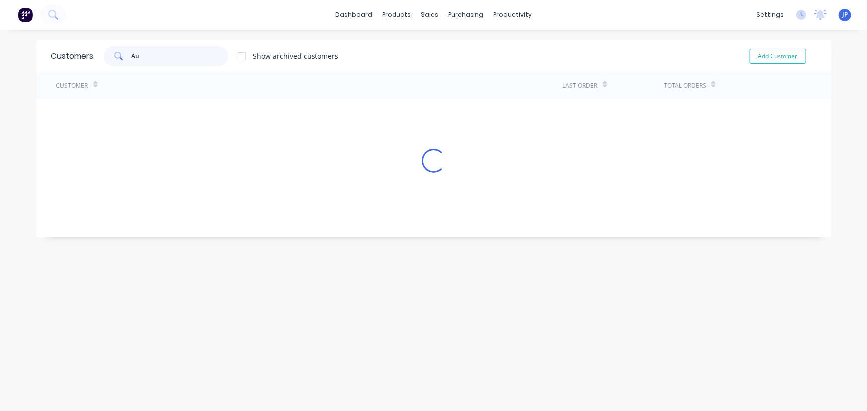
type input "A"
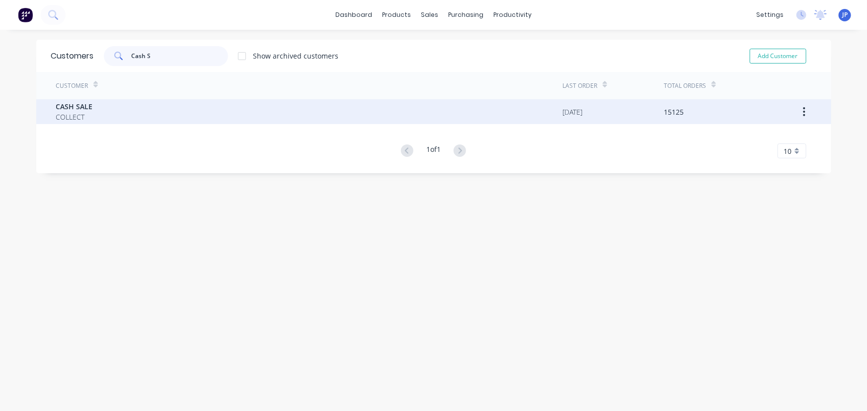
type input "Cash S"
click at [70, 107] on span "CASH SALE" at bounding box center [74, 106] width 37 height 10
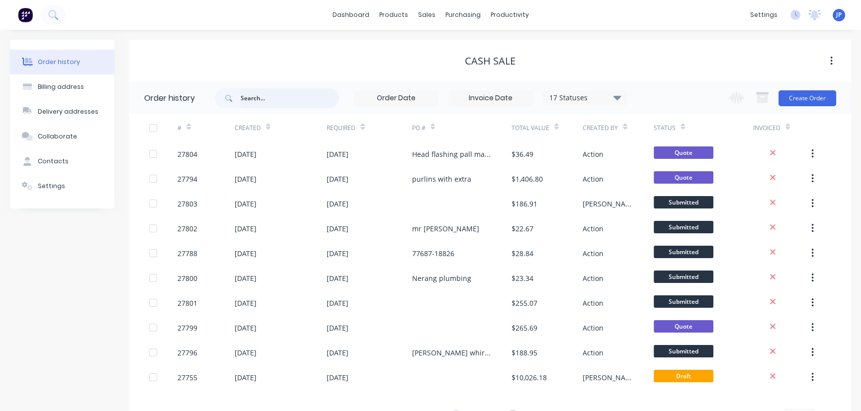
click at [285, 98] on input "text" at bounding box center [289, 98] width 98 height 20
type input "26922"
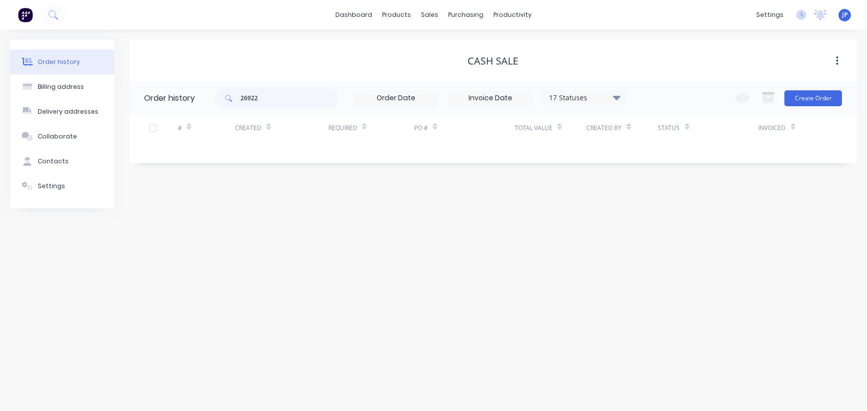
click at [616, 97] on icon at bounding box center [616, 97] width 7 height 4
click at [667, 212] on label at bounding box center [667, 212] width 0 height 0
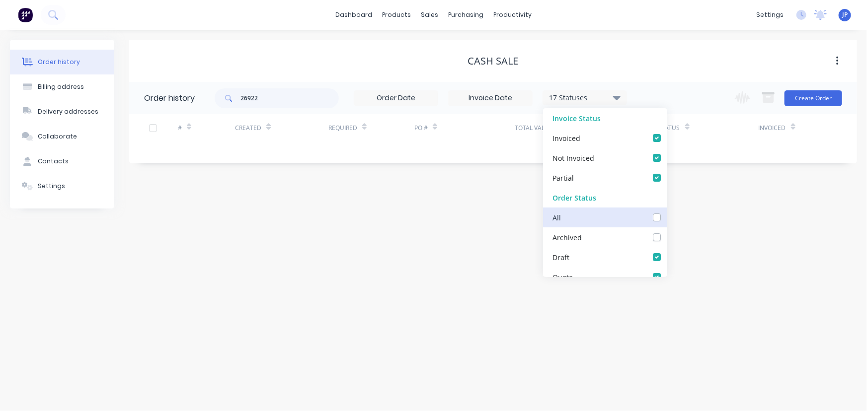
click at [667, 221] on input "checkbox" at bounding box center [671, 216] width 8 height 9
checkbox input "true"
click at [276, 109] on div "26922 18 Statuses Invoice Status Invoiced Not Invoiced Partial Order Status All…" at bounding box center [421, 98] width 412 height 32
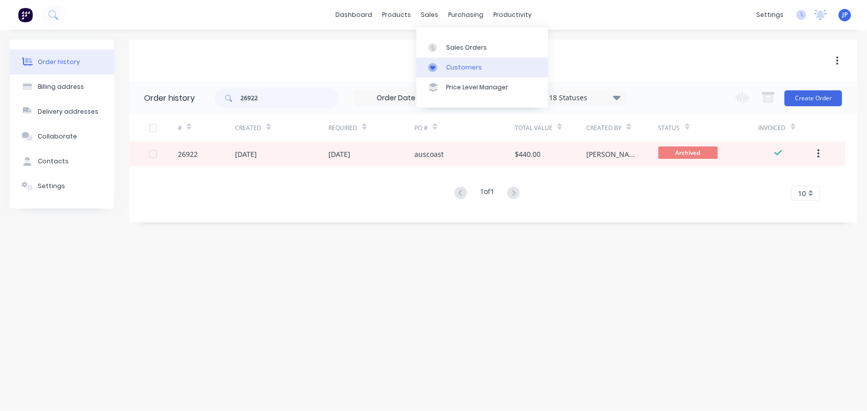
click at [451, 68] on div "Customers" at bounding box center [464, 67] width 36 height 9
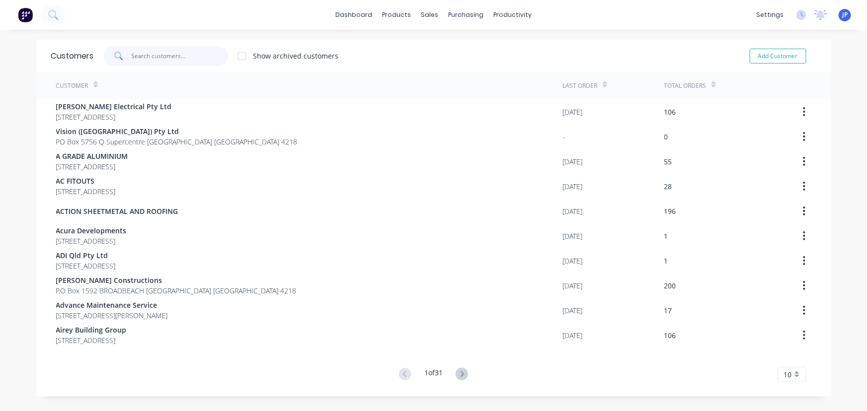
click at [161, 57] on input "text" at bounding box center [179, 56] width 97 height 20
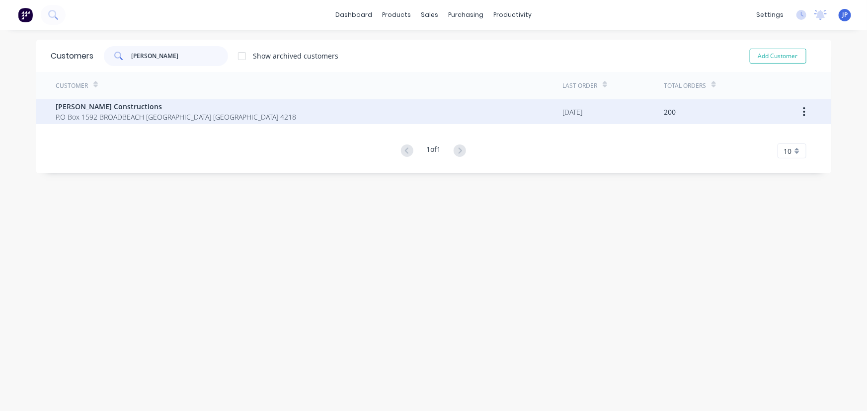
type input "adrian"
click at [104, 111] on span "[PERSON_NAME] Constructions" at bounding box center [176, 106] width 240 height 10
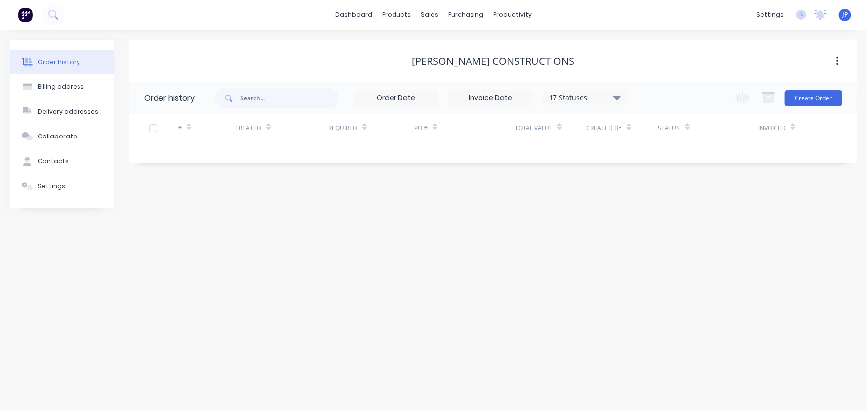
click at [619, 98] on icon at bounding box center [616, 97] width 7 height 4
click at [667, 212] on label at bounding box center [667, 212] width 0 height 0
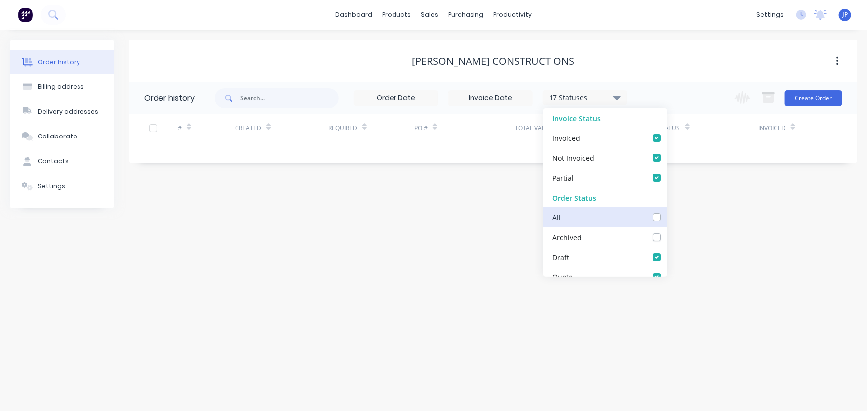
click at [667, 218] on input "checkbox" at bounding box center [671, 216] width 8 height 9
checkbox input "true"
click at [276, 99] on input "text" at bounding box center [289, 98] width 98 height 20
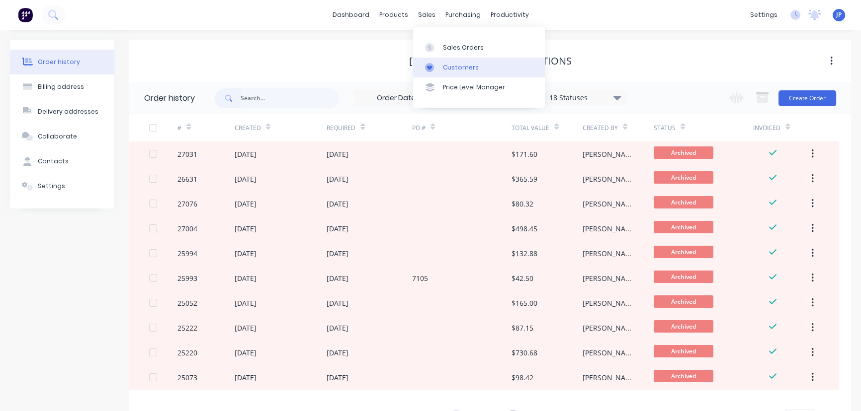
click at [450, 67] on div "Customers" at bounding box center [461, 67] width 36 height 9
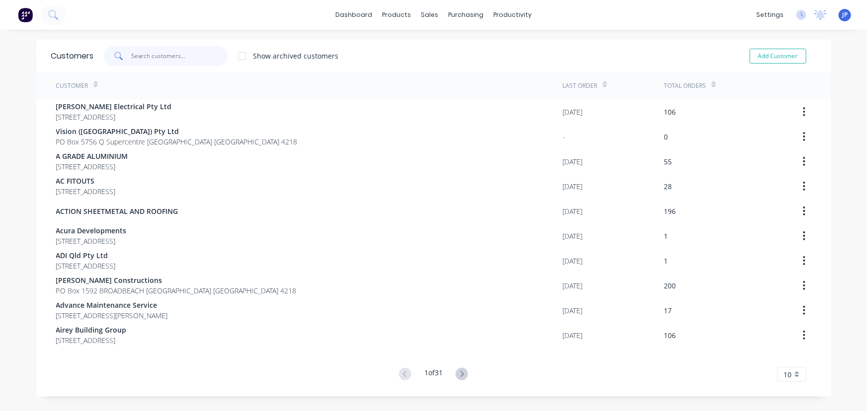
click at [169, 58] on input "text" at bounding box center [179, 56] width 97 height 20
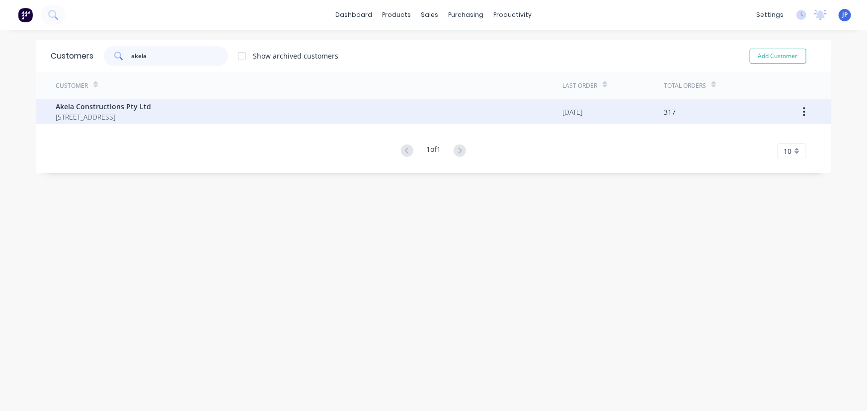
type input "akela"
click at [151, 108] on span "Akela Constructions Pty Ltd" at bounding box center [103, 106] width 95 height 10
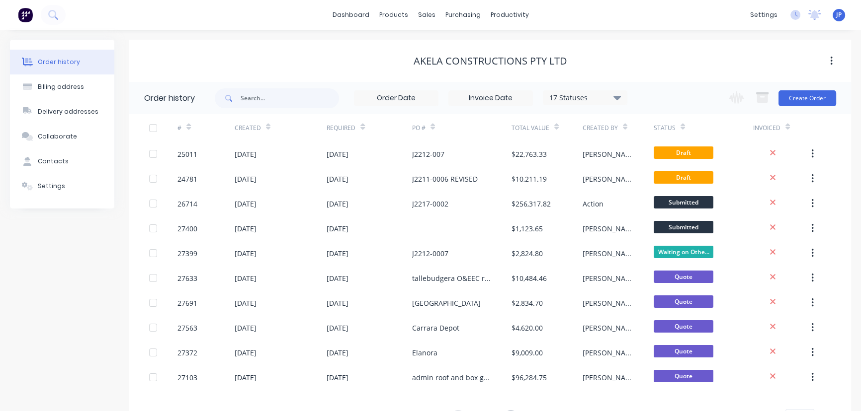
click at [619, 97] on icon at bounding box center [616, 97] width 7 height 4
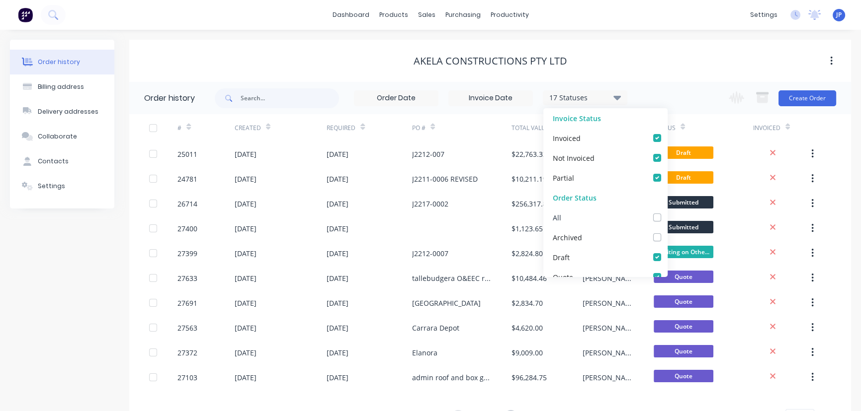
click at [667, 212] on label at bounding box center [667, 212] width 0 height 0
click at [667, 219] on input "checkbox" at bounding box center [671, 216] width 8 height 9
checkbox input "true"
click at [295, 102] on input "text" at bounding box center [289, 98] width 98 height 20
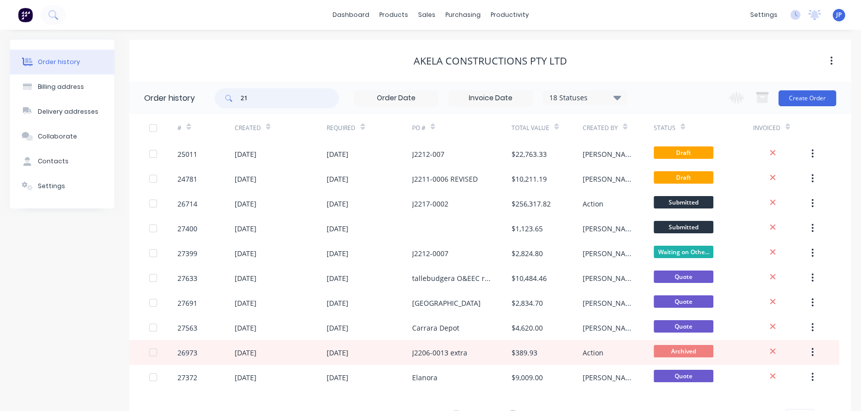
type input "2"
click at [258, 104] on input "2" at bounding box center [289, 98] width 98 height 20
type input "24781"
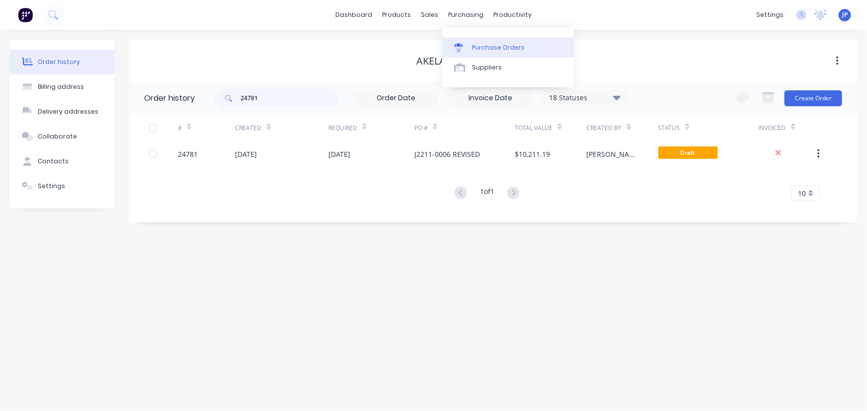
click at [474, 44] on div "Purchase Orders" at bounding box center [498, 47] width 53 height 9
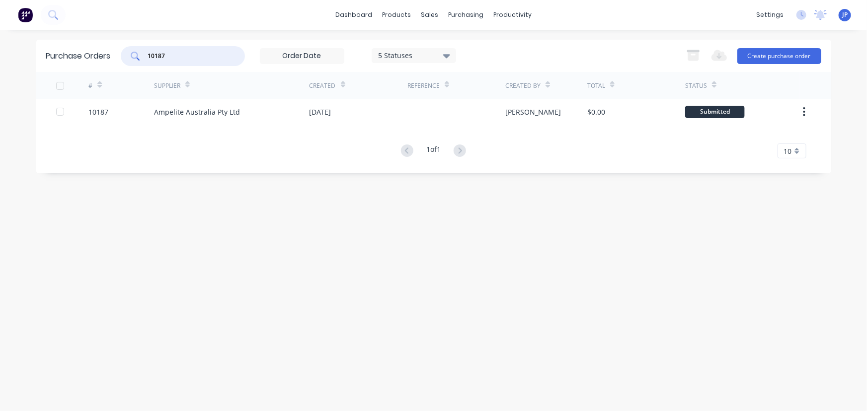
drag, startPoint x: 171, startPoint y: 52, endPoint x: 147, endPoint y: 59, distance: 25.7
click at [147, 59] on div "10187" at bounding box center [183, 56] width 124 height 20
type input "10112"
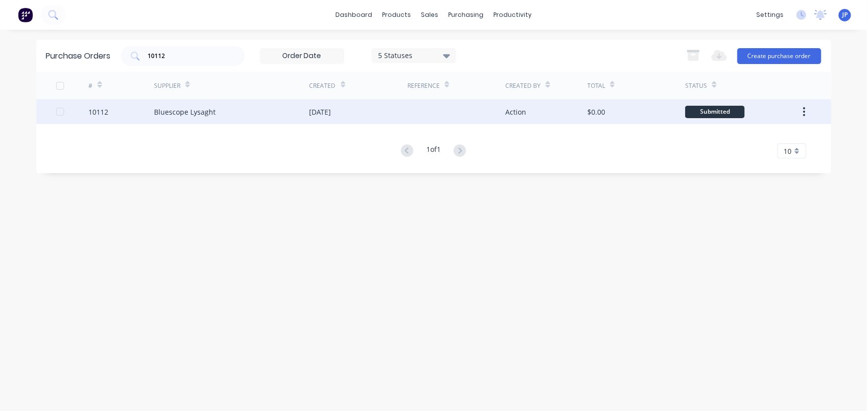
click at [331, 116] on div "[DATE]" at bounding box center [321, 112] width 22 height 10
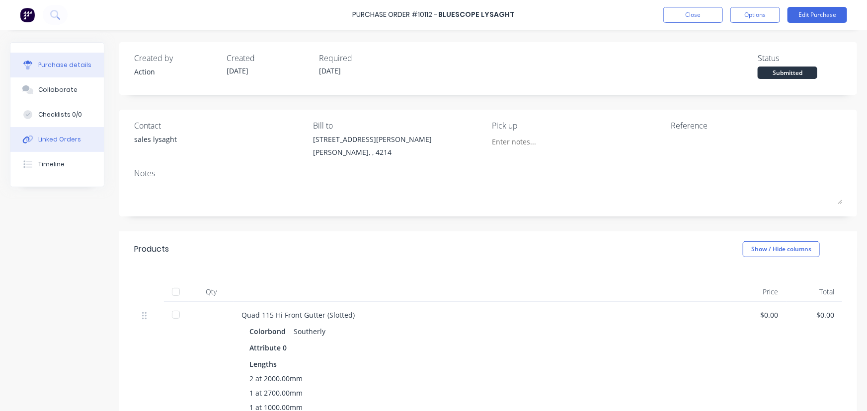
click at [79, 142] on button "Linked Orders" at bounding box center [56, 139] width 93 height 25
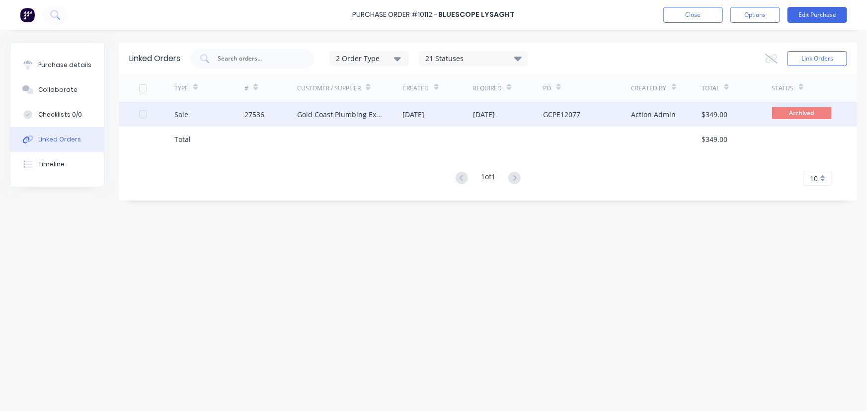
click at [397, 113] on div "Gold Coast Plumbing Experts" at bounding box center [349, 114] width 105 height 25
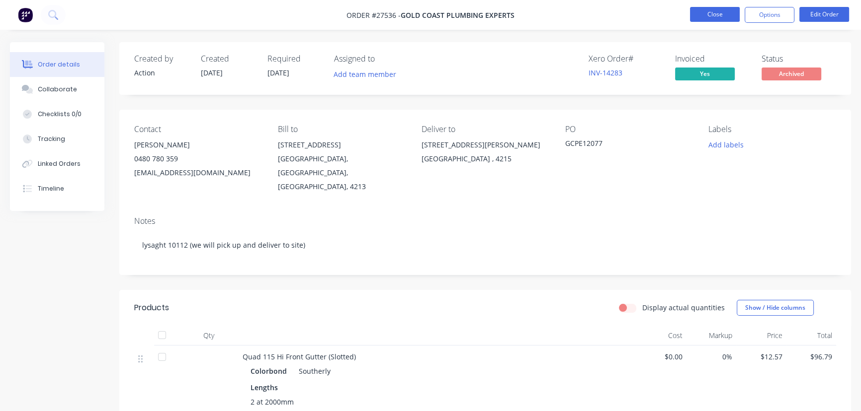
click at [704, 16] on button "Close" at bounding box center [715, 14] width 50 height 15
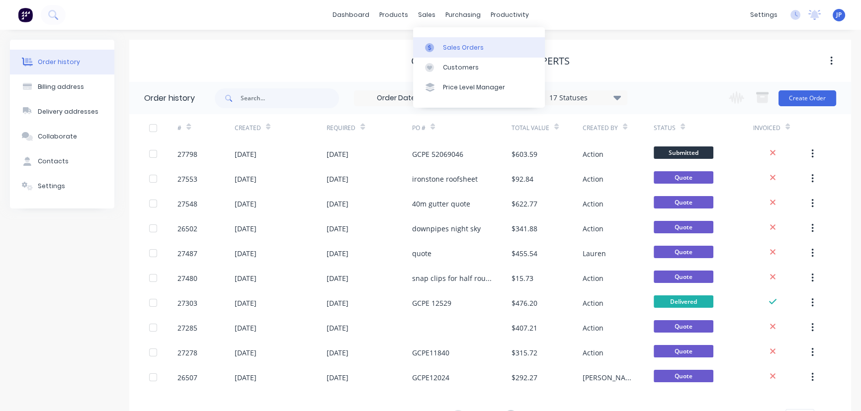
click at [446, 45] on div "Sales Orders" at bounding box center [463, 47] width 41 height 9
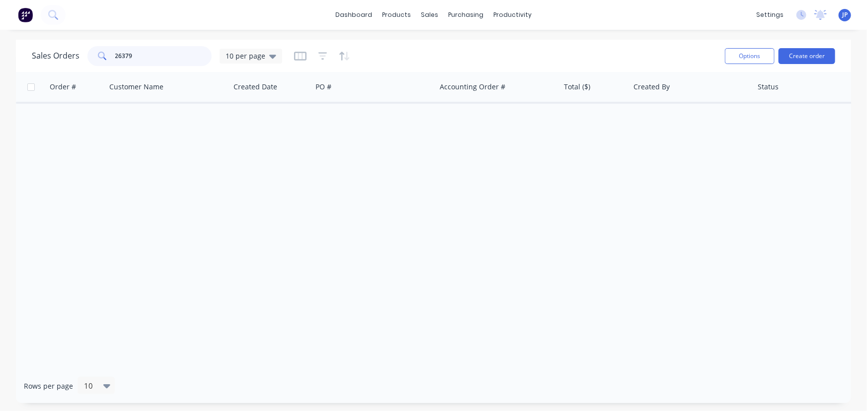
drag, startPoint x: 142, startPoint y: 58, endPoint x: 100, endPoint y: 58, distance: 41.2
click at [100, 58] on div "26379" at bounding box center [149, 56] width 124 height 20
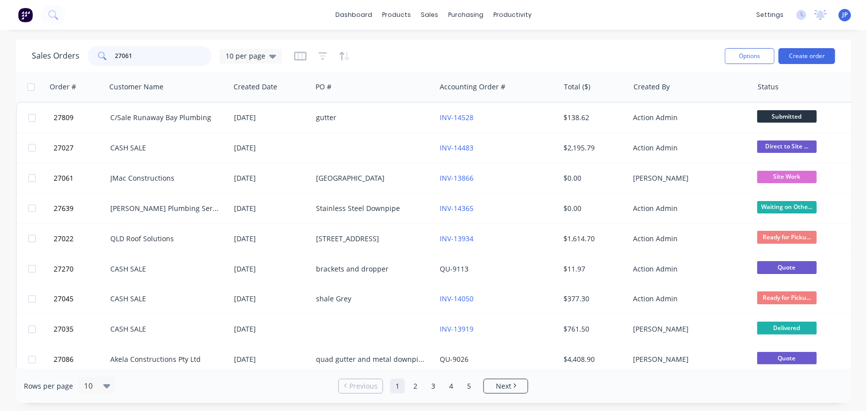
type input "27061"
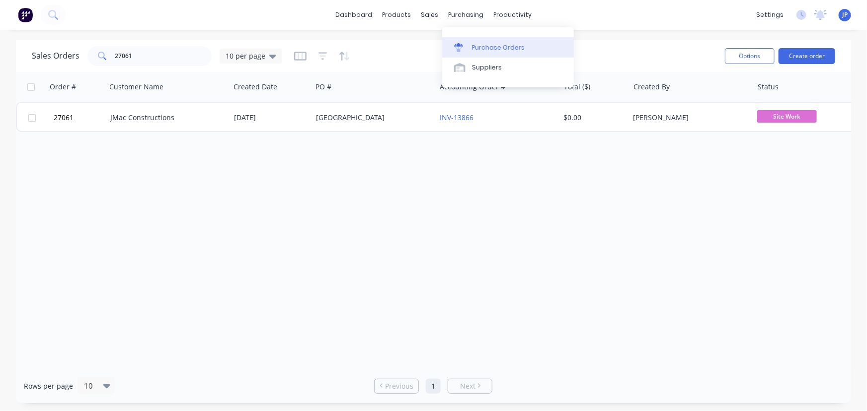
click at [471, 45] on link "Purchase Orders" at bounding box center [508, 47] width 132 height 20
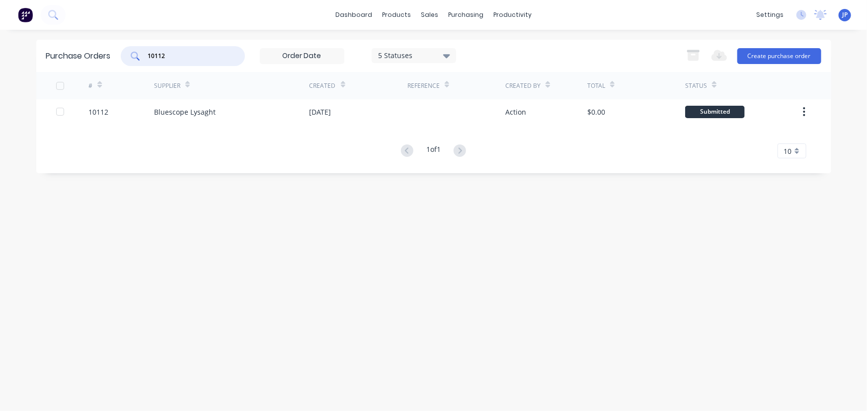
drag, startPoint x: 174, startPoint y: 60, endPoint x: 127, endPoint y: 58, distance: 47.2
click at [127, 58] on div "10112" at bounding box center [183, 56] width 124 height 20
type input "10203"
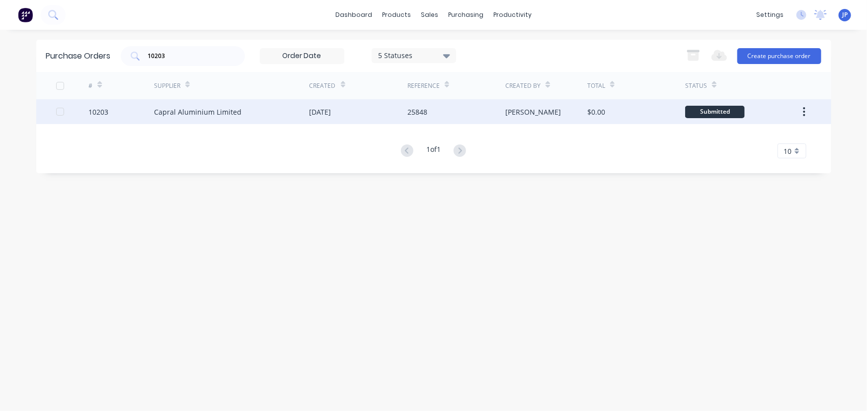
click at [188, 109] on div "Capral Aluminium Limited" at bounding box center [197, 112] width 87 height 10
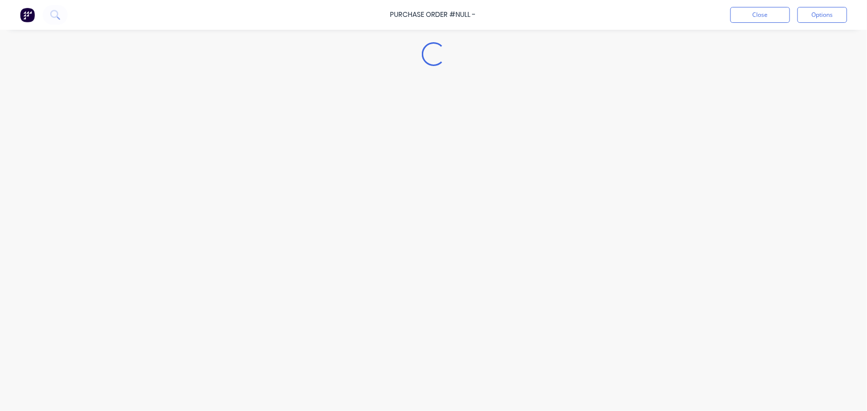
type textarea "x"
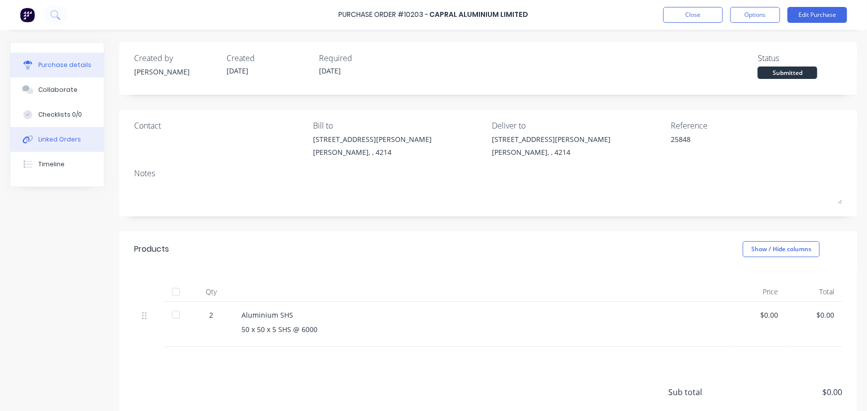
click at [73, 144] on div "Linked Orders" at bounding box center [59, 139] width 43 height 9
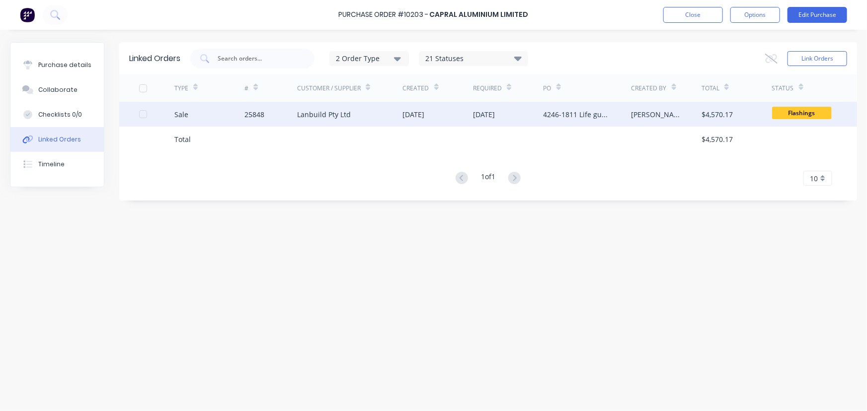
click at [572, 109] on div "4246-1811 Life guard tower mods - Stair rails" at bounding box center [578, 114] width 68 height 10
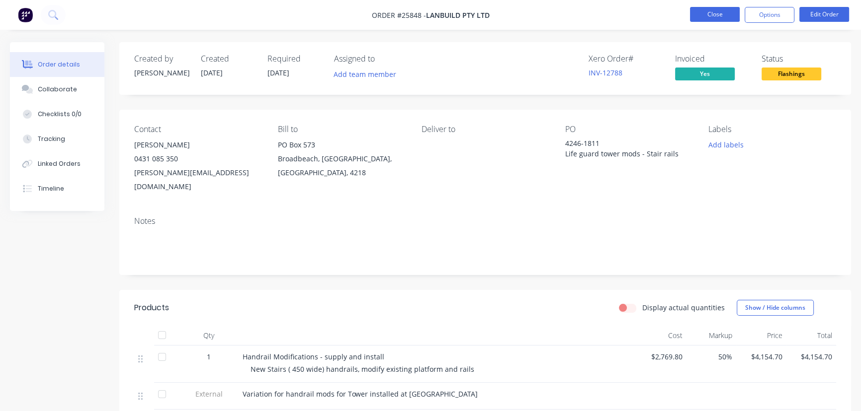
click at [720, 14] on button "Close" at bounding box center [715, 14] width 50 height 15
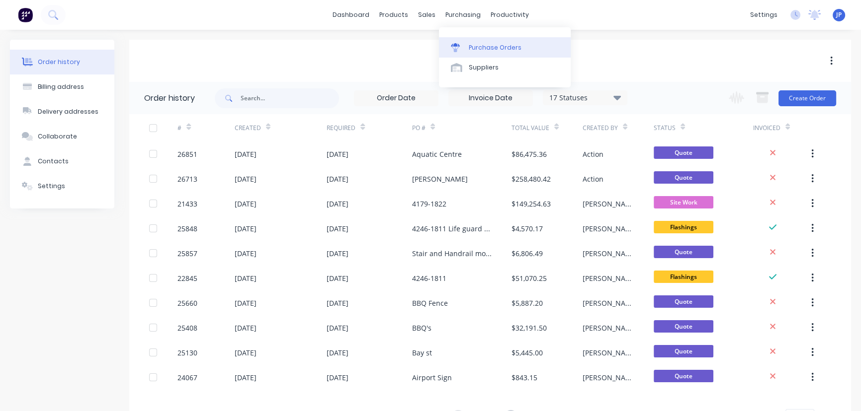
click at [474, 41] on link "Purchase Orders" at bounding box center [505, 47] width 132 height 20
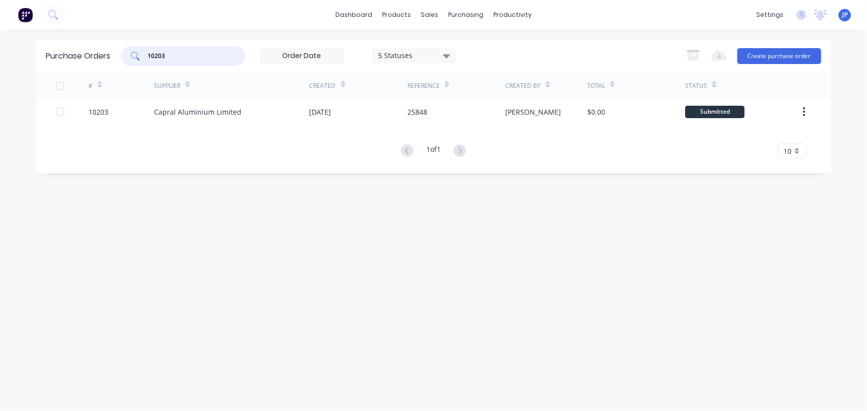
drag, startPoint x: 174, startPoint y: 58, endPoint x: 149, endPoint y: 60, distance: 25.4
click at [149, 60] on input "10203" at bounding box center [188, 56] width 82 height 10
type input "10153"
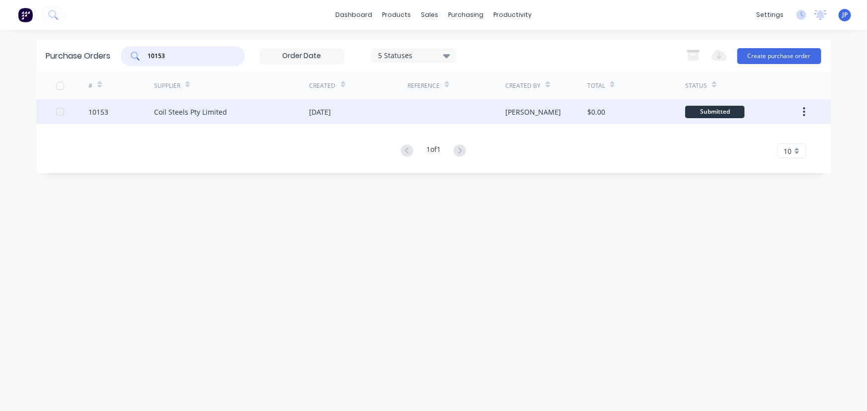
click at [200, 112] on div "Coil Steels Pty Limited" at bounding box center [190, 112] width 73 height 10
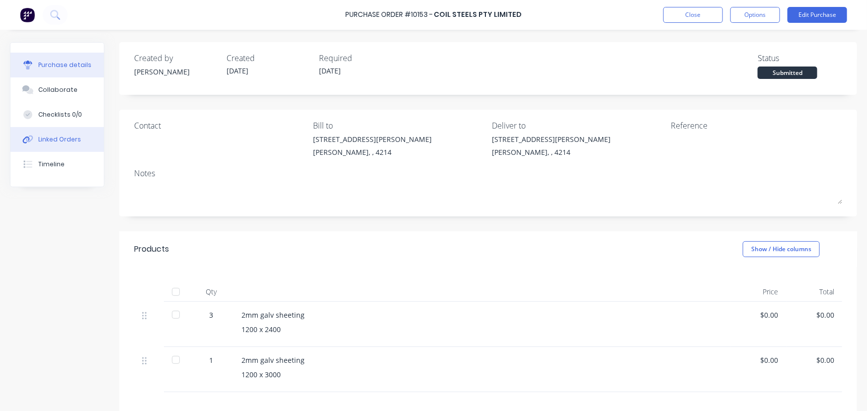
click at [79, 143] on button "Linked Orders" at bounding box center [56, 139] width 93 height 25
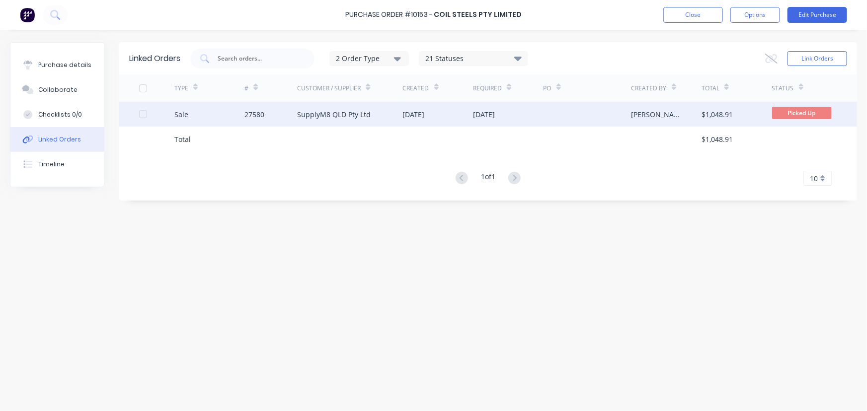
click at [338, 115] on div "SupplyM8 QLD Pty Ltd" at bounding box center [334, 114] width 74 height 10
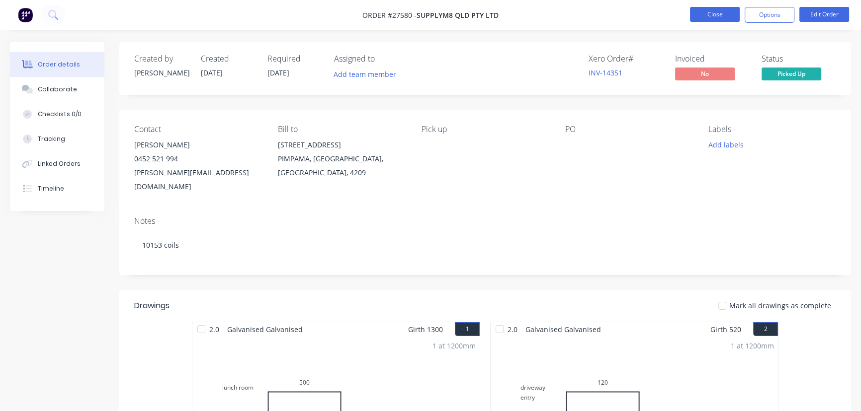
click at [714, 16] on button "Close" at bounding box center [715, 14] width 50 height 15
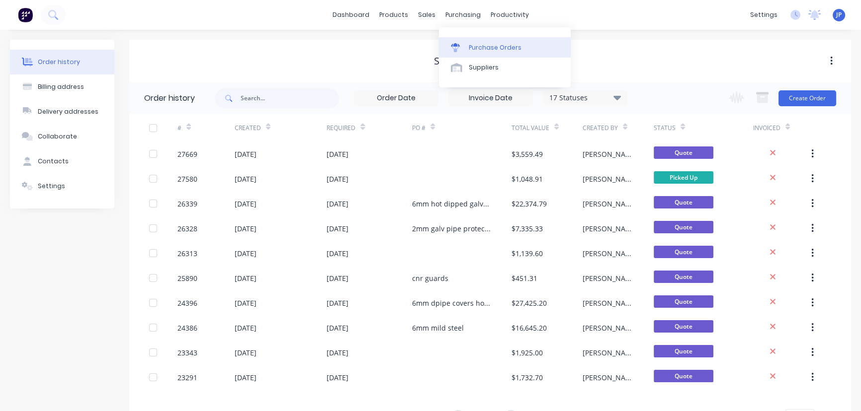
click at [476, 46] on div "Purchase Orders" at bounding box center [495, 47] width 53 height 9
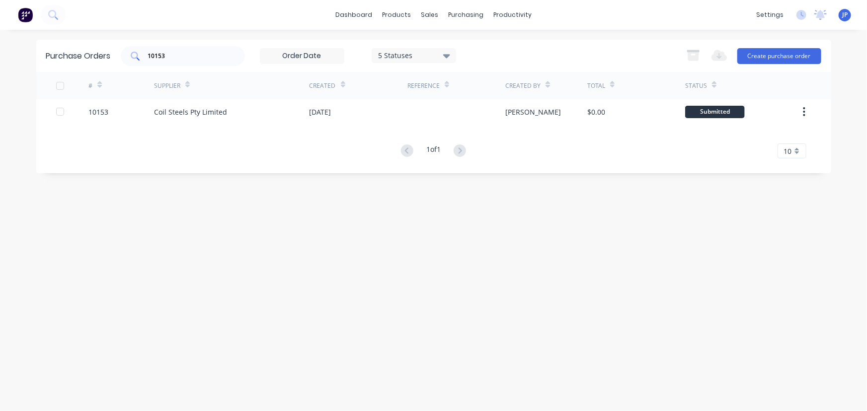
drag, startPoint x: 173, startPoint y: 62, endPoint x: 138, endPoint y: 62, distance: 35.3
click at [138, 62] on div "10153" at bounding box center [183, 56] width 124 height 20
drag, startPoint x: 182, startPoint y: 59, endPoint x: 139, endPoint y: 65, distance: 43.1
click at [139, 65] on div "10153" at bounding box center [183, 56] width 124 height 20
type input "10211"
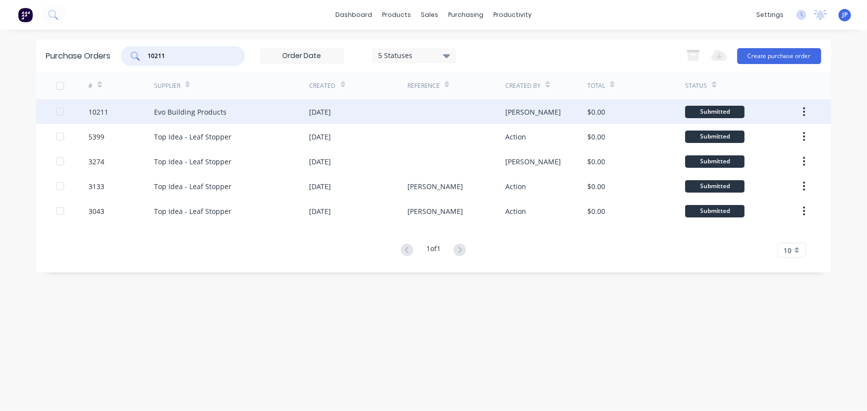
click at [164, 109] on div "Evo Building Products" at bounding box center [190, 112] width 73 height 10
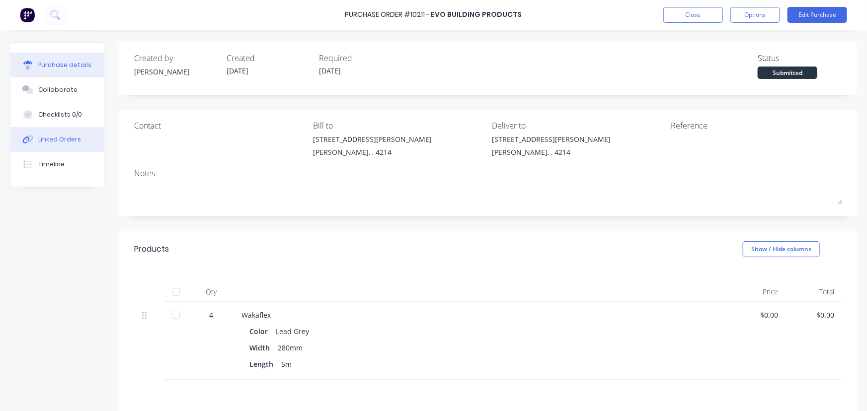
click at [71, 139] on div "Linked Orders" at bounding box center [59, 139] width 43 height 9
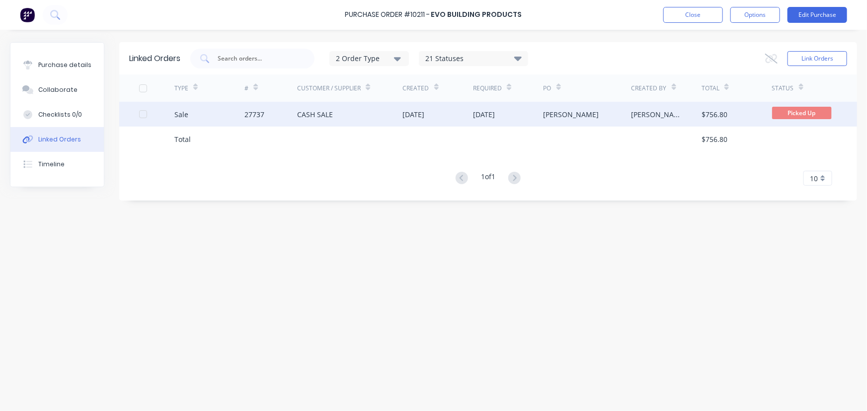
click at [251, 113] on div "27737" at bounding box center [254, 114] width 20 height 10
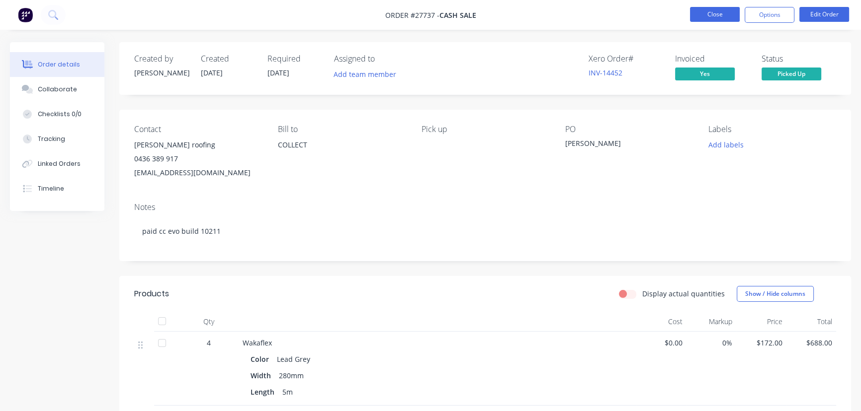
click at [717, 14] on button "Close" at bounding box center [715, 14] width 50 height 15
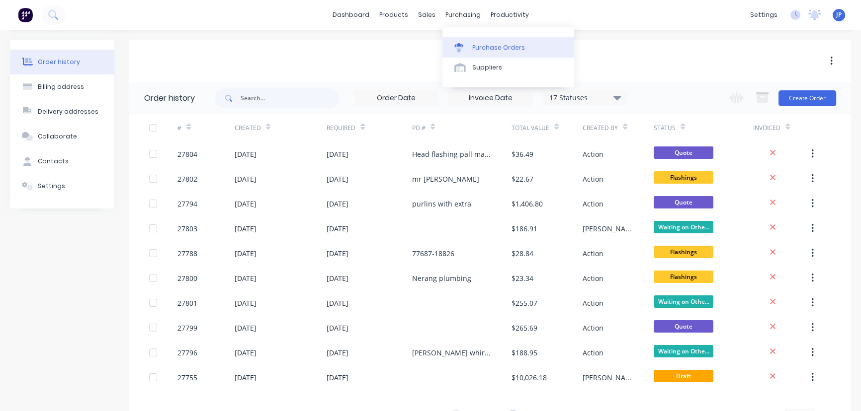
click at [480, 46] on div "Purchase Orders" at bounding box center [498, 47] width 53 height 9
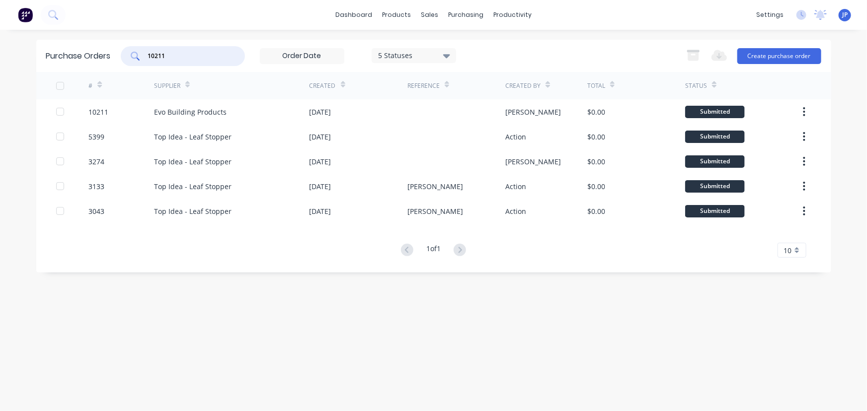
drag, startPoint x: 186, startPoint y: 55, endPoint x: 133, endPoint y: 59, distance: 53.3
click at [134, 59] on div "10211" at bounding box center [183, 56] width 124 height 20
type input "9587"
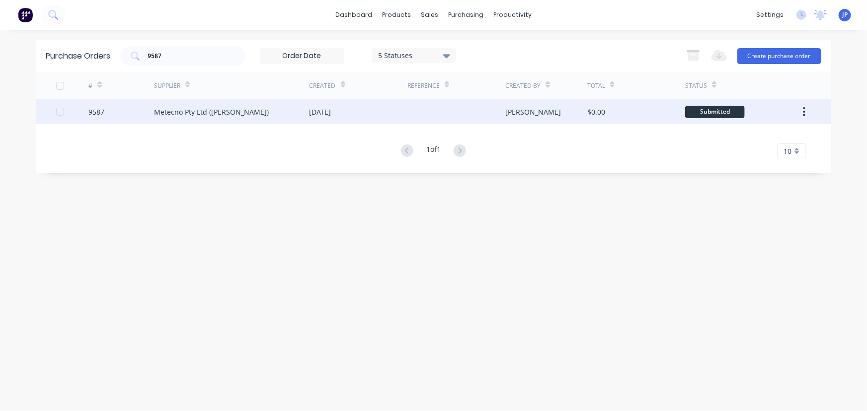
click at [167, 112] on div "Metecno Pty Ltd ([PERSON_NAME])" at bounding box center [211, 112] width 115 height 10
type textarea "x"
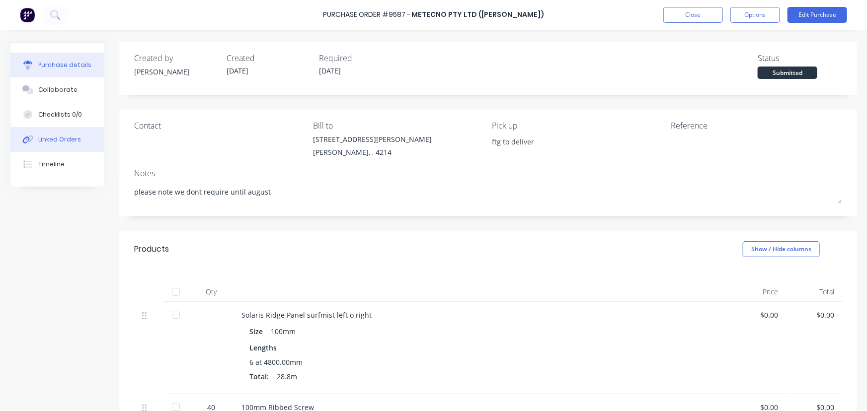
click at [70, 143] on div "Linked Orders" at bounding box center [59, 139] width 43 height 9
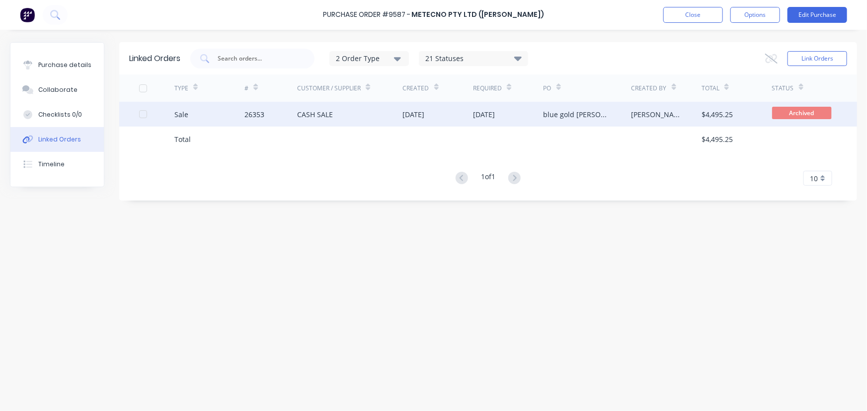
click at [328, 114] on div "CASH SALE" at bounding box center [315, 114] width 36 height 10
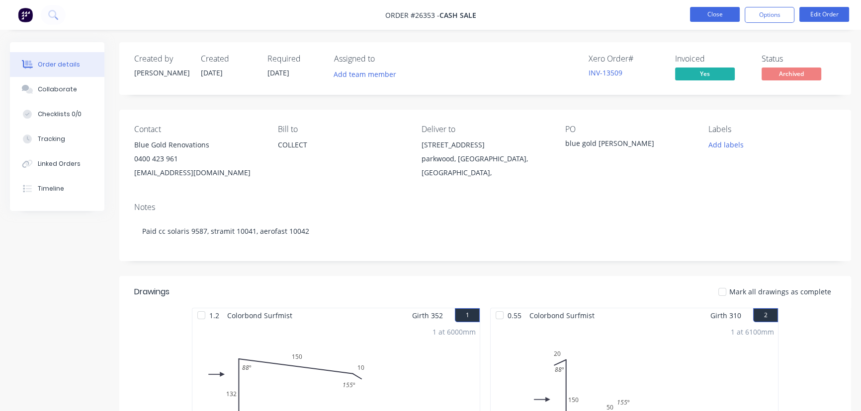
click at [724, 20] on button "Close" at bounding box center [715, 14] width 50 height 15
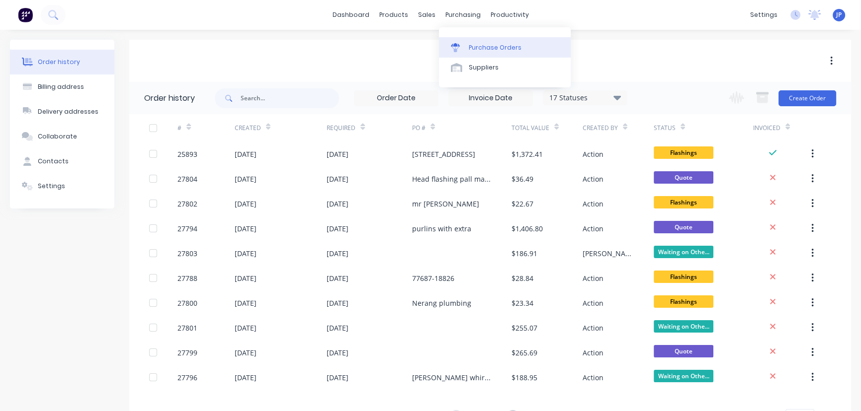
click at [465, 44] on div at bounding box center [458, 47] width 15 height 9
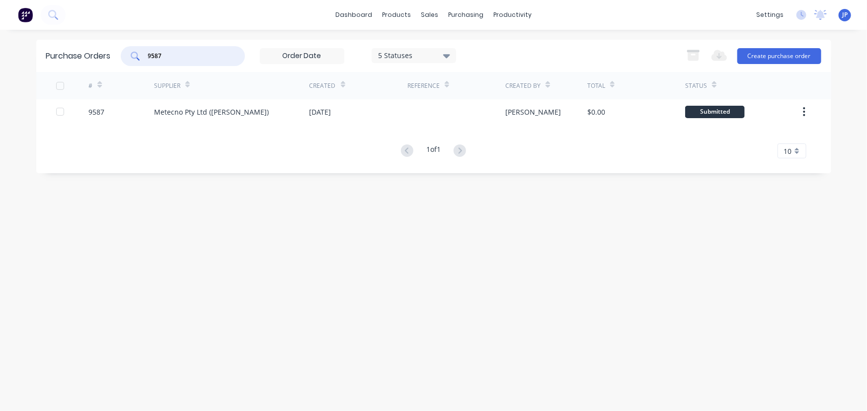
drag, startPoint x: 163, startPoint y: 56, endPoint x: 139, endPoint y: 58, distance: 24.4
click at [139, 58] on div "9587" at bounding box center [183, 56] width 124 height 20
type input "10140"
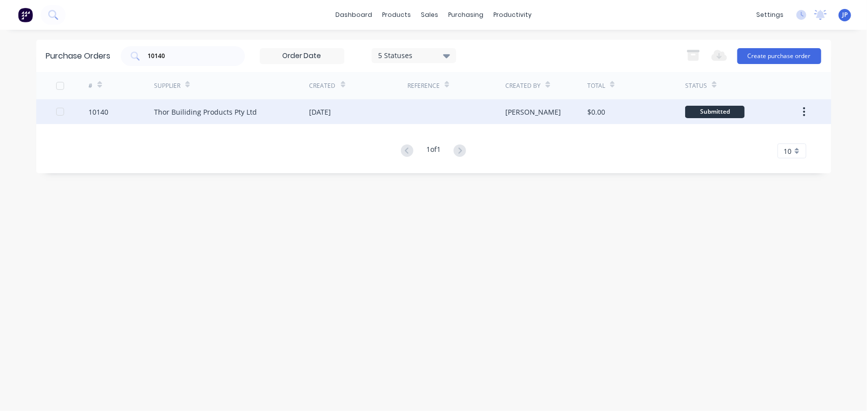
click at [159, 109] on div "Thor Builiding Products Pty Ltd" at bounding box center [205, 112] width 103 height 10
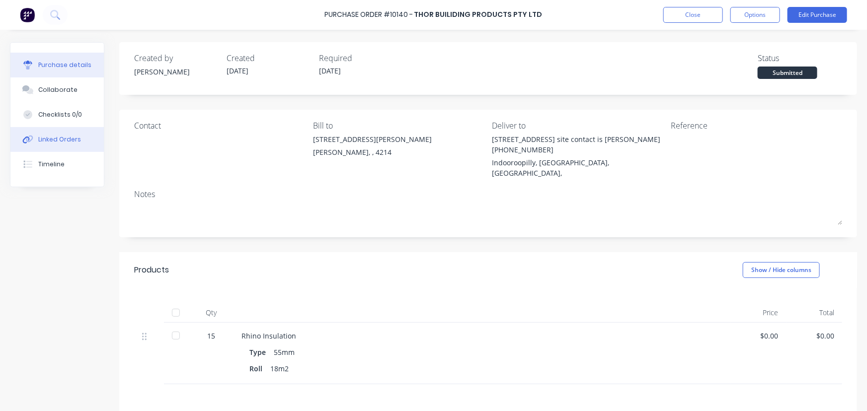
click at [67, 143] on div "Linked Orders" at bounding box center [59, 139] width 43 height 9
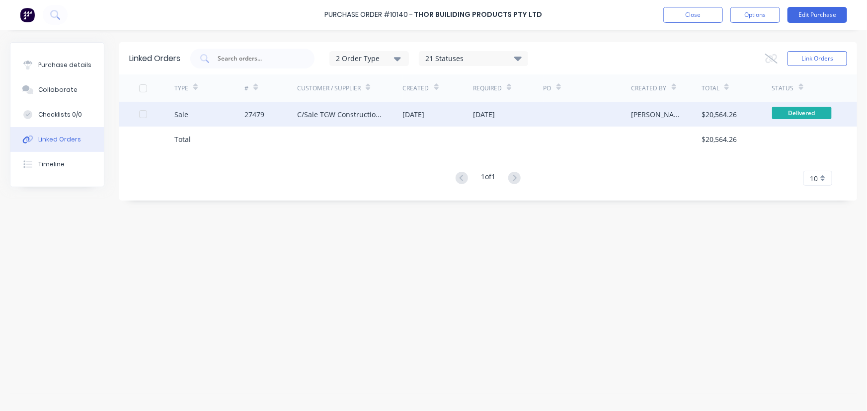
click at [314, 119] on div "C/Sale TGW Constructions" at bounding box center [339, 114] width 85 height 10
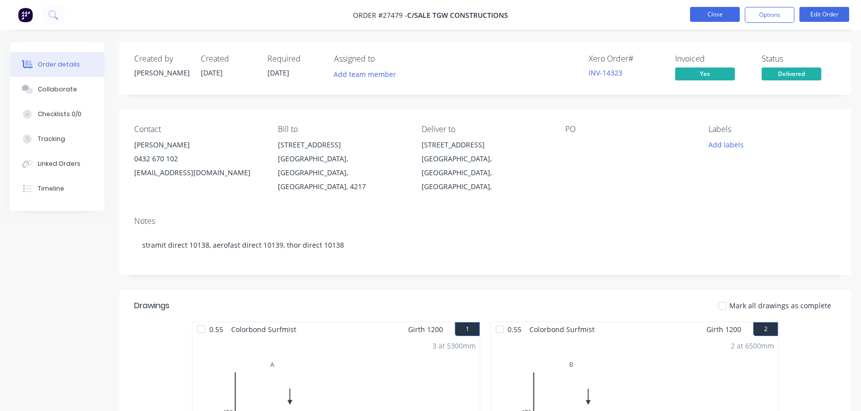
click at [712, 18] on button "Close" at bounding box center [715, 14] width 50 height 15
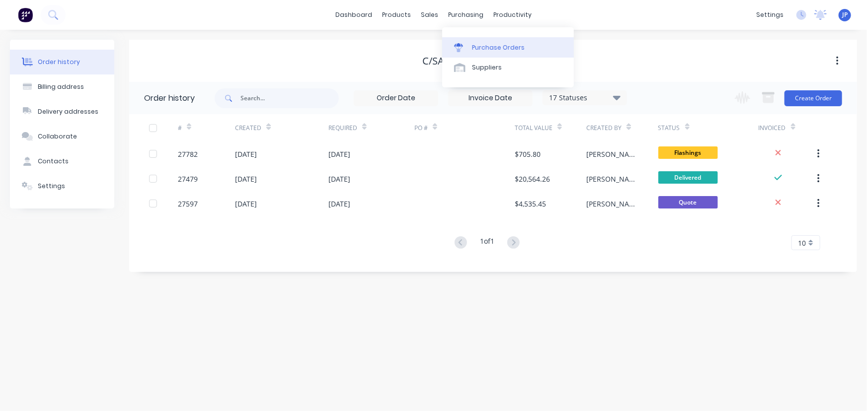
click at [480, 46] on div "Purchase Orders" at bounding box center [498, 47] width 53 height 9
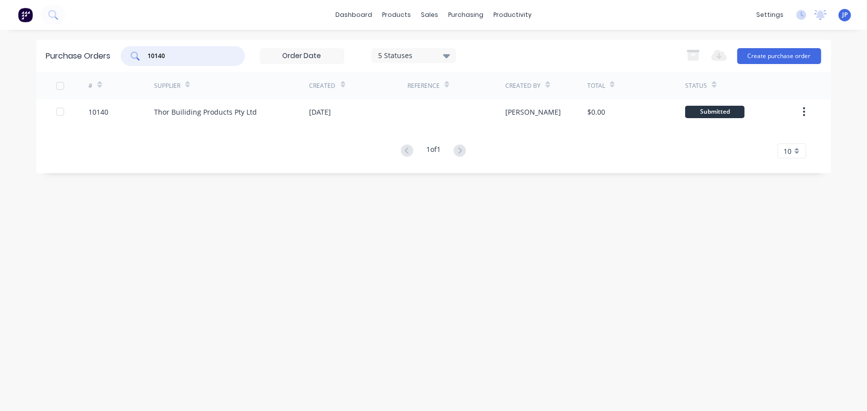
drag, startPoint x: 181, startPoint y: 55, endPoint x: 141, endPoint y: 57, distance: 40.3
click at [141, 57] on div "10140" at bounding box center [183, 56] width 124 height 20
type input "10227"
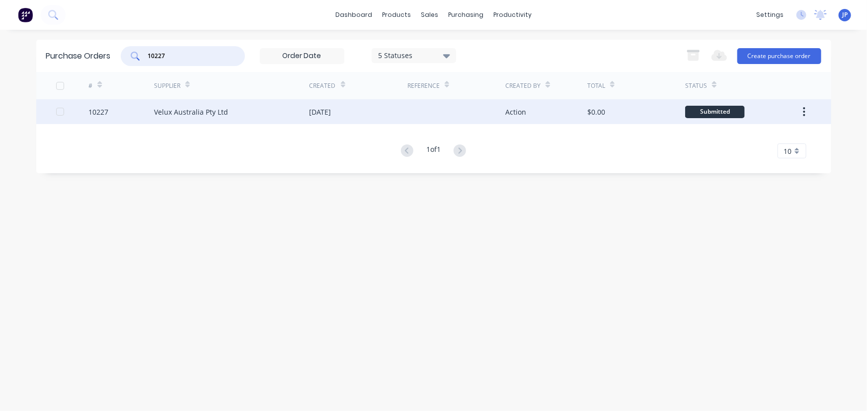
click at [204, 115] on div "Velux Australia Pty Ltd" at bounding box center [191, 112] width 74 height 10
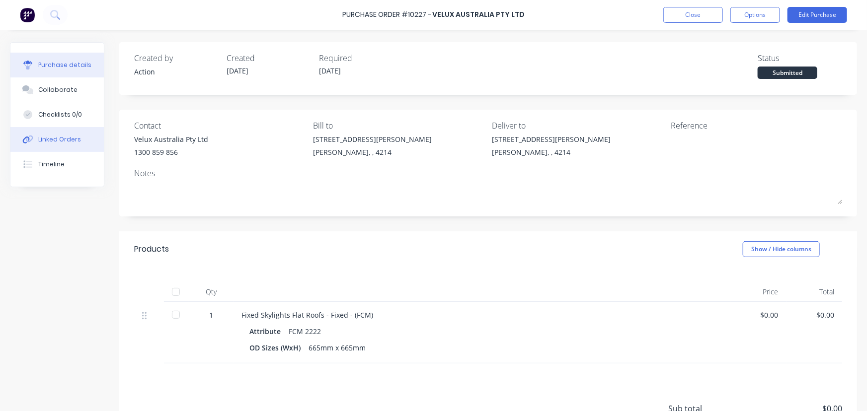
click at [70, 134] on button "Linked Orders" at bounding box center [56, 139] width 93 height 25
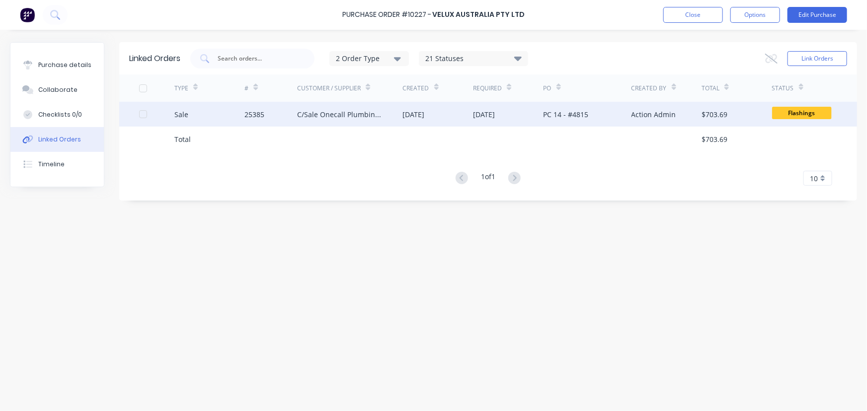
click at [326, 111] on div "C/Sale Onecall Plumbing Pty Ltd" at bounding box center [339, 114] width 85 height 10
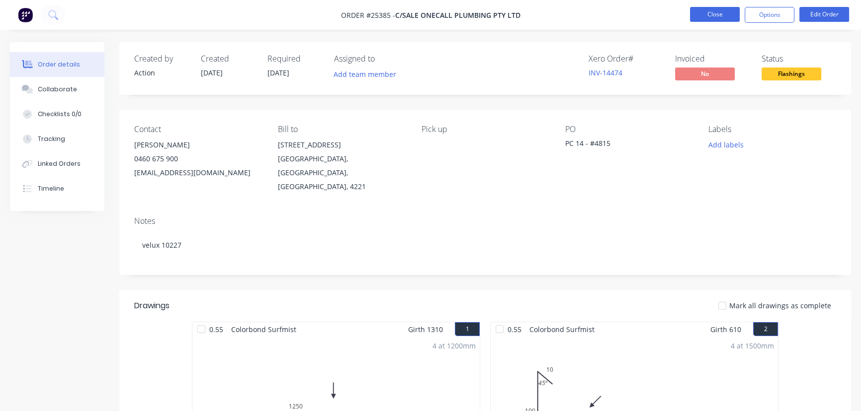
click at [724, 9] on button "Close" at bounding box center [715, 14] width 50 height 15
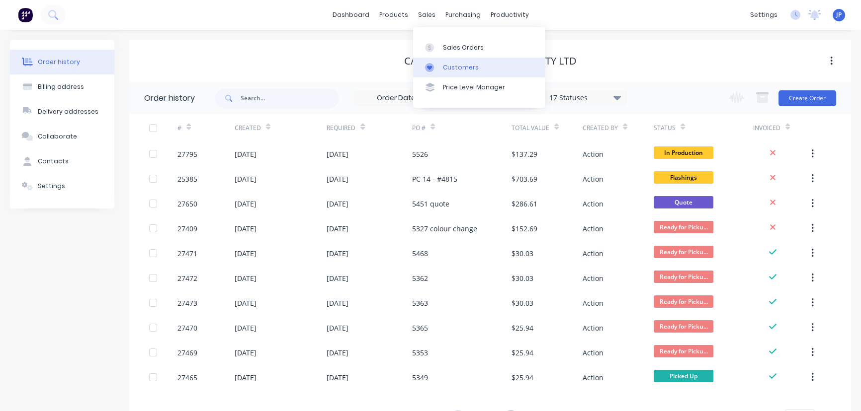
click at [451, 65] on div "Customers" at bounding box center [461, 67] width 36 height 9
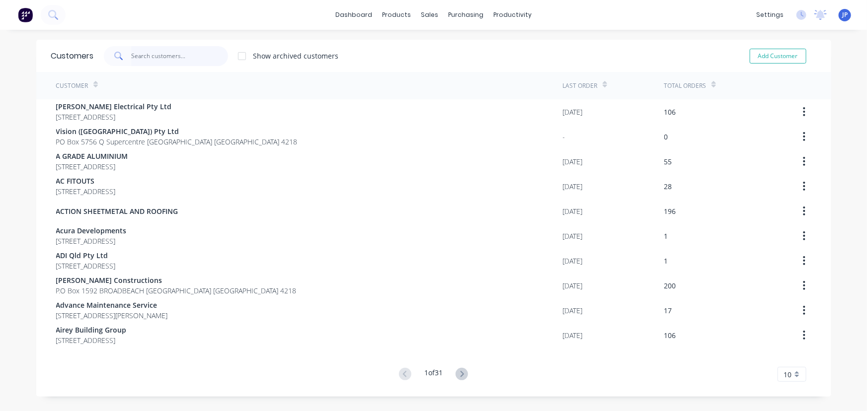
click at [196, 56] on input "text" at bounding box center [179, 56] width 97 height 20
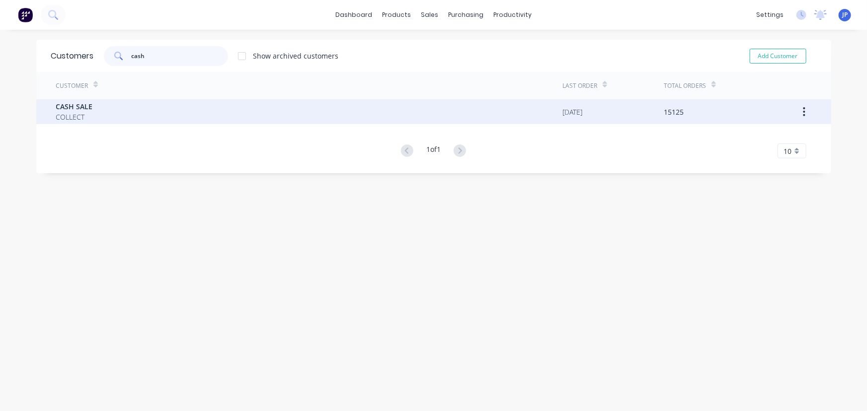
type input "cash"
click at [102, 112] on div "CASH SALE COLLECT" at bounding box center [309, 111] width 507 height 25
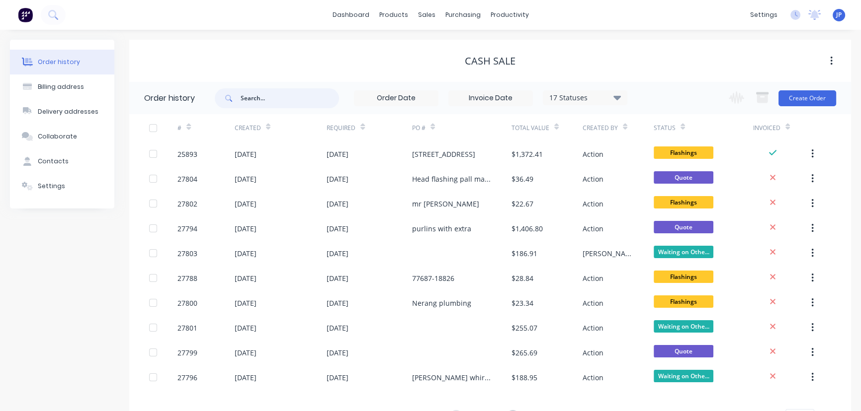
click at [272, 106] on input "text" at bounding box center [289, 98] width 98 height 20
type input "7801"
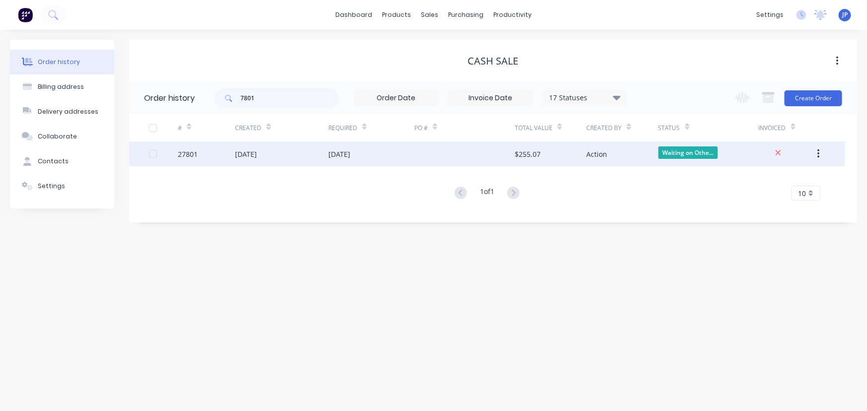
click at [257, 155] on div "[DATE]" at bounding box center [246, 154] width 22 height 10
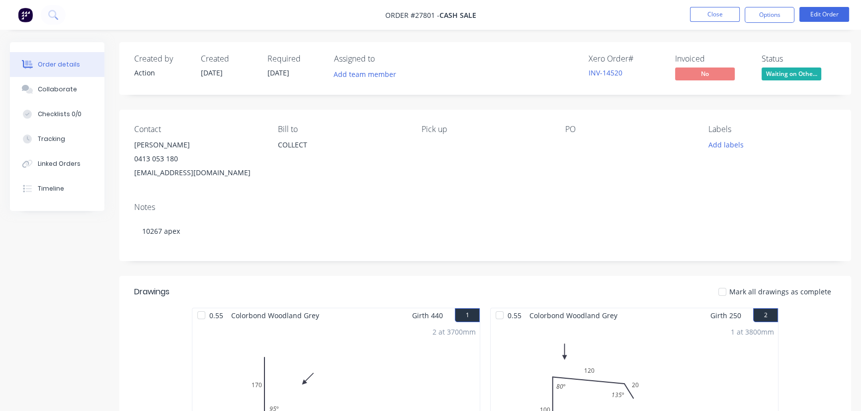
drag, startPoint x: 194, startPoint y: 147, endPoint x: 124, endPoint y: 144, distance: 70.6
click at [124, 144] on div "Contact [PERSON_NAME] 0413 053 180 [EMAIL_ADDRESS][DOMAIN_NAME] [PERSON_NAME] t…" at bounding box center [484, 152] width 731 height 85
copy div "[PERSON_NAME]"
click at [751, 20] on button "Options" at bounding box center [769, 15] width 50 height 16
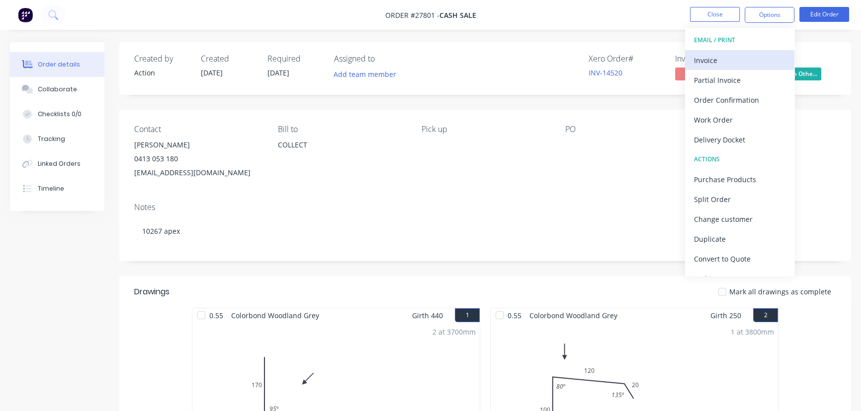
click at [717, 54] on div "Invoice" at bounding box center [739, 60] width 91 height 14
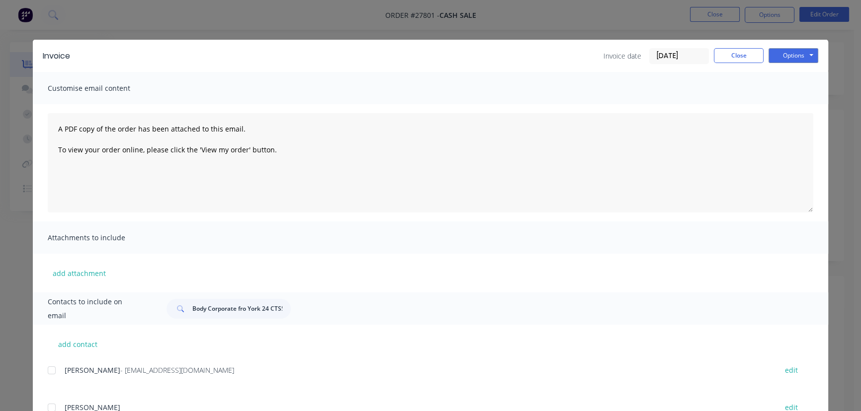
drag, startPoint x: 187, startPoint y: 312, endPoint x: 233, endPoint y: 312, distance: 45.7
click at [233, 312] on div "Body Corporate fro York 24 CTS58854, [STREET_ADDRESS][PERSON_NAME] pty 0418 725…" at bounding box center [228, 309] width 124 height 20
drag, startPoint x: 282, startPoint y: 312, endPoint x: 149, endPoint y: 305, distance: 133.8
click at [149, 305] on div "Contacts to include on email Body Corporate fro [GEOGRAPHIC_DATA][STREET_ADDRES…" at bounding box center [430, 309] width 795 height 32
type input "u"
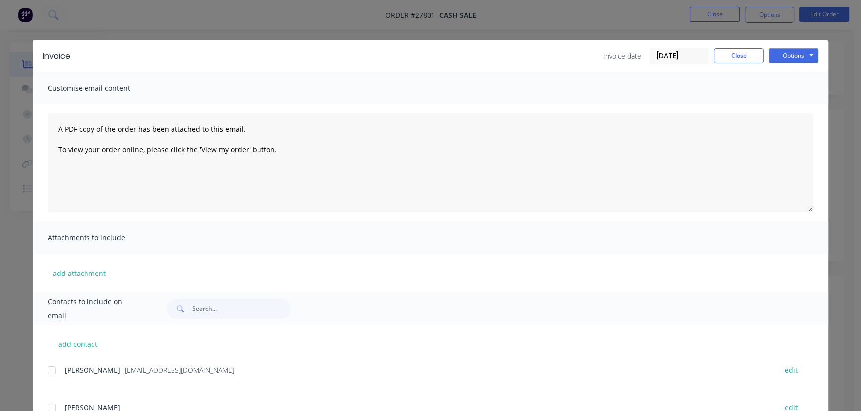
drag, startPoint x: 179, startPoint y: 307, endPoint x: 345, endPoint y: 260, distance: 172.4
click at [345, 260] on div "add attachment" at bounding box center [430, 273] width 795 height 39
click at [211, 311] on input "text" at bounding box center [241, 309] width 98 height 20
paste input "[PERSON_NAME]"
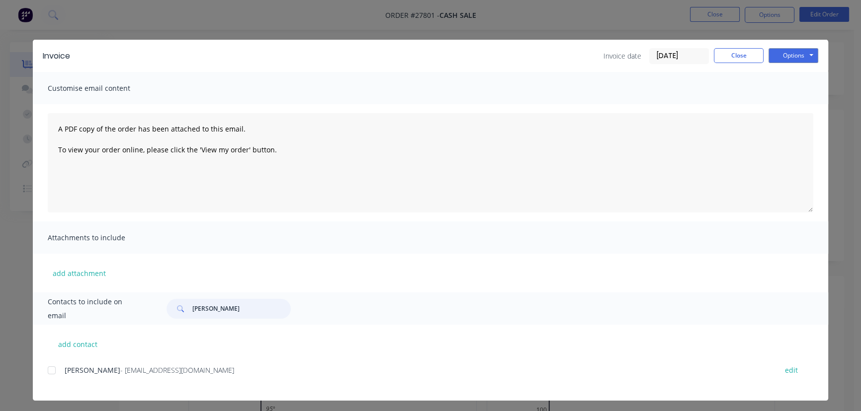
type input "[PERSON_NAME]"
drag, startPoint x: 238, startPoint y: 373, endPoint x: 47, endPoint y: 377, distance: 190.4
click at [48, 377] on div "[PERSON_NAME] - [EMAIL_ADDRESS][DOMAIN_NAME] edit" at bounding box center [438, 370] width 780 height 13
copy div "[PERSON_NAME] - [EMAIL_ADDRESS][DOMAIN_NAME]"
click at [775, 58] on button "Options" at bounding box center [793, 55] width 50 height 15
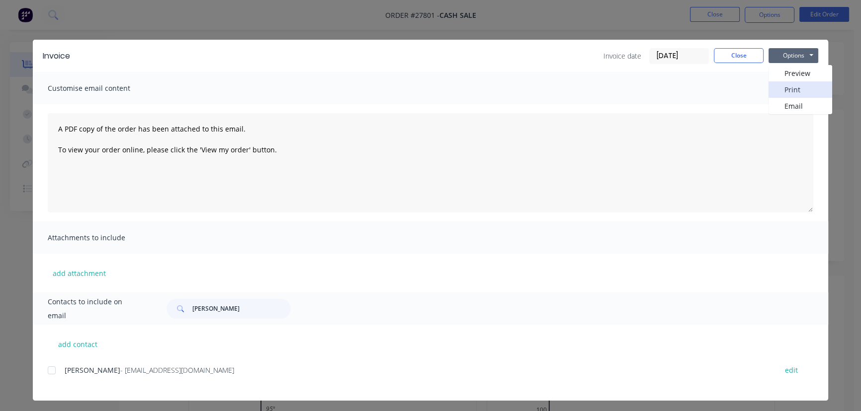
click at [775, 89] on button "Print" at bounding box center [800, 89] width 64 height 16
click at [749, 54] on button "Close" at bounding box center [738, 55] width 50 height 15
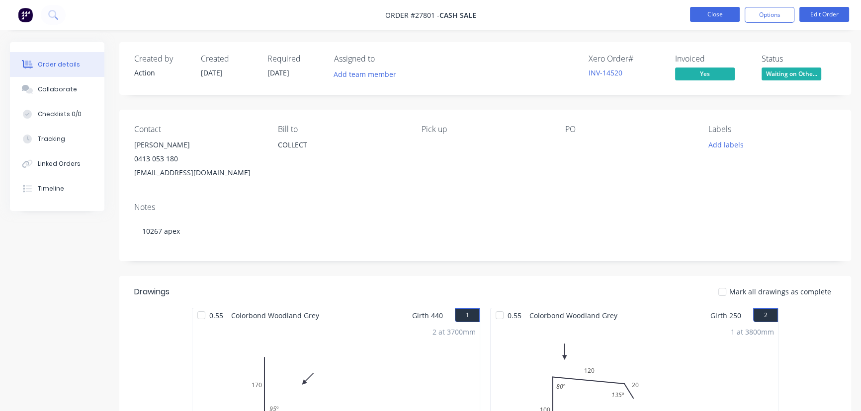
click at [709, 16] on button "Close" at bounding box center [715, 14] width 50 height 15
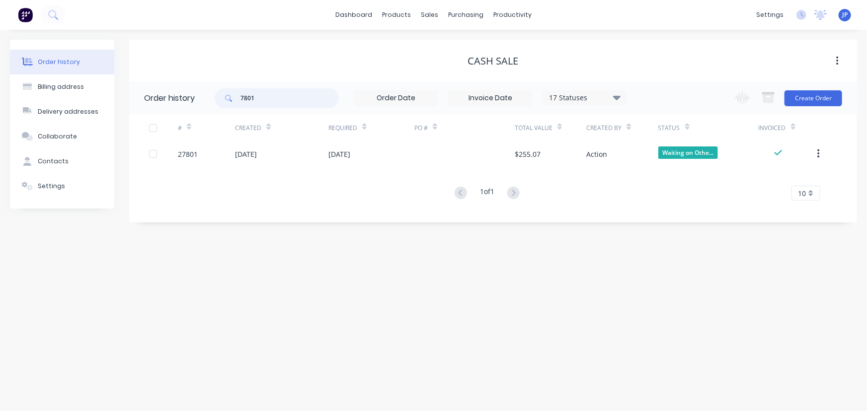
drag, startPoint x: 275, startPoint y: 94, endPoint x: 229, endPoint y: 99, distance: 46.5
click at [229, 99] on div "7801" at bounding box center [277, 98] width 124 height 20
type input "27796"
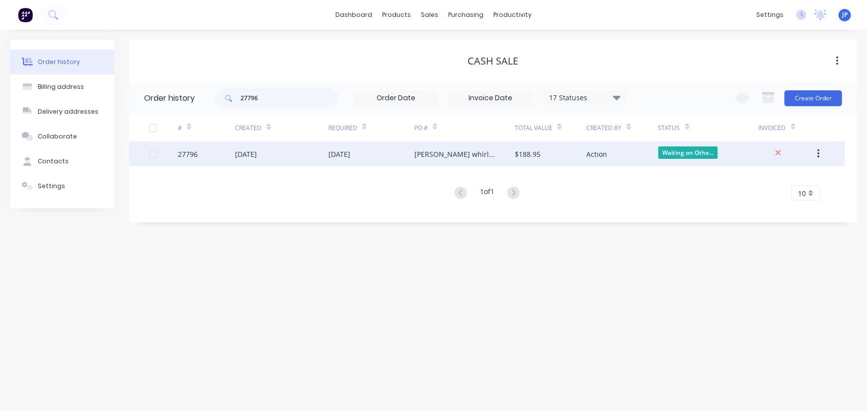
click at [312, 159] on div "[DATE]" at bounding box center [281, 154] width 93 height 25
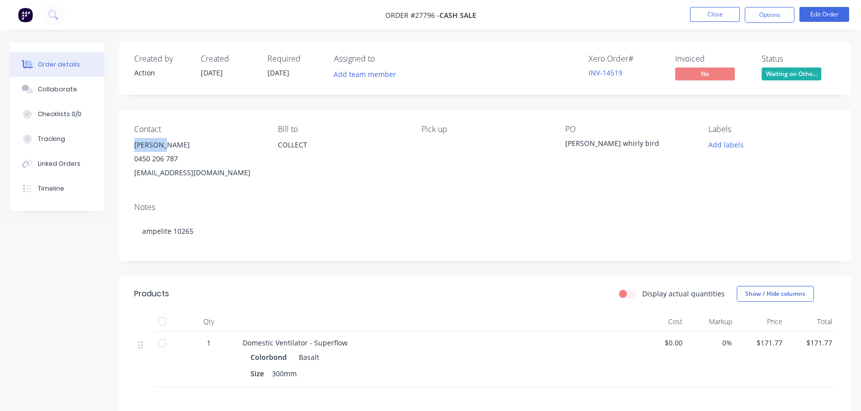
drag, startPoint x: 164, startPoint y: 144, endPoint x: 125, endPoint y: 147, distance: 39.4
click at [125, 147] on div "Contact [PERSON_NAME] [PHONE_NUMBER] [EMAIL_ADDRESS][DOMAIN_NAME] [PERSON_NAME]…" at bounding box center [484, 152] width 731 height 85
copy div "[PERSON_NAME]"
drag, startPoint x: 761, startPoint y: 14, endPoint x: 761, endPoint y: 22, distance: 7.5
click at [761, 14] on button "Options" at bounding box center [769, 15] width 50 height 16
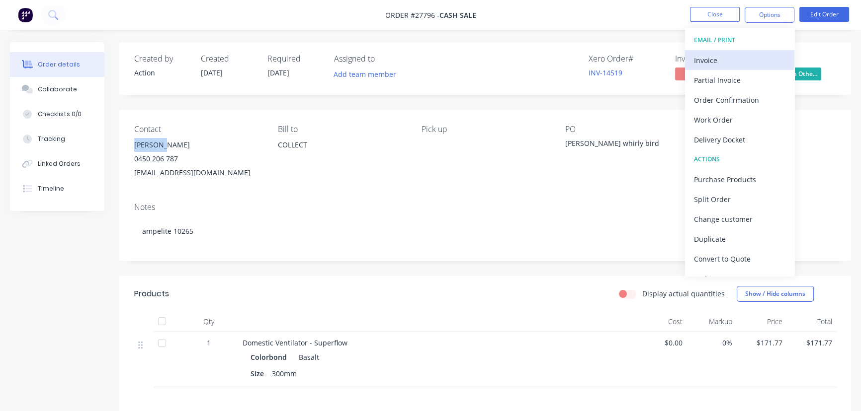
click at [721, 61] on div "Invoice" at bounding box center [739, 60] width 91 height 14
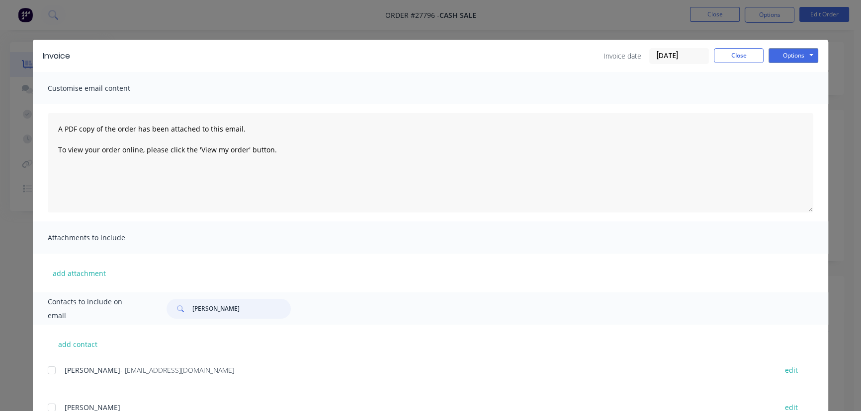
drag, startPoint x: 243, startPoint y: 312, endPoint x: 185, endPoint y: 312, distance: 58.1
click at [185, 312] on div "[PERSON_NAME]" at bounding box center [228, 309] width 124 height 20
paste input "[PERSON_NAME]"
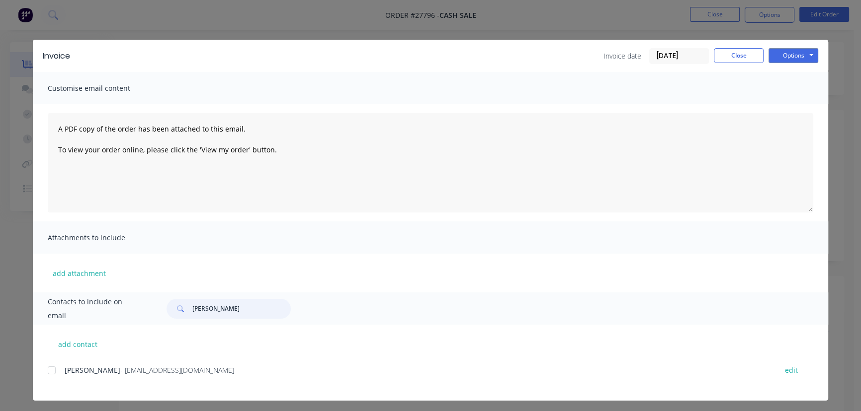
type input "[PERSON_NAME]"
drag, startPoint x: 170, startPoint y: 375, endPoint x: 57, endPoint y: 388, distance: 114.5
click at [57, 388] on div "[PERSON_NAME] - [PERSON_NAME][EMAIL_ADDRESS][DOMAIN_NAME] edit" at bounding box center [438, 376] width 780 height 25
copy div "[PERSON_NAME] - [PERSON_NAME][EMAIL_ADDRESS][DOMAIN_NAME]"
click at [769, 59] on button "Options" at bounding box center [793, 55] width 50 height 15
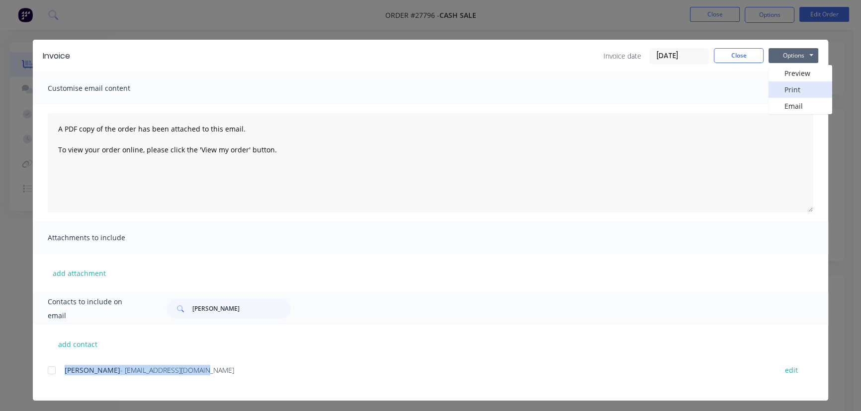
click at [780, 88] on button "Print" at bounding box center [800, 89] width 64 height 16
click at [730, 54] on button "Close" at bounding box center [738, 55] width 50 height 15
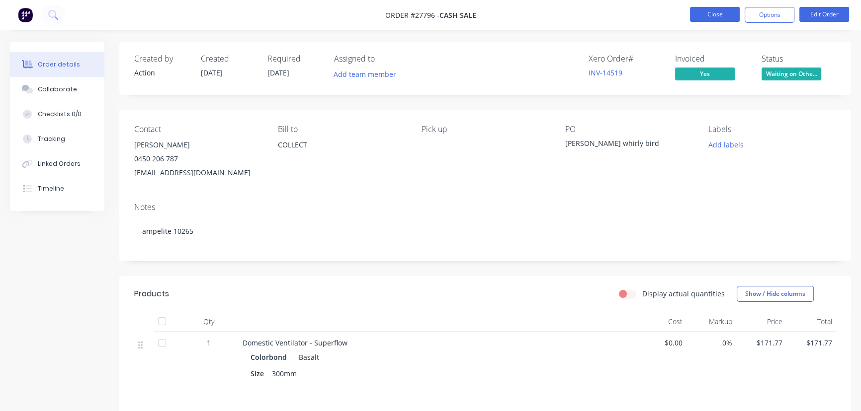
click at [708, 15] on button "Close" at bounding box center [715, 14] width 50 height 15
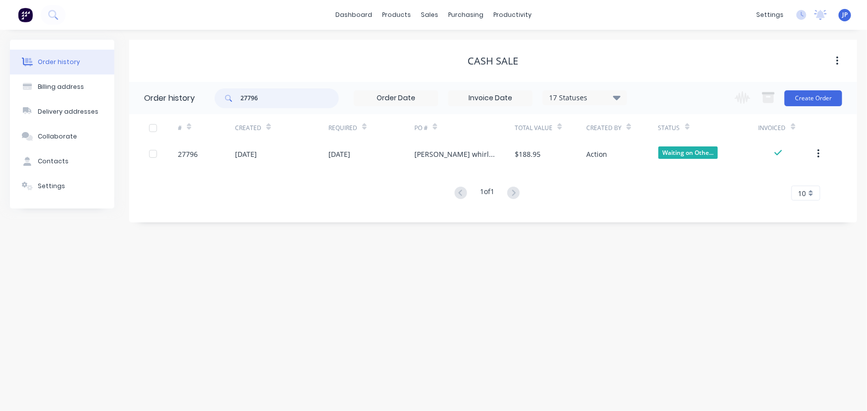
drag, startPoint x: 269, startPoint y: 100, endPoint x: 225, endPoint y: 101, distance: 44.7
click at [228, 101] on div "27796" at bounding box center [277, 98] width 124 height 20
type input "27797."
click at [273, 99] on input "27797." at bounding box center [289, 98] width 98 height 20
type input "27797"
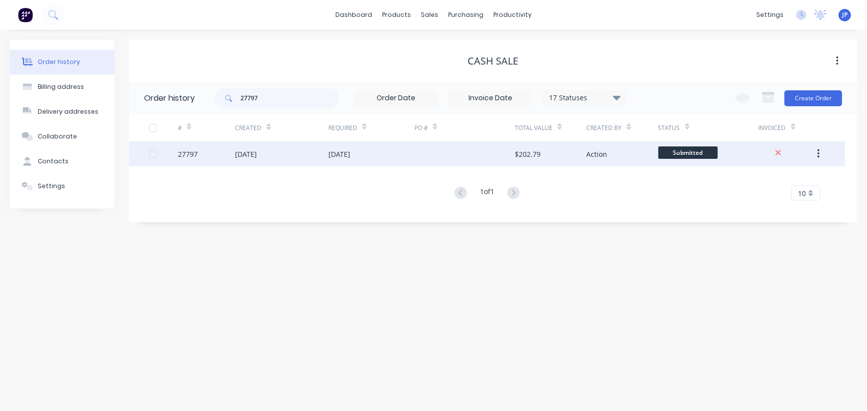
click at [267, 161] on div "[DATE]" at bounding box center [281, 154] width 93 height 25
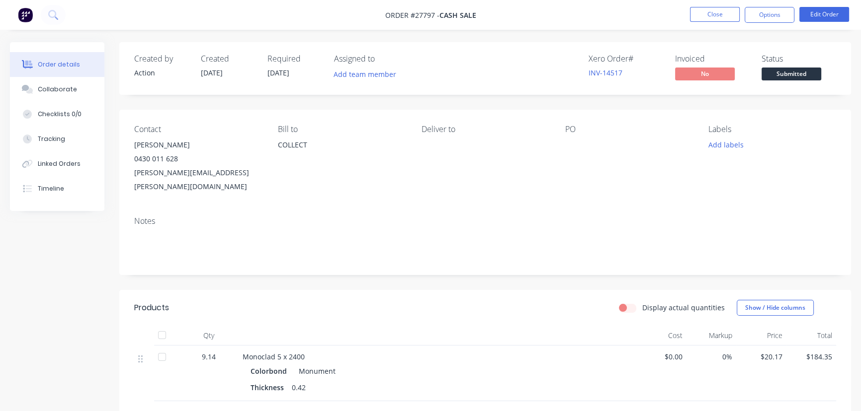
drag, startPoint x: 189, startPoint y: 143, endPoint x: 129, endPoint y: 145, distance: 60.2
click at [129, 145] on div "Contact [PERSON_NAME] 0430 011 628 [PERSON_NAME][EMAIL_ADDRESS][PERSON_NAME][DO…" at bounding box center [484, 159] width 731 height 99
copy div "[PERSON_NAME]"
click at [757, 16] on button "Options" at bounding box center [769, 15] width 50 height 16
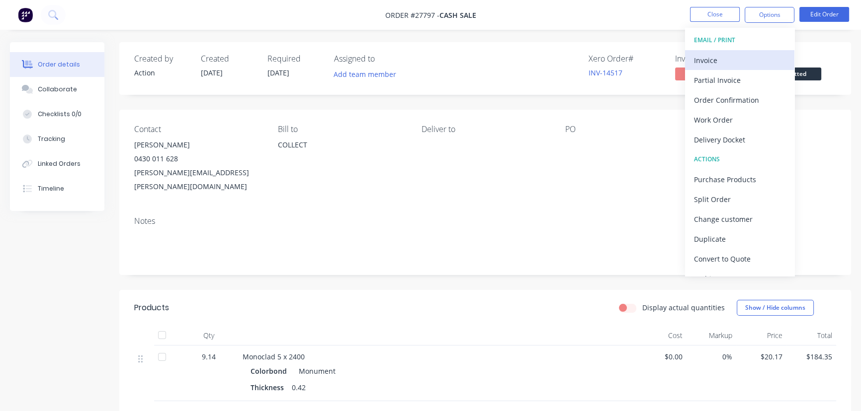
click at [725, 58] on div "Invoice" at bounding box center [739, 60] width 91 height 14
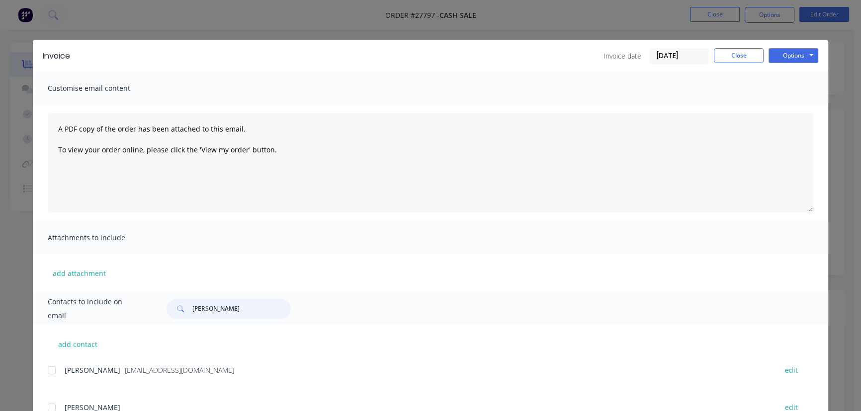
drag, startPoint x: 216, startPoint y: 313, endPoint x: 182, endPoint y: 312, distance: 33.8
click at [182, 312] on div "[PERSON_NAME]" at bounding box center [228, 309] width 124 height 20
paste input "[PERSON_NAME]"
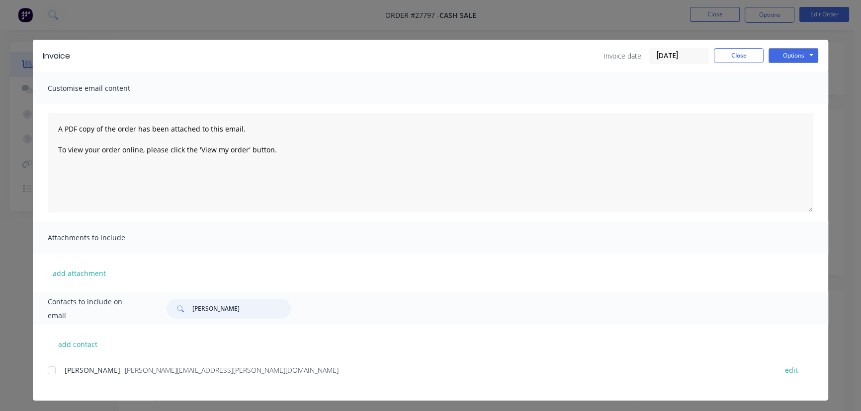
type input "[PERSON_NAME]"
drag, startPoint x: 223, startPoint y: 374, endPoint x: 57, endPoint y: 385, distance: 166.3
click at [57, 385] on div "[PERSON_NAME] - [PERSON_NAME][EMAIL_ADDRESS][PERSON_NAME][DOMAIN_NAME] edit" at bounding box center [438, 376] width 780 height 25
copy div "[PERSON_NAME] - [PERSON_NAME][EMAIL_ADDRESS][PERSON_NAME][DOMAIN_NAME]"
click at [790, 52] on button "Options" at bounding box center [793, 55] width 50 height 15
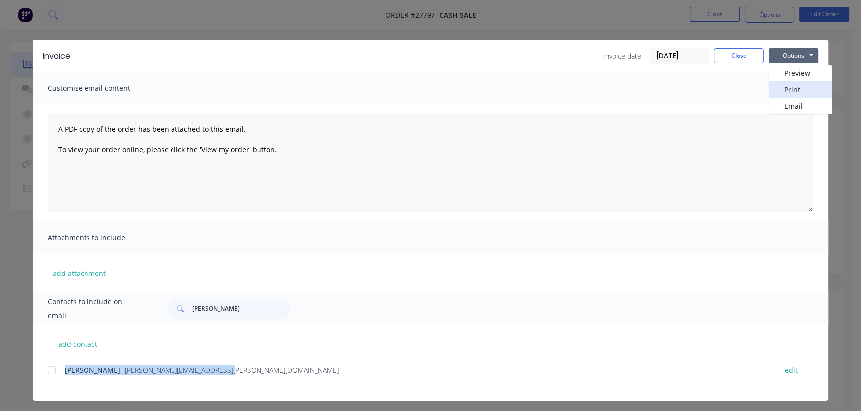
click at [793, 87] on button "Print" at bounding box center [800, 89] width 64 height 16
click at [745, 55] on button "Close" at bounding box center [738, 55] width 50 height 15
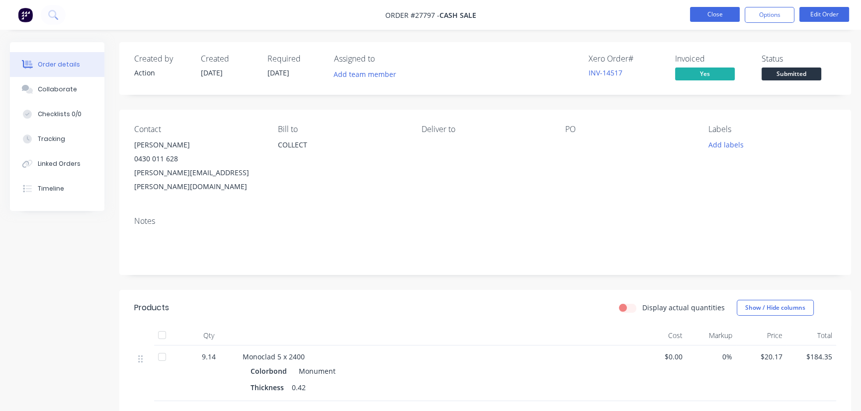
click at [706, 17] on button "Close" at bounding box center [715, 14] width 50 height 15
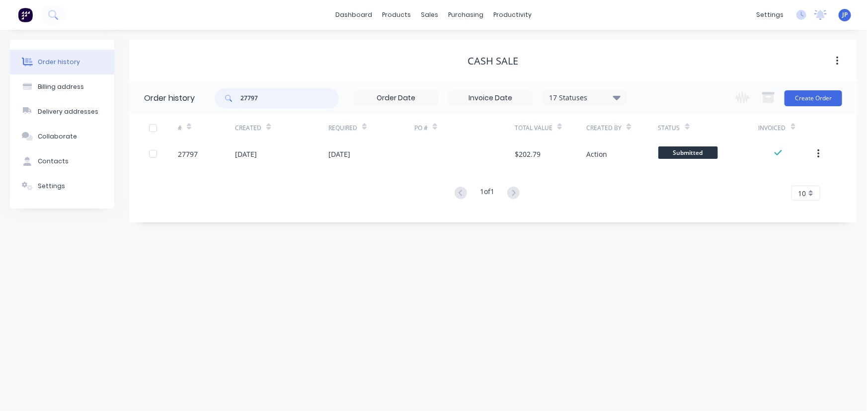
drag, startPoint x: 274, startPoint y: 99, endPoint x: 220, endPoint y: 99, distance: 54.2
click at [220, 99] on div "27797" at bounding box center [277, 98] width 124 height 20
type input "27707"
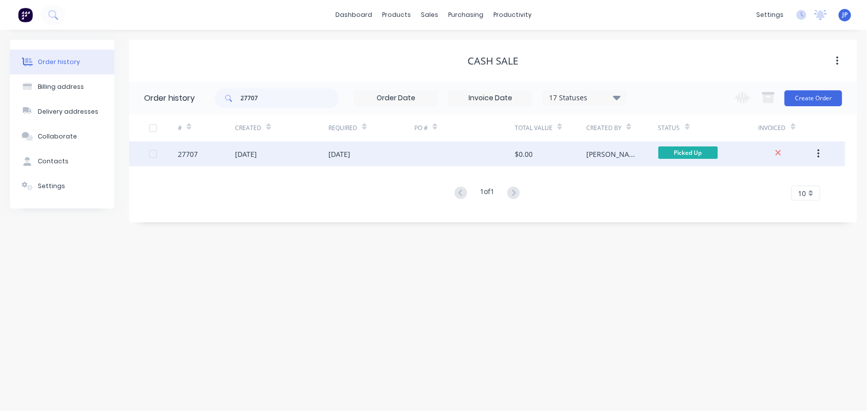
click at [253, 154] on div "[DATE]" at bounding box center [246, 154] width 22 height 10
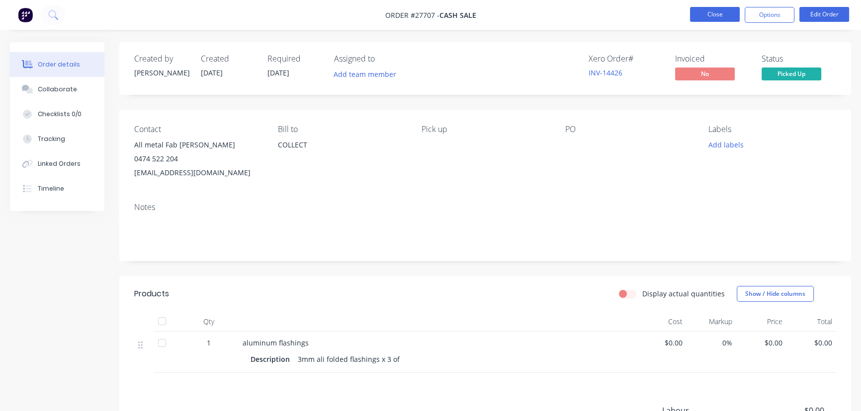
click at [713, 9] on button "Close" at bounding box center [715, 14] width 50 height 15
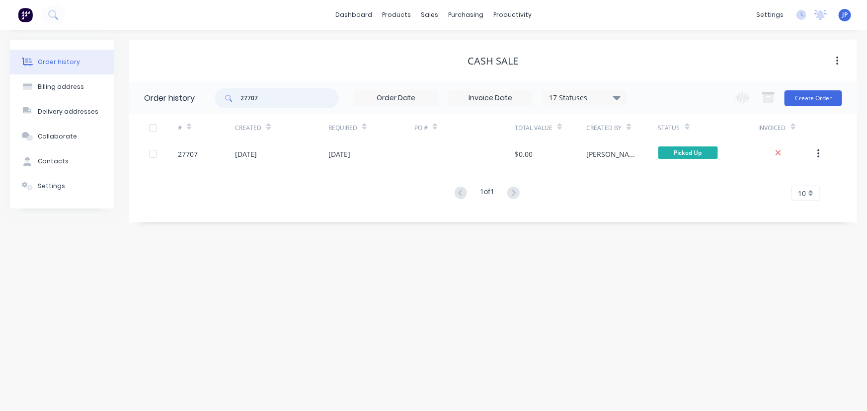
drag, startPoint x: 268, startPoint y: 101, endPoint x: 230, endPoint y: 105, distance: 38.5
click at [230, 105] on div "27707" at bounding box center [277, 98] width 124 height 20
type input "27343"
click at [619, 100] on icon at bounding box center [616, 97] width 7 height 12
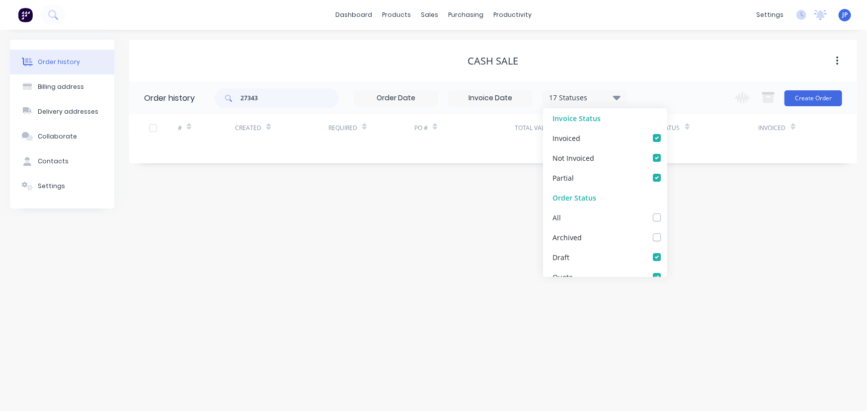
click at [667, 212] on label at bounding box center [667, 212] width 0 height 0
click at [667, 218] on input "checkbox" at bounding box center [671, 216] width 8 height 9
checkbox input "true"
click at [281, 103] on input "27343" at bounding box center [289, 98] width 98 height 20
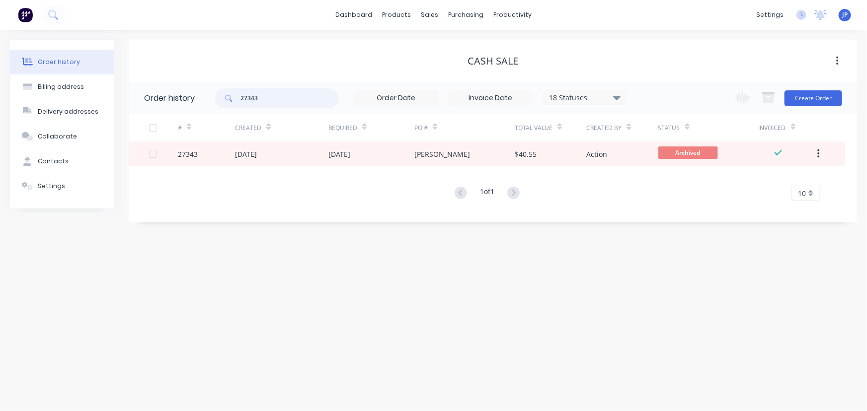
drag, startPoint x: 278, startPoint y: 98, endPoint x: 240, endPoint y: 103, distance: 38.6
click at [240, 103] on div "27343" at bounding box center [277, 98] width 124 height 20
type input "27514"
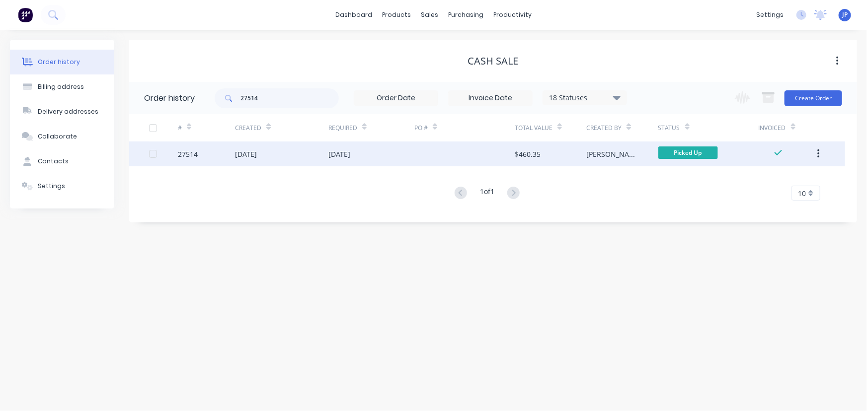
click at [252, 154] on div "[DATE]" at bounding box center [246, 154] width 22 height 10
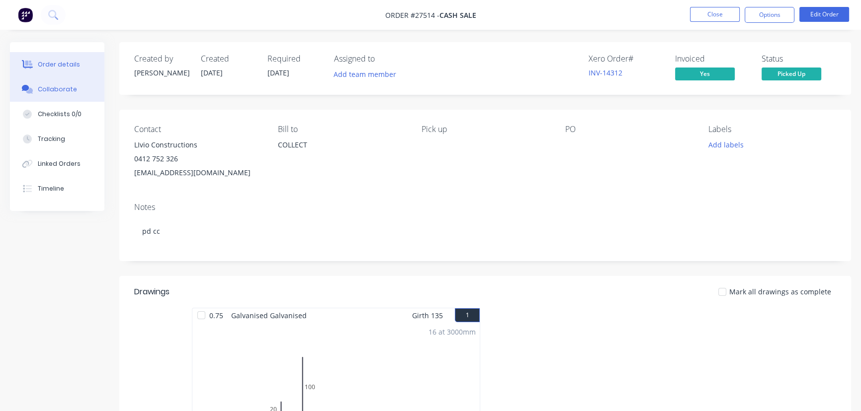
click at [71, 90] on div "Collaborate" at bounding box center [57, 89] width 39 height 9
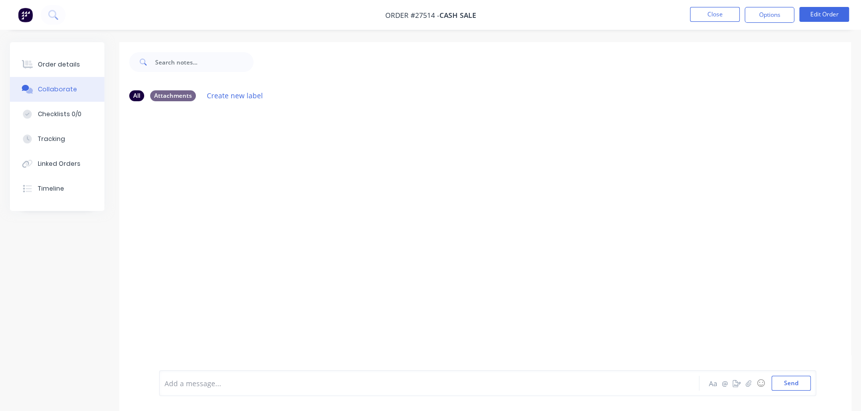
click at [173, 385] on div at bounding box center [407, 384] width 484 height 10
click at [794, 387] on button "Send" at bounding box center [790, 383] width 39 height 15
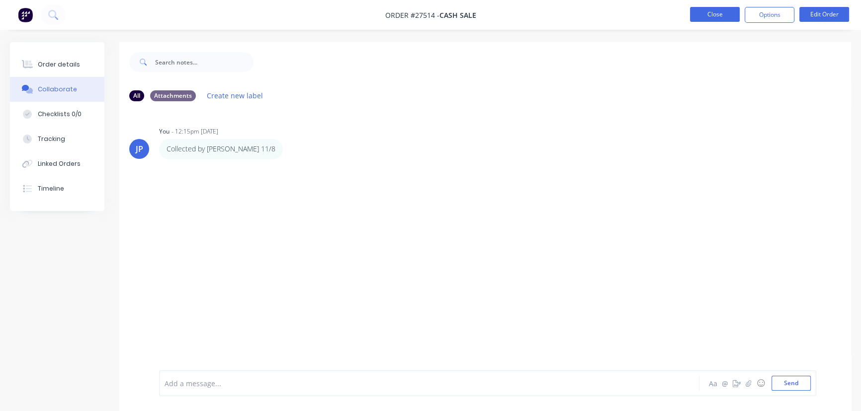
click at [715, 16] on button "Close" at bounding box center [715, 14] width 50 height 15
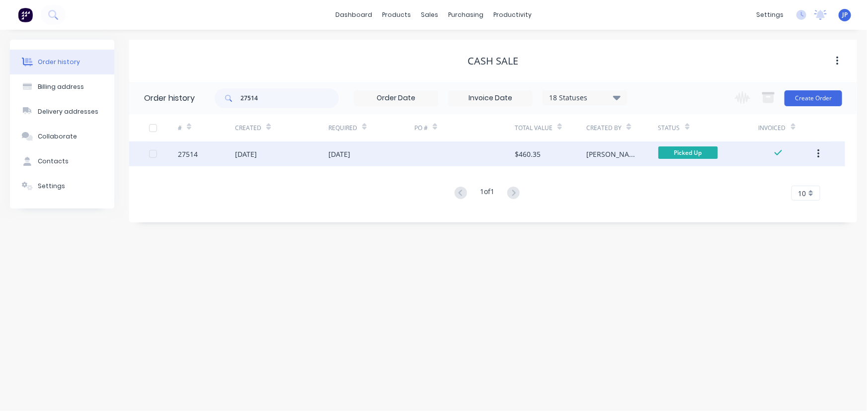
drag, startPoint x: 817, startPoint y: 154, endPoint x: 812, endPoint y: 157, distance: 5.8
click at [817, 154] on icon "button" at bounding box center [818, 154] width 2 height 11
click at [820, 156] on button "button" at bounding box center [818, 154] width 23 height 18
click at [799, 184] on div "Archive" at bounding box center [783, 180] width 77 height 14
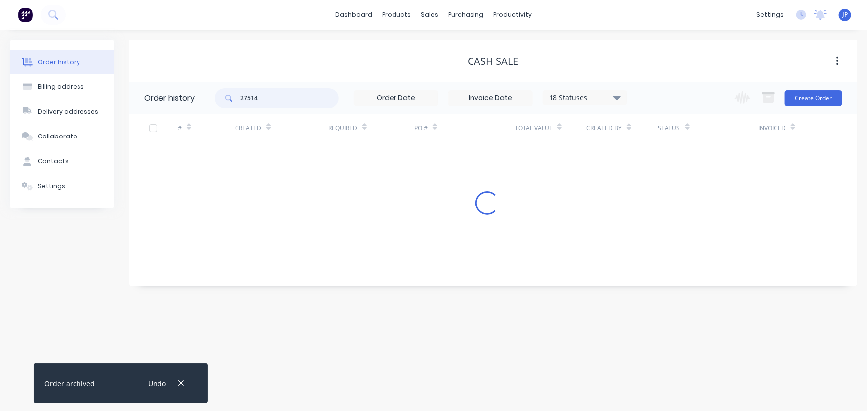
drag, startPoint x: 263, startPoint y: 99, endPoint x: 224, endPoint y: 99, distance: 39.3
click at [226, 99] on div "27514" at bounding box center [277, 98] width 124 height 20
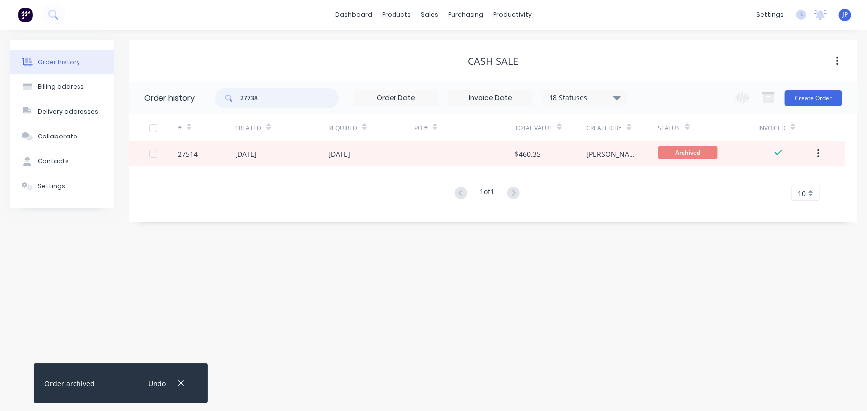
type input "27738"
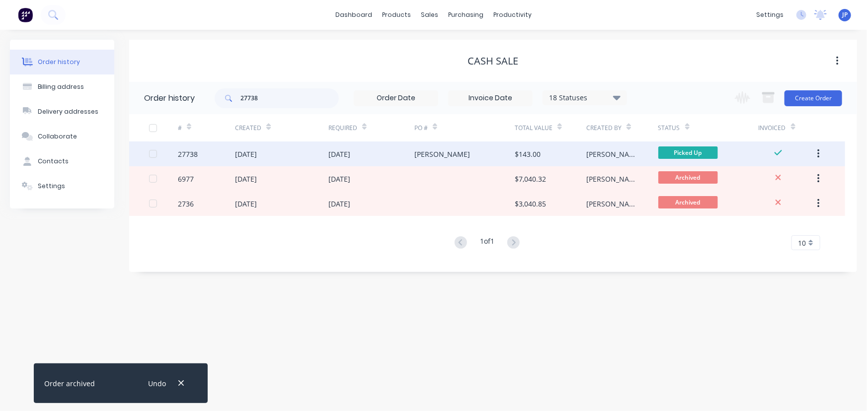
click at [227, 148] on div "27738" at bounding box center [206, 154] width 57 height 25
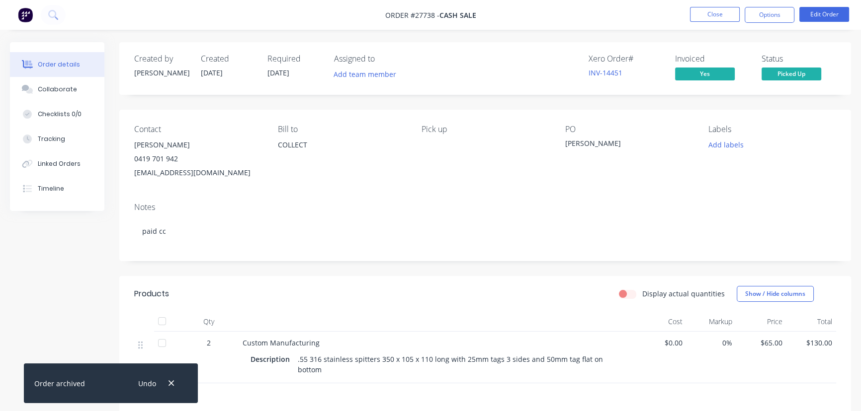
drag, startPoint x: 174, startPoint y: 387, endPoint x: 151, endPoint y: 361, distance: 34.5
click at [174, 386] on icon "button" at bounding box center [171, 383] width 6 height 9
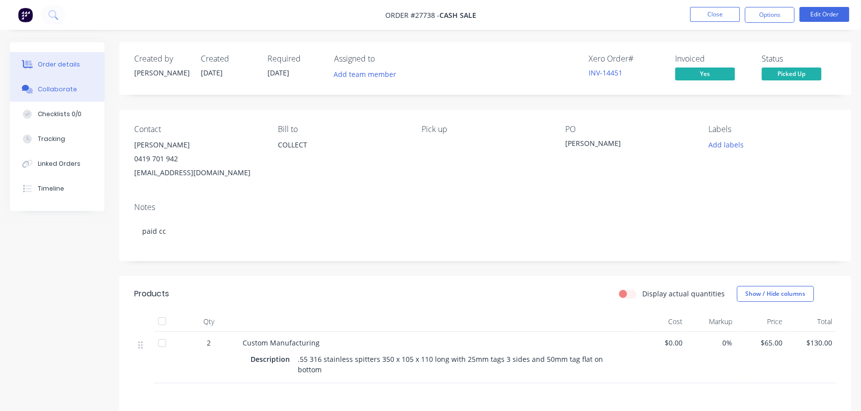
click at [75, 94] on button "Collaborate" at bounding box center [57, 89] width 94 height 25
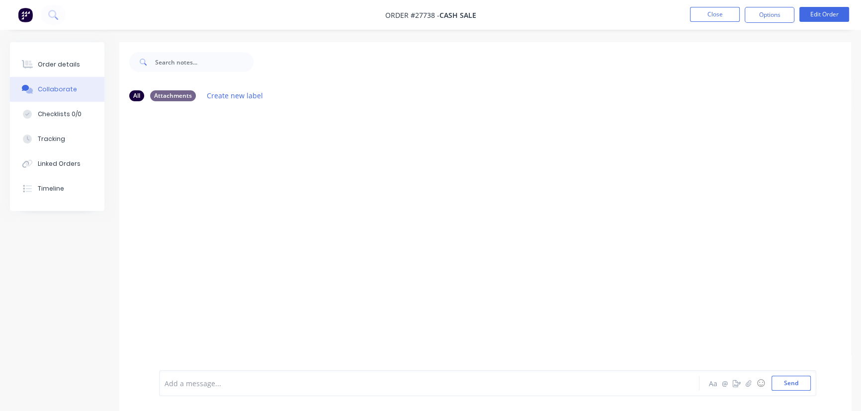
click at [178, 389] on div "Add a message..." at bounding box center [406, 383] width 484 height 15
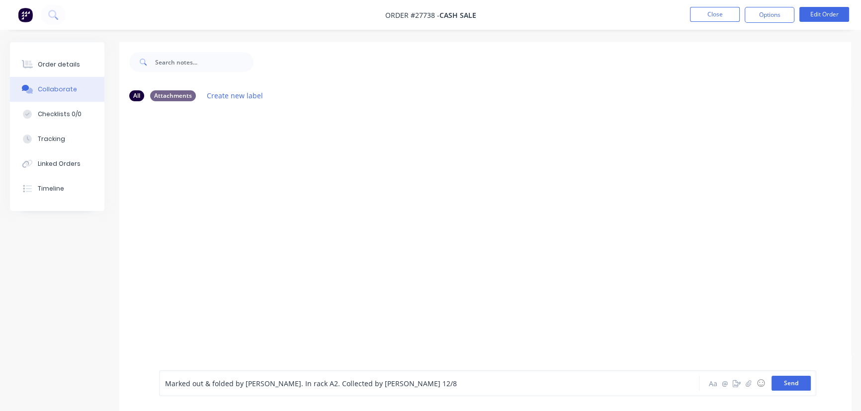
click at [780, 386] on button "Send" at bounding box center [790, 383] width 39 height 15
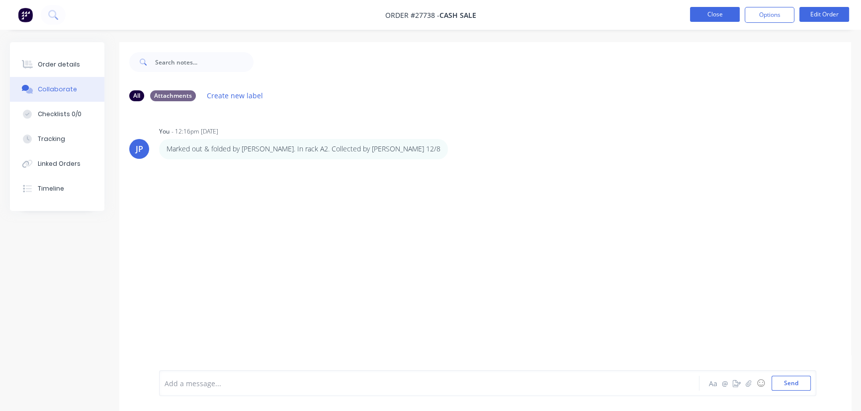
click at [710, 12] on button "Close" at bounding box center [715, 14] width 50 height 15
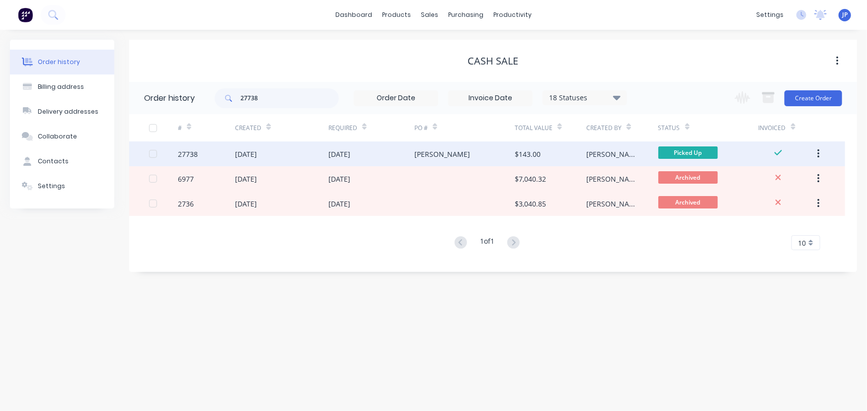
click at [820, 154] on button "button" at bounding box center [818, 154] width 23 height 18
click at [775, 181] on div "Archive" at bounding box center [783, 180] width 77 height 14
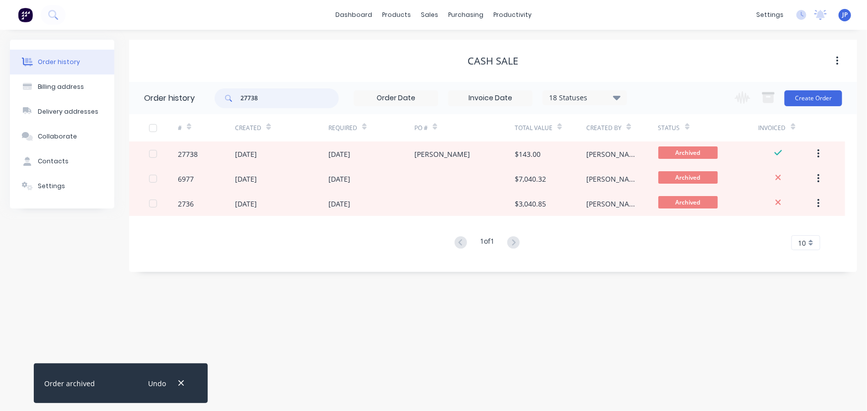
click at [270, 99] on input "27738" at bounding box center [289, 98] width 98 height 20
type input "27736"
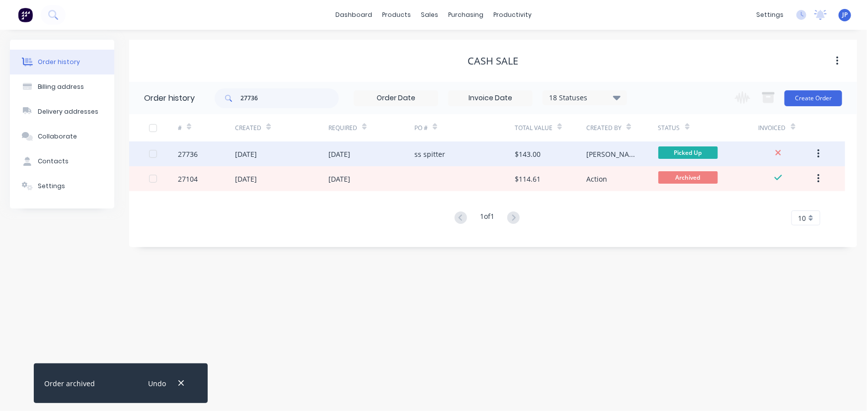
click at [257, 157] on div "[DATE]" at bounding box center [246, 154] width 22 height 10
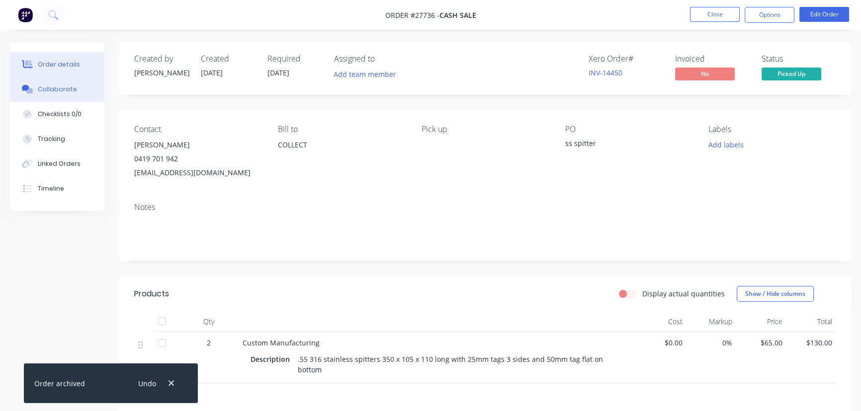
click at [84, 93] on button "Collaborate" at bounding box center [57, 89] width 94 height 25
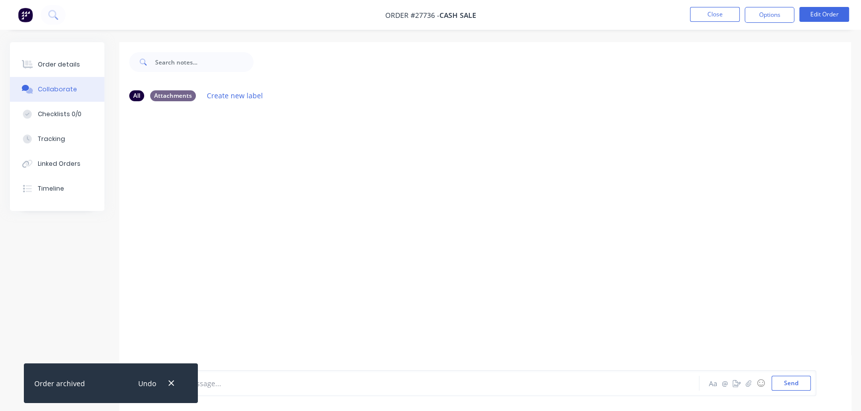
click at [166, 376] on div "Undo" at bounding box center [155, 383] width 65 height 25
click at [166, 379] on button "button" at bounding box center [171, 383] width 12 height 13
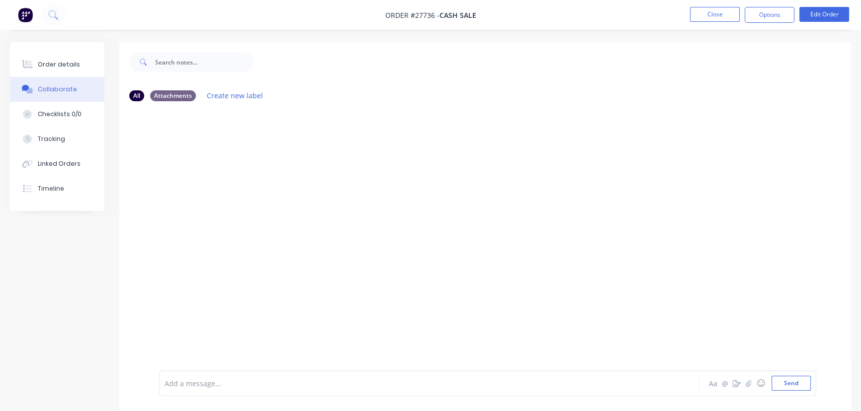
click at [191, 382] on div at bounding box center [407, 384] width 484 height 10
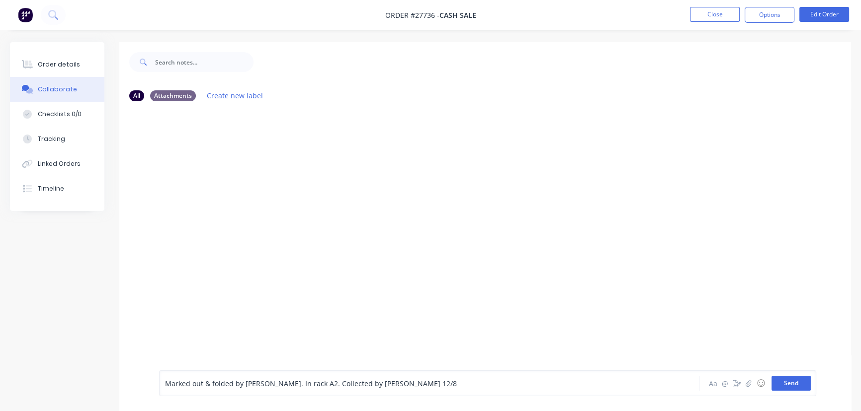
click at [785, 384] on button "Send" at bounding box center [790, 383] width 39 height 15
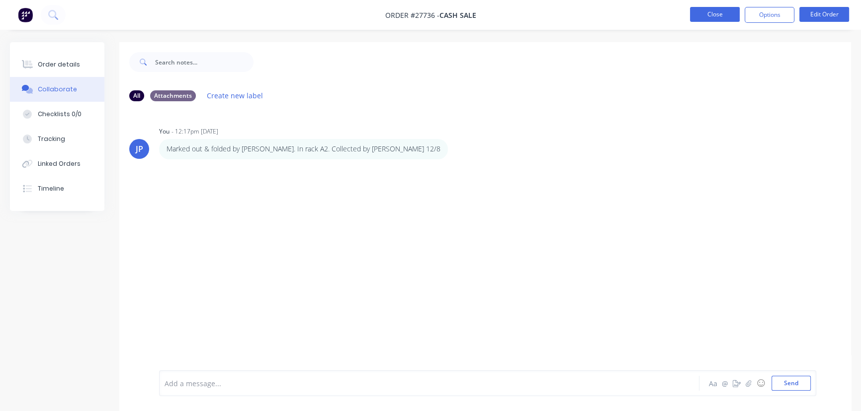
click at [715, 16] on button "Close" at bounding box center [715, 14] width 50 height 15
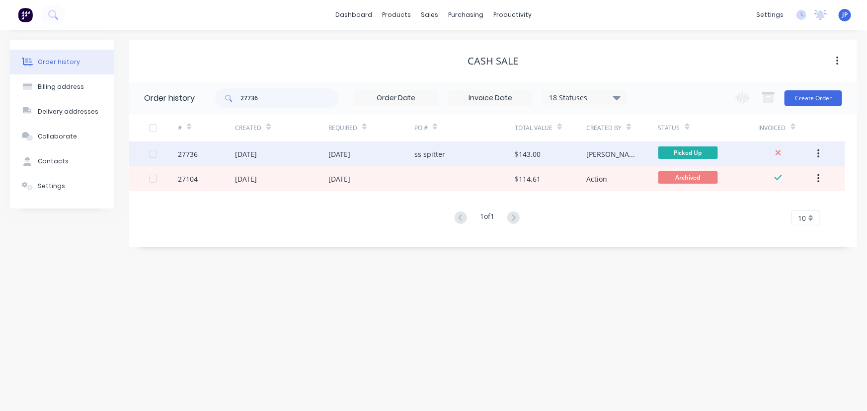
click at [430, 152] on div "ss spitter" at bounding box center [429, 154] width 31 height 10
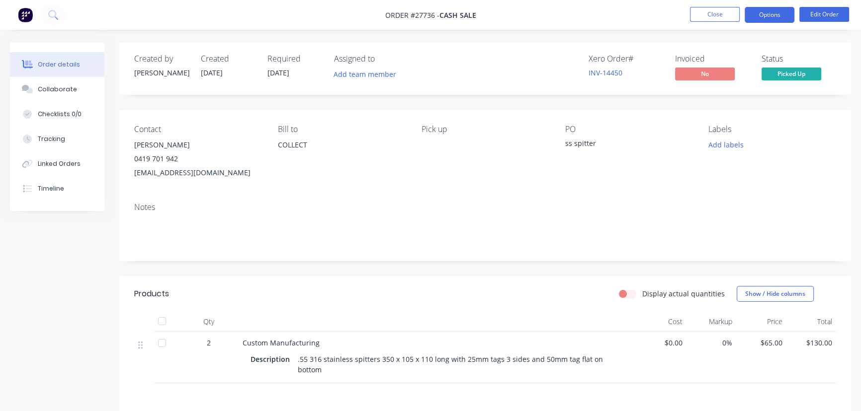
click at [765, 18] on button "Options" at bounding box center [769, 15] width 50 height 16
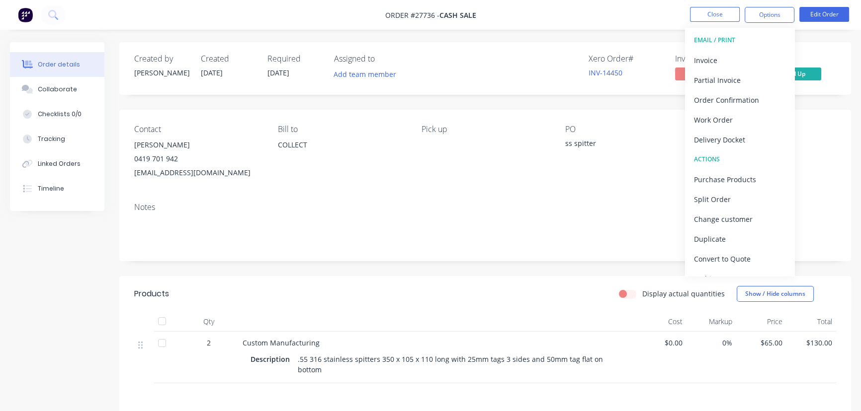
click at [292, 198] on div "Notes" at bounding box center [484, 228] width 731 height 67
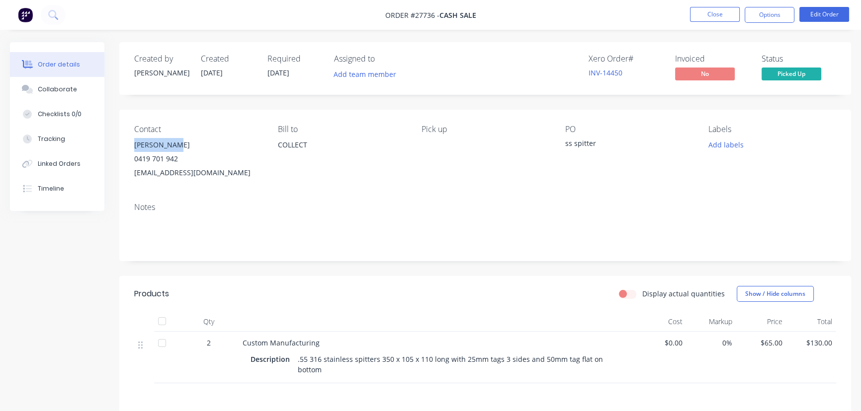
drag, startPoint x: 178, startPoint y: 141, endPoint x: 129, endPoint y: 145, distance: 49.4
click at [129, 145] on div "Contact [PERSON_NAME] [PHONE_NUMBER] [EMAIL_ADDRESS][DOMAIN_NAME] [PERSON_NAME]…" at bounding box center [484, 152] width 731 height 85
copy div "[PERSON_NAME]"
click at [754, 17] on button "Options" at bounding box center [769, 15] width 50 height 16
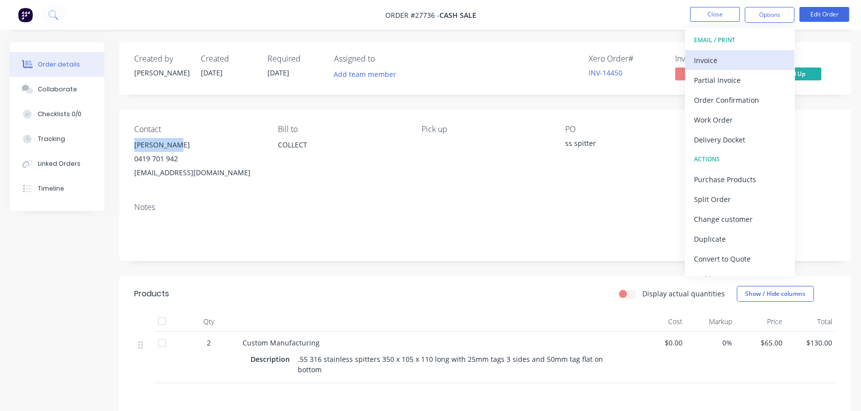
click at [711, 61] on div "Invoice" at bounding box center [739, 60] width 91 height 14
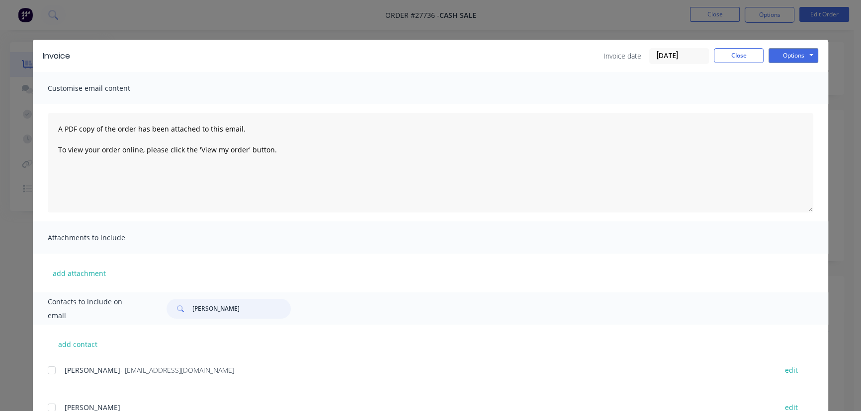
drag, startPoint x: 237, startPoint y: 308, endPoint x: 180, endPoint y: 313, distance: 56.4
click at [180, 313] on div "[PERSON_NAME]" at bounding box center [228, 309] width 124 height 20
paste input "[PERSON_NAME]"
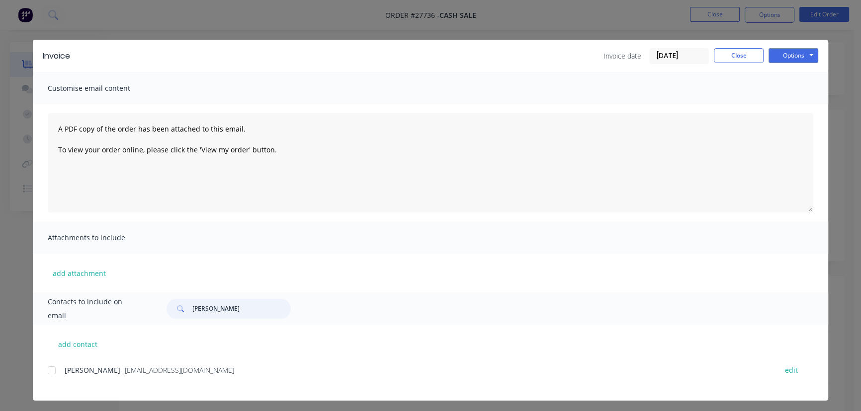
type input "[PERSON_NAME]"
drag, startPoint x: 184, startPoint y: 369, endPoint x: 62, endPoint y: 378, distance: 122.6
click at [62, 378] on div "[PERSON_NAME] - [EMAIL_ADDRESS][DOMAIN_NAME] edit" at bounding box center [438, 376] width 780 height 25
copy div "[PERSON_NAME] - [EMAIL_ADDRESS][DOMAIN_NAME]"
click at [785, 58] on button "Options" at bounding box center [793, 55] width 50 height 15
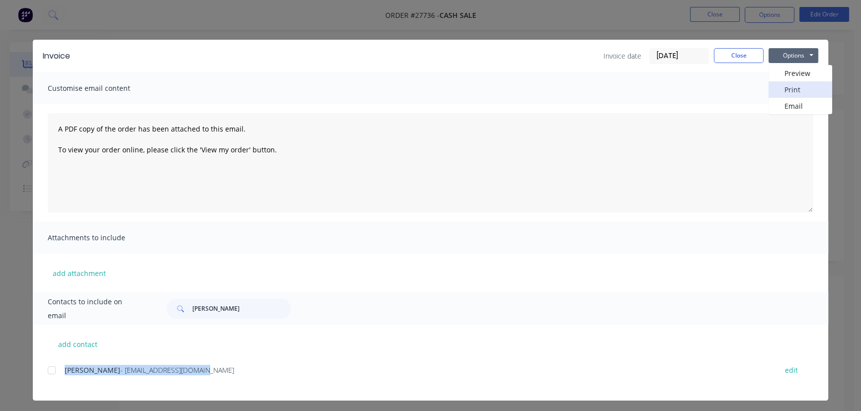
click at [782, 90] on button "Print" at bounding box center [800, 89] width 64 height 16
click at [749, 54] on button "Close" at bounding box center [738, 55] width 50 height 15
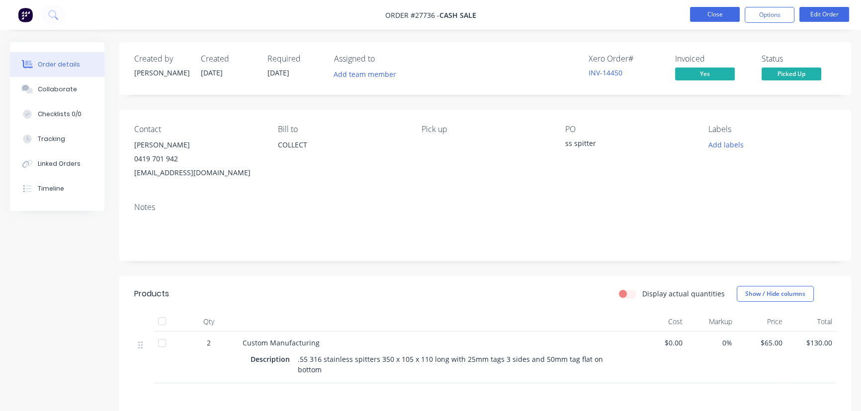
click at [720, 19] on button "Close" at bounding box center [715, 14] width 50 height 15
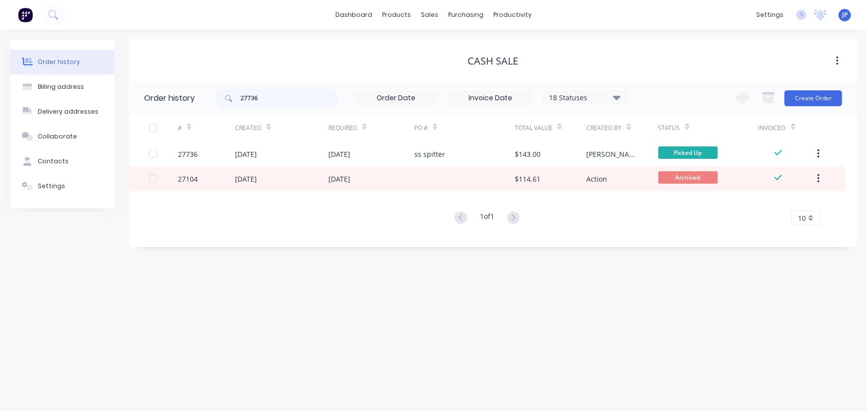
click at [824, 151] on button "button" at bounding box center [818, 154] width 23 height 18
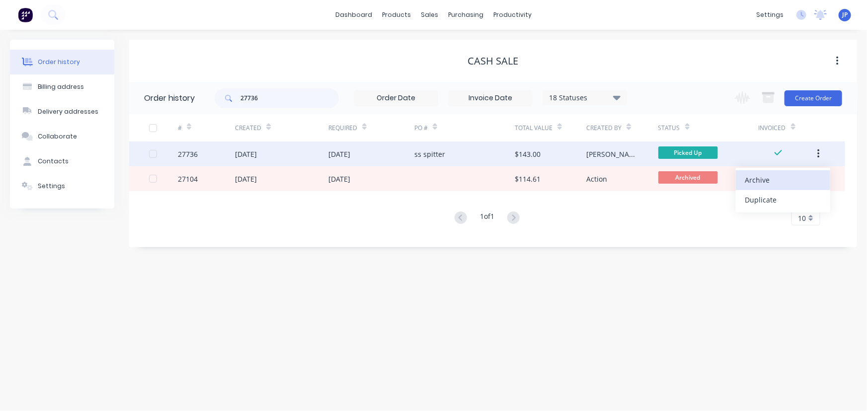
click at [768, 180] on div "Archive" at bounding box center [783, 180] width 77 height 14
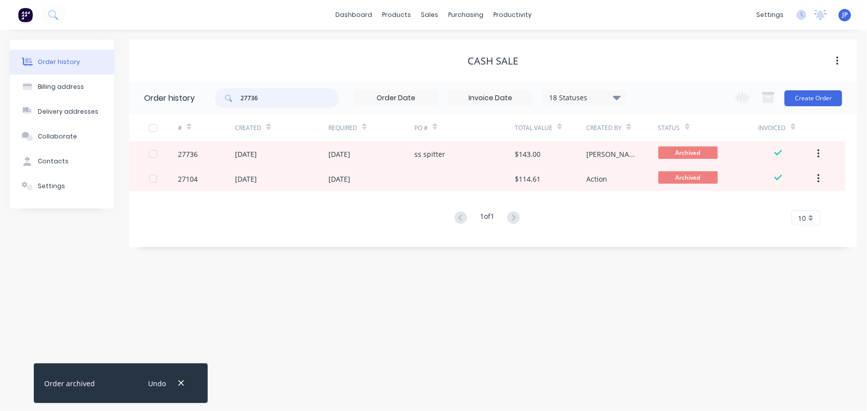
drag, startPoint x: 271, startPoint y: 104, endPoint x: 204, endPoint y: 95, distance: 67.7
click at [204, 95] on header "Order history 27736 18 Statuses Invoice Status Invoiced Not Invoiced Partial Or…" at bounding box center [493, 98] width 728 height 32
type input "27695"
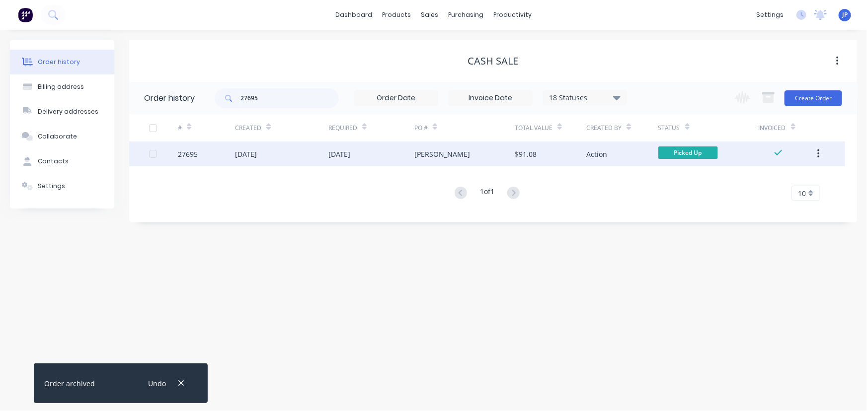
click at [257, 150] on div "[DATE]" at bounding box center [246, 154] width 22 height 10
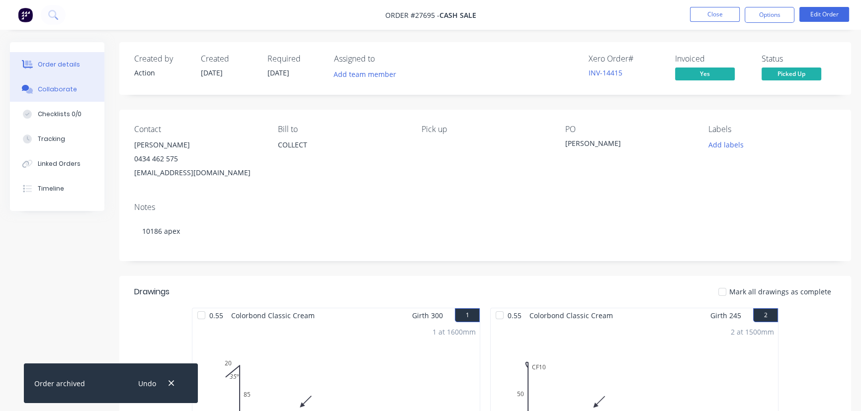
click at [72, 84] on button "Collaborate" at bounding box center [57, 89] width 94 height 25
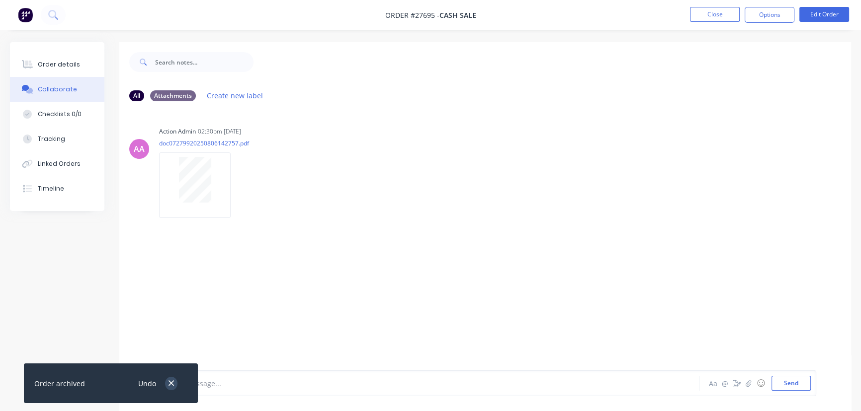
click at [165, 380] on button "button" at bounding box center [171, 383] width 12 height 13
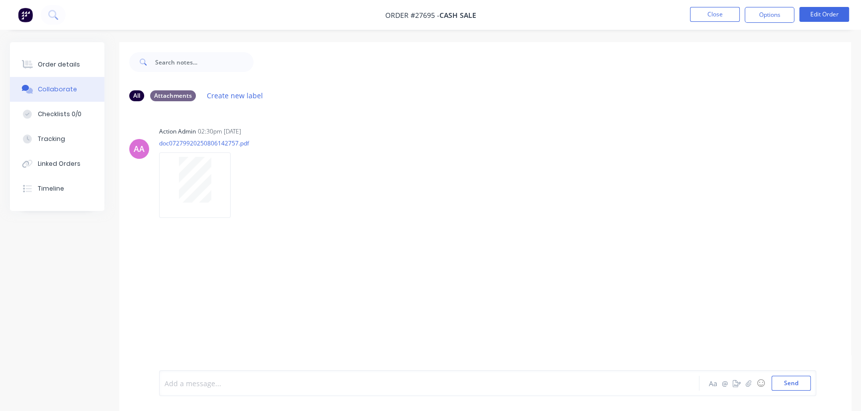
click at [196, 386] on div at bounding box center [407, 384] width 484 height 10
click at [770, 386] on div "Aa @ ☺ Send" at bounding box center [759, 383] width 104 height 15
click at [780, 384] on button "Send" at bounding box center [790, 383] width 39 height 15
click at [714, 14] on button "Close" at bounding box center [715, 14] width 50 height 15
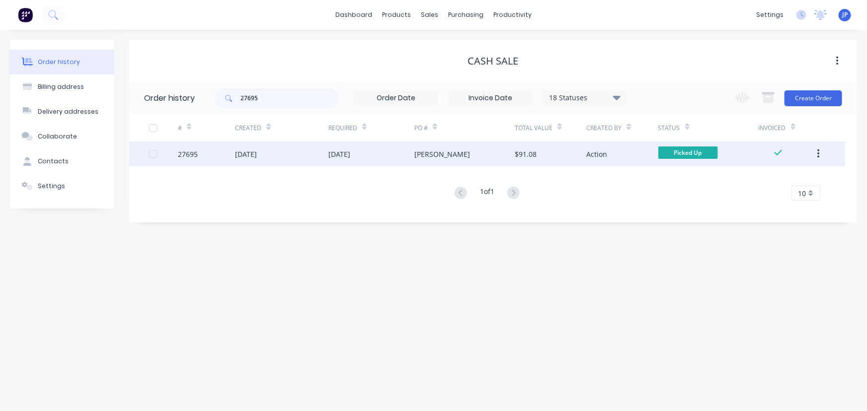
click at [815, 153] on button "button" at bounding box center [818, 154] width 23 height 18
drag, startPoint x: 266, startPoint y: 100, endPoint x: 240, endPoint y: 94, distance: 26.0
click at [240, 94] on input "27695" at bounding box center [289, 98] width 98 height 20
type input "27620"
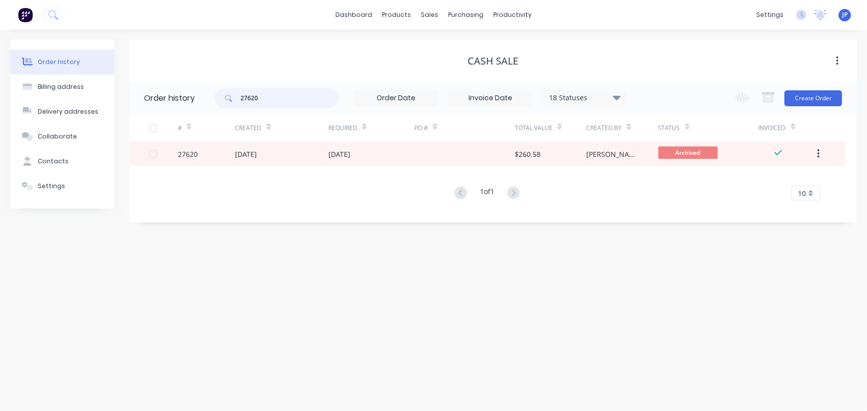
drag, startPoint x: 270, startPoint y: 98, endPoint x: 226, endPoint y: 98, distance: 44.7
click at [226, 98] on div "27620" at bounding box center [277, 98] width 124 height 20
type input "27702"
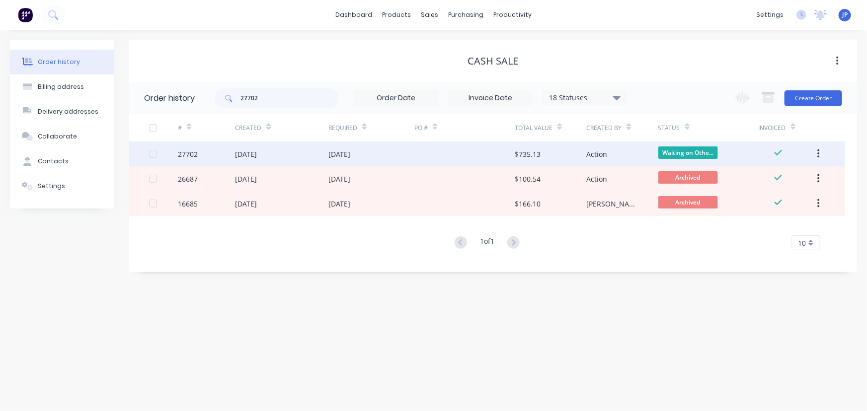
click at [245, 151] on div "[DATE]" at bounding box center [246, 154] width 22 height 10
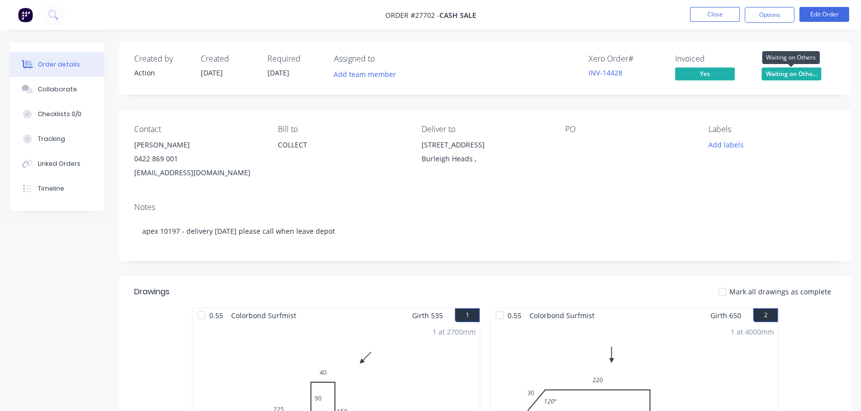
click at [792, 72] on span "Waiting on Othe..." at bounding box center [791, 74] width 60 height 12
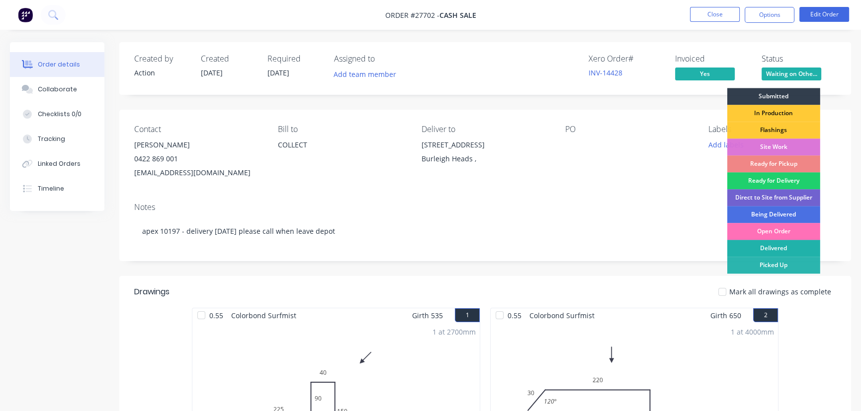
click at [783, 242] on div "Delivered" at bounding box center [773, 248] width 93 height 17
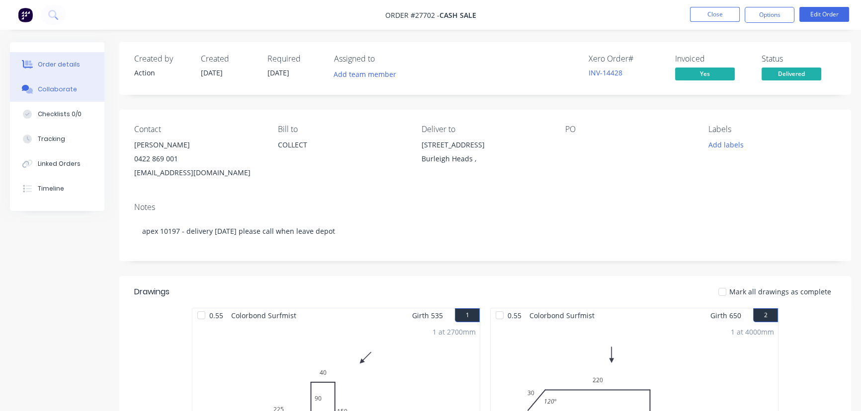
click at [72, 88] on div "Collaborate" at bounding box center [57, 89] width 39 height 9
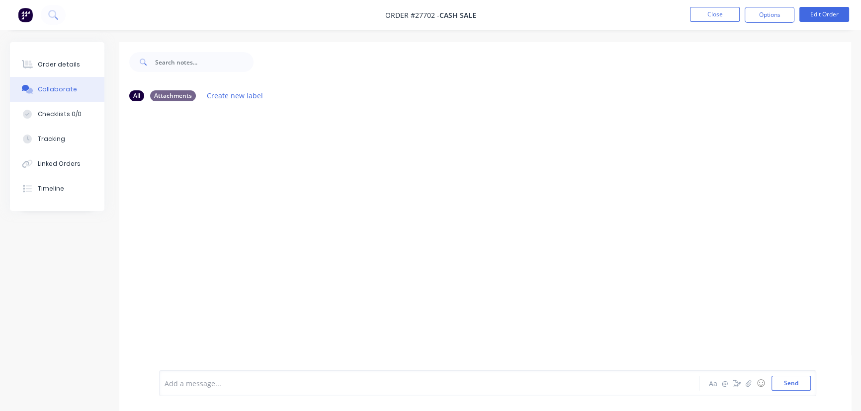
click at [200, 384] on div at bounding box center [407, 384] width 484 height 10
click at [776, 390] on button "Send" at bounding box center [790, 383] width 39 height 15
click at [701, 15] on button "Close" at bounding box center [715, 14] width 50 height 15
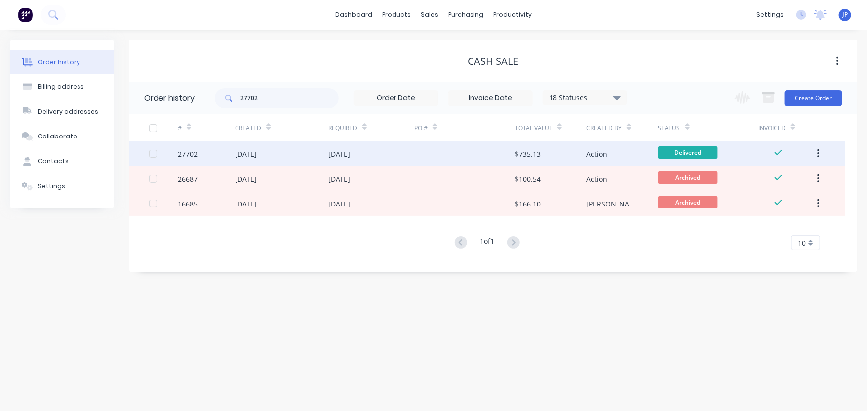
click at [817, 156] on icon "button" at bounding box center [818, 154] width 2 height 11
click at [783, 184] on div "Archive" at bounding box center [783, 180] width 77 height 14
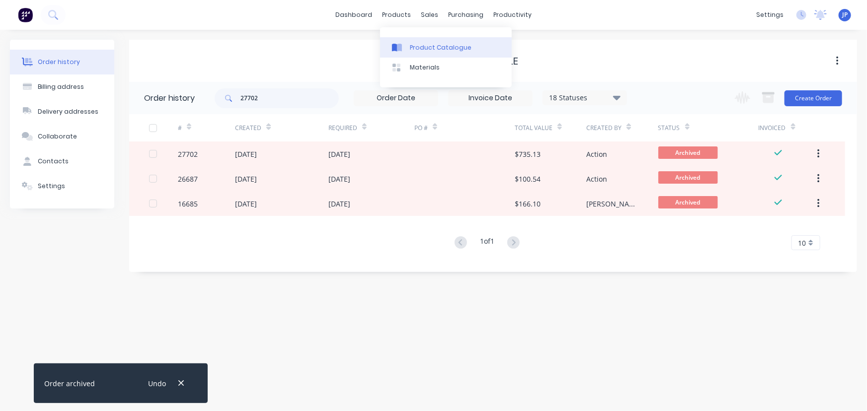
click at [419, 43] on div "Product Catalogue" at bounding box center [441, 47] width 62 height 9
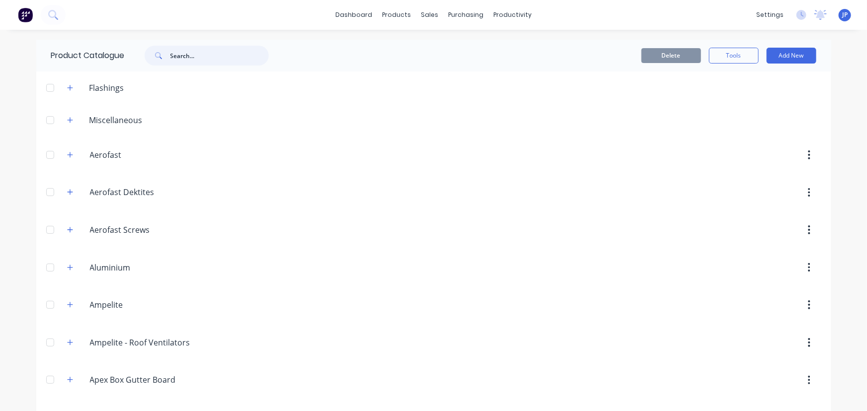
click at [225, 54] on input "text" at bounding box center [219, 56] width 98 height 20
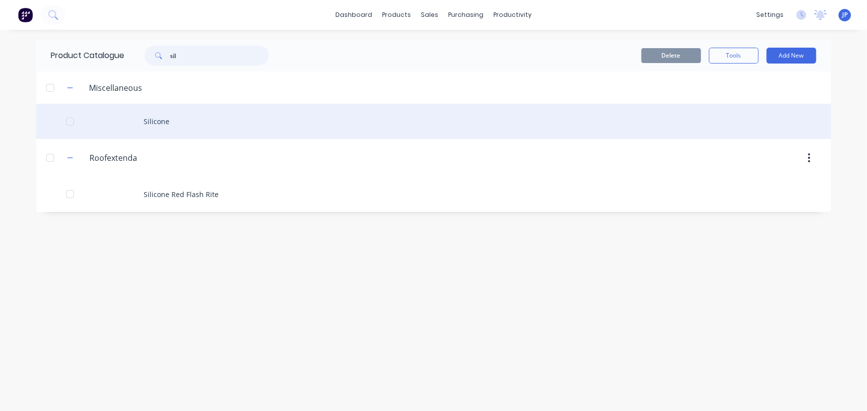
type input "sil"
click at [160, 119] on div "Silicone" at bounding box center [433, 121] width 795 height 35
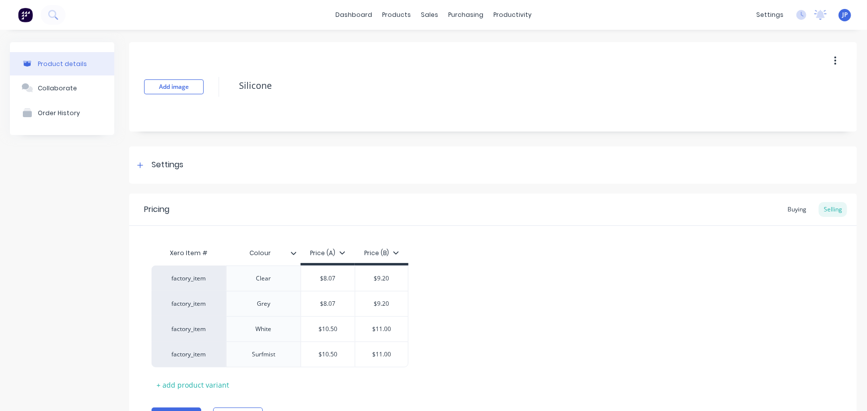
type textarea "x"
click at [407, 47] on div "Product Catalogue" at bounding box center [437, 47] width 62 height 9
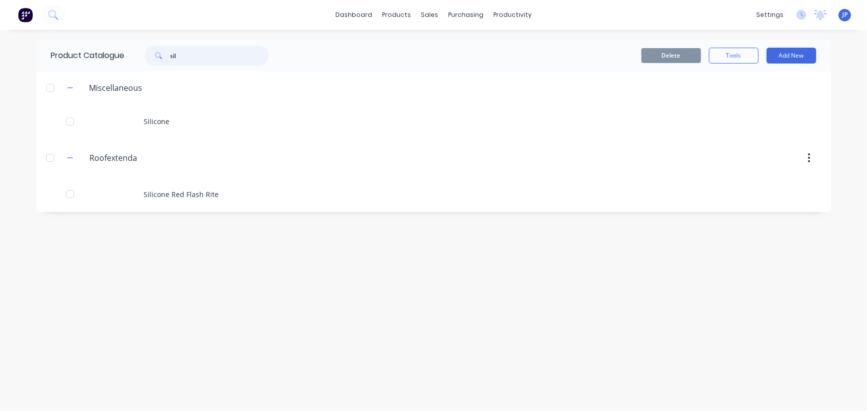
drag, startPoint x: 190, startPoint y: 58, endPoint x: 142, endPoint y: 57, distance: 48.7
click at [142, 57] on div "sil" at bounding box center [202, 56] width 134 height 20
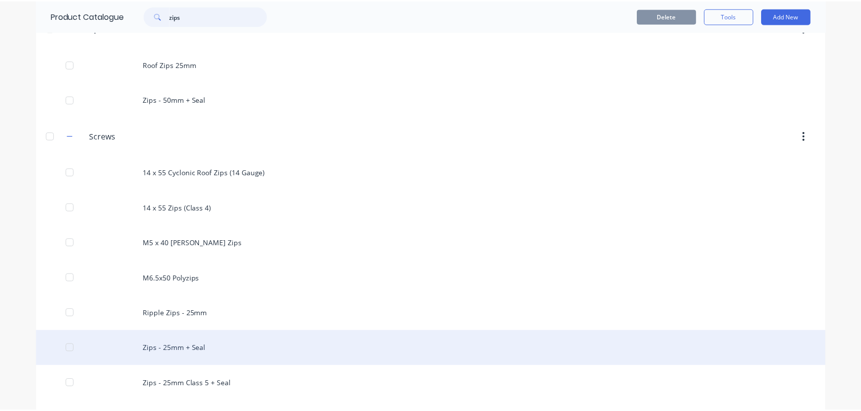
scroll to position [180, 0]
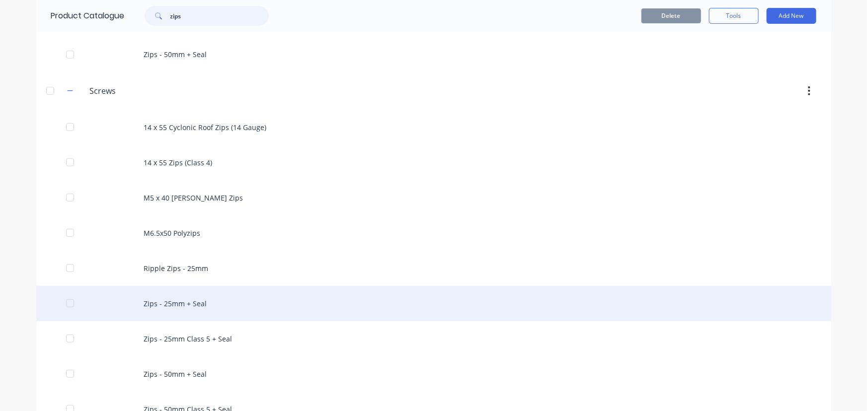
type input "zips"
click at [181, 302] on div "Zips - 25mm + Seal" at bounding box center [433, 303] width 795 height 35
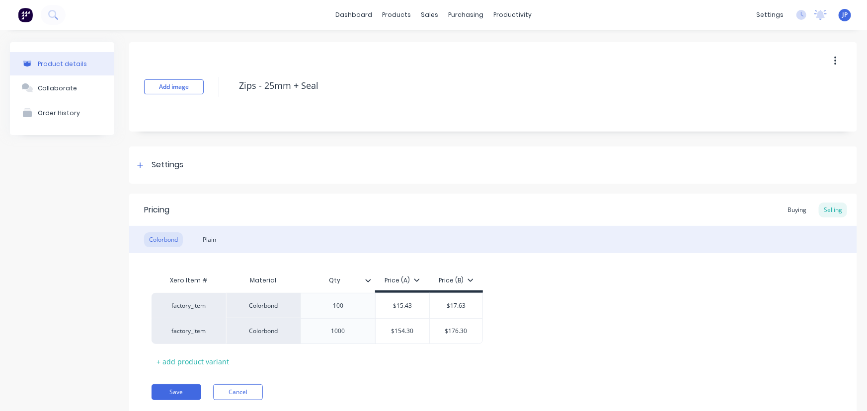
type textarea "x"
click at [443, 65] on div "Customers" at bounding box center [461, 67] width 36 height 9
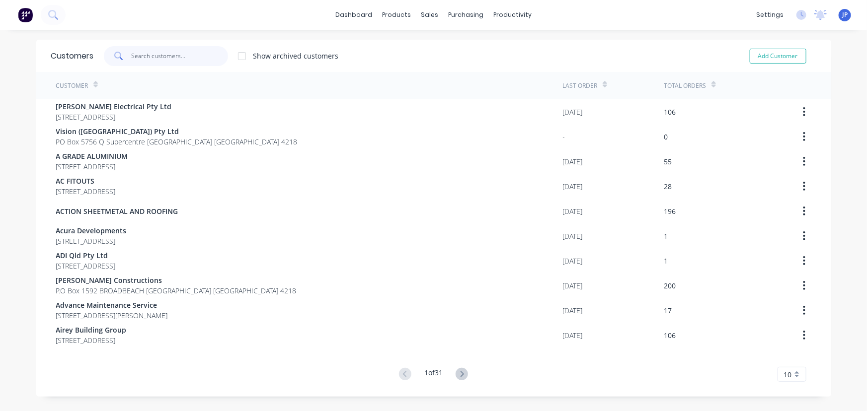
click at [149, 54] on input "text" at bounding box center [179, 56] width 97 height 20
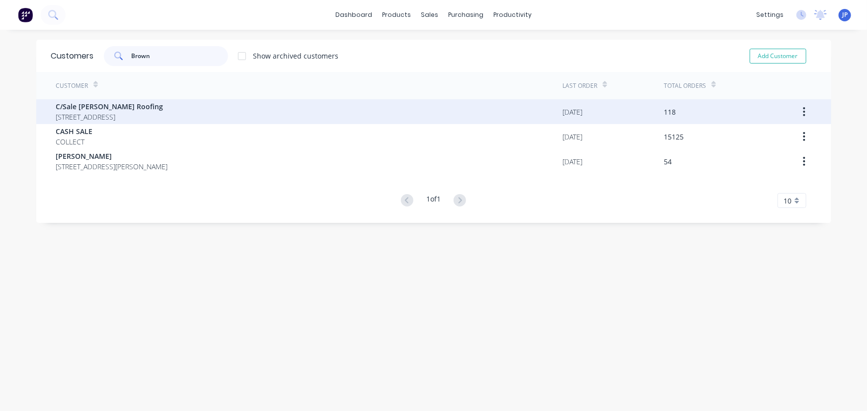
type input "Brown"
click at [151, 109] on span "C/Sale [PERSON_NAME] Roofing" at bounding box center [109, 106] width 107 height 10
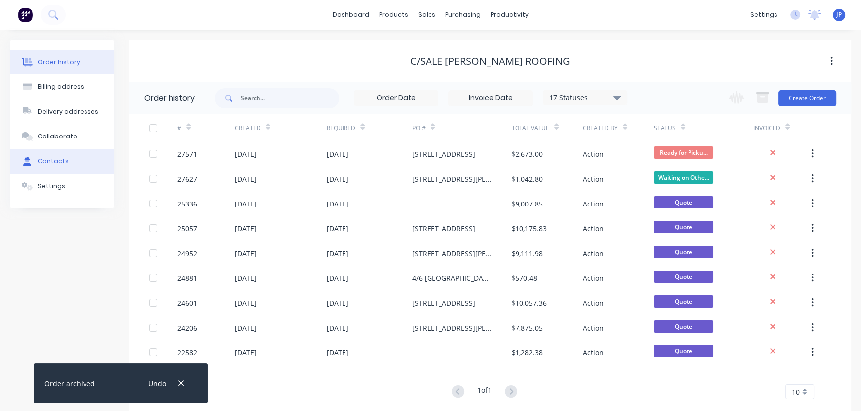
click at [85, 165] on button "Contacts" at bounding box center [62, 161] width 104 height 25
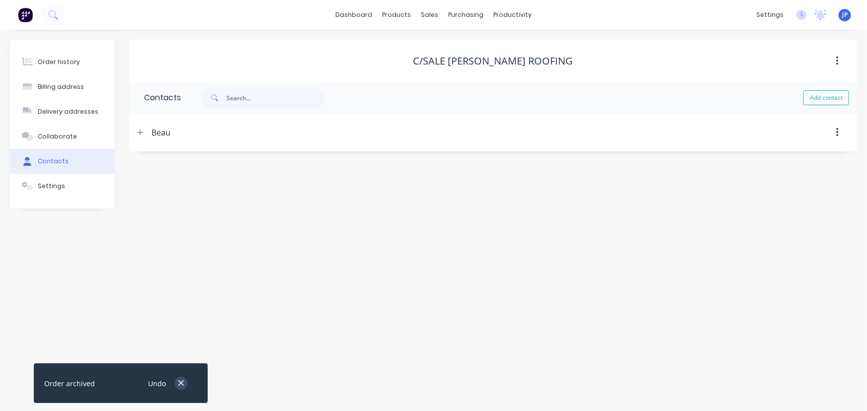
click at [182, 387] on icon "button" at bounding box center [181, 383] width 6 height 9
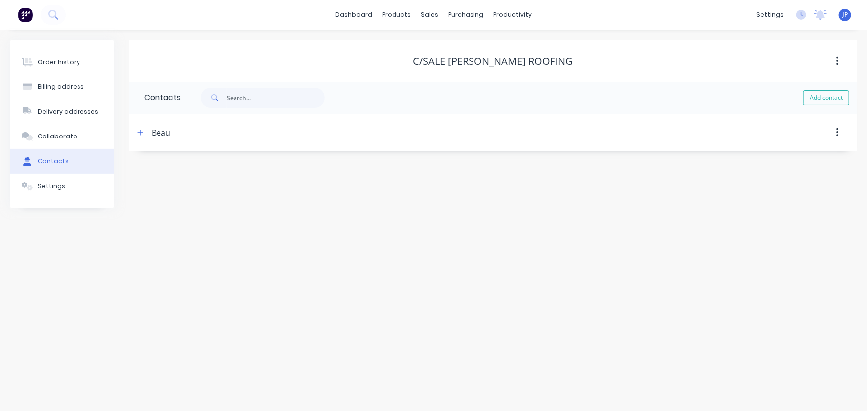
click at [80, 203] on div "Order history Billing address Delivery addresses Collaborate Contacts Settings" at bounding box center [62, 124] width 104 height 169
click at [78, 192] on button "Settings" at bounding box center [62, 186] width 104 height 25
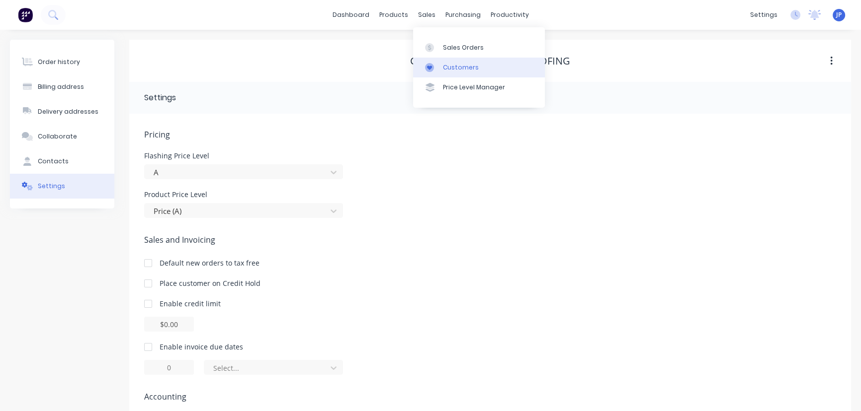
click at [457, 69] on div "Customers" at bounding box center [461, 67] width 36 height 9
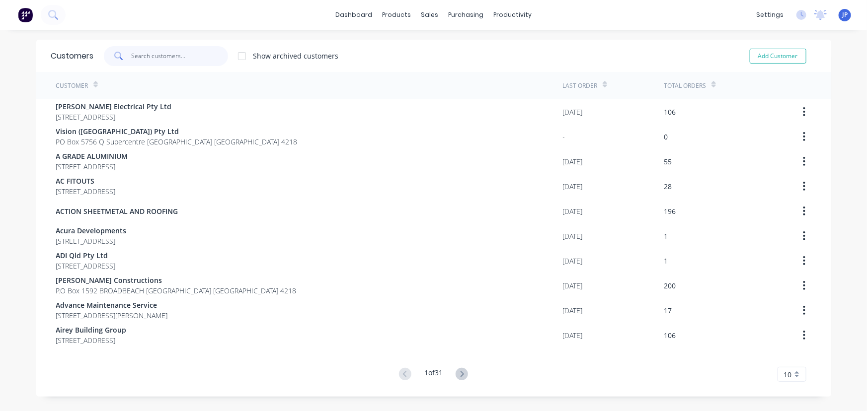
click at [158, 53] on input "text" at bounding box center [179, 56] width 97 height 20
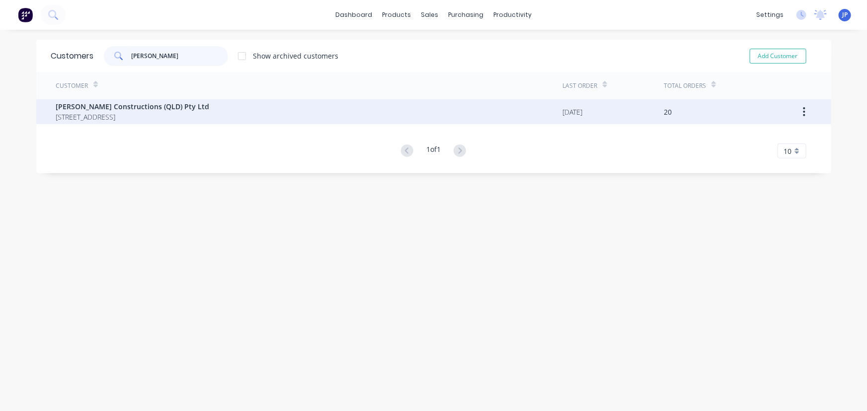
type input "[PERSON_NAME]"
click at [137, 112] on span "[STREET_ADDRESS]" at bounding box center [133, 117] width 154 height 10
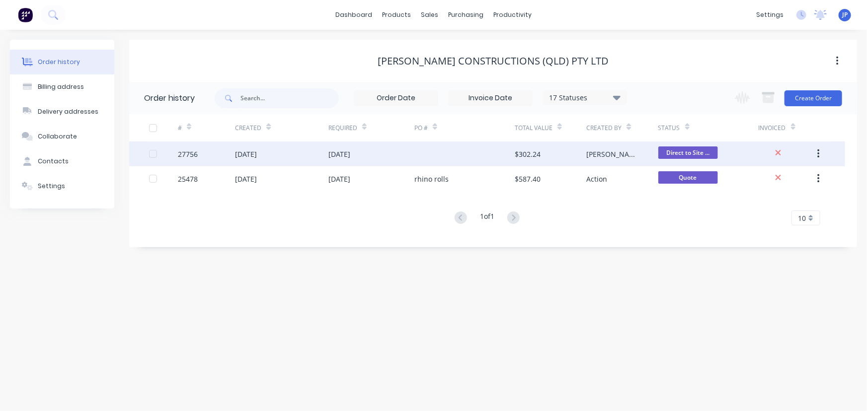
click at [252, 152] on div "[DATE]" at bounding box center [246, 154] width 22 height 10
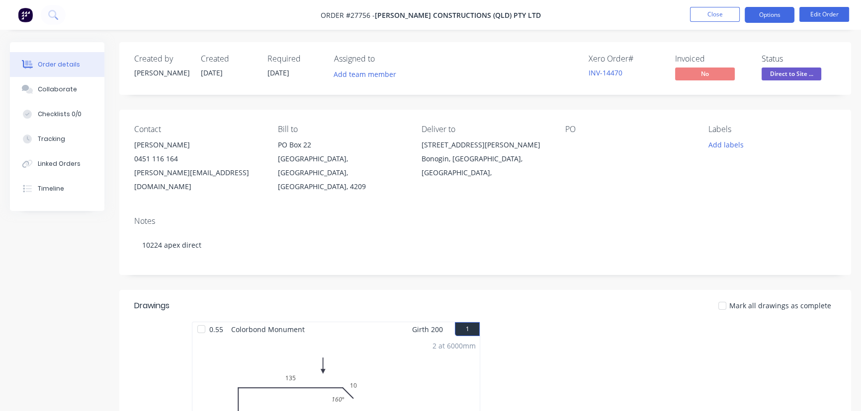
click at [764, 13] on button "Options" at bounding box center [769, 15] width 50 height 16
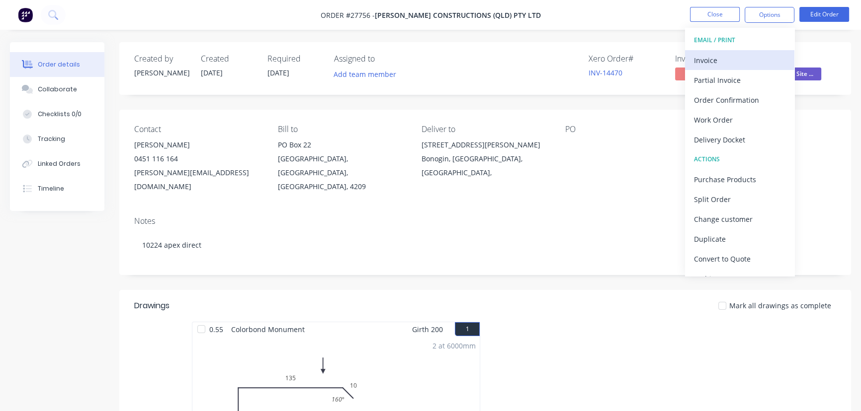
click at [719, 54] on div "Invoice" at bounding box center [739, 60] width 91 height 14
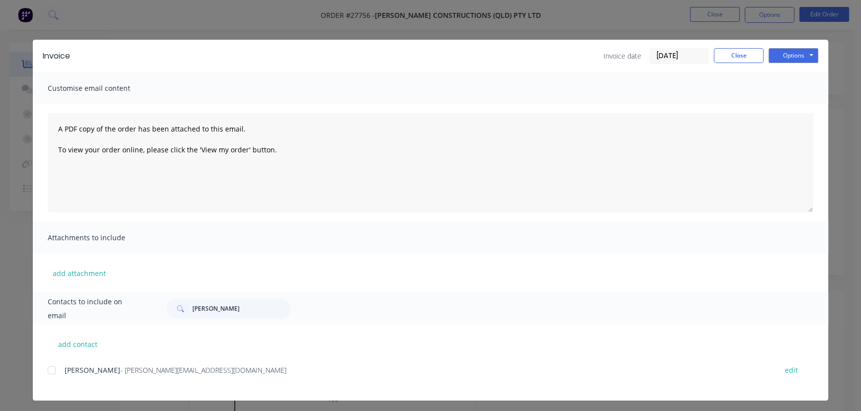
click at [763, 54] on div "Invoice date [DATE] Close Options Preview Print Email" at bounding box center [710, 56] width 215 height 16
drag, startPoint x: 784, startPoint y: 50, endPoint x: 786, endPoint y: 64, distance: 13.6
click at [785, 52] on button "Options" at bounding box center [793, 55] width 50 height 15
click at [785, 89] on button "Print" at bounding box center [800, 89] width 64 height 16
click at [730, 60] on button "Close" at bounding box center [738, 55] width 50 height 15
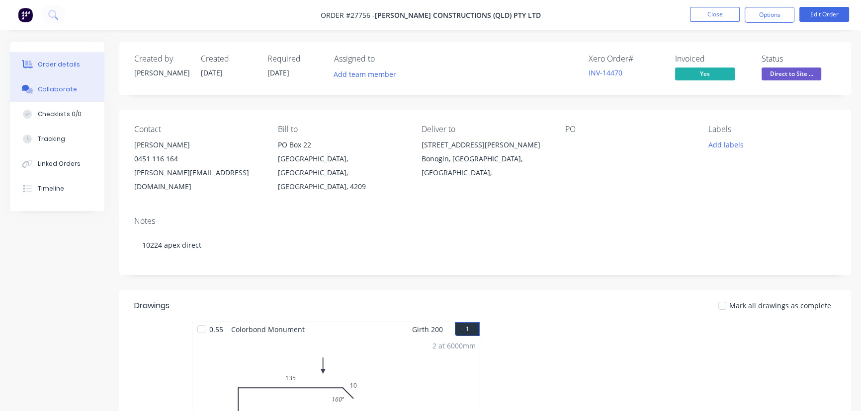
click at [74, 89] on button "Collaborate" at bounding box center [57, 89] width 94 height 25
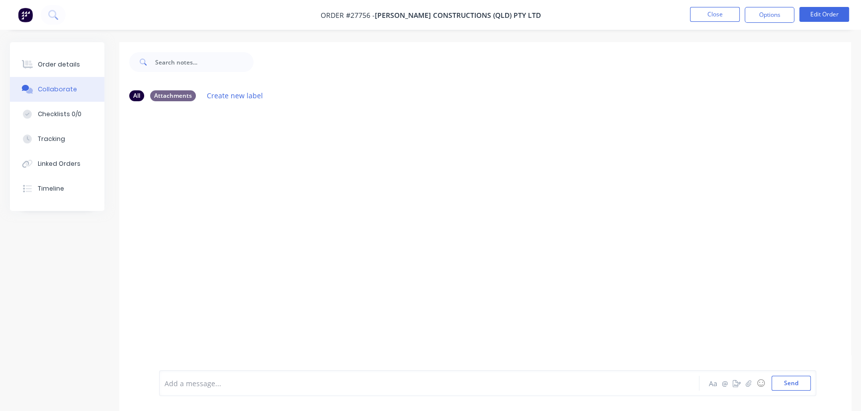
click at [183, 385] on div at bounding box center [407, 384] width 484 height 10
click at [791, 385] on button "Send" at bounding box center [790, 383] width 39 height 15
click at [718, 14] on button "Close" at bounding box center [715, 14] width 50 height 15
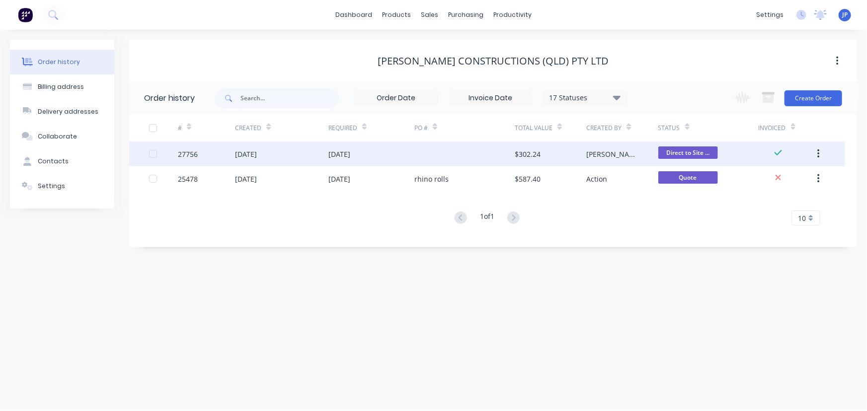
click at [821, 155] on button "button" at bounding box center [818, 154] width 23 height 18
click at [776, 176] on div "Archive" at bounding box center [783, 180] width 77 height 14
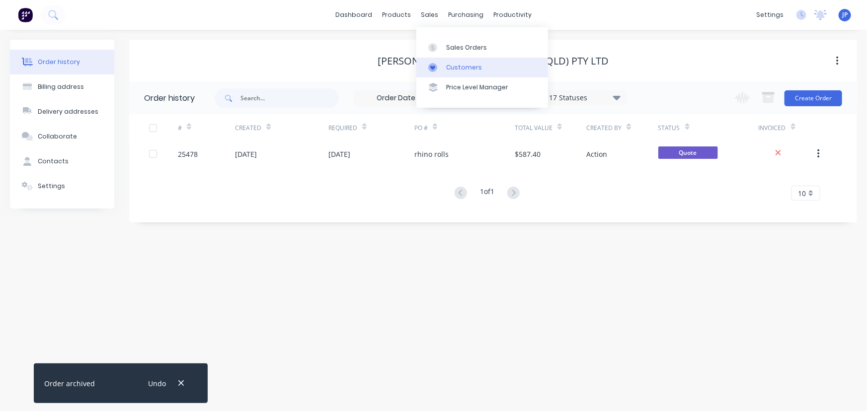
click at [449, 66] on div "Customers" at bounding box center [464, 67] width 36 height 9
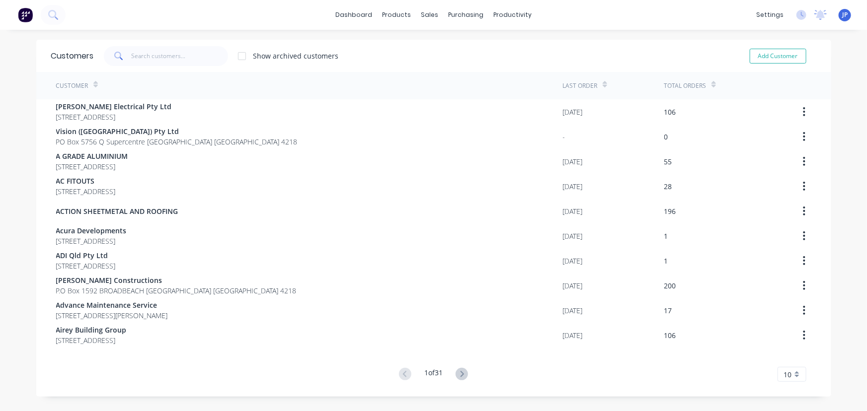
click at [200, 45] on div "Customers Show archived customers Add Customer" at bounding box center [433, 56] width 795 height 32
click at [185, 56] on input "text" at bounding box center [179, 56] width 97 height 20
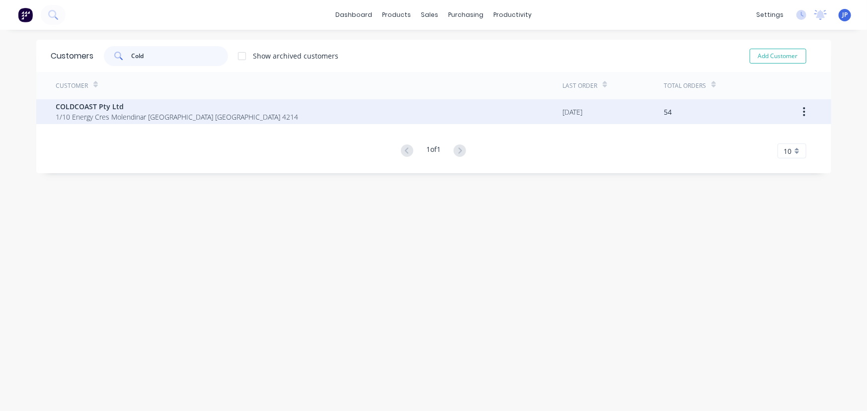
type input "Cold"
click at [110, 112] on span "1/10 Energy Cres Molendinar [GEOGRAPHIC_DATA] [GEOGRAPHIC_DATA] 4214" at bounding box center [177, 117] width 242 height 10
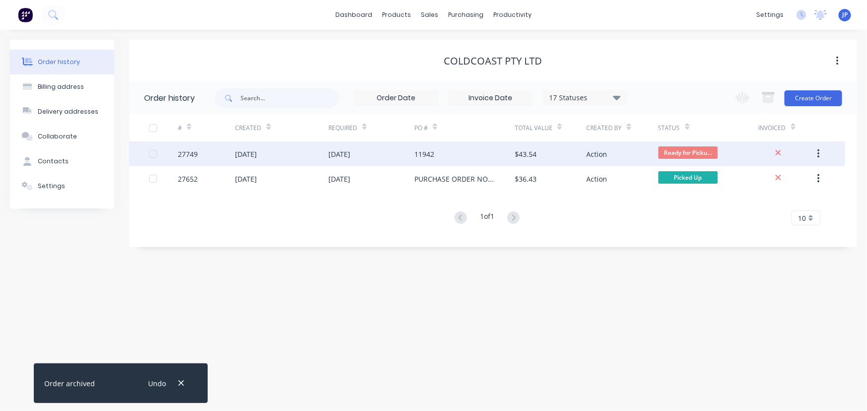
click at [240, 151] on div "[DATE]" at bounding box center [246, 154] width 22 height 10
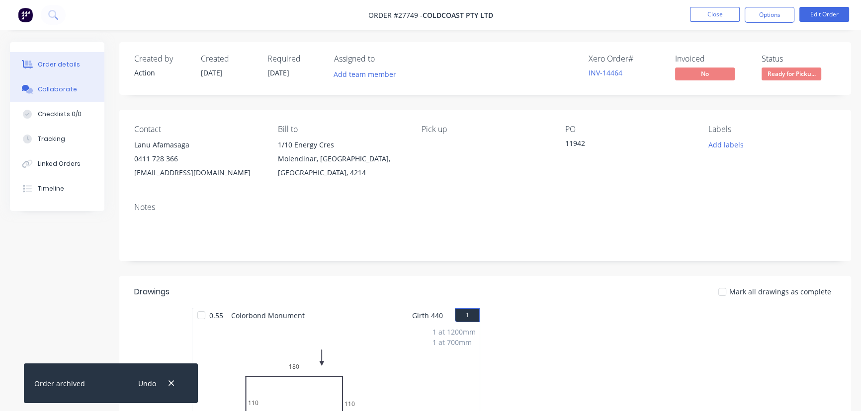
click at [79, 91] on button "Collaborate" at bounding box center [57, 89] width 94 height 25
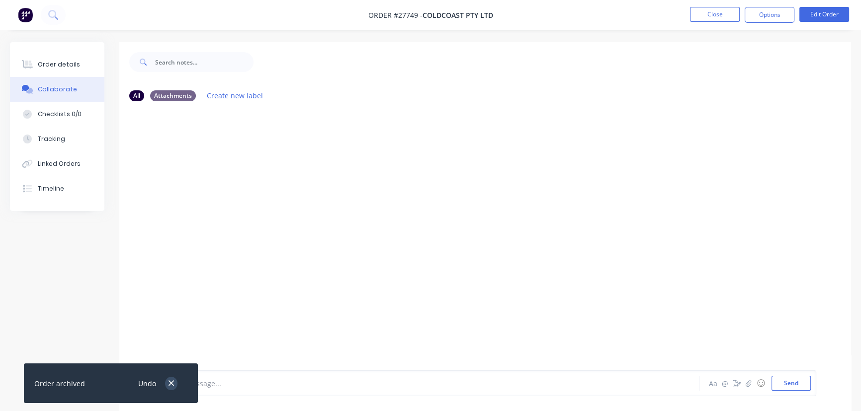
click at [171, 384] on icon "button" at bounding box center [170, 383] width 5 height 5
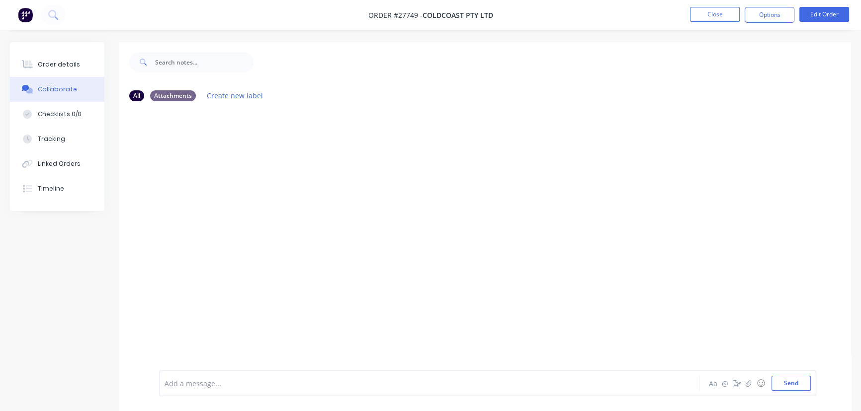
click at [194, 382] on div at bounding box center [407, 384] width 484 height 10
click at [785, 387] on button "Send" at bounding box center [790, 383] width 39 height 15
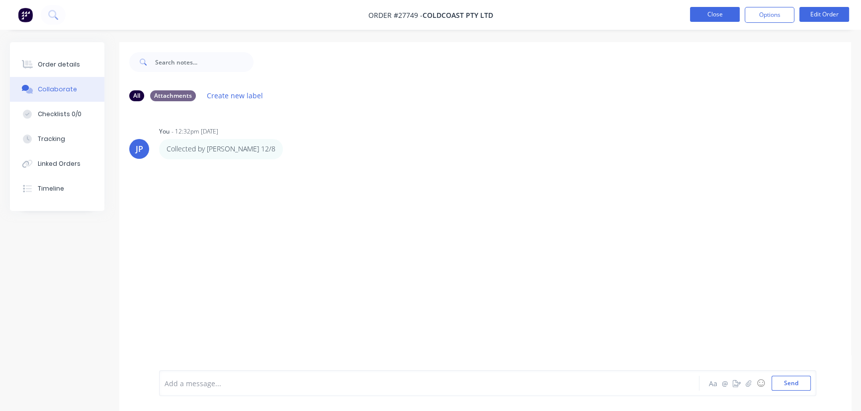
click at [711, 19] on button "Close" at bounding box center [715, 14] width 50 height 15
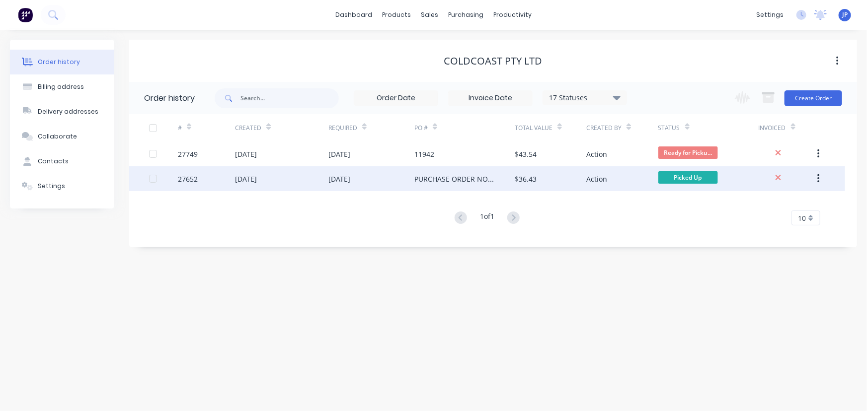
click at [522, 178] on div "$36.43" at bounding box center [526, 179] width 22 height 10
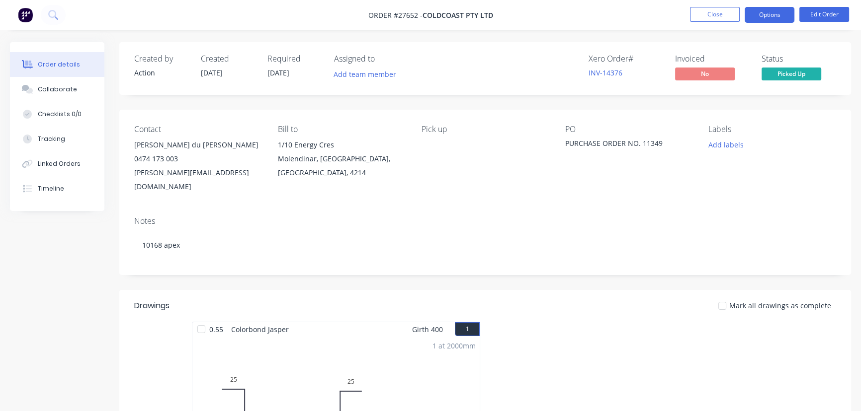
click at [773, 12] on button "Options" at bounding box center [769, 15] width 50 height 16
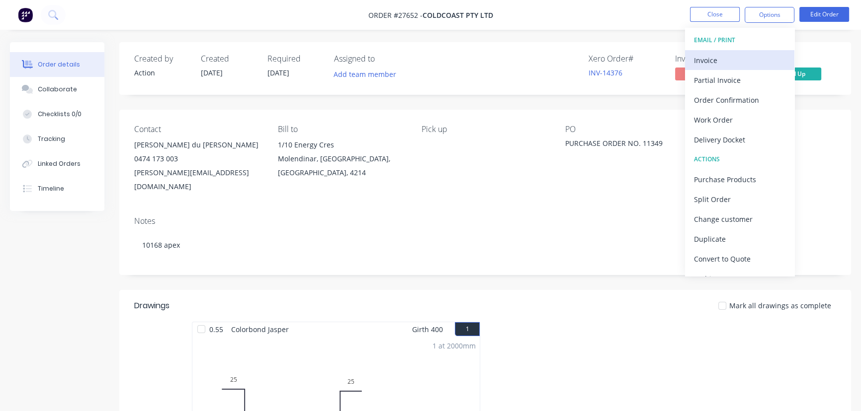
click at [723, 57] on div "Invoice" at bounding box center [739, 60] width 91 height 14
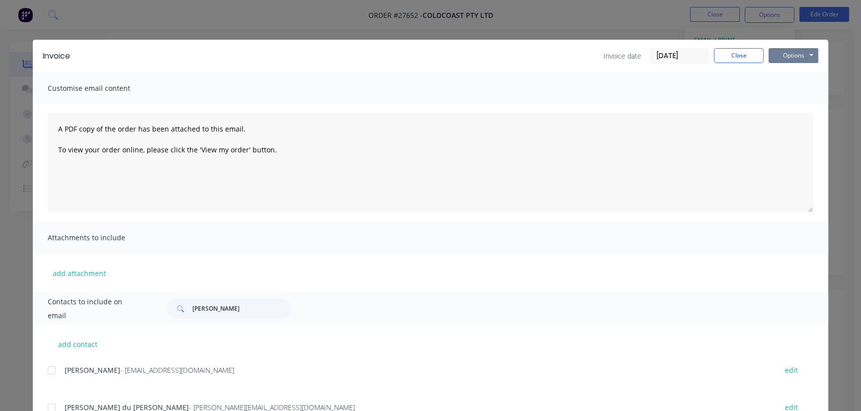
click at [783, 56] on button "Options" at bounding box center [793, 55] width 50 height 15
click at [783, 84] on button "Print" at bounding box center [800, 89] width 64 height 16
click at [729, 62] on button "Close" at bounding box center [738, 55] width 50 height 15
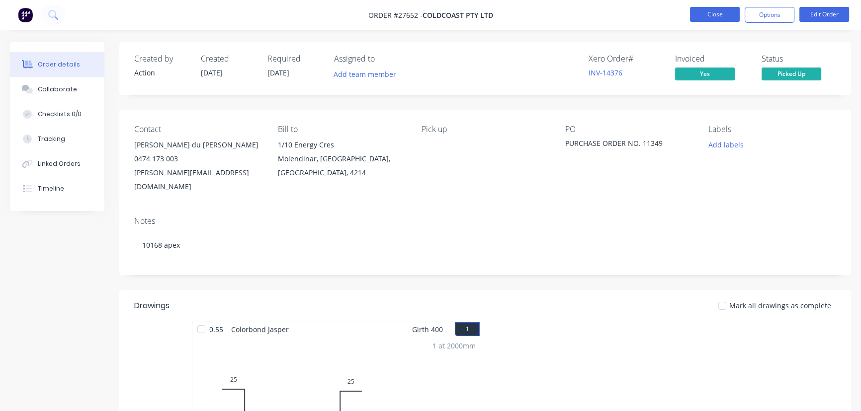
click at [699, 9] on button "Close" at bounding box center [715, 14] width 50 height 15
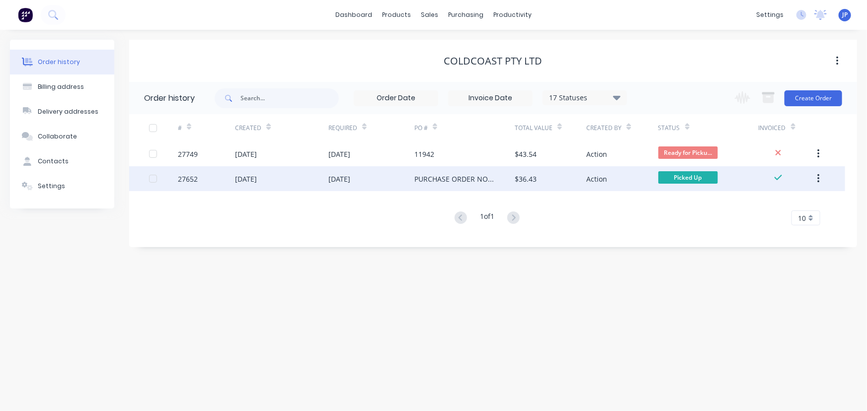
click at [821, 179] on button "button" at bounding box center [818, 179] width 23 height 18
click at [768, 204] on div "Archive" at bounding box center [783, 205] width 77 height 14
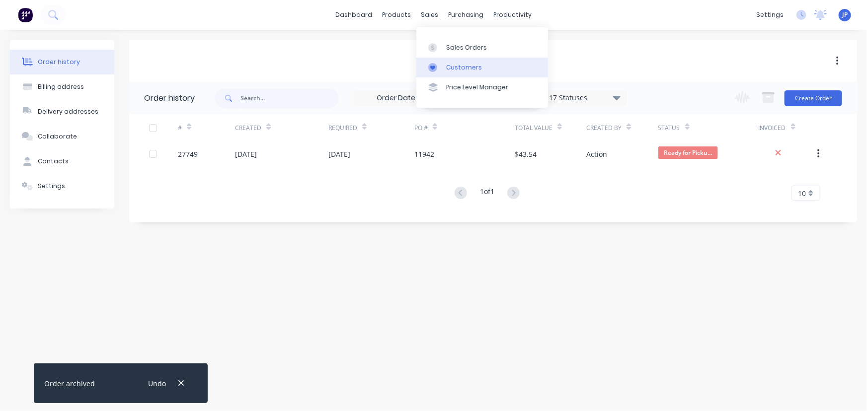
click at [450, 67] on div "Customers" at bounding box center [464, 67] width 36 height 9
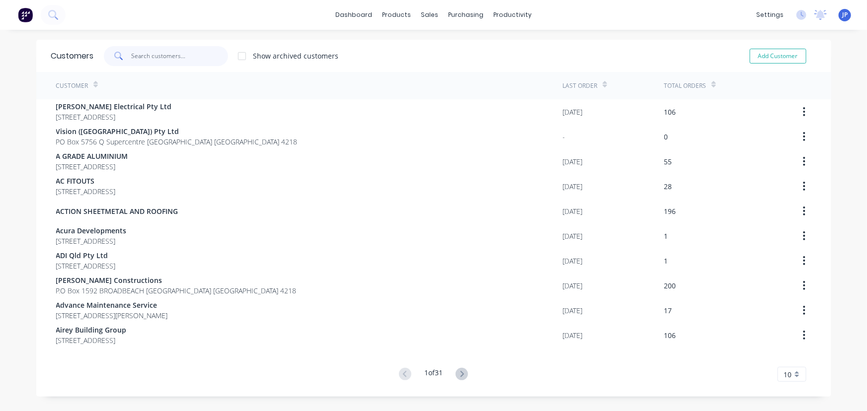
click at [177, 54] on input "text" at bounding box center [179, 56] width 97 height 20
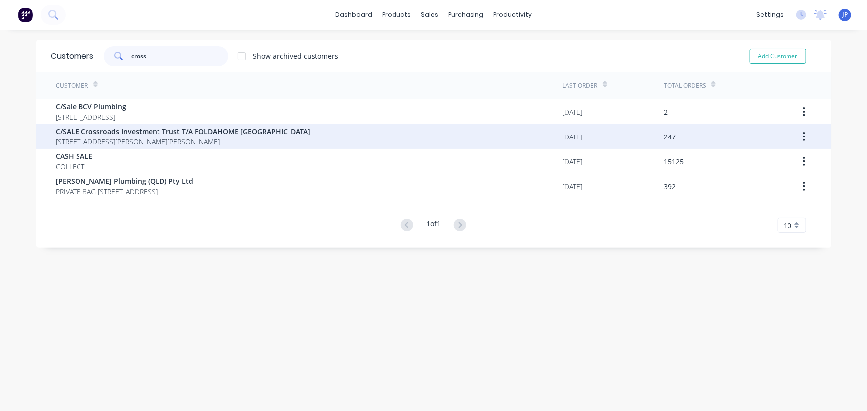
type input "cross"
click at [184, 142] on span "[STREET_ADDRESS][PERSON_NAME][PERSON_NAME]" at bounding box center [183, 142] width 254 height 10
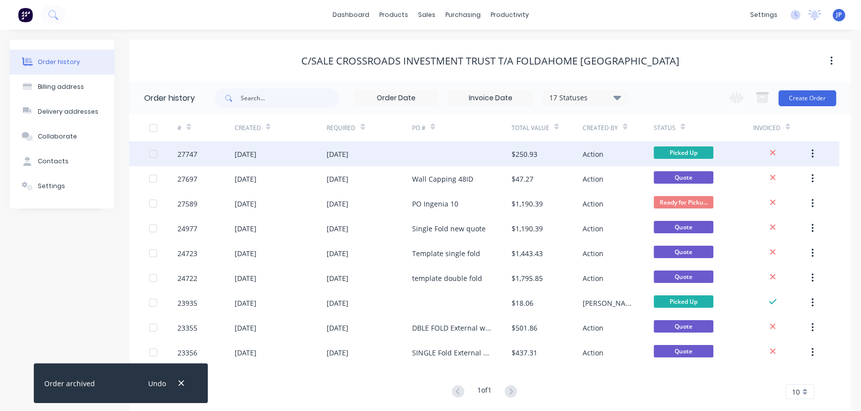
click at [254, 153] on div "[DATE]" at bounding box center [246, 154] width 22 height 10
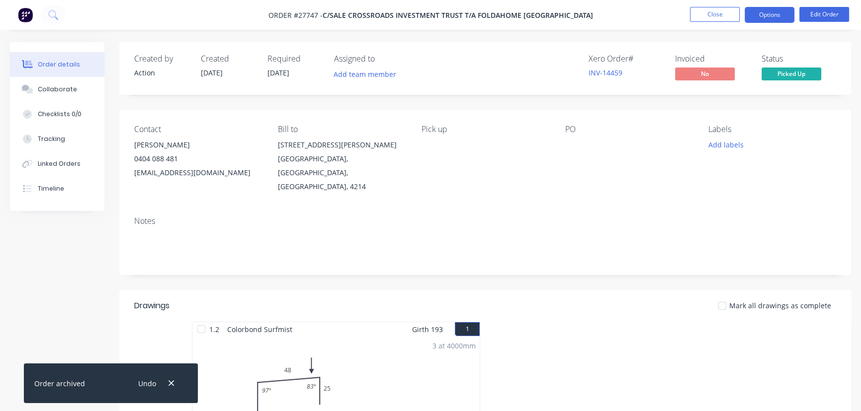
click at [764, 11] on button "Options" at bounding box center [769, 15] width 50 height 16
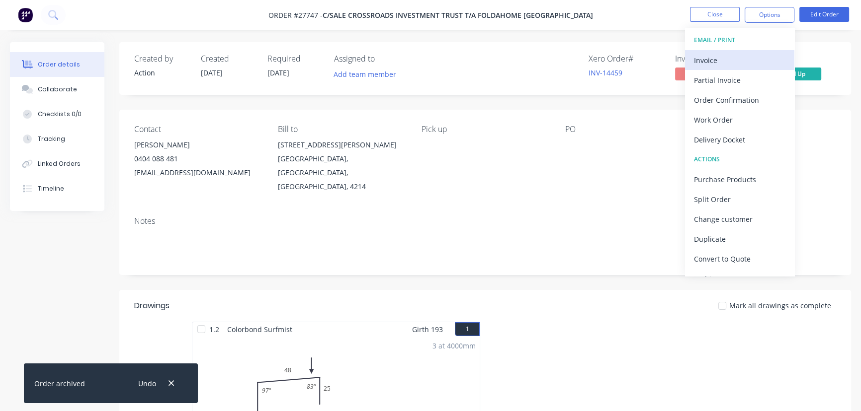
click at [725, 60] on div "Invoice" at bounding box center [739, 60] width 91 height 14
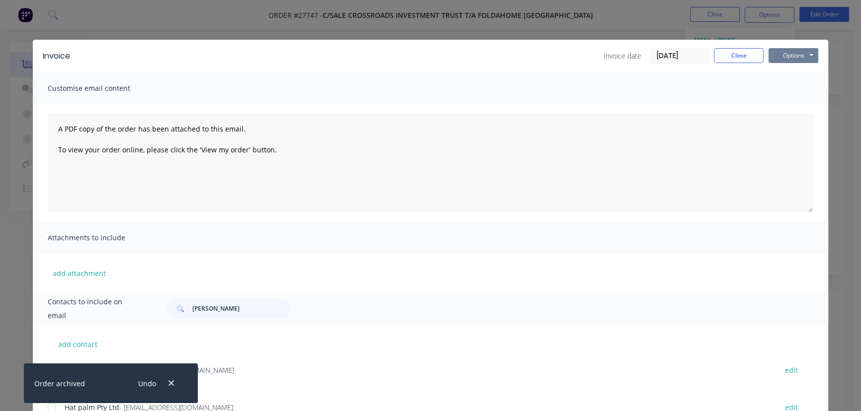
click at [775, 51] on button "Options" at bounding box center [793, 55] width 50 height 15
click at [778, 88] on button "Print" at bounding box center [800, 89] width 64 height 16
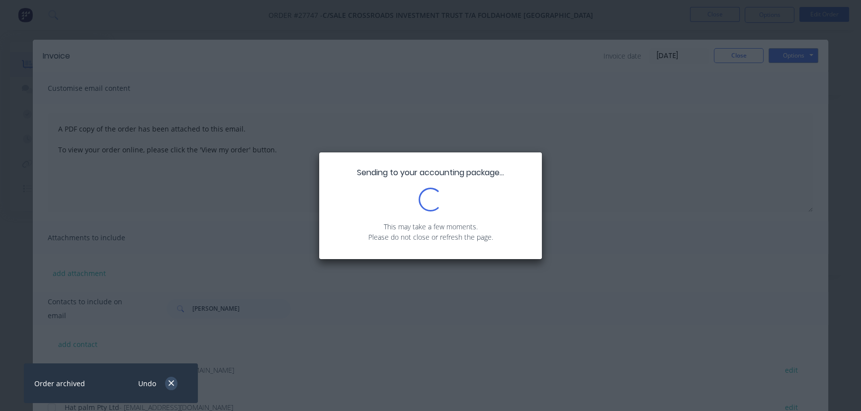
click at [170, 382] on icon "button" at bounding box center [171, 383] width 6 height 9
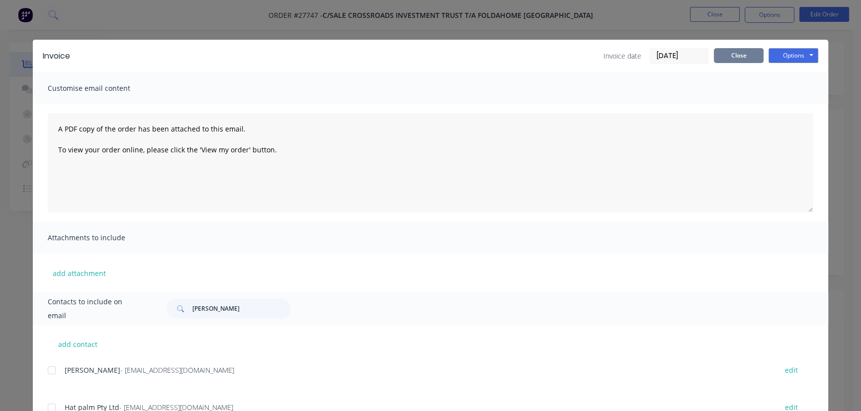
click at [719, 57] on button "Close" at bounding box center [738, 55] width 50 height 15
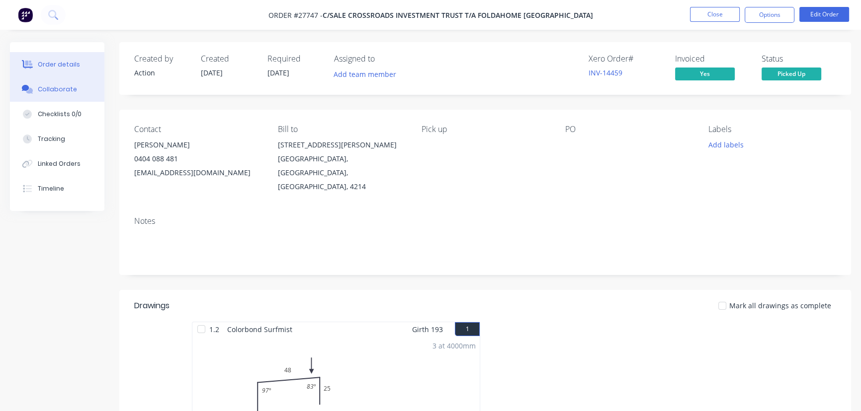
click at [78, 87] on button "Collaborate" at bounding box center [57, 89] width 94 height 25
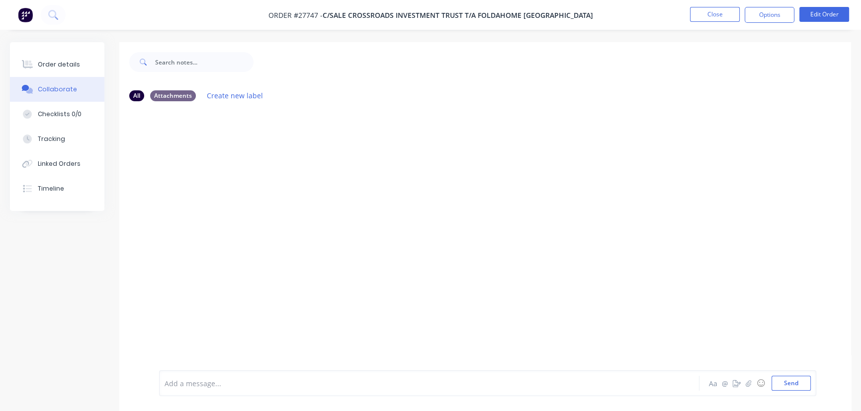
click at [173, 389] on div "Add a message..." at bounding box center [406, 383] width 484 height 15
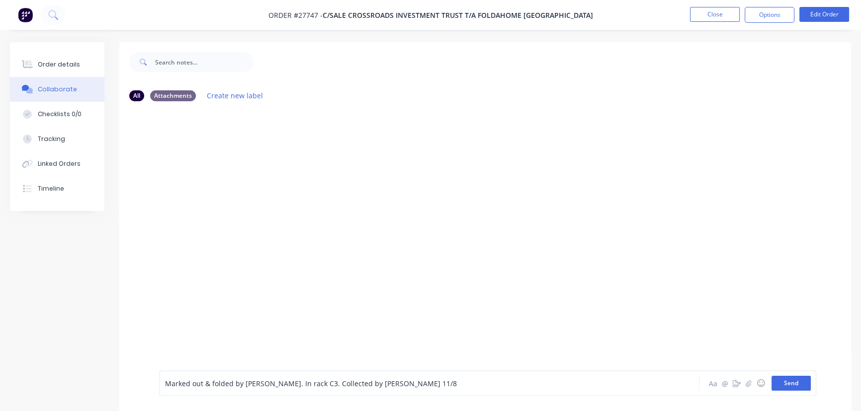
click at [790, 391] on button "Send" at bounding box center [790, 383] width 39 height 15
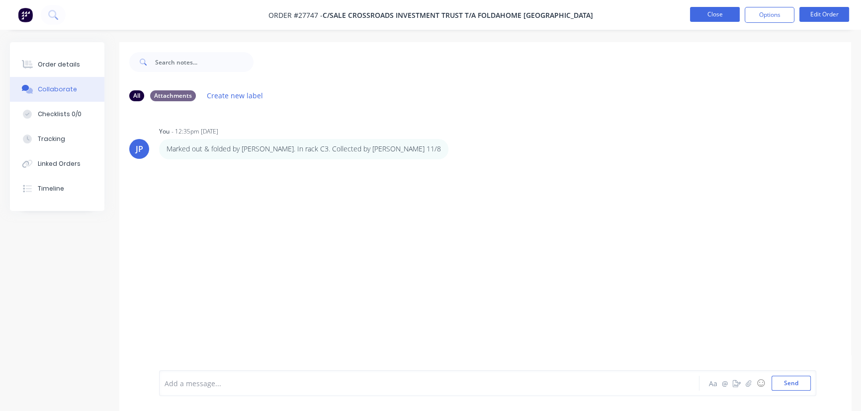
click at [700, 8] on button "Close" at bounding box center [715, 14] width 50 height 15
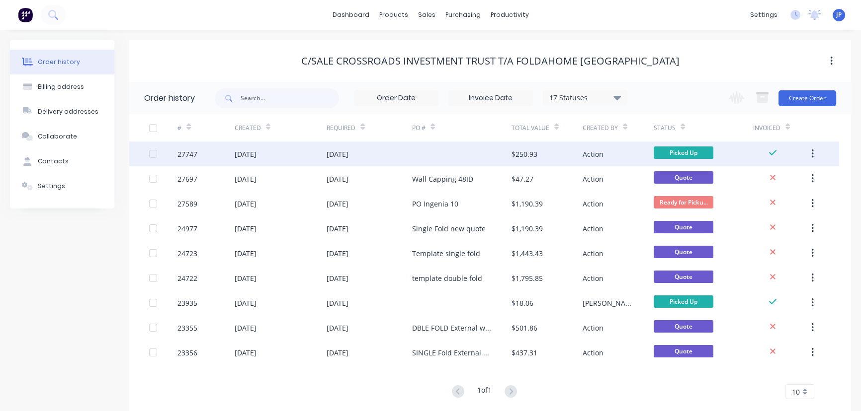
click at [816, 153] on button "button" at bounding box center [811, 154] width 23 height 18
click at [774, 179] on div "Archive" at bounding box center [776, 180] width 77 height 14
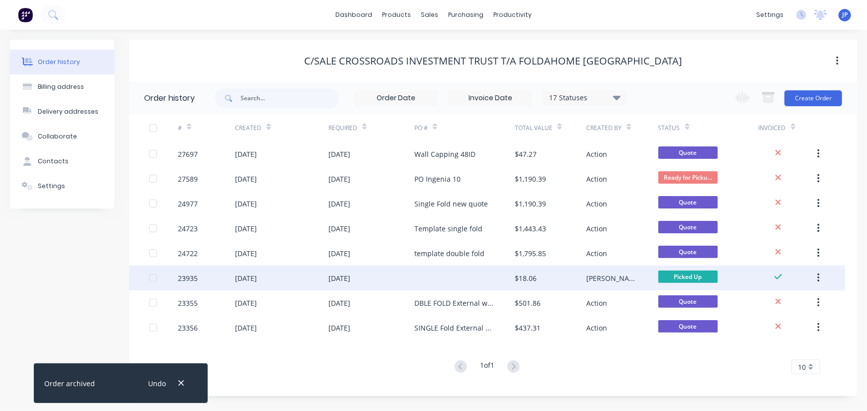
click at [819, 277] on icon "button" at bounding box center [818, 278] width 2 height 11
click at [784, 304] on div "Archive" at bounding box center [783, 304] width 77 height 14
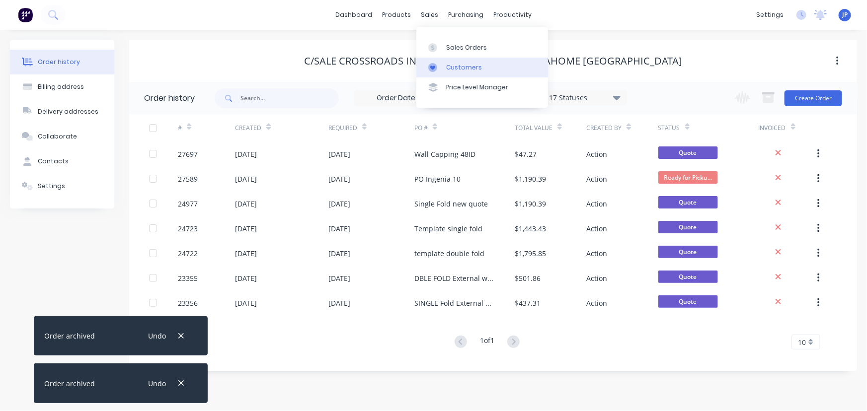
click at [452, 67] on div "Customers" at bounding box center [464, 67] width 36 height 9
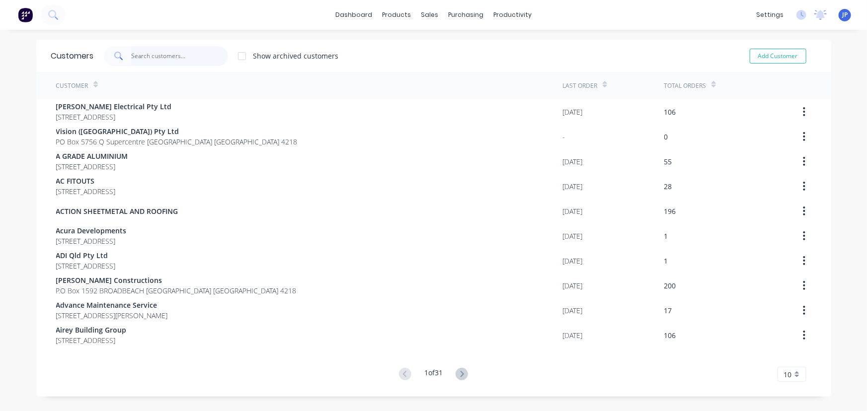
click at [148, 60] on input "text" at bounding box center [179, 56] width 97 height 20
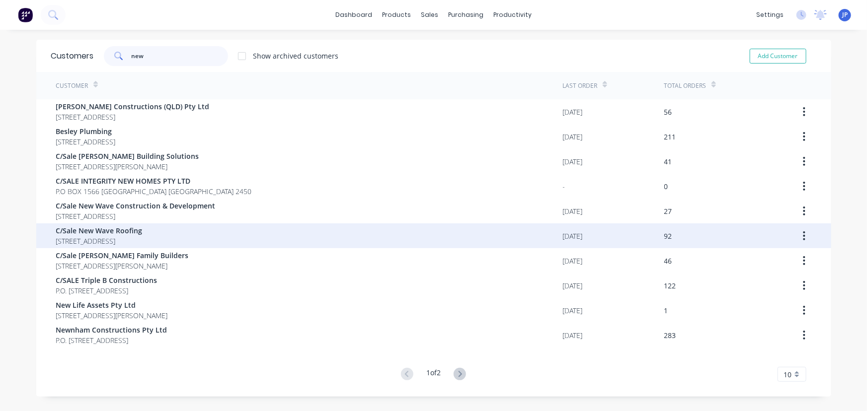
type input "new"
click at [119, 232] on span "C/Sale New Wave Roofing" at bounding box center [99, 231] width 86 height 10
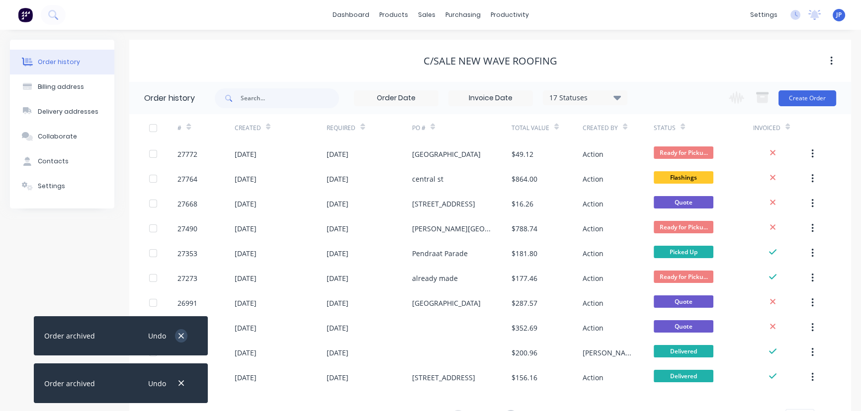
click at [179, 338] on icon "button" at bounding box center [180, 335] width 5 height 5
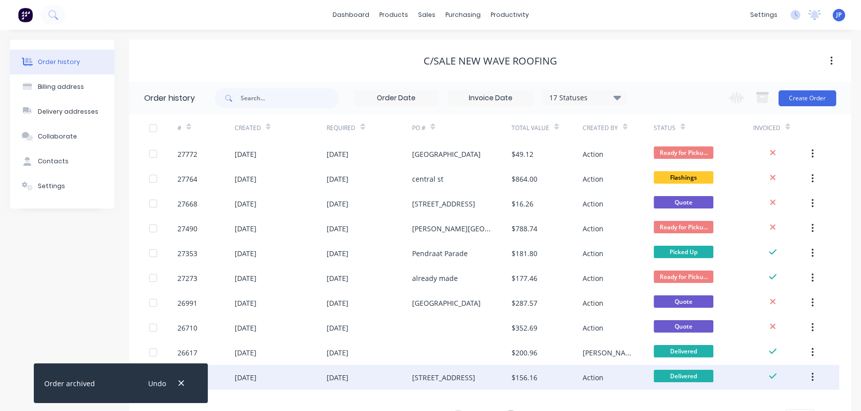
drag, startPoint x: 180, startPoint y: 387, endPoint x: 184, endPoint y: 375, distance: 12.1
click at [179, 387] on icon "button" at bounding box center [181, 383] width 6 height 9
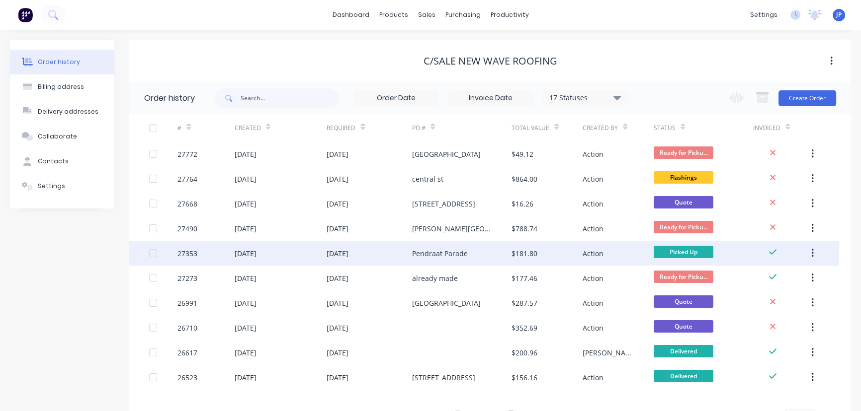
click at [256, 256] on div "[DATE]" at bounding box center [246, 253] width 22 height 10
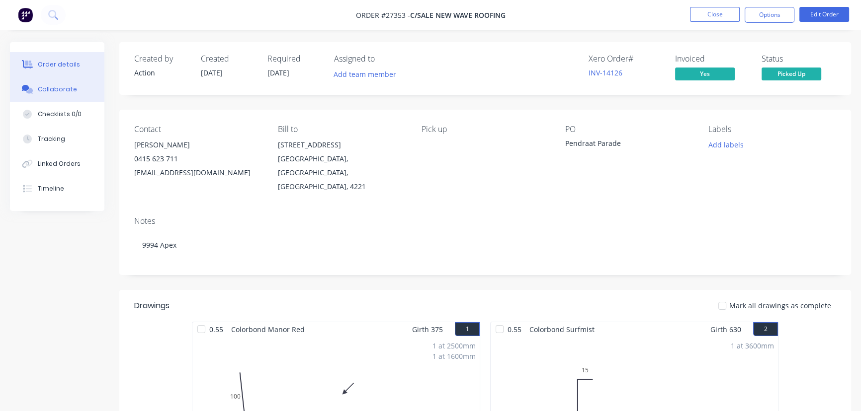
click at [80, 91] on button "Collaborate" at bounding box center [57, 89] width 94 height 25
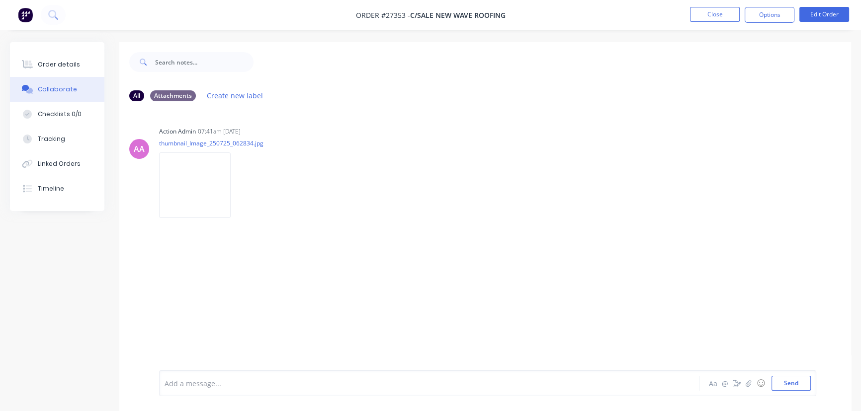
click at [184, 387] on div at bounding box center [407, 384] width 484 height 10
click at [800, 388] on button "Send" at bounding box center [790, 383] width 39 height 15
click at [720, 15] on button "Close" at bounding box center [715, 14] width 50 height 15
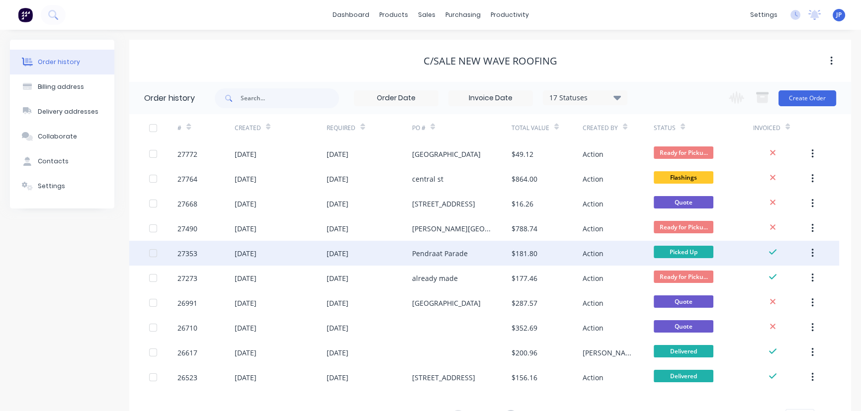
click at [815, 249] on button "button" at bounding box center [811, 253] width 23 height 18
click at [773, 280] on div "Archive" at bounding box center [776, 279] width 77 height 14
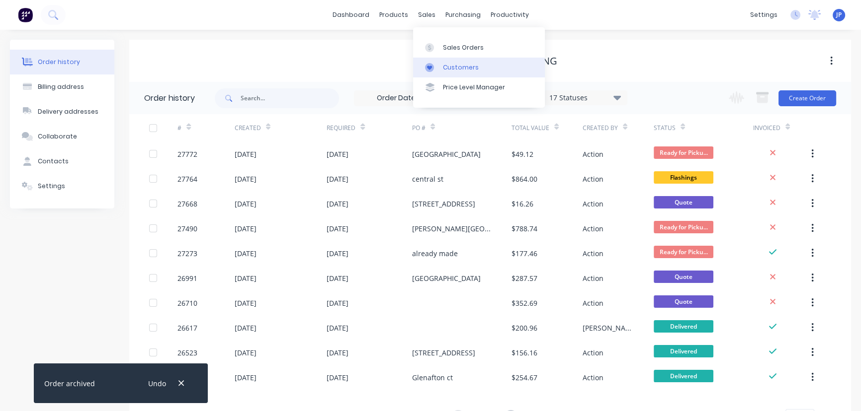
click at [449, 68] on div "Customers" at bounding box center [461, 67] width 36 height 9
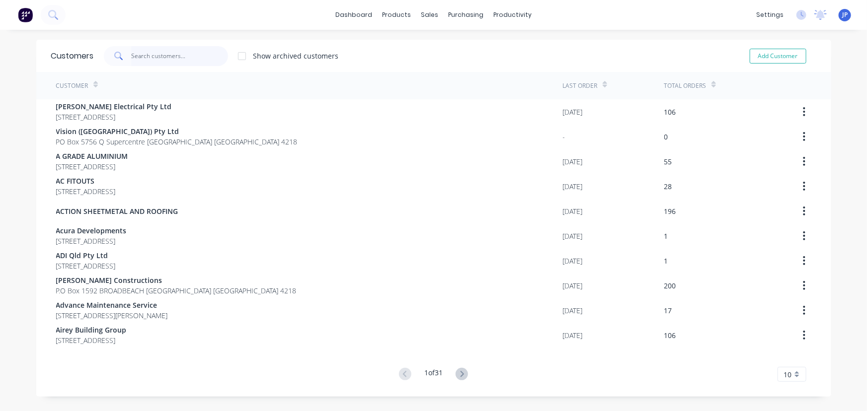
click at [145, 57] on input "text" at bounding box center [179, 56] width 97 height 20
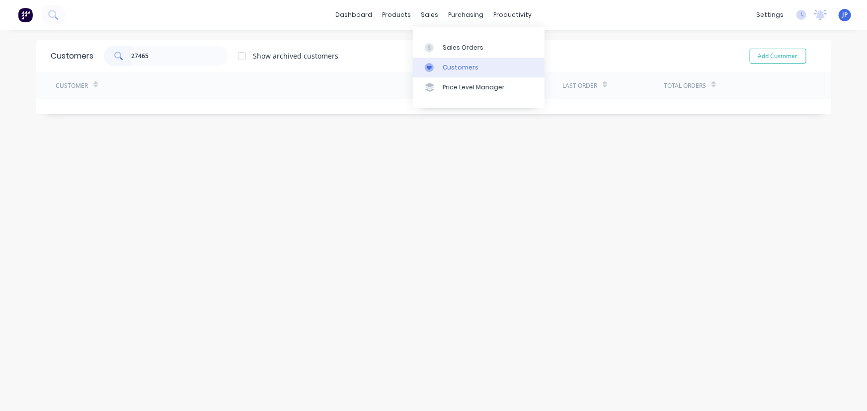
click at [454, 71] on div "Customers" at bounding box center [461, 67] width 36 height 9
drag, startPoint x: 168, startPoint y: 54, endPoint x: 109, endPoint y: 56, distance: 59.7
click at [109, 56] on div "27465" at bounding box center [166, 56] width 124 height 20
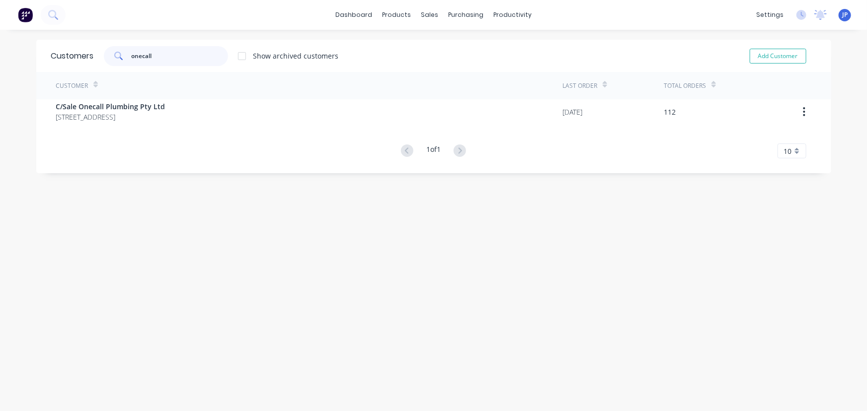
type input "onecall"
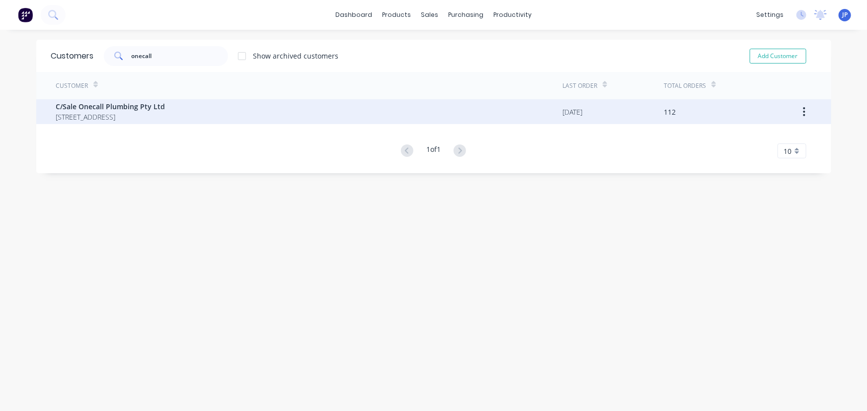
click at [145, 112] on span "[STREET_ADDRESS]" at bounding box center [110, 117] width 109 height 10
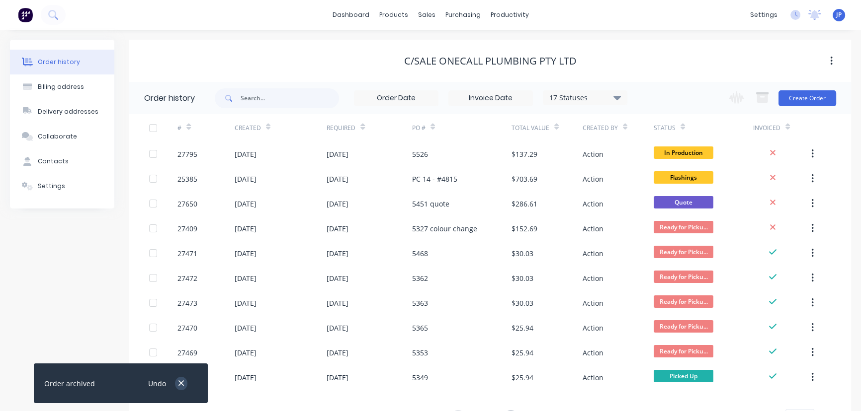
click at [184, 383] on button "button" at bounding box center [181, 383] width 12 height 13
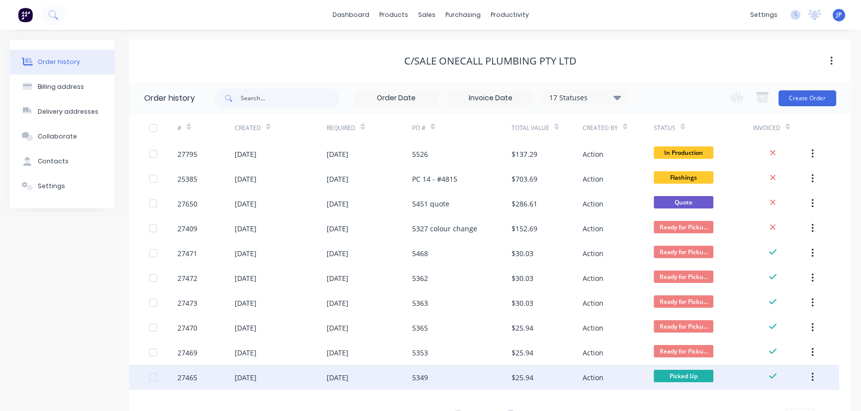
click at [185, 378] on div "27465" at bounding box center [187, 378] width 20 height 10
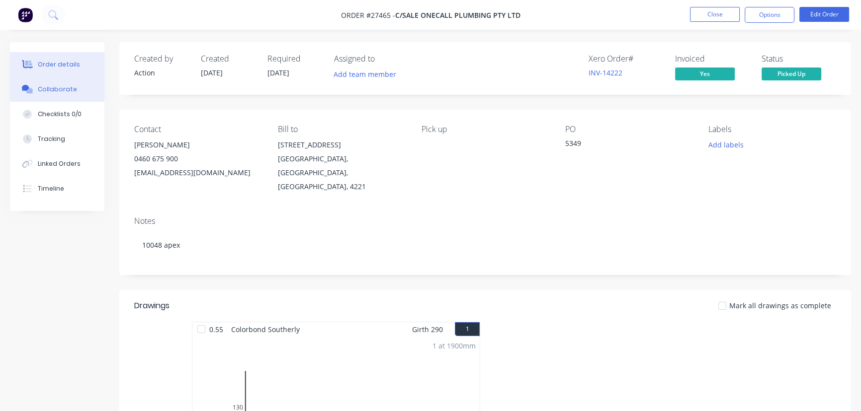
click at [81, 88] on button "Collaborate" at bounding box center [57, 89] width 94 height 25
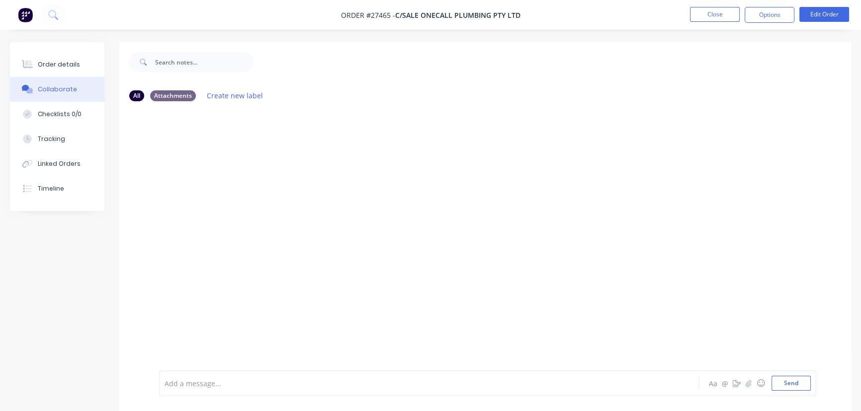
click at [189, 387] on div at bounding box center [407, 384] width 484 height 10
click at [777, 388] on button "Send" at bounding box center [790, 383] width 39 height 15
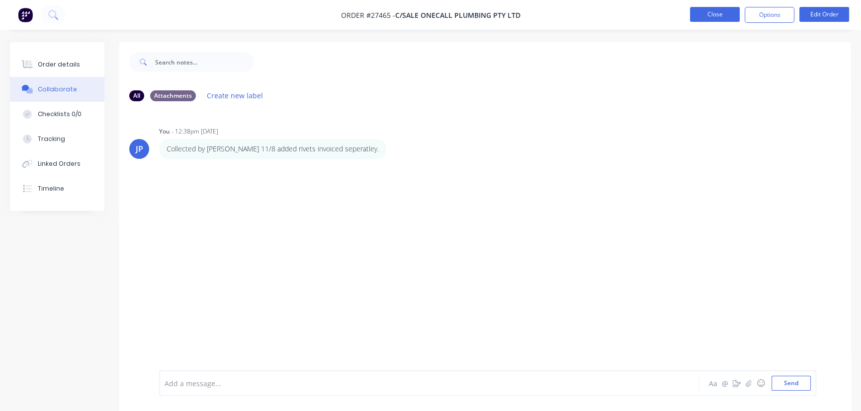
click at [714, 15] on button "Close" at bounding box center [715, 14] width 50 height 15
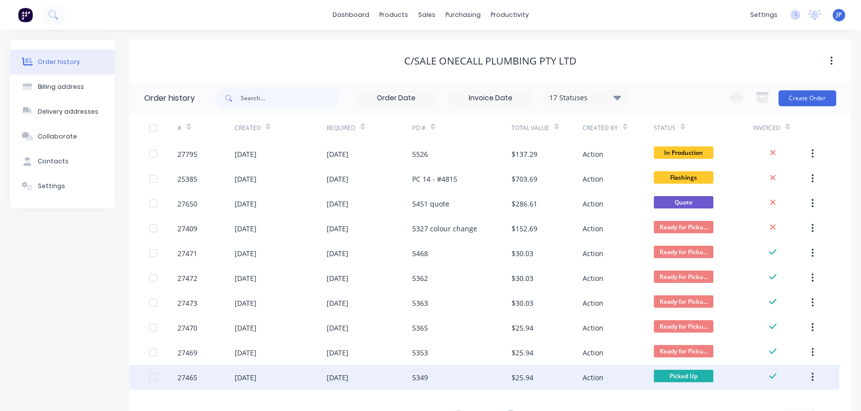
click at [812, 378] on icon "button" at bounding box center [812, 377] width 2 height 9
click at [770, 400] on div "Archive" at bounding box center [776, 403] width 77 height 14
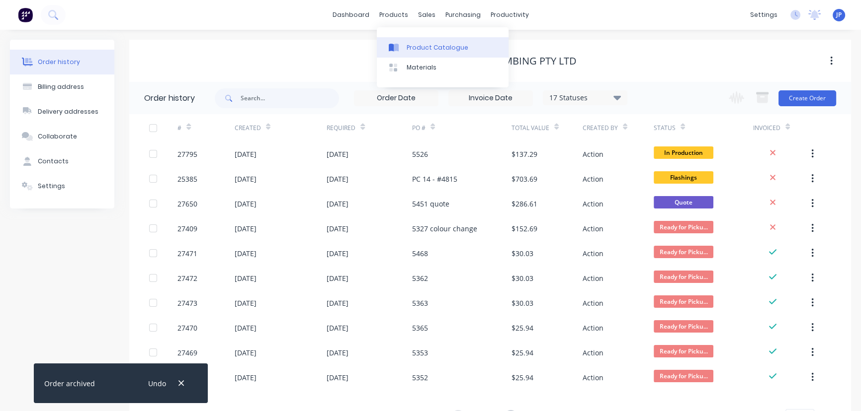
click at [411, 50] on div "Product Catalogue" at bounding box center [437, 47] width 62 height 9
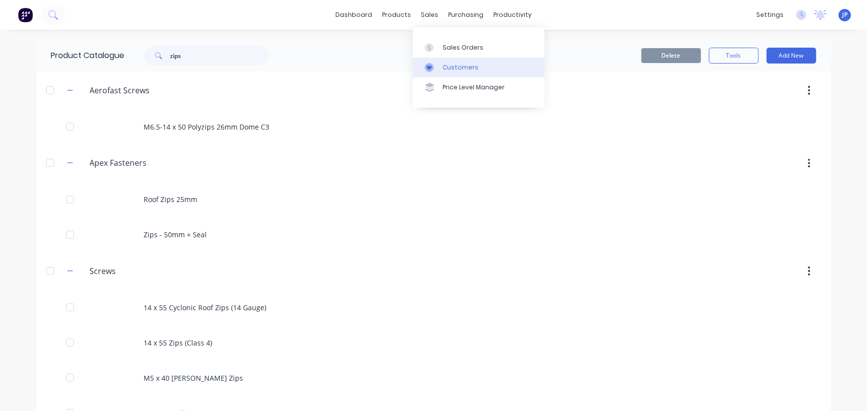
click at [447, 63] on div "Customers" at bounding box center [461, 67] width 36 height 9
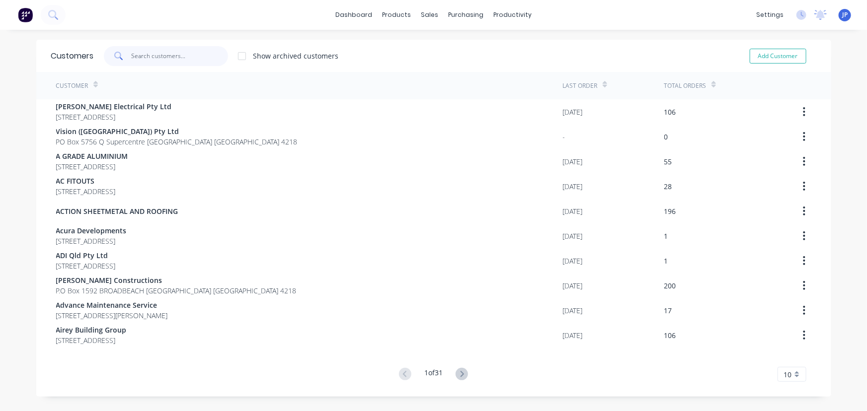
click at [180, 50] on input "text" at bounding box center [179, 56] width 97 height 20
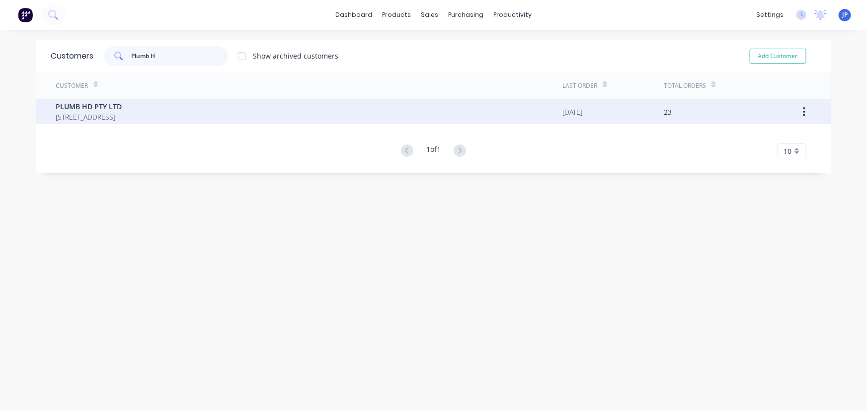
type input "Plumb H"
click at [91, 101] on span "PLUMB HD PTY LTD" at bounding box center [89, 106] width 66 height 10
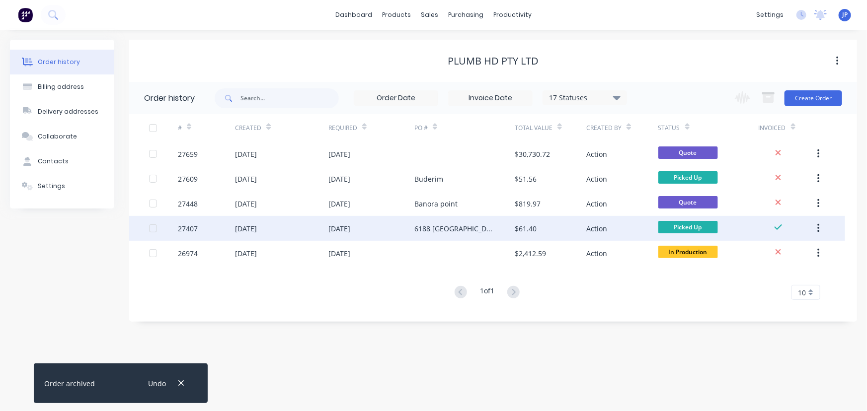
click at [256, 228] on div "[DATE]" at bounding box center [246, 229] width 22 height 10
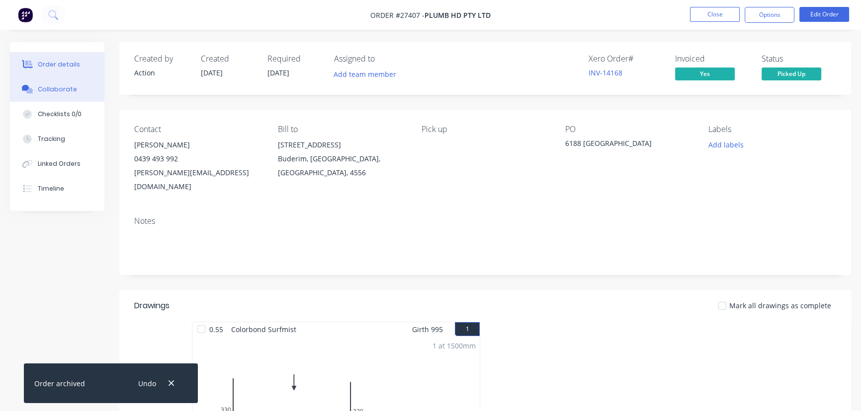
click at [70, 93] on div "Collaborate" at bounding box center [57, 89] width 39 height 9
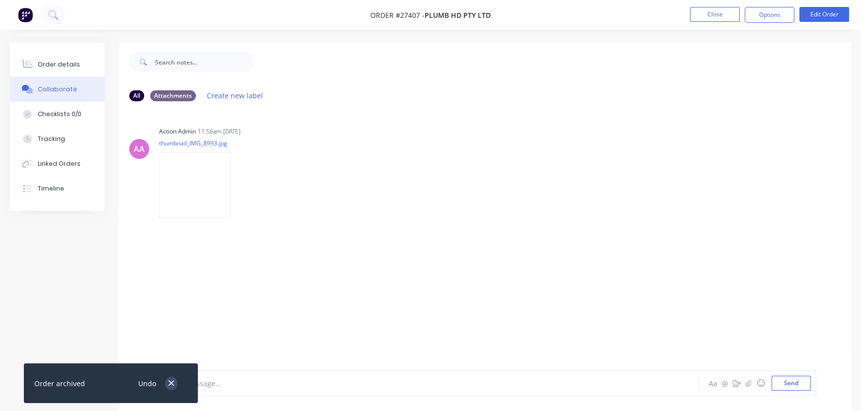
click at [169, 383] on icon "button" at bounding box center [171, 383] width 6 height 9
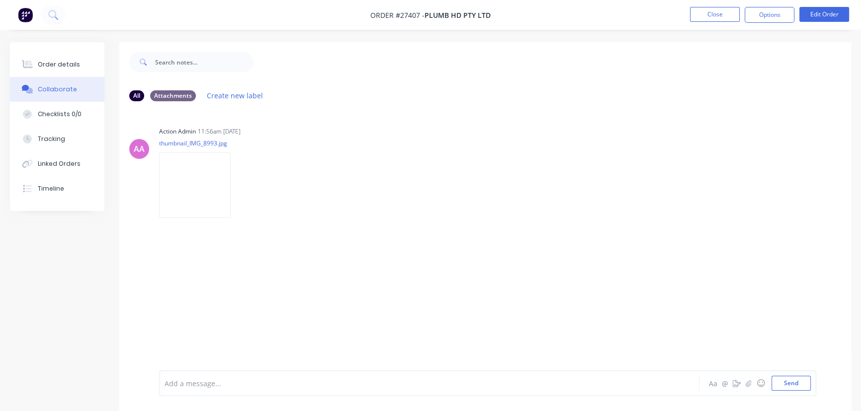
click at [195, 383] on div at bounding box center [407, 384] width 484 height 10
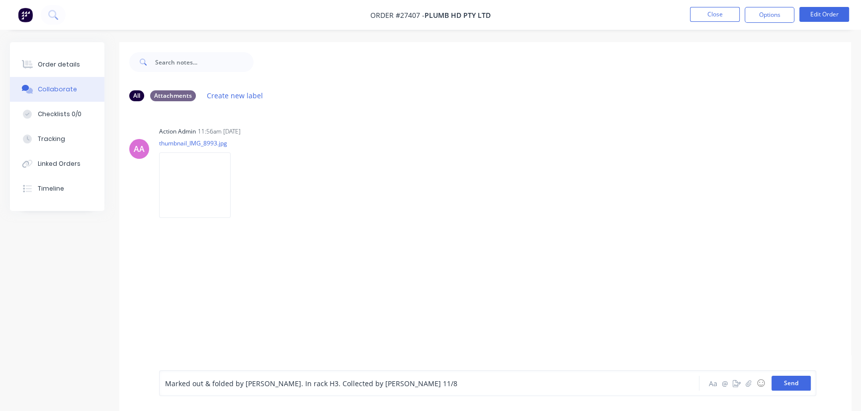
click at [784, 384] on button "Send" at bounding box center [790, 383] width 39 height 15
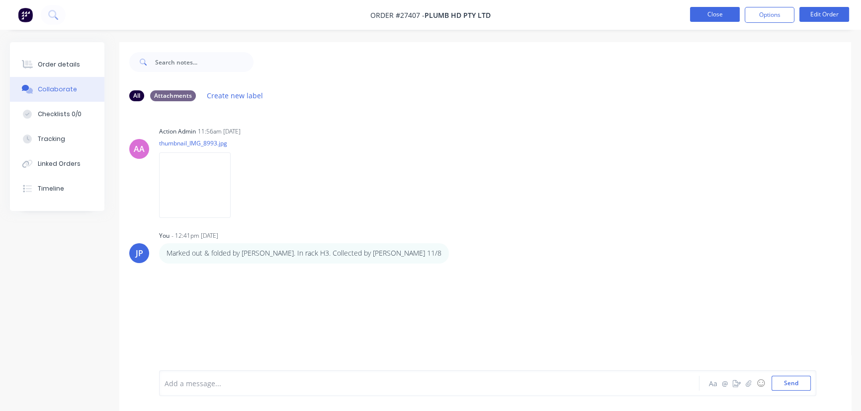
click at [721, 17] on button "Close" at bounding box center [715, 14] width 50 height 15
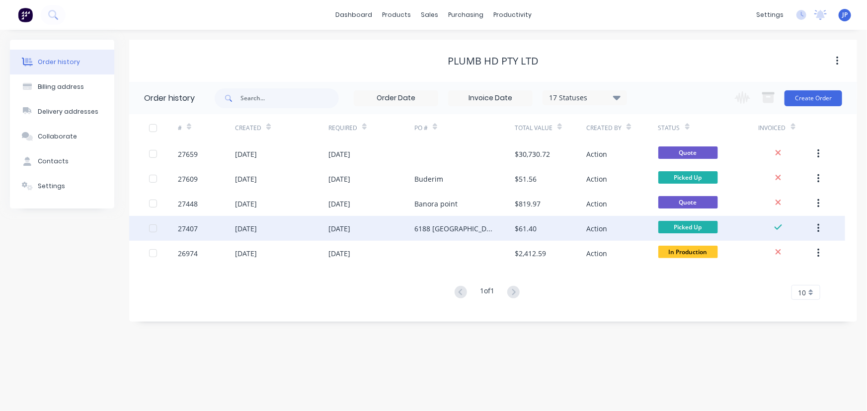
click at [820, 230] on icon "button" at bounding box center [818, 228] width 2 height 11
click at [782, 254] on div "Archive" at bounding box center [783, 254] width 77 height 14
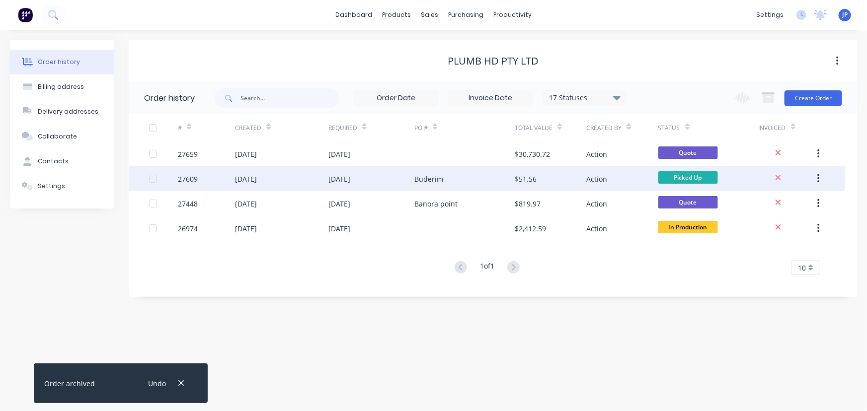
click at [350, 179] on div "[DATE]" at bounding box center [339, 179] width 22 height 10
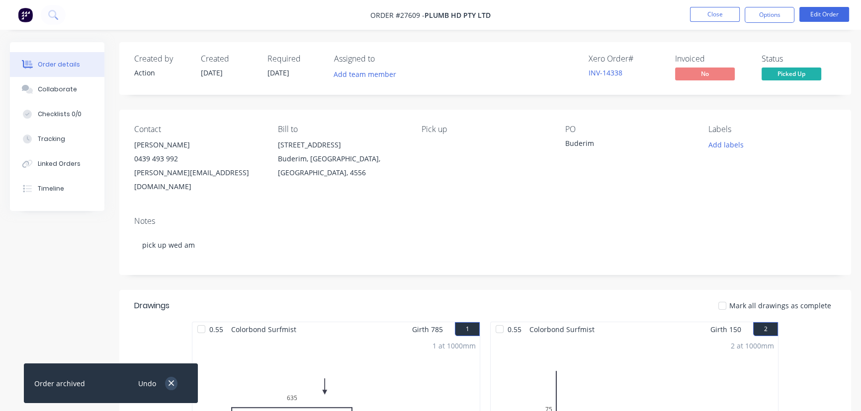
click at [172, 384] on icon "button" at bounding box center [171, 383] width 6 height 9
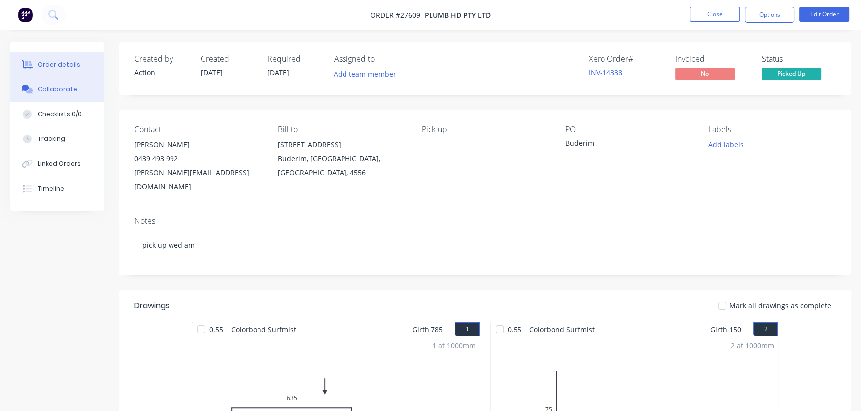
click at [72, 89] on div "Collaborate" at bounding box center [57, 89] width 39 height 9
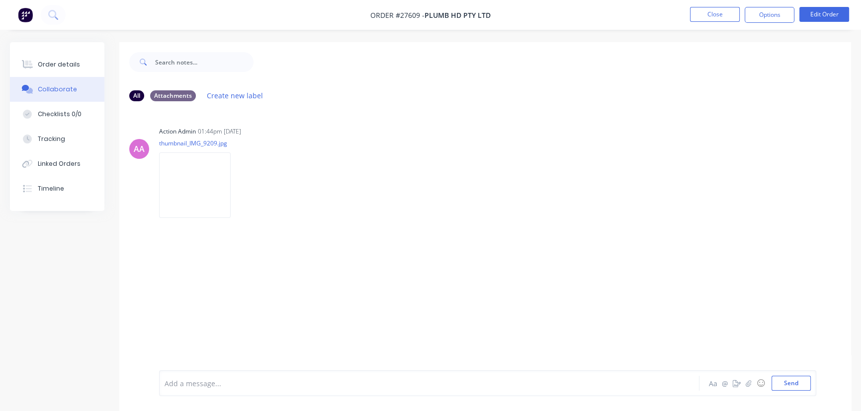
click at [194, 386] on div at bounding box center [407, 384] width 484 height 10
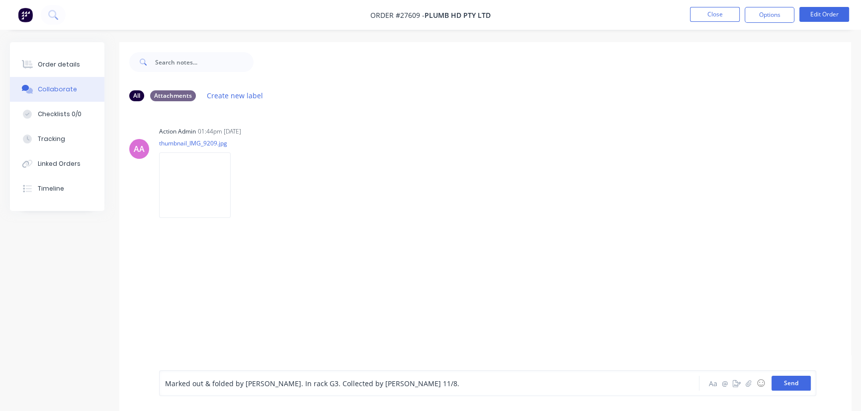
click at [779, 386] on button "Send" at bounding box center [790, 383] width 39 height 15
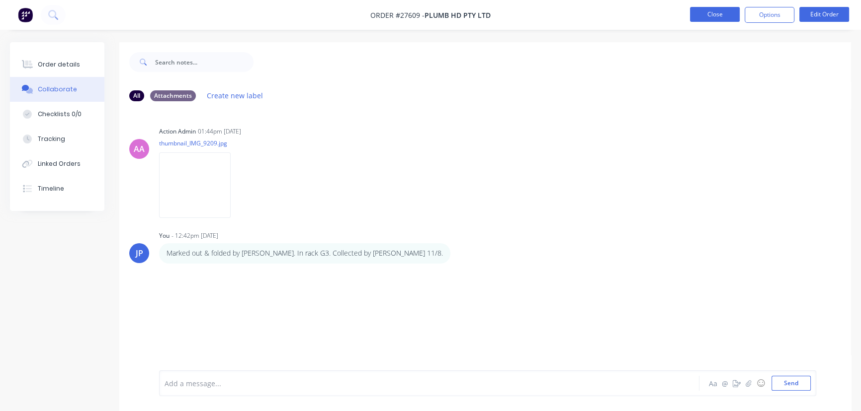
click at [711, 20] on button "Close" at bounding box center [715, 14] width 50 height 15
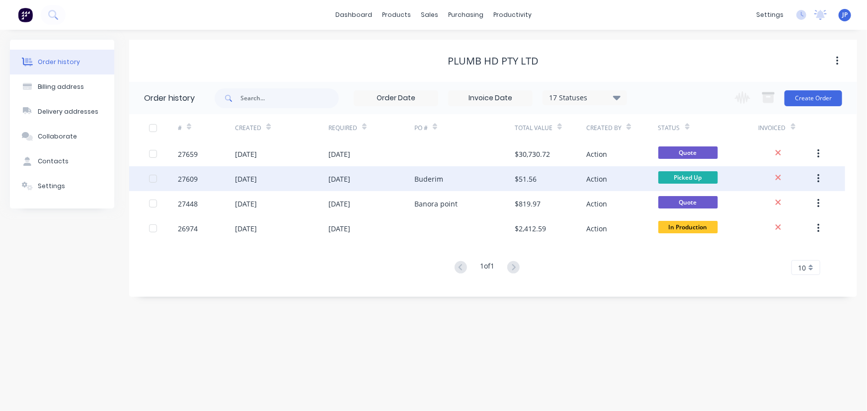
click at [491, 179] on div "Buderim" at bounding box center [464, 178] width 100 height 25
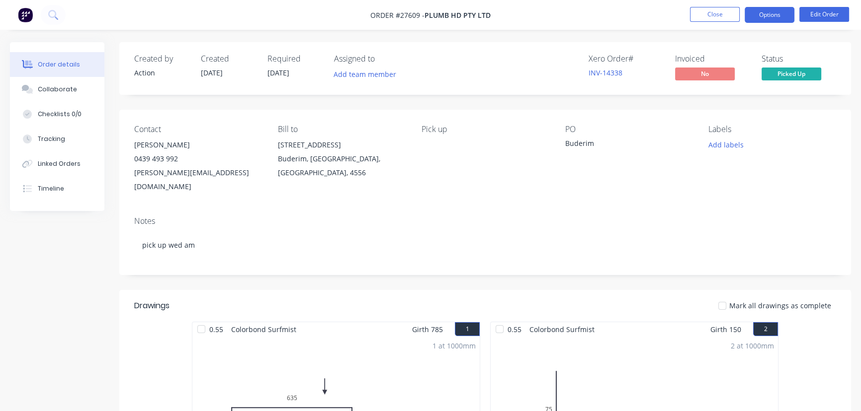
click at [755, 15] on button "Options" at bounding box center [769, 15] width 50 height 16
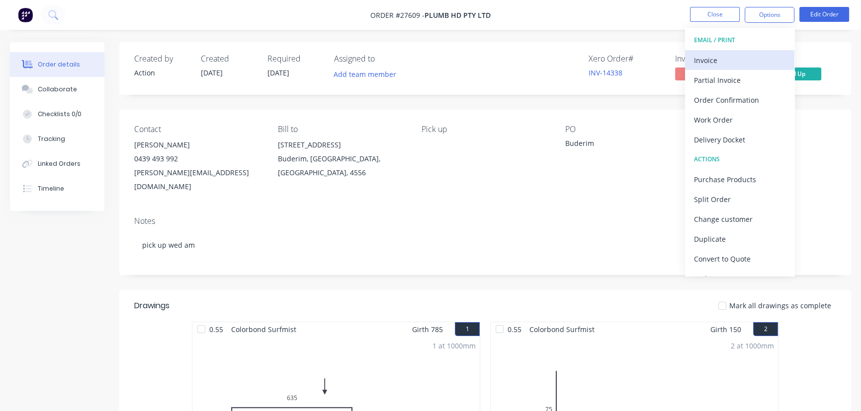
click at [728, 63] on div "Invoice" at bounding box center [739, 60] width 91 height 14
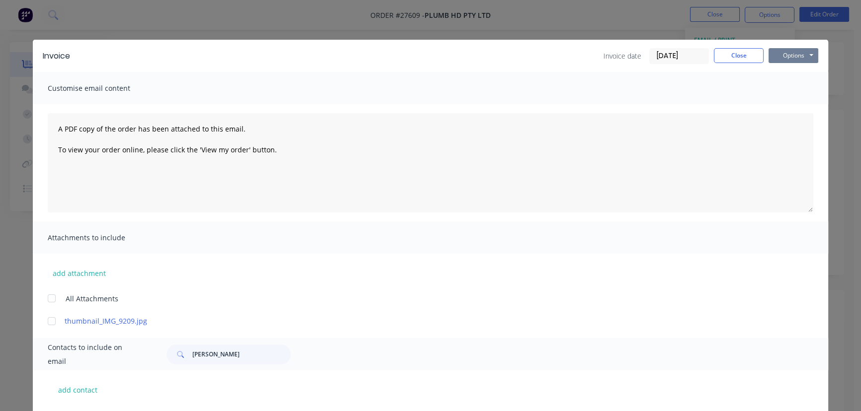
click at [788, 59] on button "Options" at bounding box center [793, 55] width 50 height 15
click at [789, 92] on button "Print" at bounding box center [800, 89] width 64 height 16
click at [747, 54] on button "Close" at bounding box center [738, 55] width 50 height 15
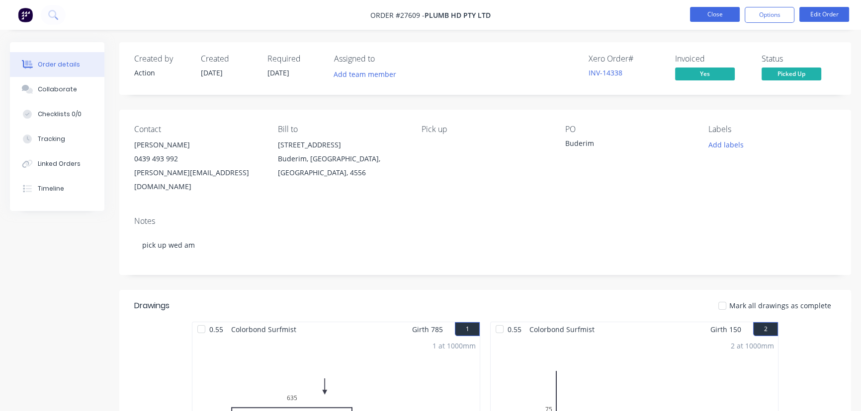
click at [720, 17] on button "Close" at bounding box center [715, 14] width 50 height 15
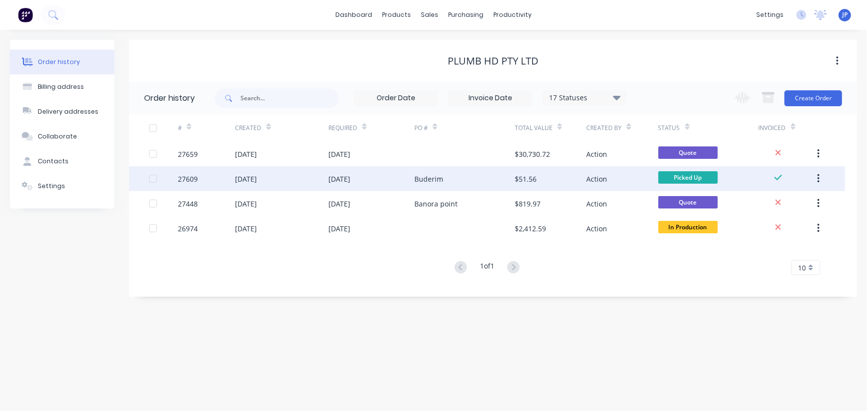
click at [815, 175] on button "button" at bounding box center [818, 179] width 23 height 18
click at [785, 202] on div "Archive" at bounding box center [783, 205] width 77 height 14
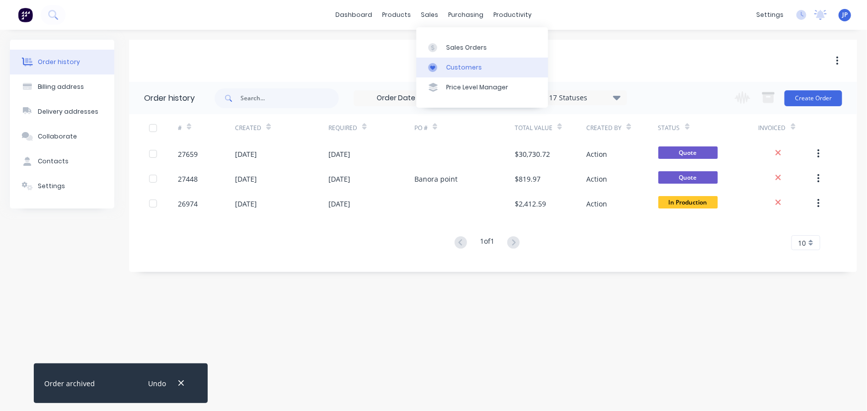
click at [453, 65] on div "Customers" at bounding box center [464, 67] width 36 height 9
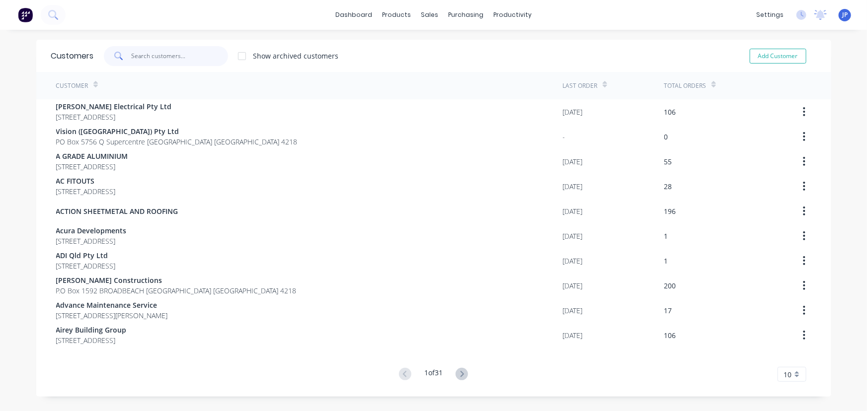
click at [159, 56] on input "text" at bounding box center [179, 56] width 97 height 20
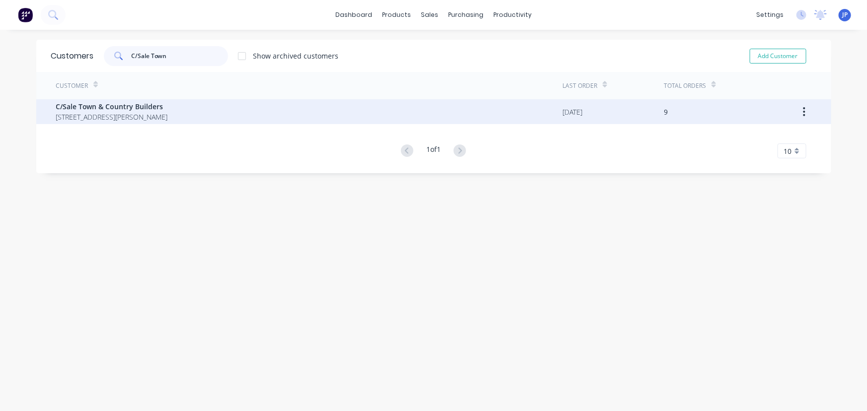
type input "C/Sale Town"
click at [82, 122] on span "[STREET_ADDRESS][PERSON_NAME]" at bounding box center [112, 117] width 112 height 10
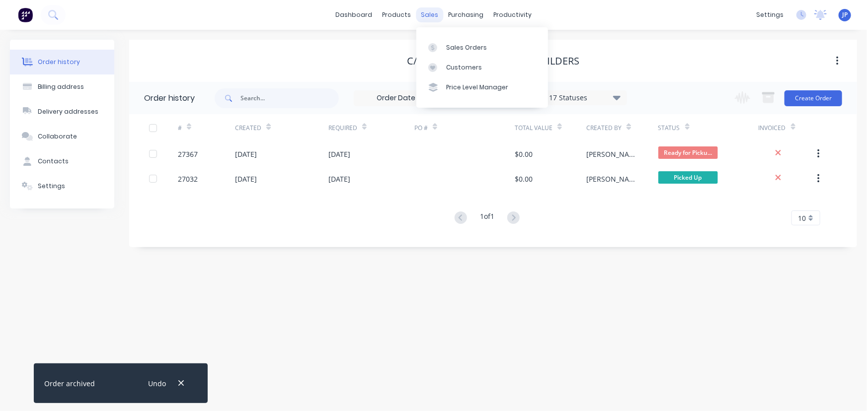
click at [428, 13] on div "sales" at bounding box center [429, 14] width 27 height 15
click at [449, 69] on div "Customers" at bounding box center [464, 67] width 36 height 9
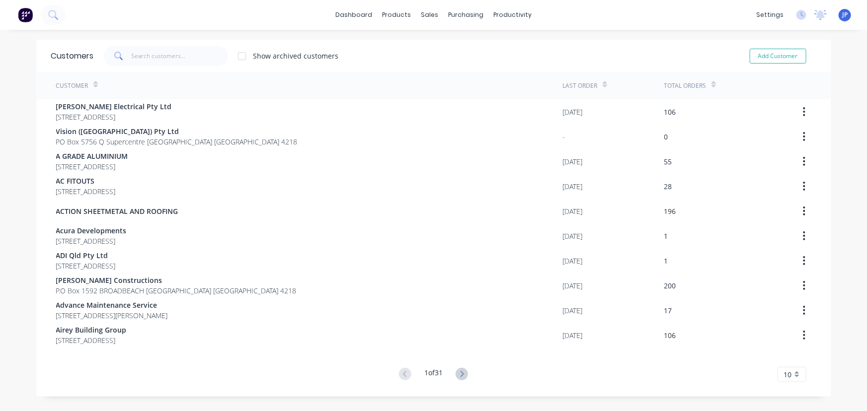
click at [154, 45] on div "Customers Show archived customers Add Customer" at bounding box center [433, 56] width 795 height 32
click at [151, 61] on input "text" at bounding box center [179, 56] width 97 height 20
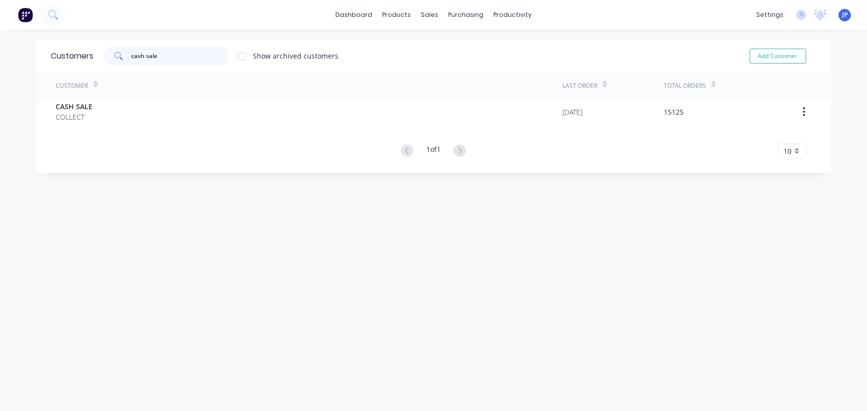
type input "cash sale"
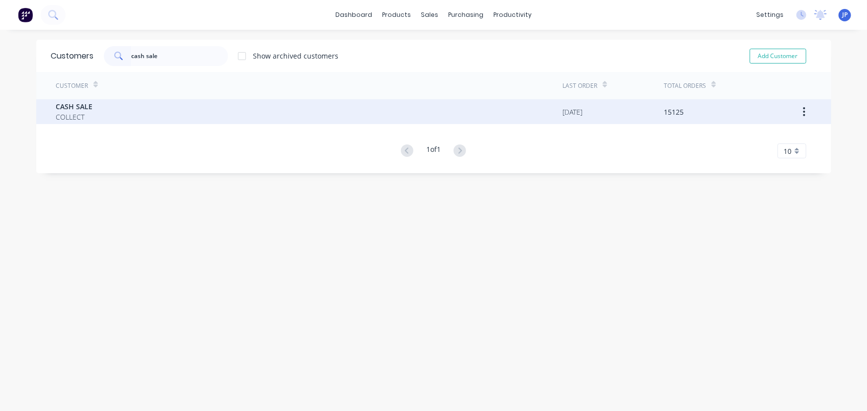
click at [126, 107] on div "CASH SALE COLLECT" at bounding box center [309, 111] width 507 height 25
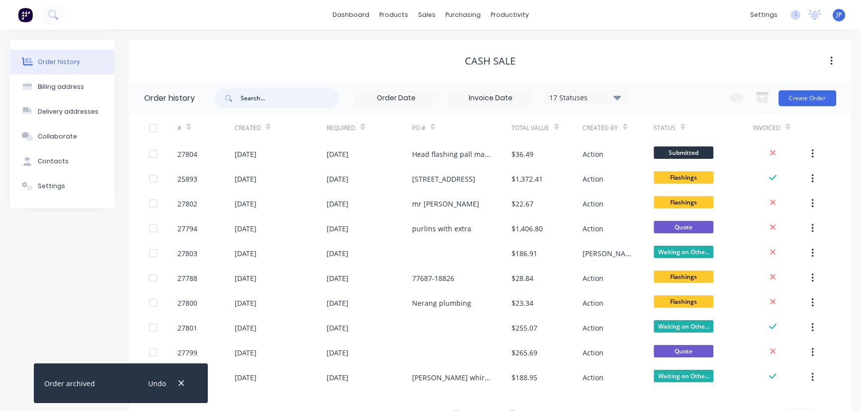
click at [269, 92] on input "text" at bounding box center [289, 98] width 98 height 20
type input "King"
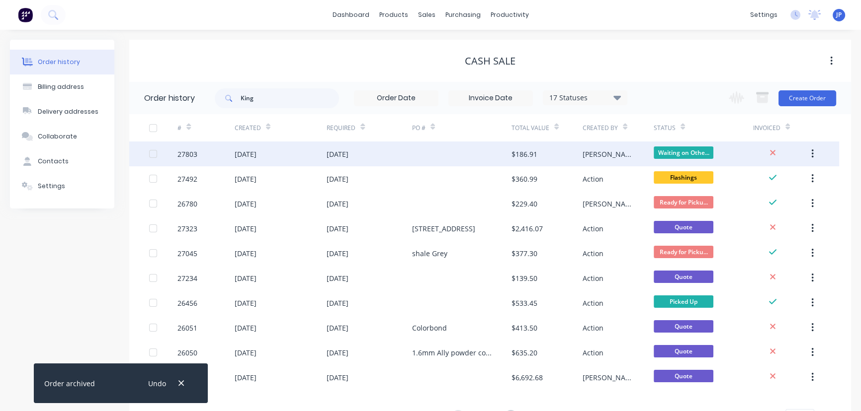
click at [256, 159] on div "[DATE]" at bounding box center [246, 154] width 22 height 10
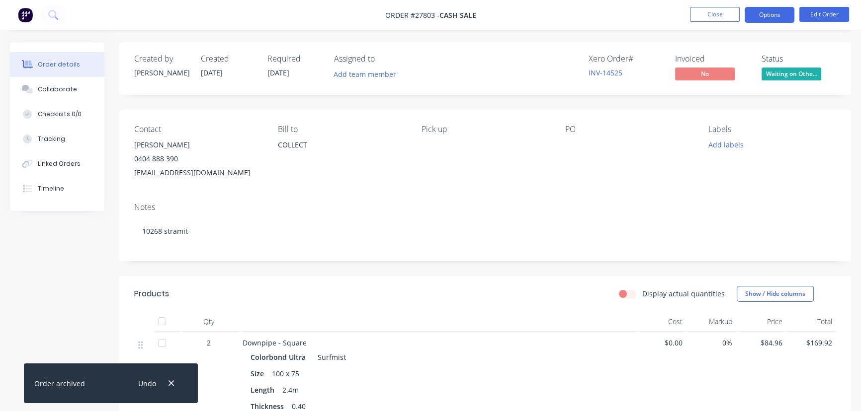
click at [762, 16] on button "Options" at bounding box center [769, 15] width 50 height 16
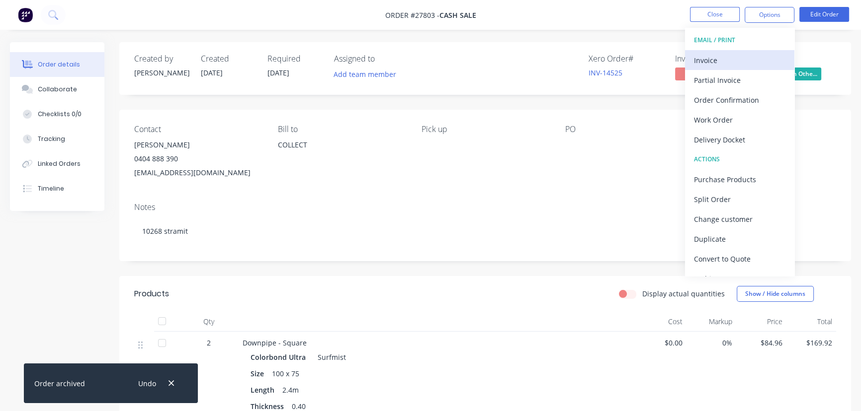
click at [715, 54] on div "Invoice" at bounding box center [739, 60] width 91 height 14
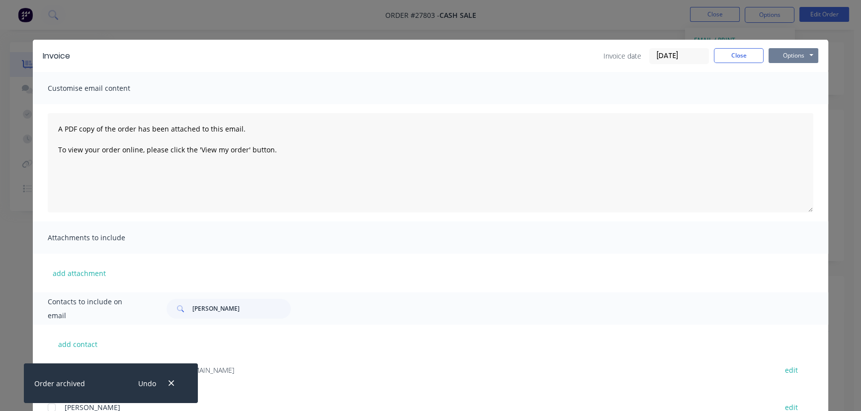
click at [784, 56] on button "Options" at bounding box center [793, 55] width 50 height 15
click at [778, 91] on button "Print" at bounding box center [800, 89] width 64 height 16
click at [745, 54] on button "Close" at bounding box center [738, 55] width 50 height 15
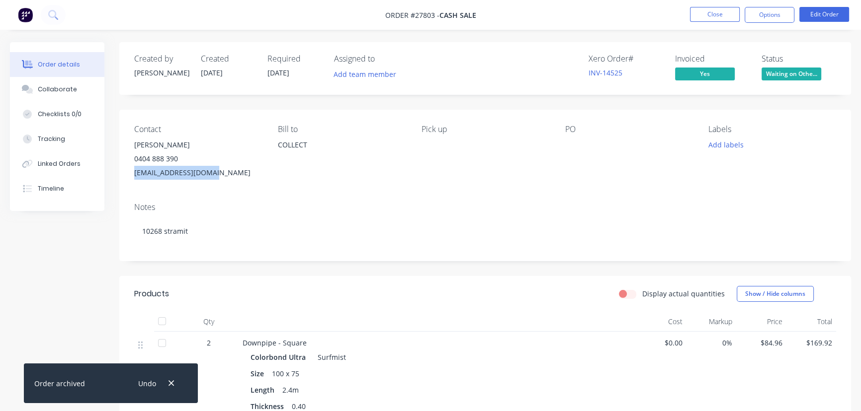
drag, startPoint x: 211, startPoint y: 174, endPoint x: 132, endPoint y: 177, distance: 79.1
click at [132, 177] on div "Contact [PERSON_NAME] [PHONE_NUMBER] [EMAIL_ADDRESS][DOMAIN_NAME] Bill to COLLE…" at bounding box center [484, 152] width 731 height 85
copy div "[EMAIL_ADDRESS][DOMAIN_NAME]"
drag, startPoint x: 173, startPoint y: 141, endPoint x: 128, endPoint y: 141, distance: 45.7
click at [128, 141] on div "Contact [PERSON_NAME] [PHONE_NUMBER] [EMAIL_ADDRESS][DOMAIN_NAME] Bill to COLLE…" at bounding box center [484, 152] width 731 height 85
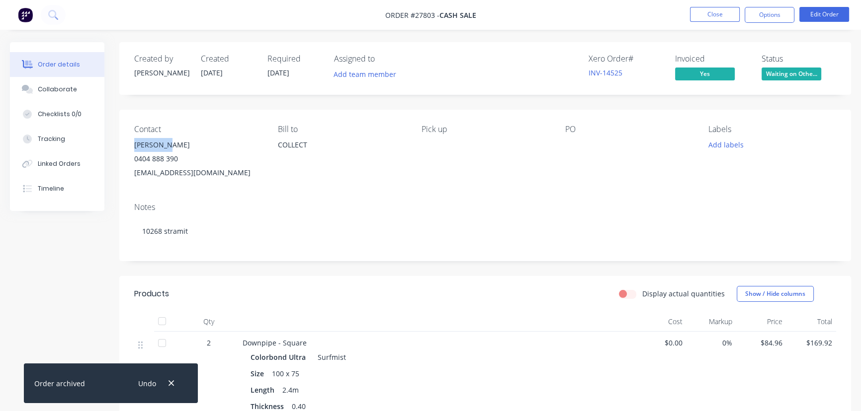
copy div "[PERSON_NAME]"
click at [696, 17] on button "Close" at bounding box center [715, 14] width 50 height 15
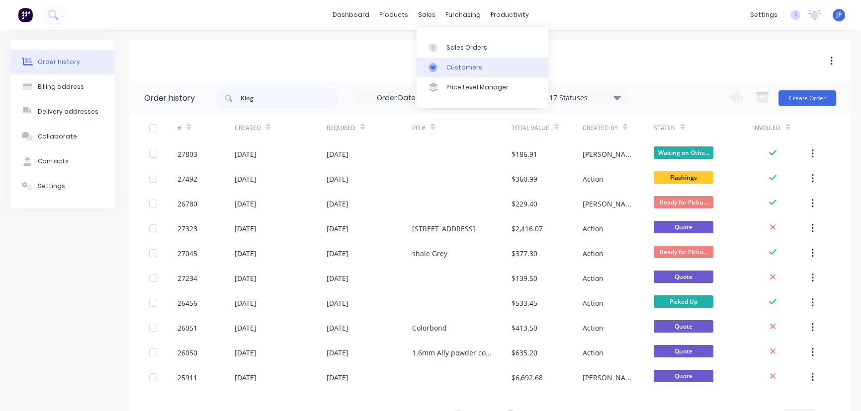
click at [461, 70] on div "Customers" at bounding box center [464, 67] width 36 height 9
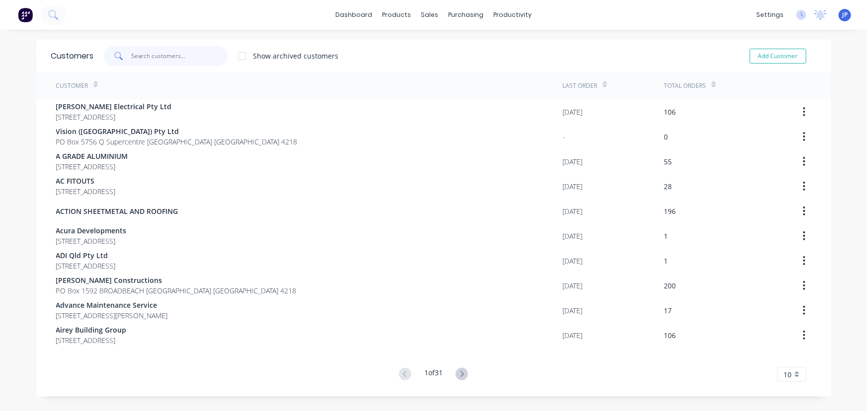
click at [146, 60] on input "text" at bounding box center [179, 56] width 97 height 20
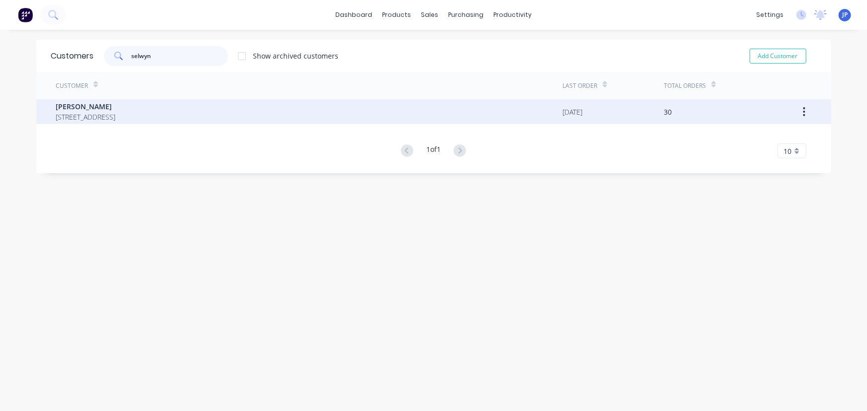
type input "selwyn"
click at [116, 111] on span "[PERSON_NAME]" at bounding box center [86, 106] width 60 height 10
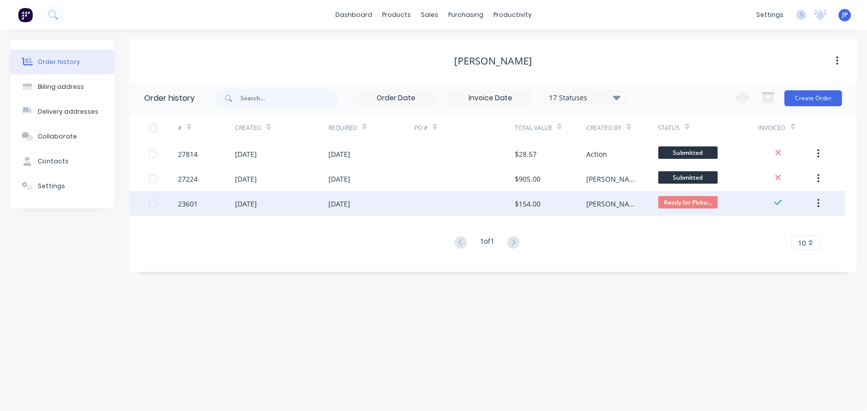
click at [240, 199] on div "[DATE]" at bounding box center [246, 204] width 22 height 10
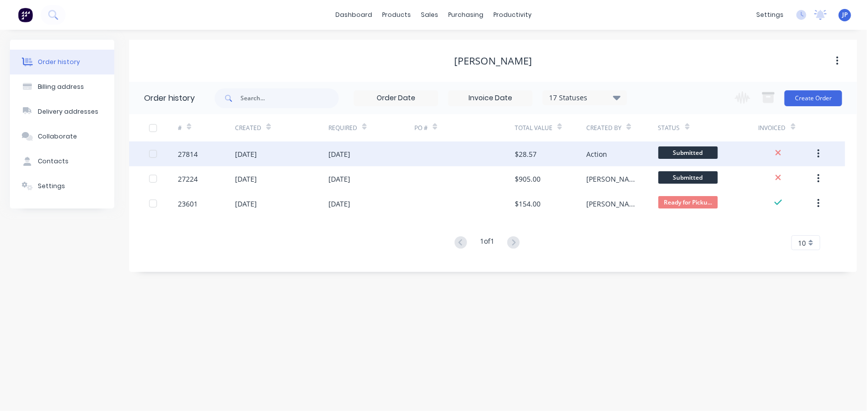
click at [256, 154] on div "[DATE]" at bounding box center [246, 154] width 22 height 10
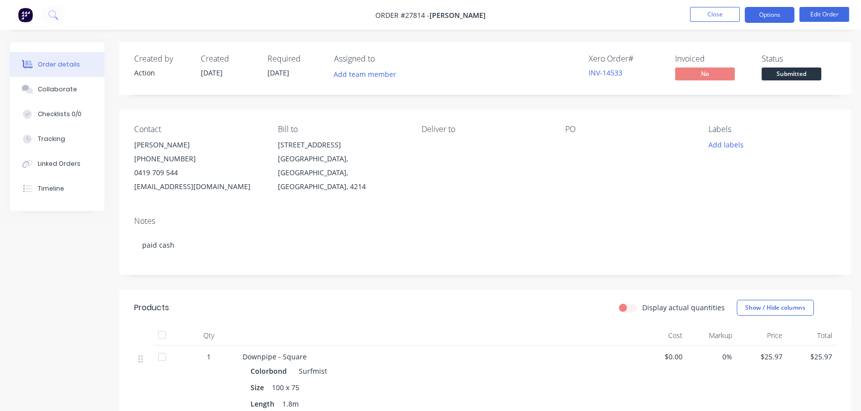
click at [750, 18] on button "Options" at bounding box center [769, 15] width 50 height 16
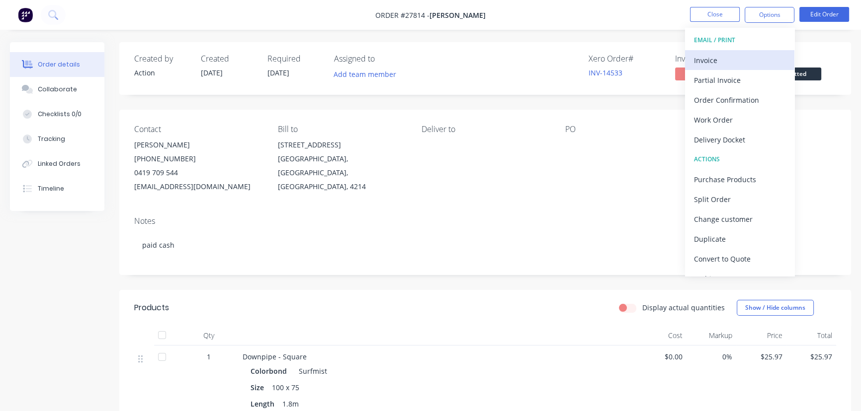
click at [732, 60] on div "Invoice" at bounding box center [739, 60] width 91 height 14
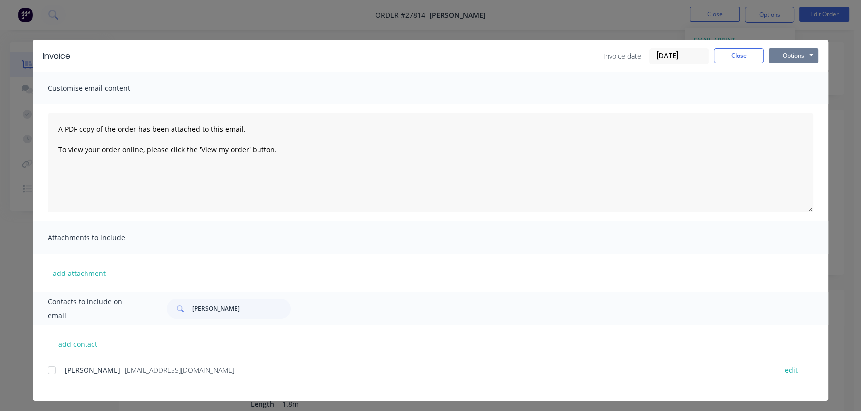
click at [779, 55] on button "Options" at bounding box center [793, 55] width 50 height 15
click at [782, 87] on button "Print" at bounding box center [800, 89] width 64 height 16
click at [731, 59] on button "Close" at bounding box center [738, 55] width 50 height 15
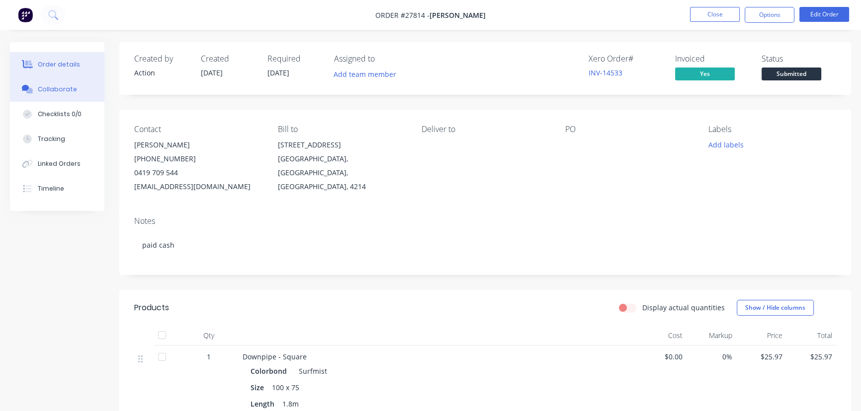
click at [72, 94] on button "Collaborate" at bounding box center [57, 89] width 94 height 25
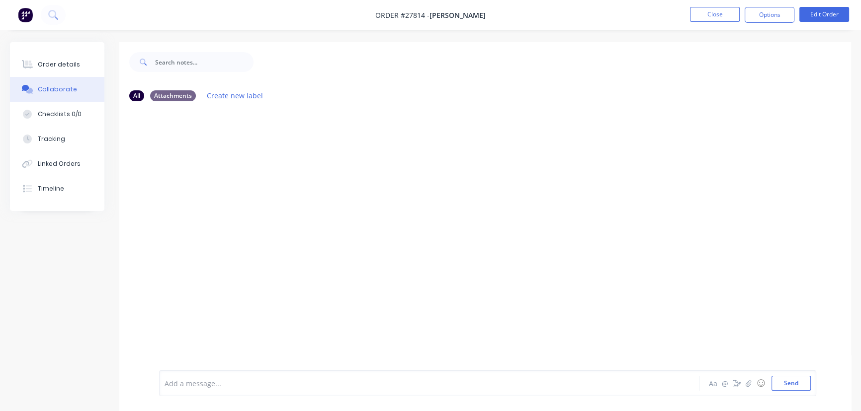
click at [180, 381] on div at bounding box center [407, 384] width 484 height 10
click at [781, 383] on button "Send" at bounding box center [790, 383] width 39 height 15
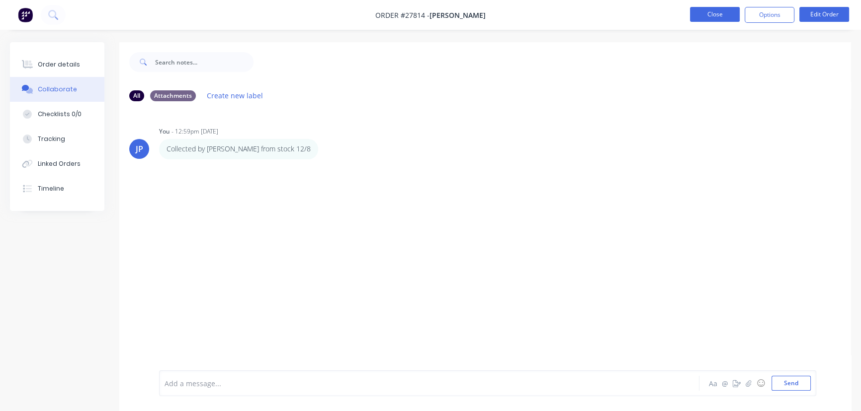
click at [706, 9] on button "Close" at bounding box center [715, 14] width 50 height 15
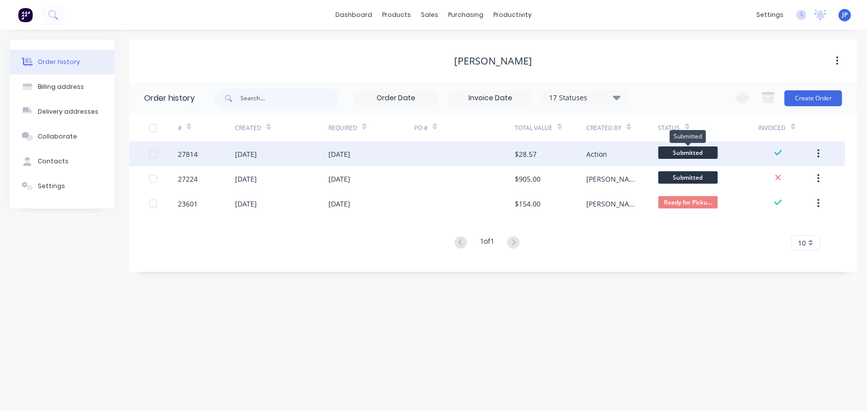
click at [691, 154] on span "Submitted" at bounding box center [688, 153] width 60 height 12
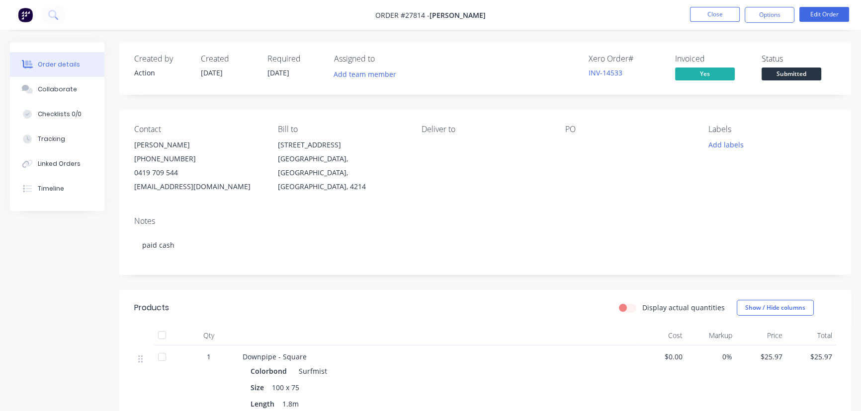
click at [793, 74] on span "Submitted" at bounding box center [791, 74] width 60 height 12
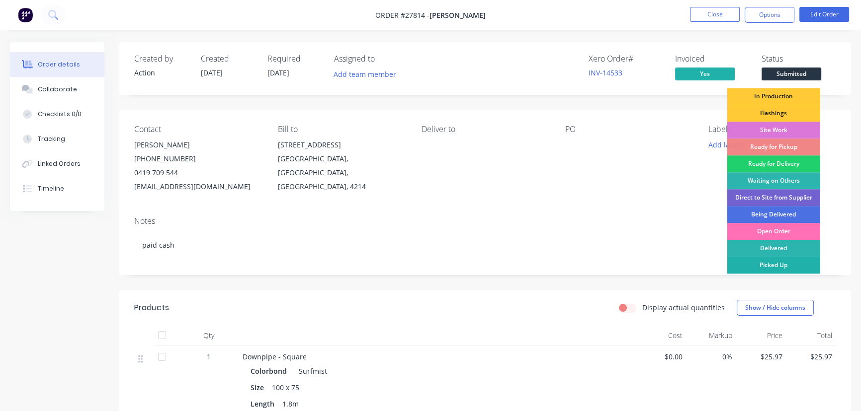
click at [769, 265] on div "Picked Up" at bounding box center [773, 265] width 93 height 17
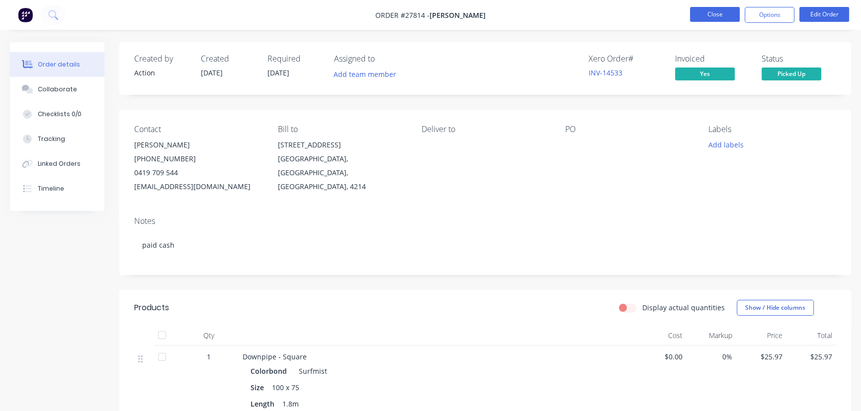
click at [721, 19] on button "Close" at bounding box center [715, 14] width 50 height 15
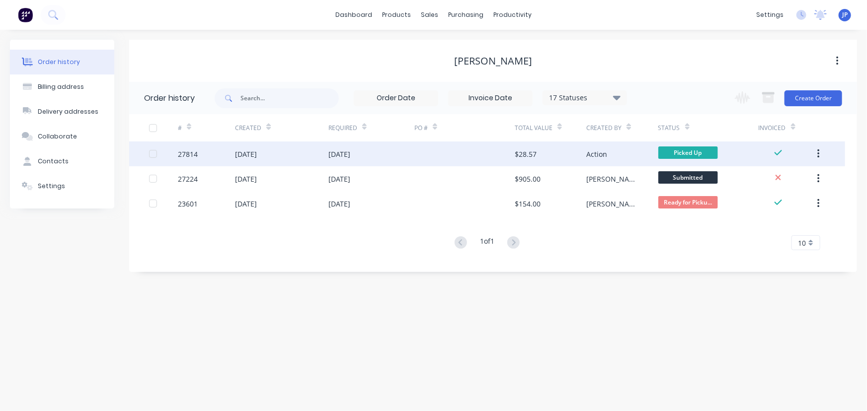
click at [821, 156] on button "button" at bounding box center [818, 154] width 23 height 18
click at [776, 175] on div "Archive" at bounding box center [783, 180] width 77 height 14
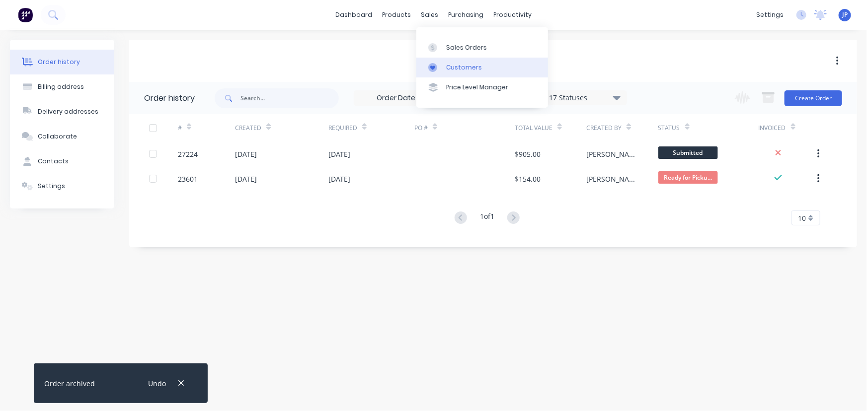
click at [450, 64] on div "Customers" at bounding box center [464, 67] width 36 height 9
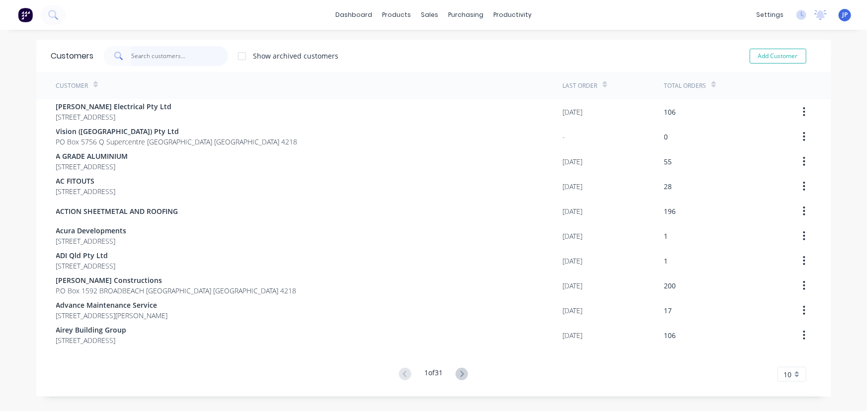
click at [186, 56] on input "text" at bounding box center [179, 56] width 97 height 20
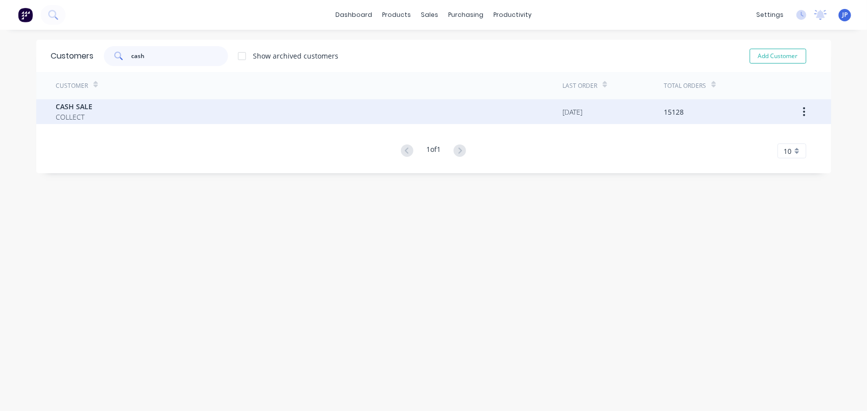
type input "cash"
click at [95, 119] on div "CASH SALE COLLECT" at bounding box center [309, 111] width 507 height 25
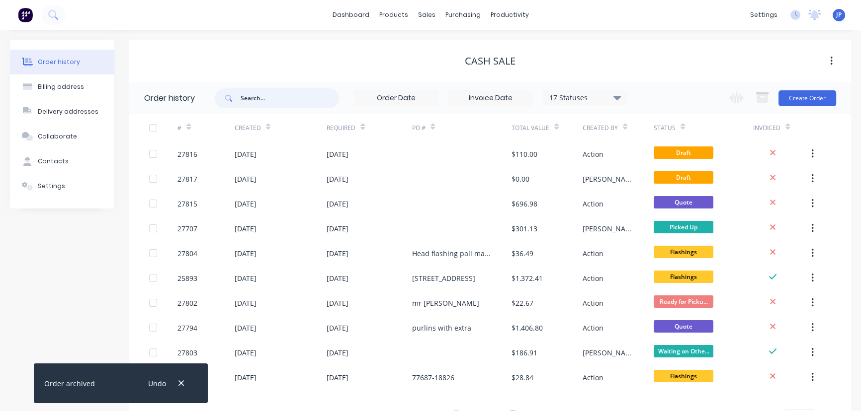
click at [262, 102] on input "text" at bounding box center [289, 98] width 98 height 20
type input "27707"
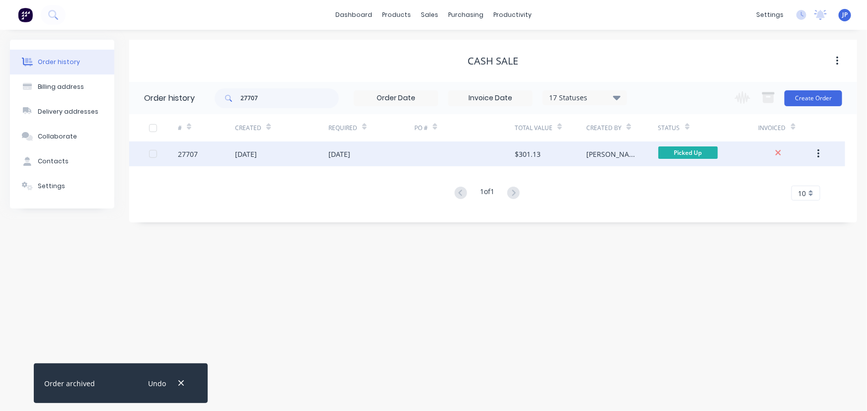
click at [257, 151] on div "[DATE]" at bounding box center [246, 154] width 22 height 10
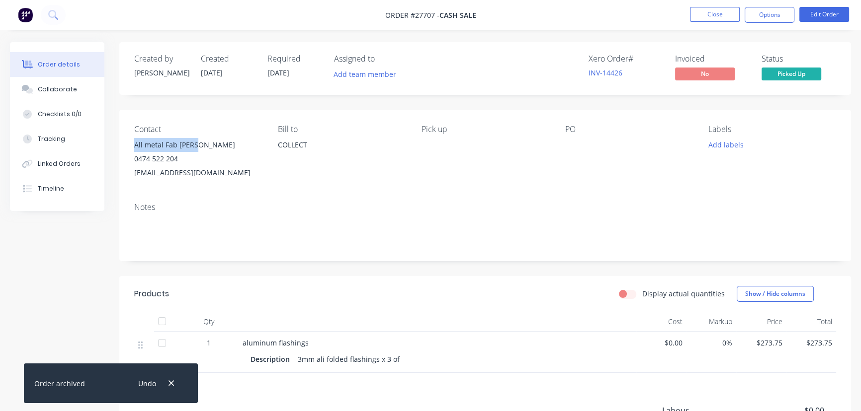
drag, startPoint x: 196, startPoint y: 143, endPoint x: 132, endPoint y: 144, distance: 63.6
click at [132, 144] on div "Contact All metal Fab [PERSON_NAME] 0474 522 204 [EMAIL_ADDRESS][DOMAIN_NAME] […" at bounding box center [484, 152] width 731 height 85
click at [769, 14] on button "Options" at bounding box center [769, 15] width 50 height 16
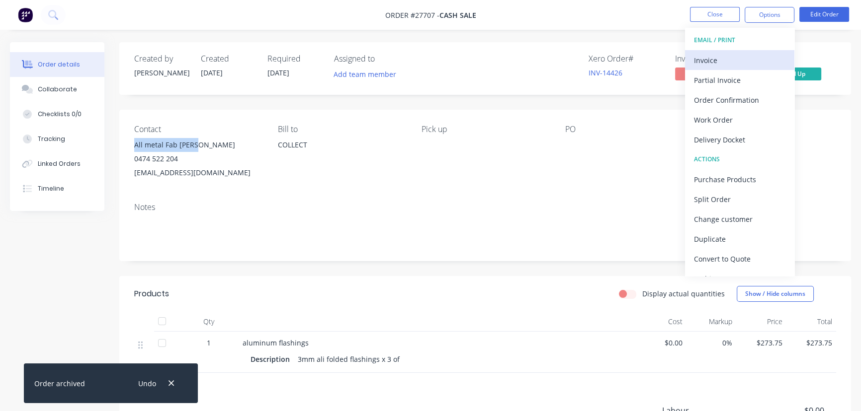
click at [719, 62] on div "Invoice" at bounding box center [739, 60] width 91 height 14
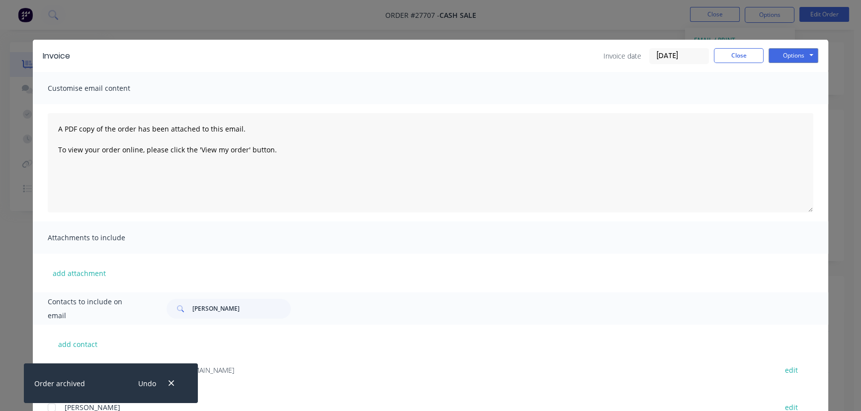
drag, startPoint x: 166, startPoint y: 382, endPoint x: 188, endPoint y: 370, distance: 24.5
click at [167, 382] on button "button" at bounding box center [171, 383] width 12 height 13
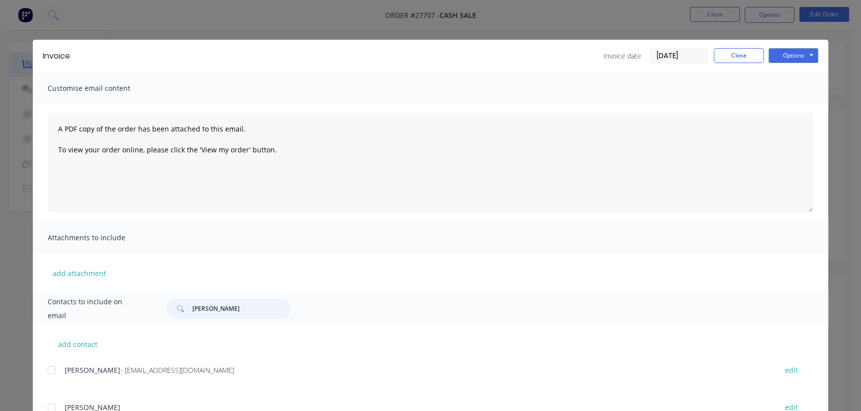
drag, startPoint x: 228, startPoint y: 310, endPoint x: 174, endPoint y: 304, distance: 54.0
click at [174, 304] on div "[PERSON_NAME]" at bounding box center [228, 309] width 124 height 20
paste input "All metal Fab [PERSON_NAME]"
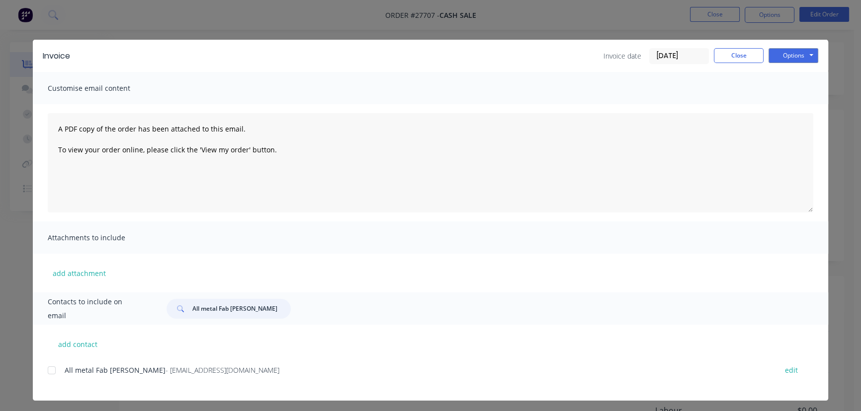
type input "All metal Fab [PERSON_NAME]"
drag, startPoint x: 218, startPoint y: 374, endPoint x: 52, endPoint y: 392, distance: 166.9
click at [52, 392] on div "All metal Fab [PERSON_NAME] - [EMAIL_ADDRESS][DOMAIN_NAME] edit" at bounding box center [438, 382] width 780 height 37
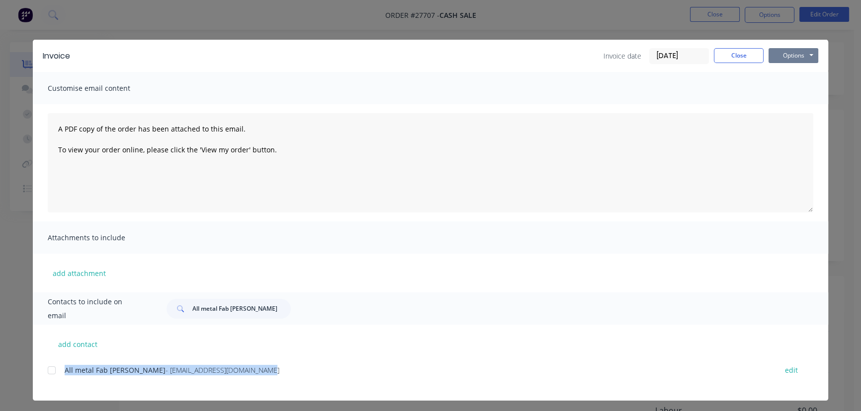
drag, startPoint x: 792, startPoint y: 55, endPoint x: 791, endPoint y: 63, distance: 8.0
click at [792, 56] on button "Options" at bounding box center [793, 55] width 50 height 15
click at [789, 87] on button "Print" at bounding box center [800, 89] width 64 height 16
click at [723, 55] on button "Close" at bounding box center [738, 55] width 50 height 15
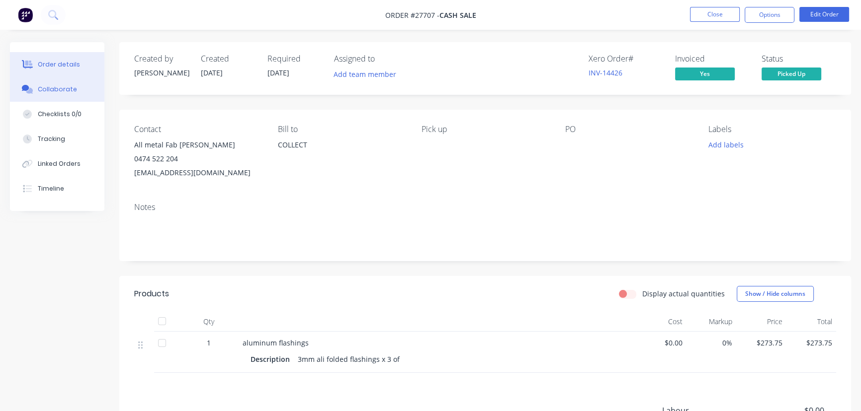
click at [55, 85] on div "Collaborate" at bounding box center [57, 89] width 39 height 9
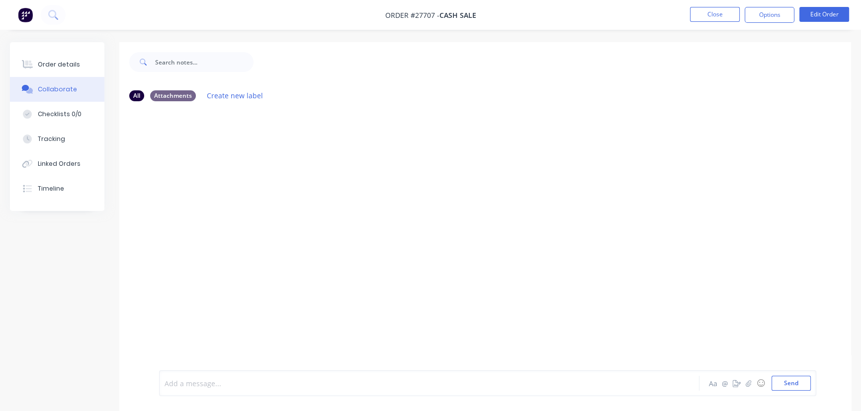
click at [184, 387] on div at bounding box center [407, 384] width 484 height 10
click at [777, 386] on button "Send" at bounding box center [790, 383] width 39 height 15
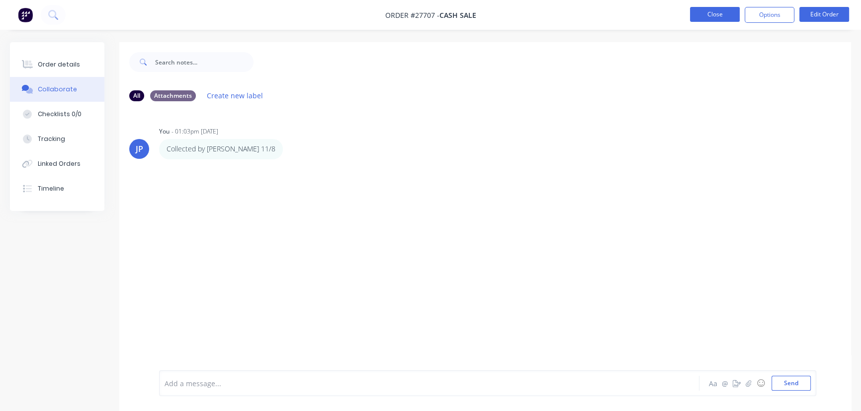
click at [714, 14] on button "Close" at bounding box center [715, 14] width 50 height 15
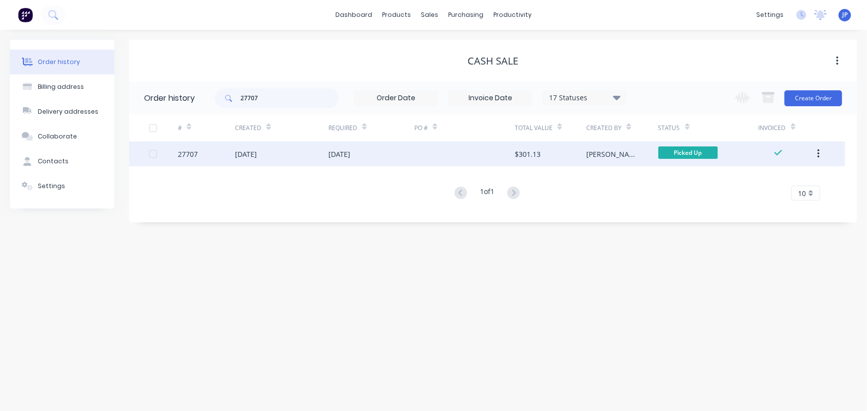
click at [822, 157] on button "button" at bounding box center [818, 154] width 23 height 18
click at [786, 179] on div "Archive" at bounding box center [783, 180] width 77 height 14
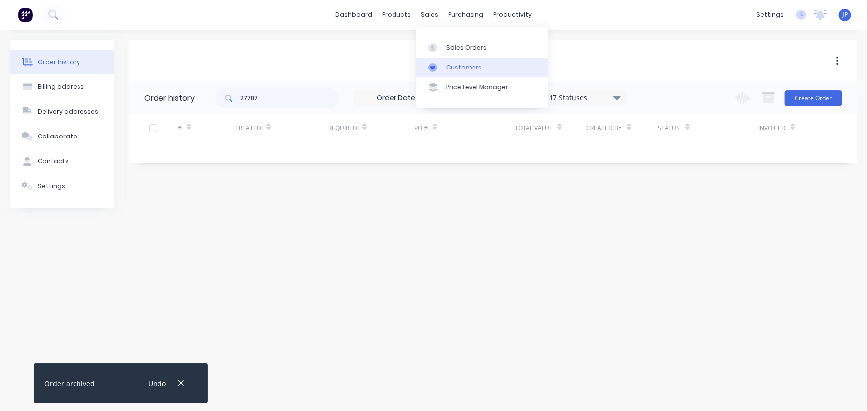
click at [452, 60] on link "Customers" at bounding box center [482, 68] width 132 height 20
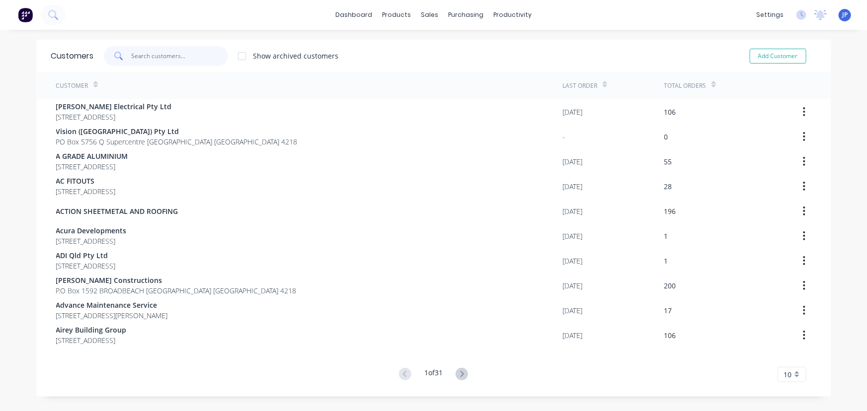
click at [168, 56] on input "text" at bounding box center [179, 56] width 97 height 20
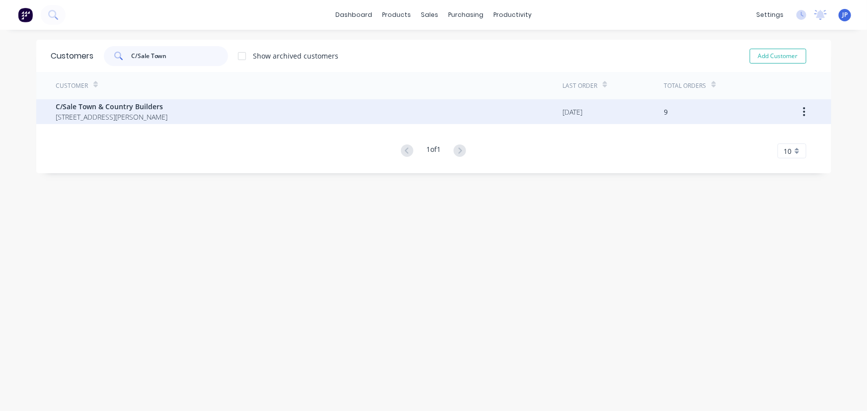
type input "C/Sale Town"
click at [156, 113] on span "[STREET_ADDRESS][PERSON_NAME]" at bounding box center [112, 117] width 112 height 10
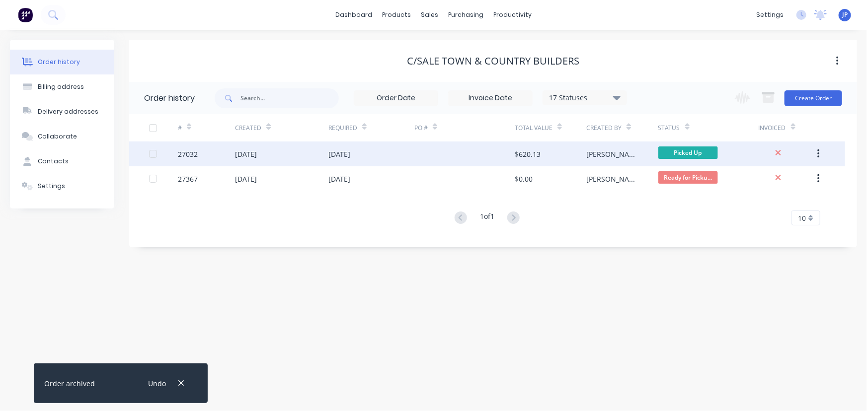
click at [270, 157] on div "[DATE]" at bounding box center [281, 154] width 93 height 25
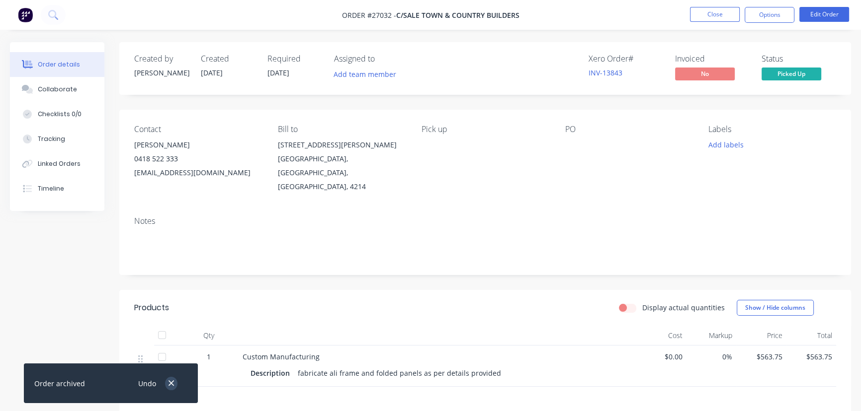
click at [174, 385] on button "button" at bounding box center [171, 383] width 12 height 13
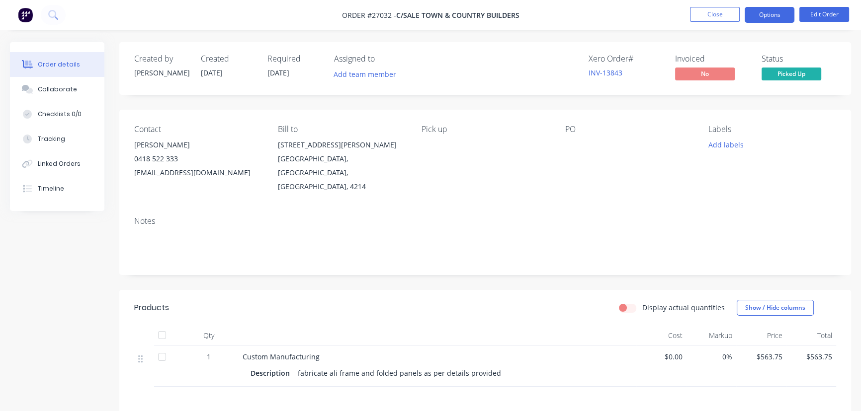
click at [767, 19] on button "Options" at bounding box center [769, 15] width 50 height 16
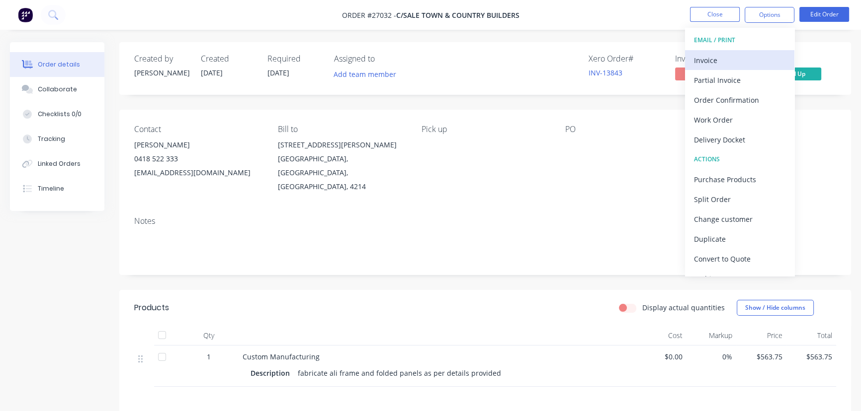
click at [723, 59] on div "Invoice" at bounding box center [739, 60] width 91 height 14
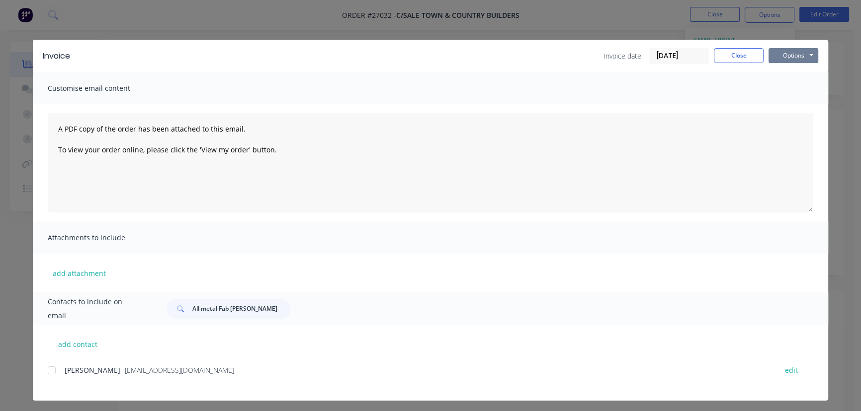
click at [773, 51] on button "Options" at bounding box center [793, 55] width 50 height 15
click at [776, 89] on button "Print" at bounding box center [800, 89] width 64 height 16
click at [717, 56] on button "Close" at bounding box center [738, 55] width 50 height 15
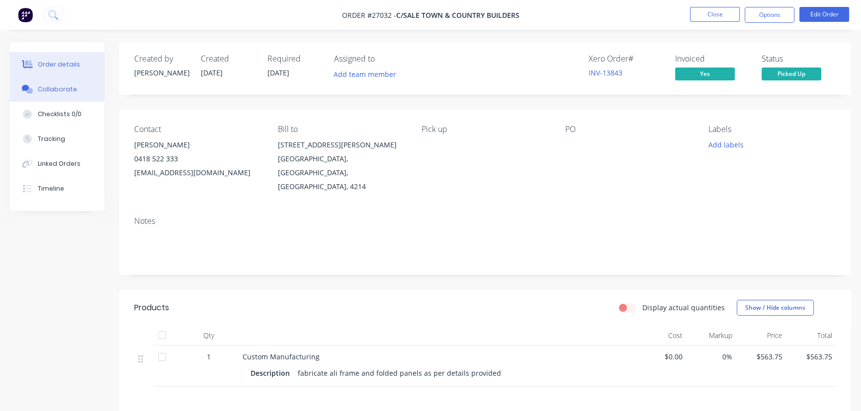
click at [58, 84] on button "Collaborate" at bounding box center [57, 89] width 94 height 25
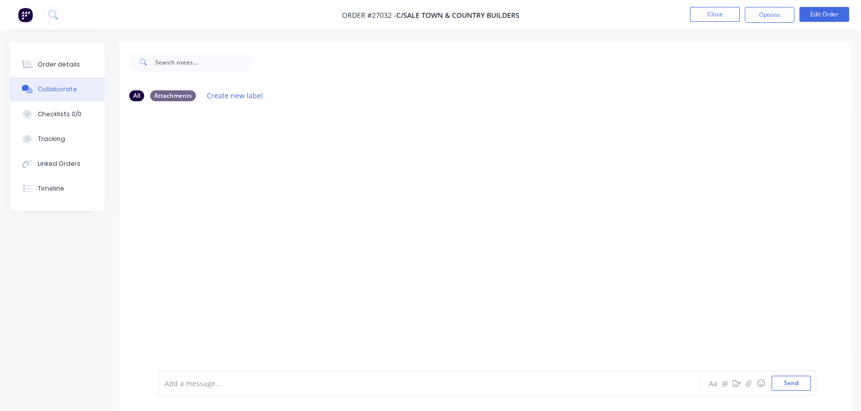
click at [177, 386] on div at bounding box center [407, 384] width 484 height 10
click at [779, 385] on button "Send" at bounding box center [790, 383] width 39 height 15
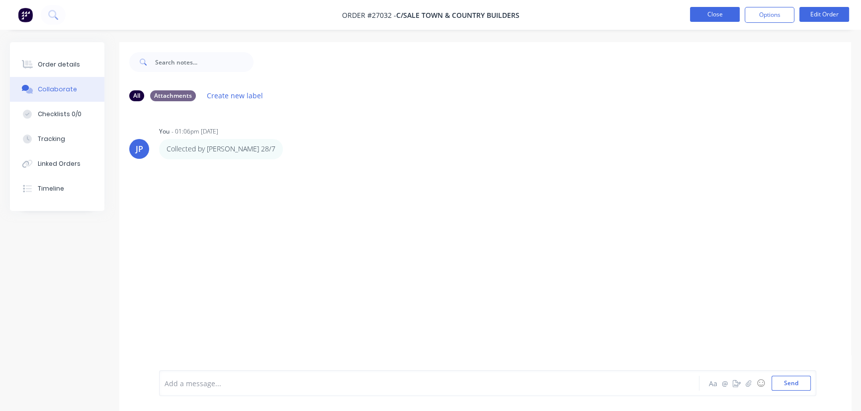
click at [719, 15] on button "Close" at bounding box center [715, 14] width 50 height 15
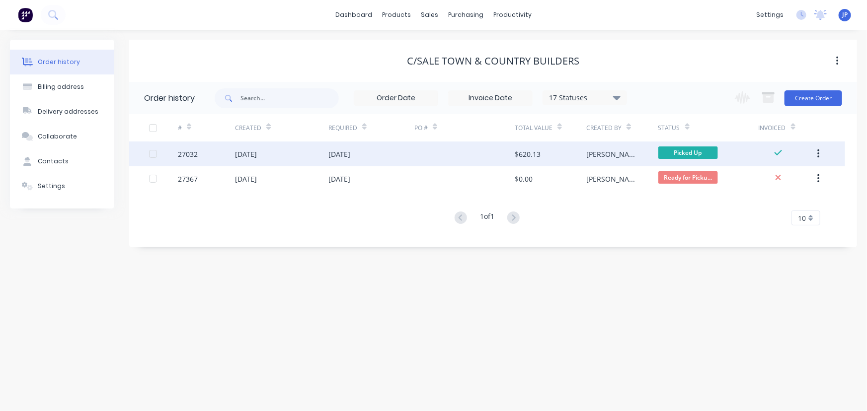
click at [820, 153] on icon "button" at bounding box center [818, 154] width 2 height 11
click at [745, 176] on div "Archive" at bounding box center [783, 180] width 77 height 14
